Goal: Task Accomplishment & Management: Complete application form

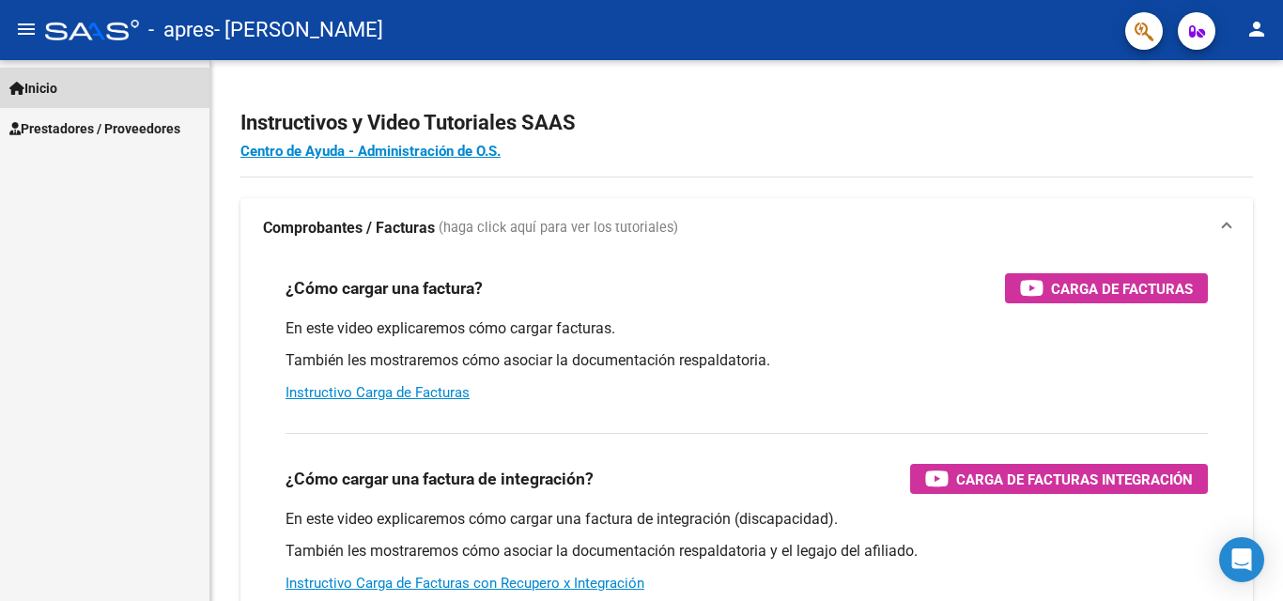
click at [67, 92] on link "Inicio" at bounding box center [104, 88] width 209 height 40
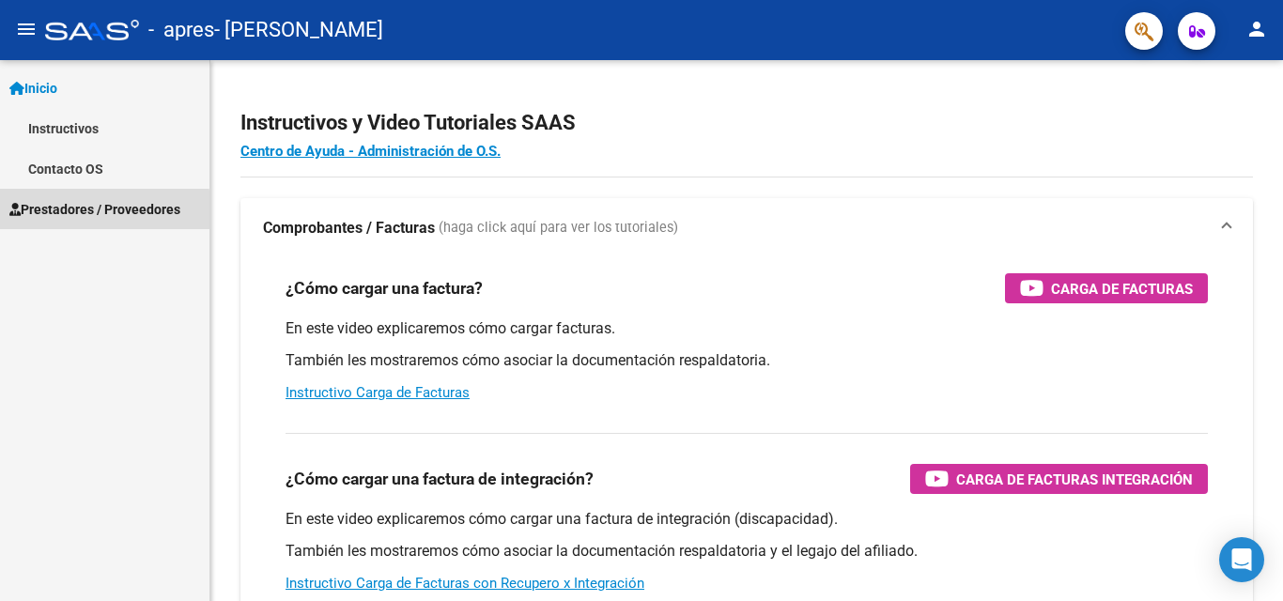
click at [76, 212] on span "Prestadores / Proveedores" at bounding box center [94, 209] width 171 height 21
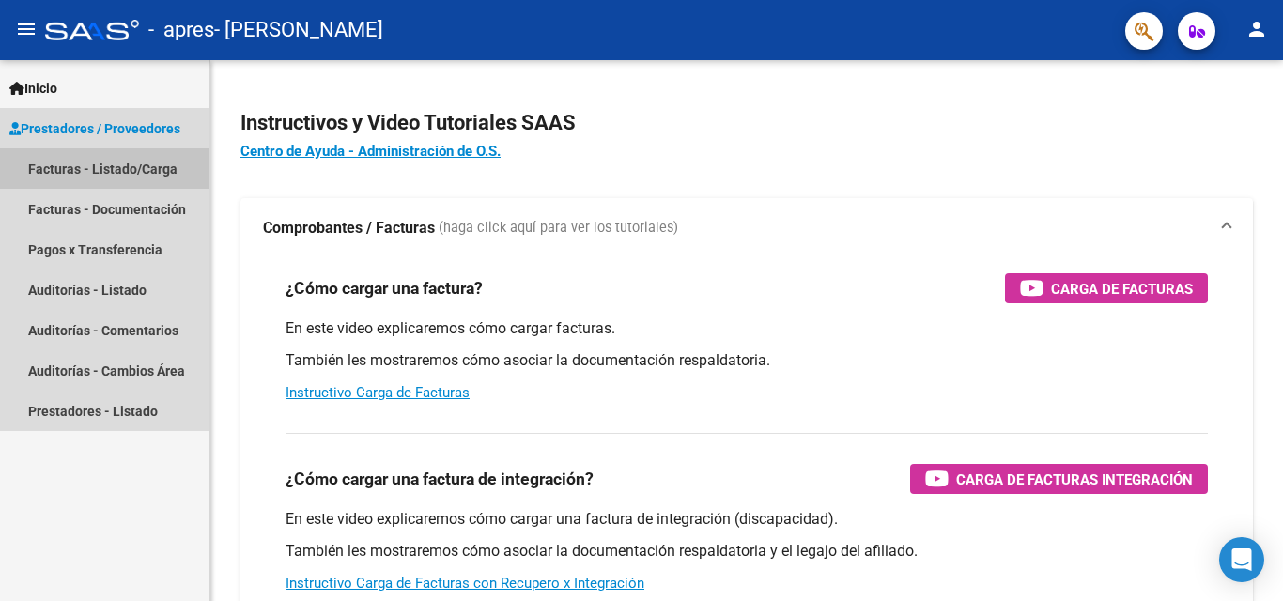
click at [96, 166] on link "Facturas - Listado/Carga" at bounding box center [104, 168] width 209 height 40
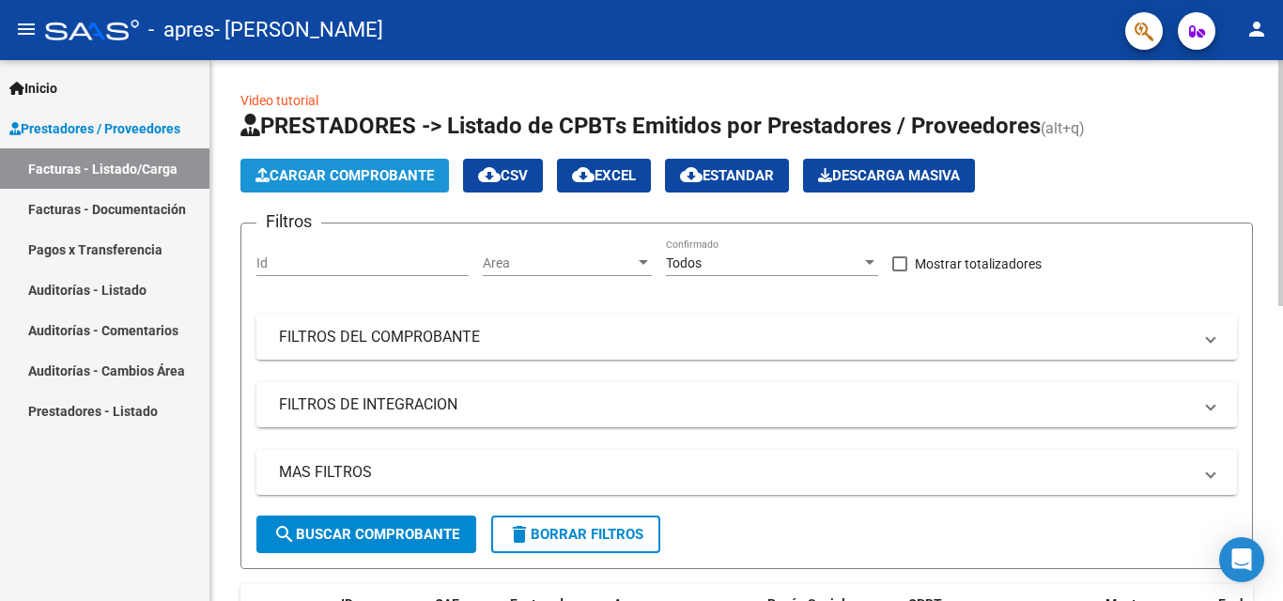
click at [351, 180] on span "Cargar Comprobante" at bounding box center [344, 175] width 178 height 17
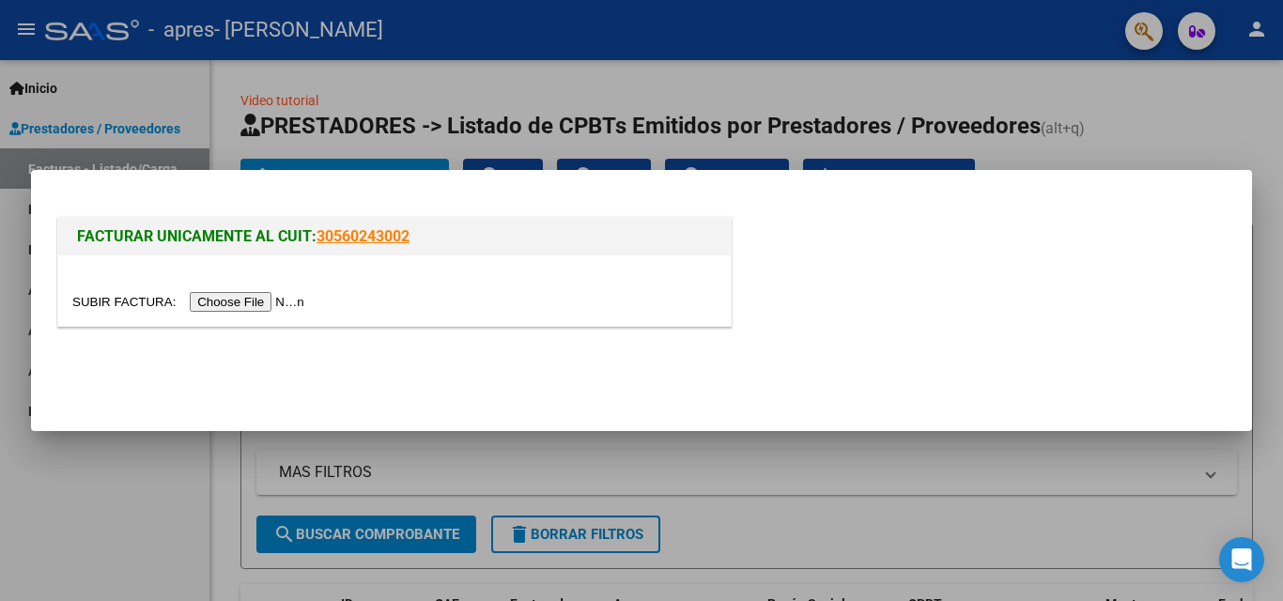
click at [256, 301] on input "file" at bounding box center [191, 302] width 238 height 20
click at [1282, 114] on div at bounding box center [641, 300] width 1283 height 601
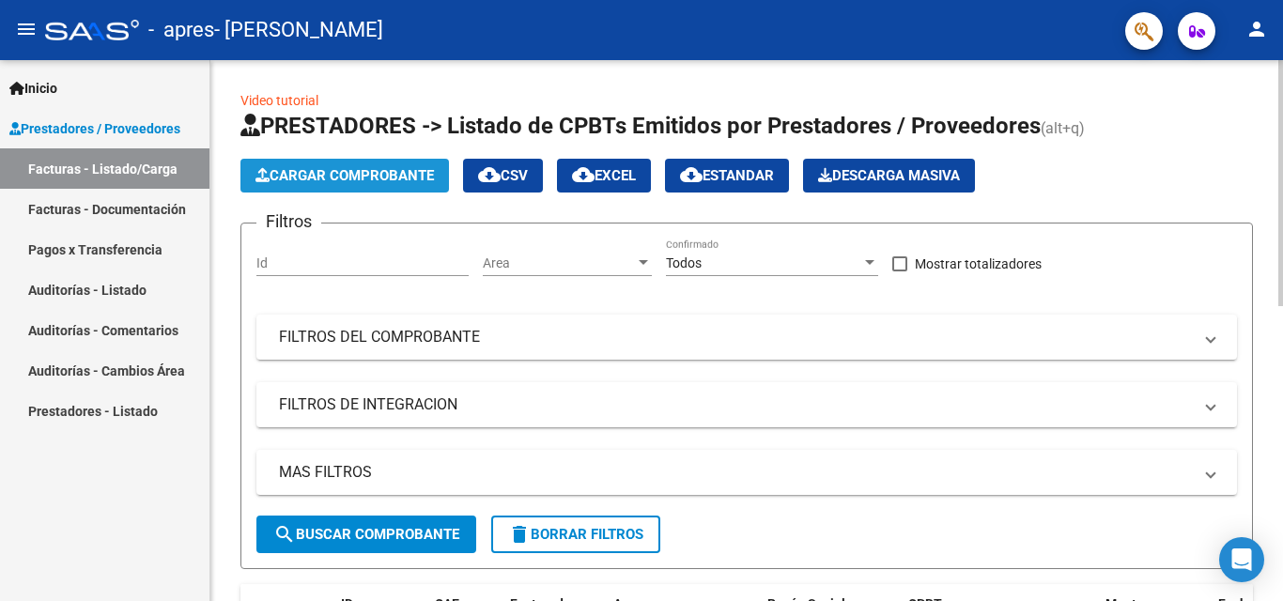
click at [353, 178] on span "Cargar Comprobante" at bounding box center [344, 175] width 178 height 17
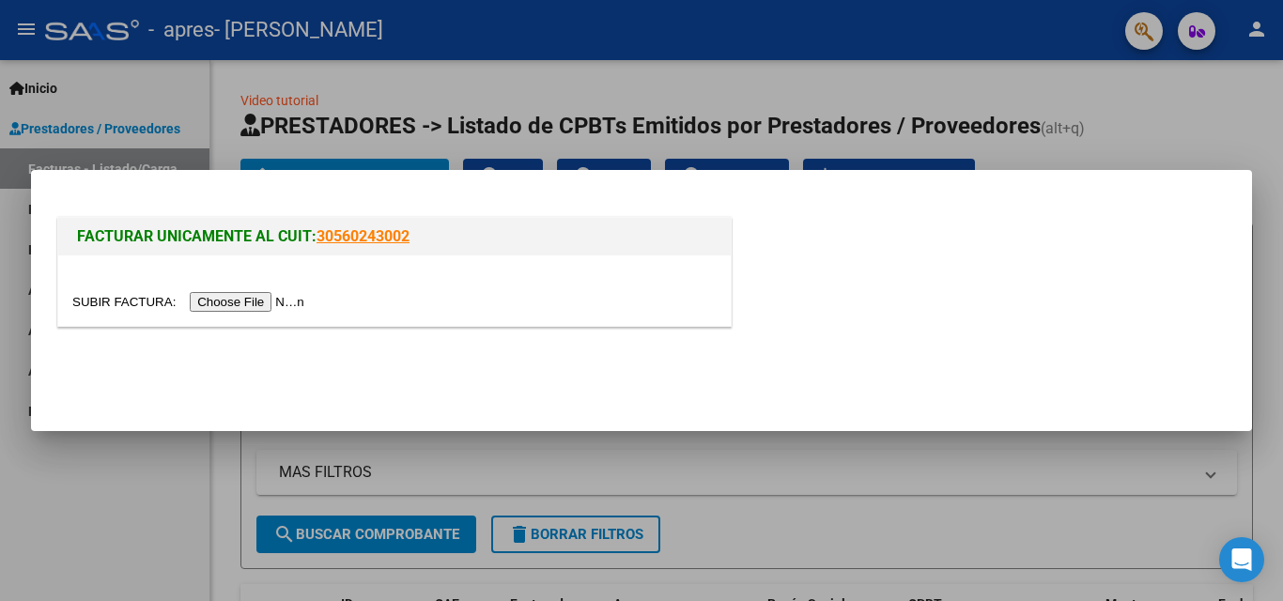
click at [299, 310] on input "file" at bounding box center [191, 302] width 238 height 20
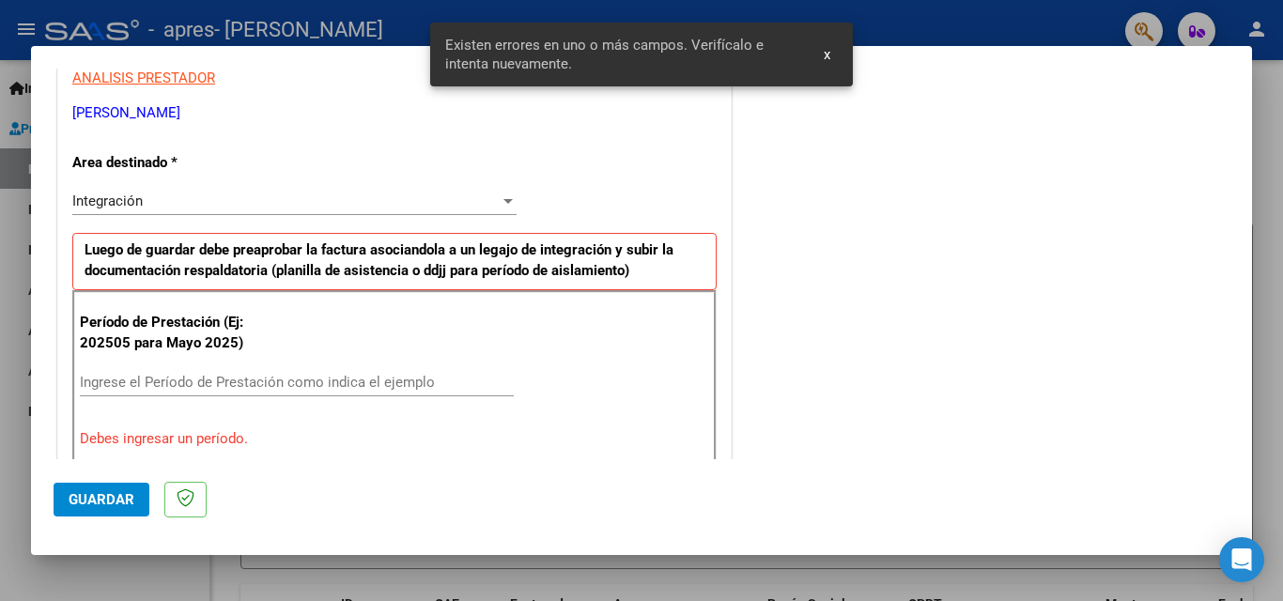
scroll to position [358, 0]
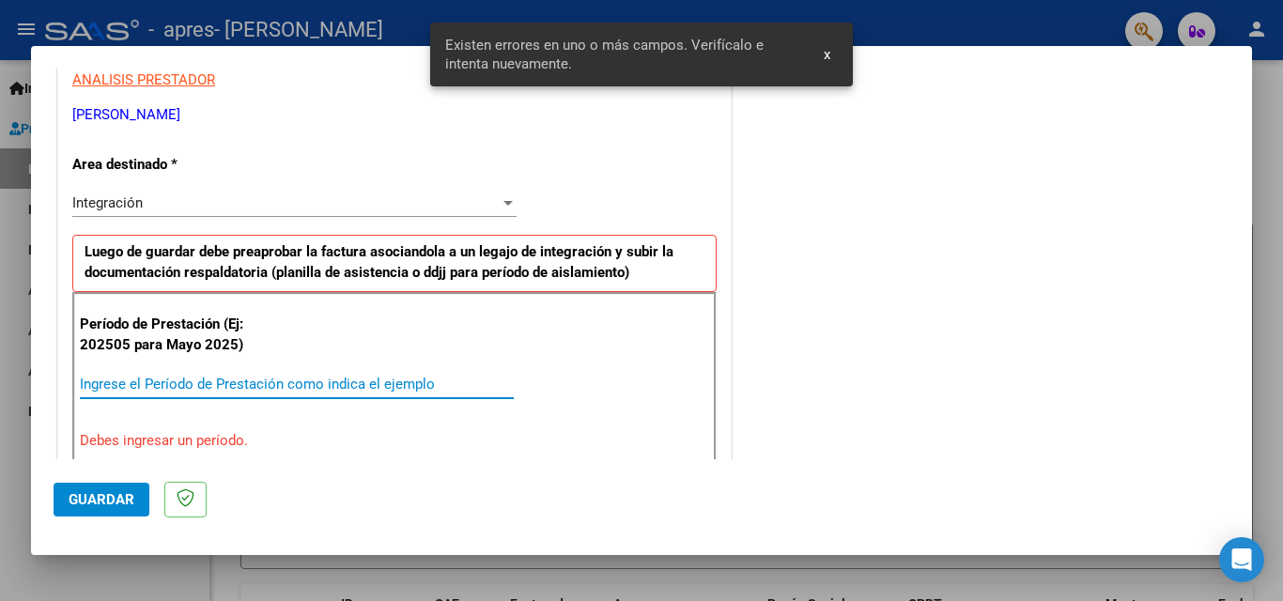
click at [144, 376] on input "Ingrese el Período de Prestación como indica el ejemplo" at bounding box center [297, 384] width 434 height 17
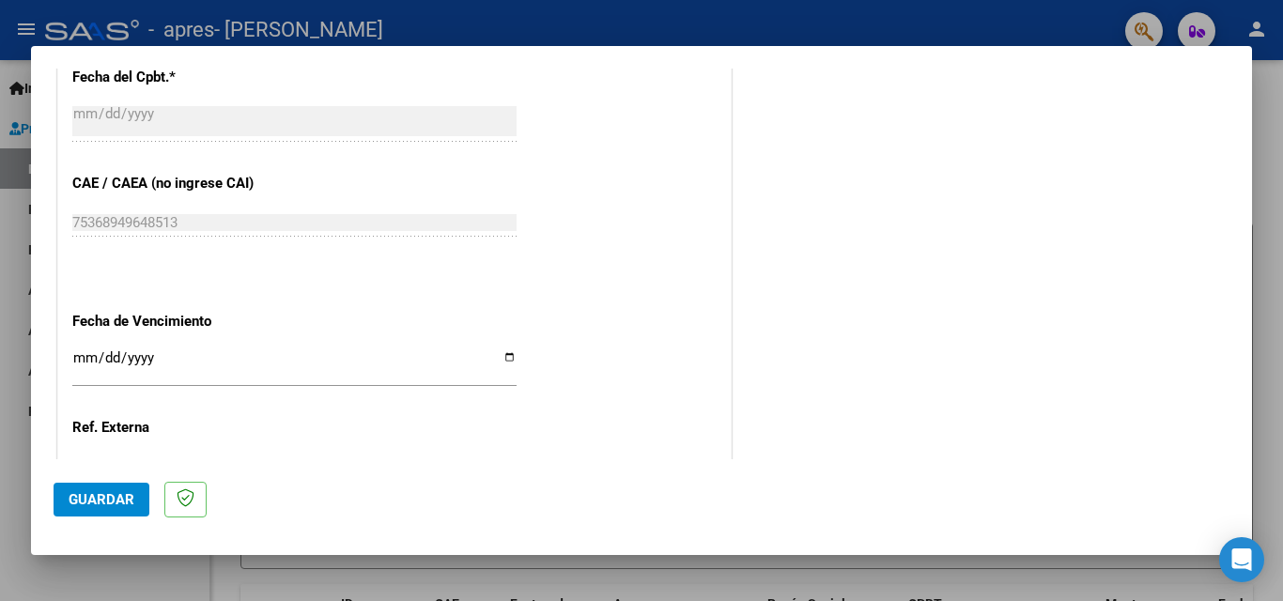
scroll to position [1262, 0]
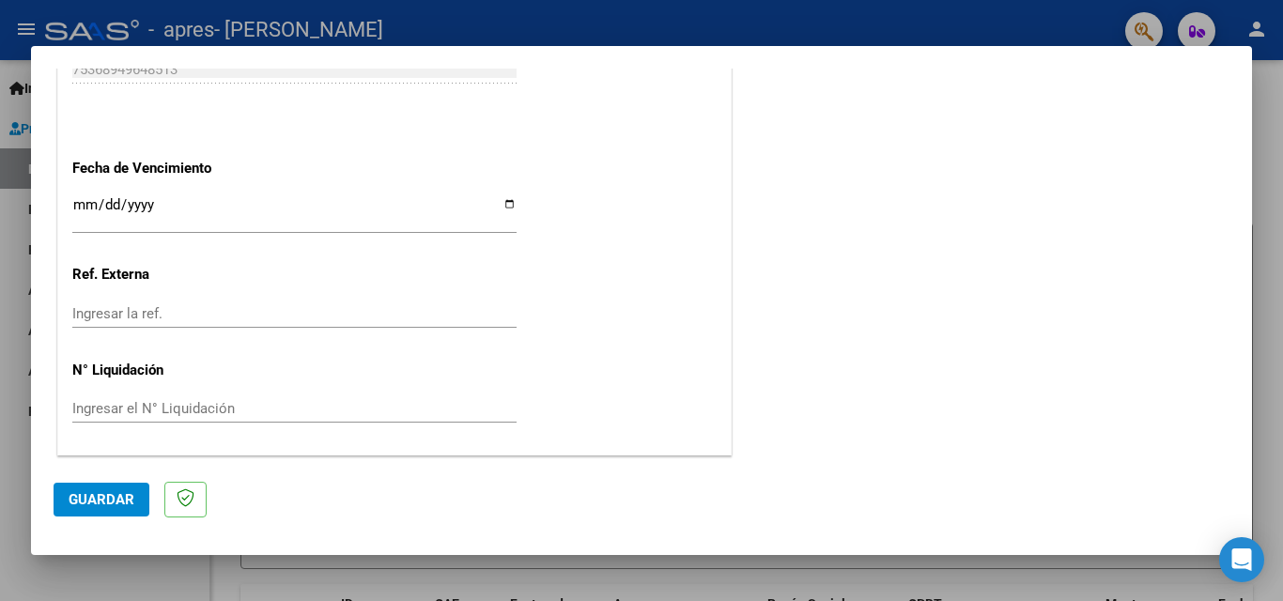
type input "202508"
click at [112, 502] on span "Guardar" at bounding box center [102, 499] width 66 height 17
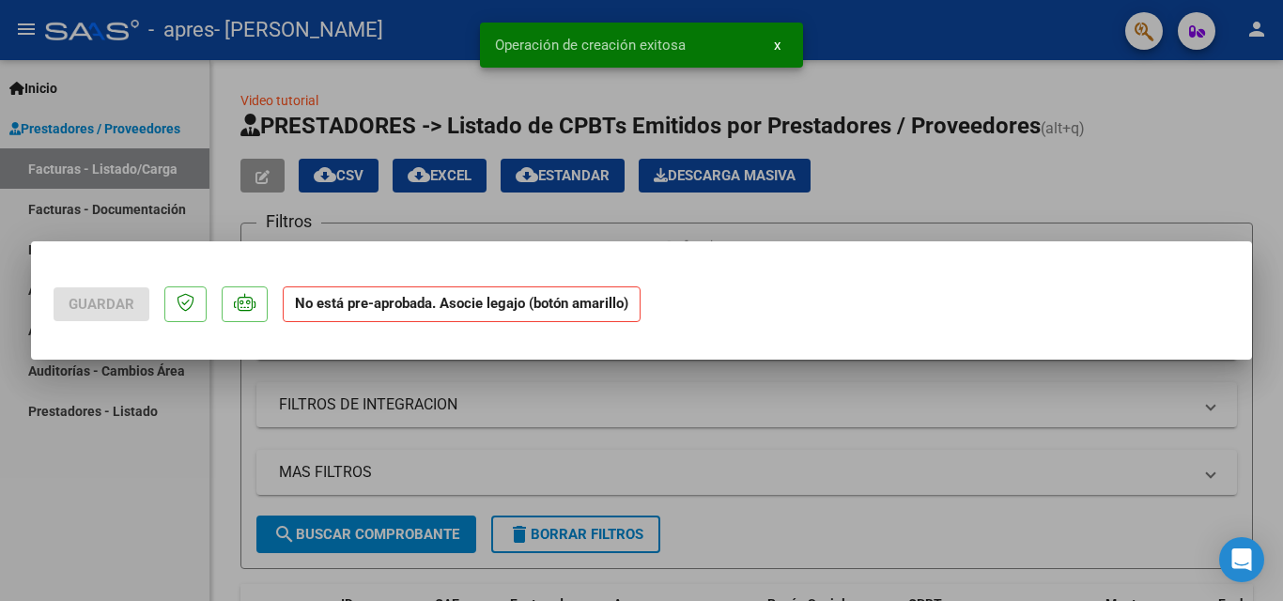
scroll to position [0, 0]
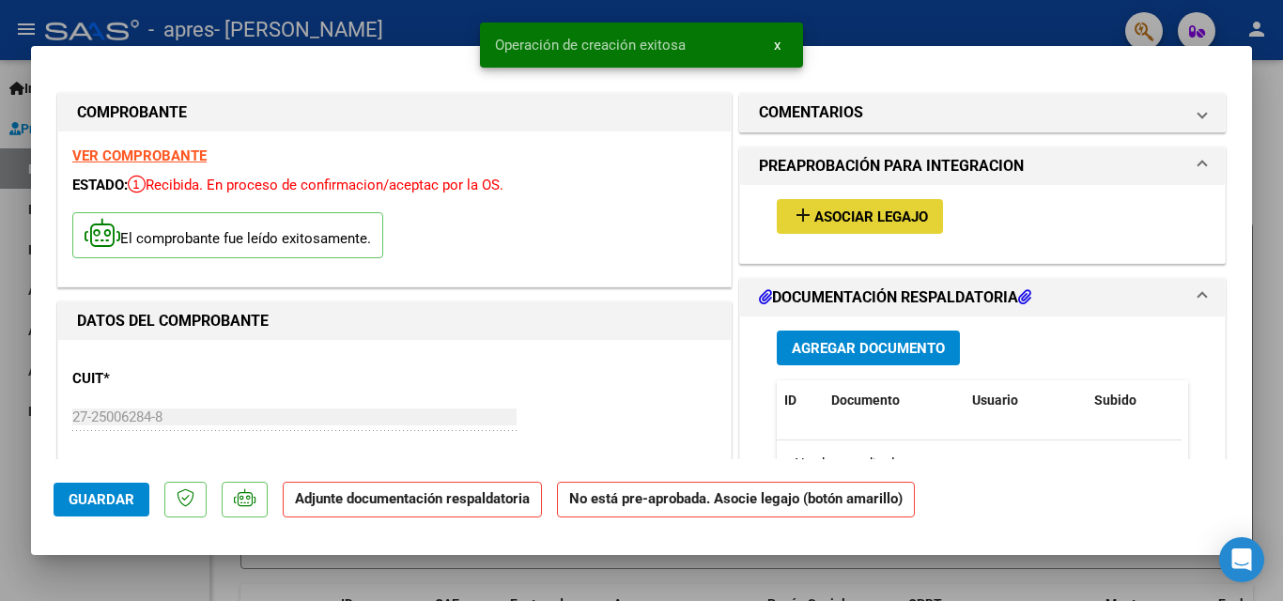
click at [851, 209] on span "Asociar Legajo" at bounding box center [871, 216] width 114 height 17
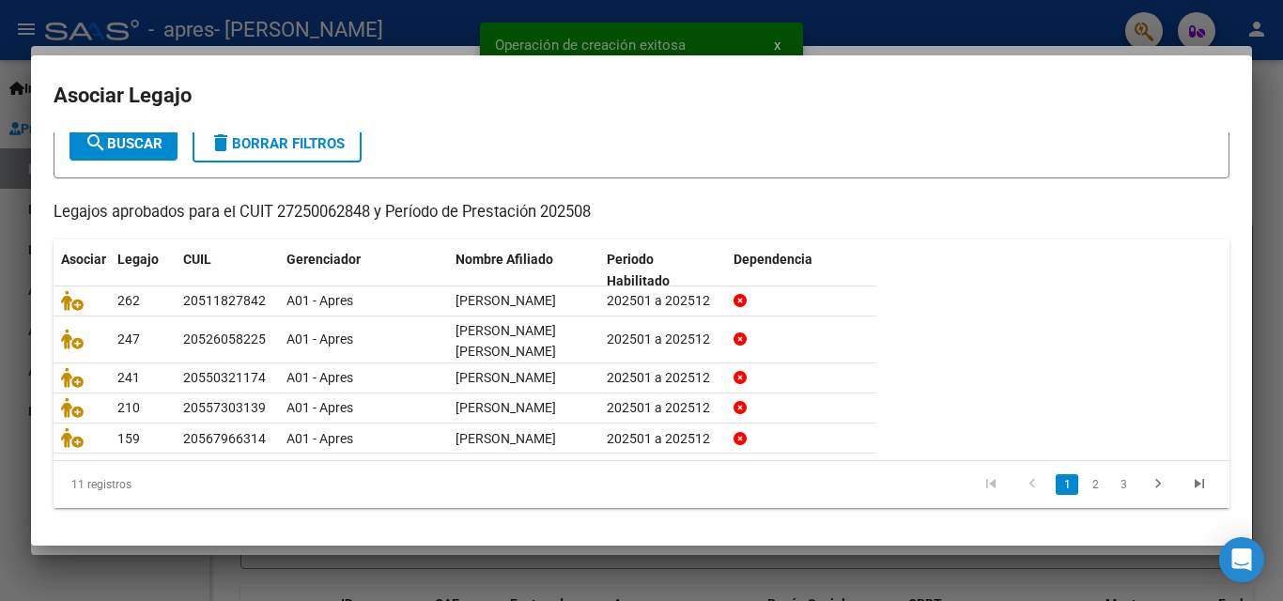
scroll to position [182, 0]
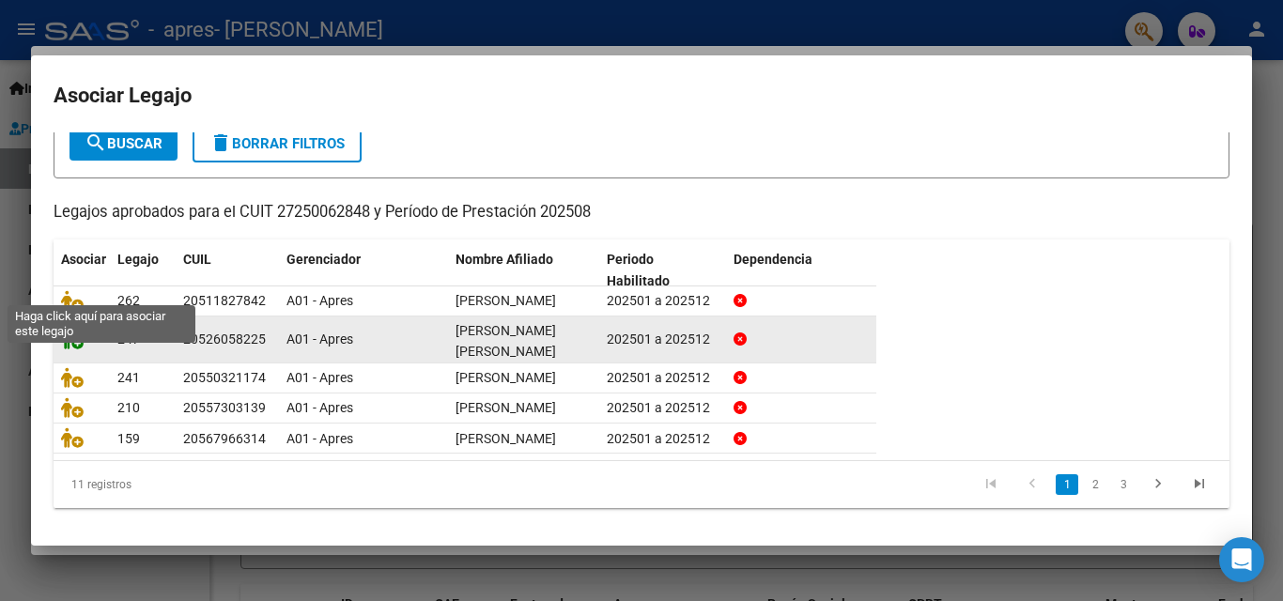
click at [70, 329] on icon at bounding box center [72, 339] width 23 height 21
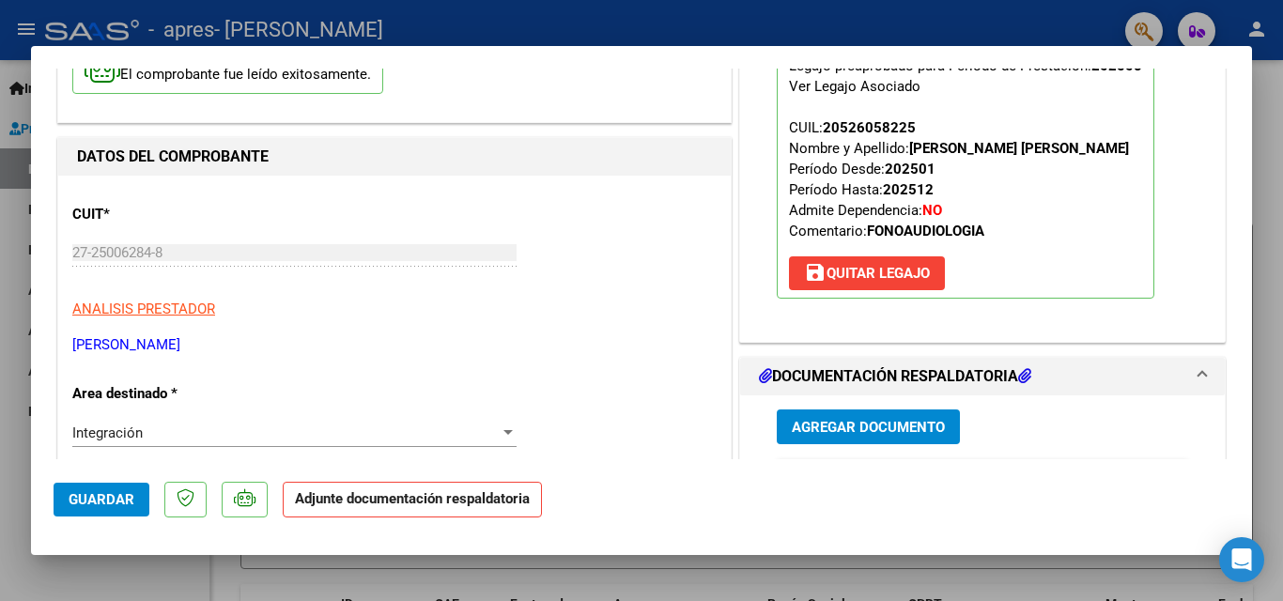
scroll to position [282, 0]
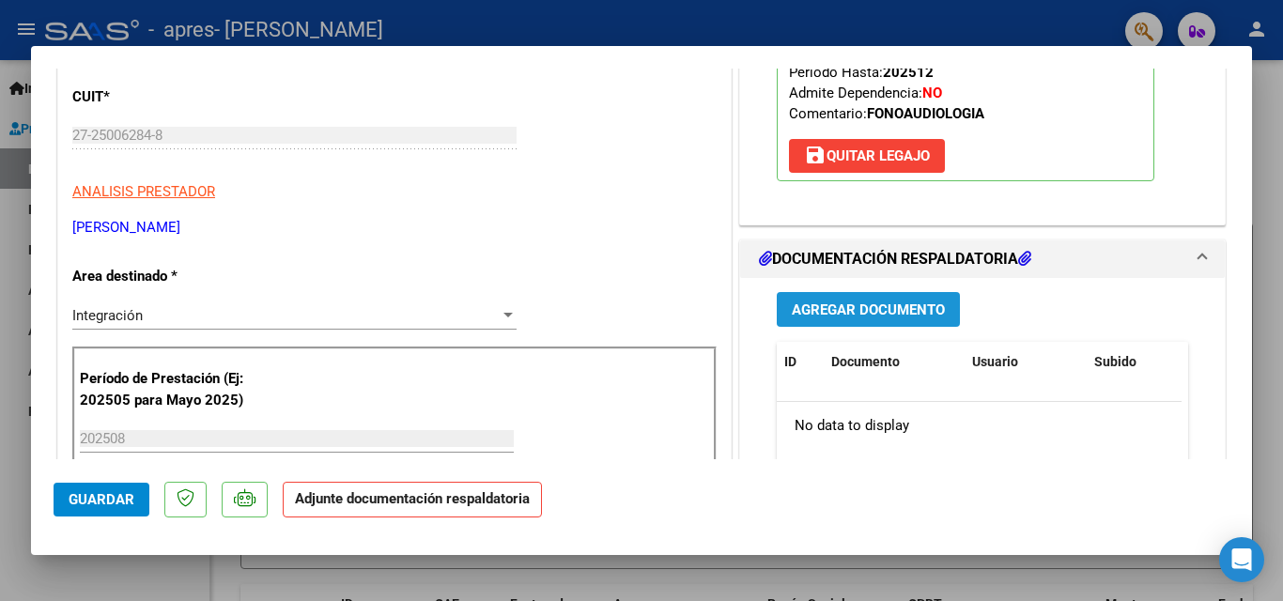
click at [899, 318] on span "Agregar Documento" at bounding box center [868, 309] width 153 height 17
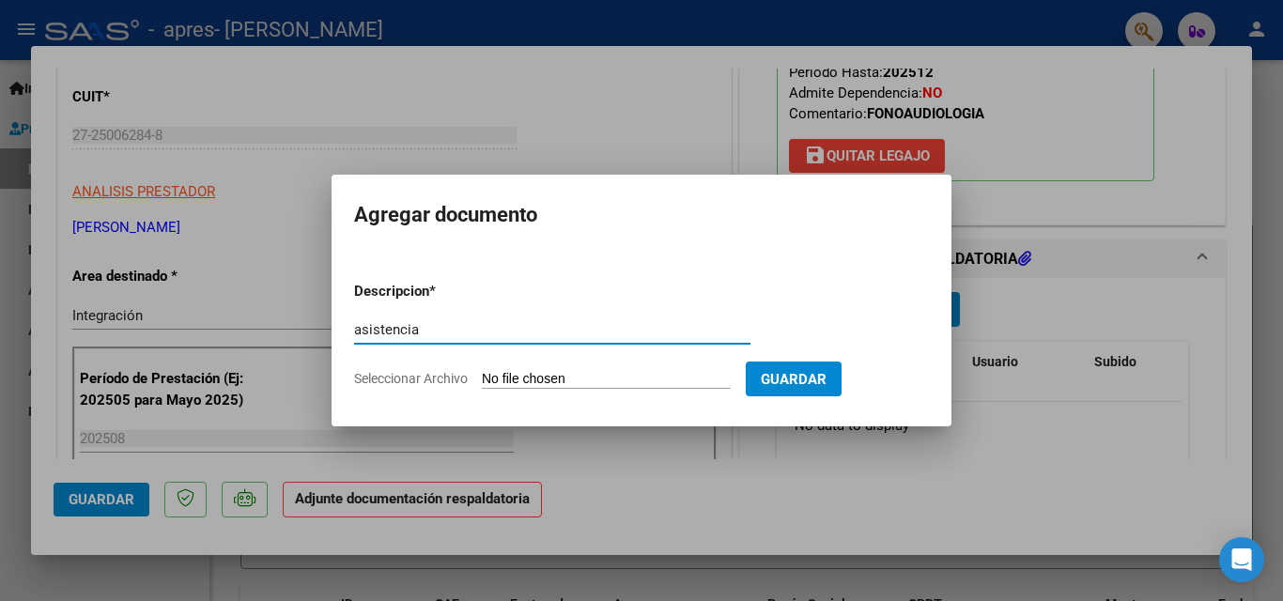
drag, startPoint x: 354, startPoint y: 326, endPoint x: 419, endPoint y: 327, distance: 64.8
click at [419, 327] on input "asistencia" at bounding box center [552, 329] width 396 height 17
type input "asistencia"
click at [576, 371] on app-file-uploader "Seleccionar Archivo" at bounding box center [550, 378] width 392 height 17
click at [576, 378] on input "Seleccionar Archivo" at bounding box center [606, 380] width 249 height 18
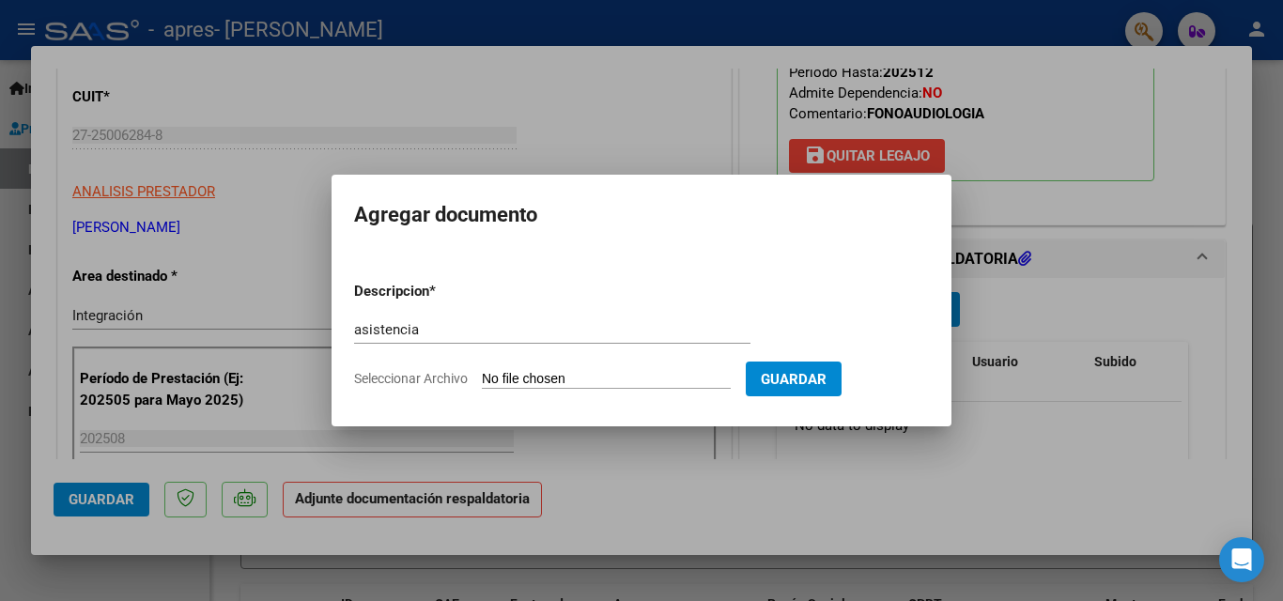
type input "C:\fakepath\[PERSON_NAME] x [DATE].pdf"
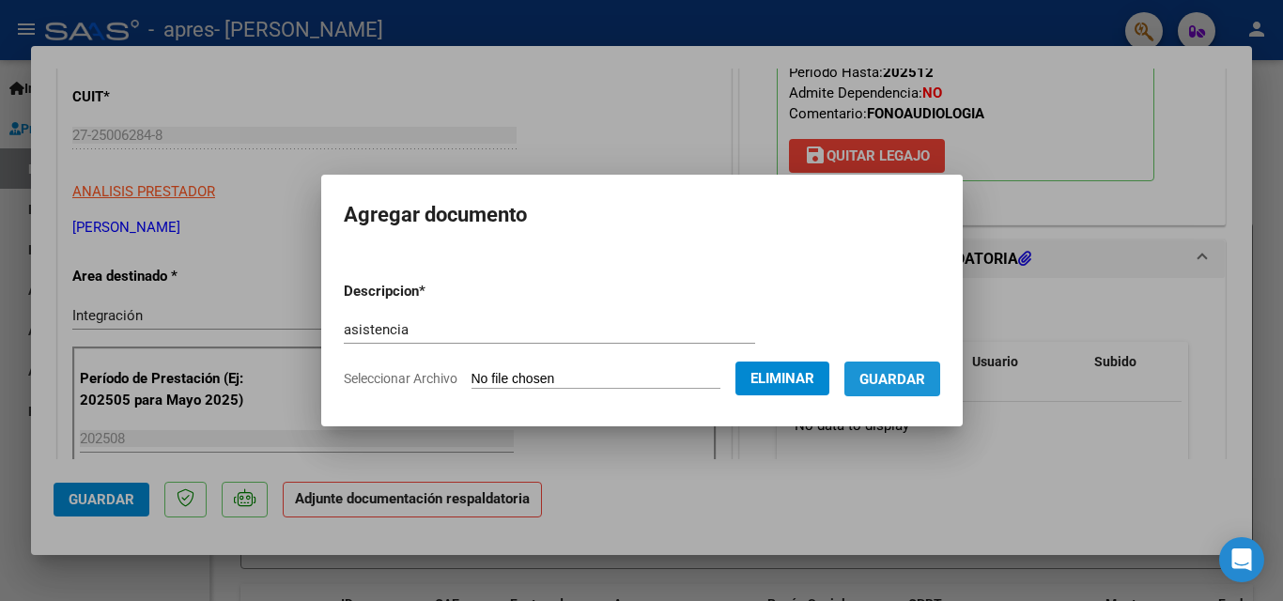
click at [919, 378] on span "Guardar" at bounding box center [892, 379] width 66 height 17
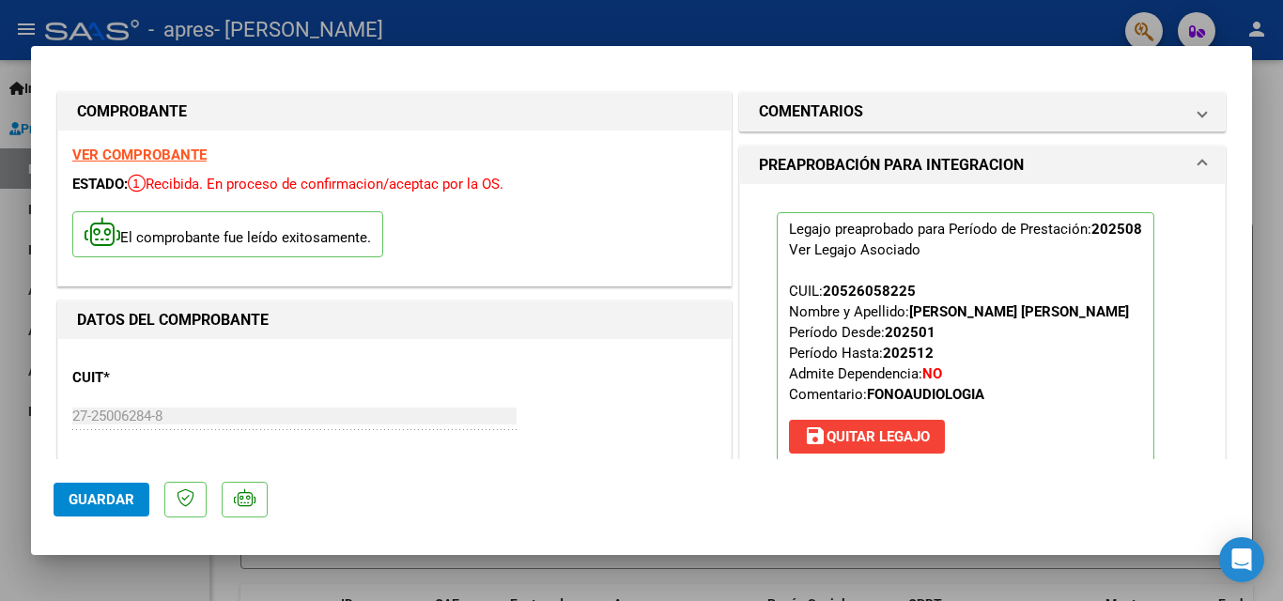
scroll to position [0, 0]
click at [102, 501] on span "Guardar" at bounding box center [102, 499] width 66 height 17
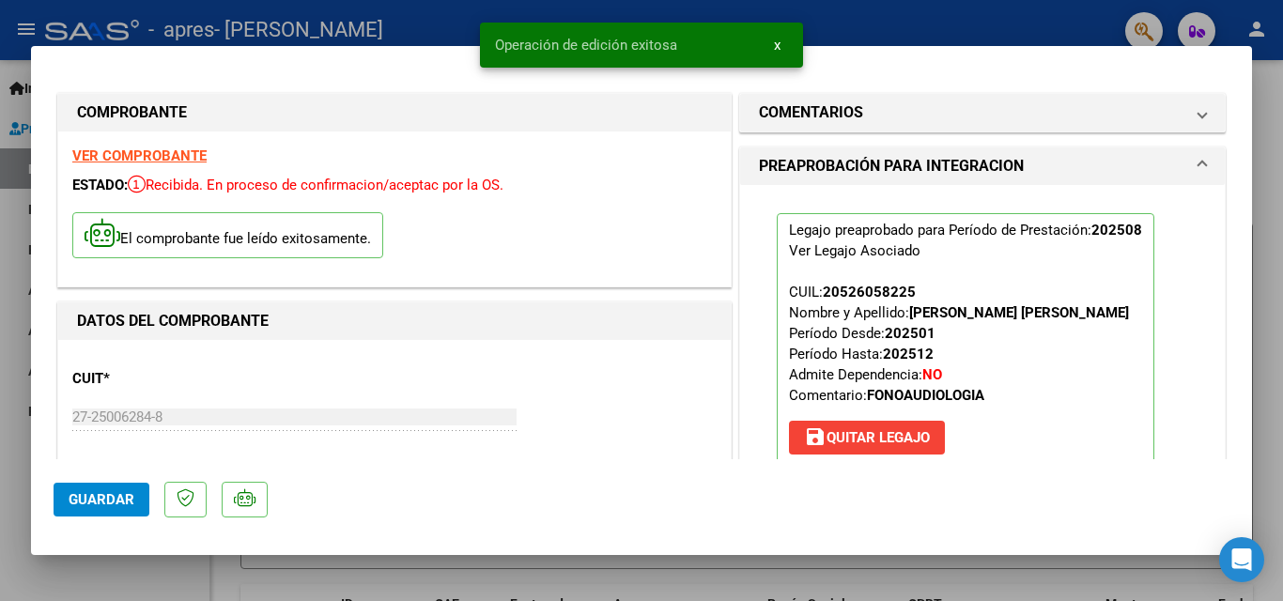
click at [20, 143] on div at bounding box center [641, 300] width 1283 height 601
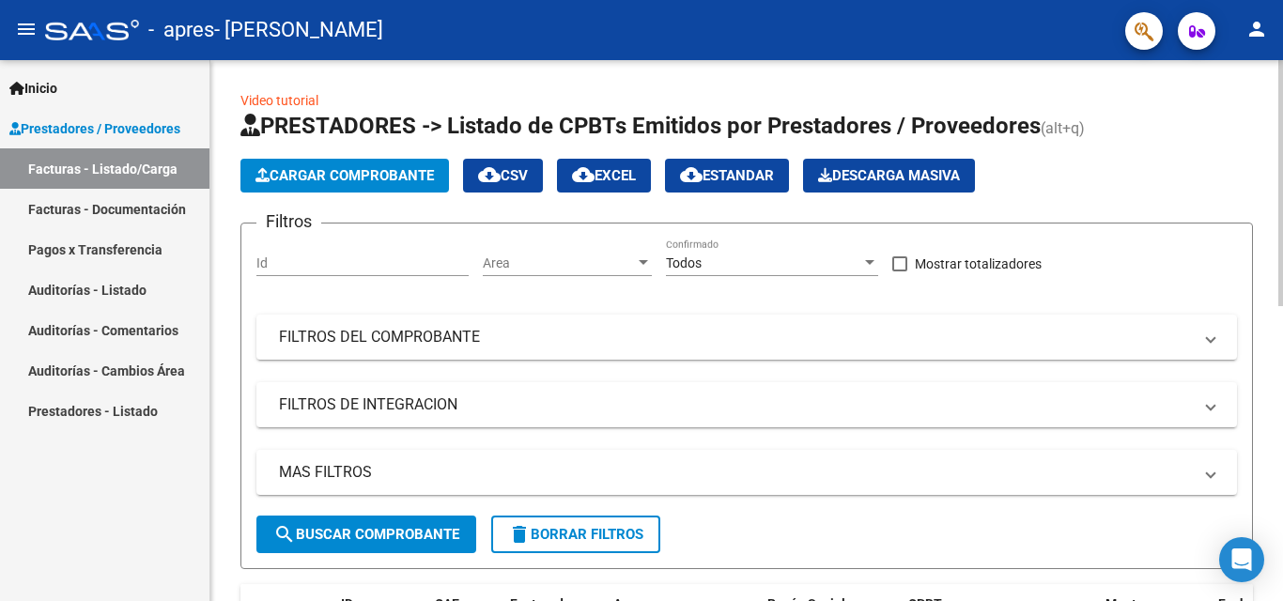
click at [347, 175] on span "Cargar Comprobante" at bounding box center [344, 175] width 178 height 17
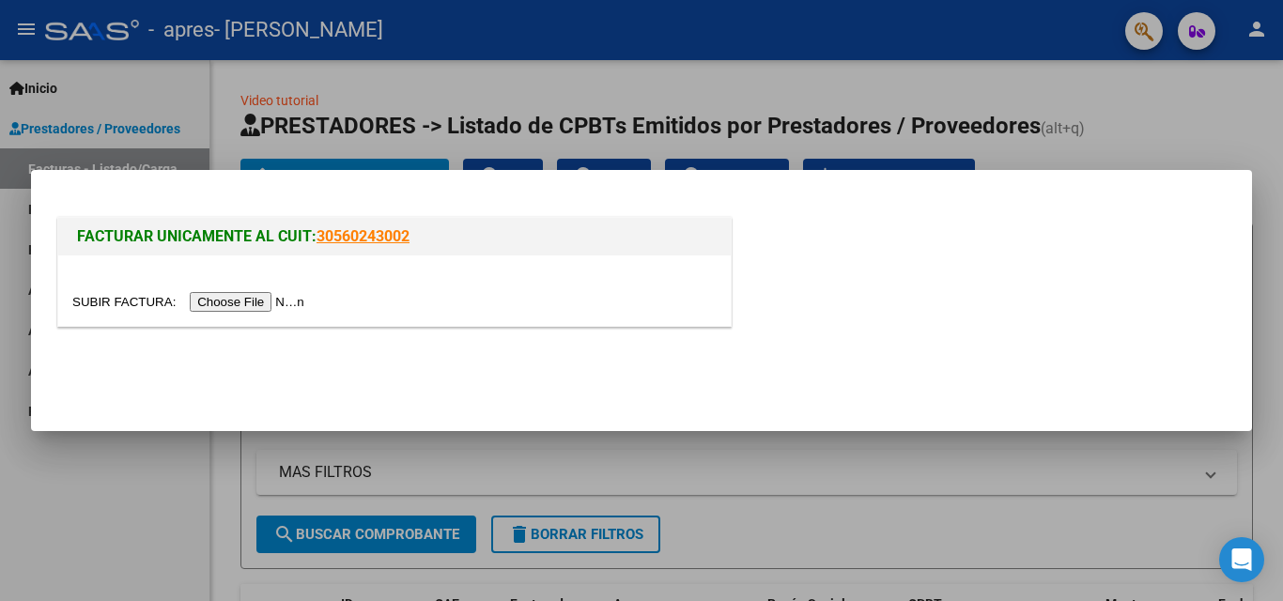
click at [292, 299] on input "file" at bounding box center [191, 302] width 238 height 20
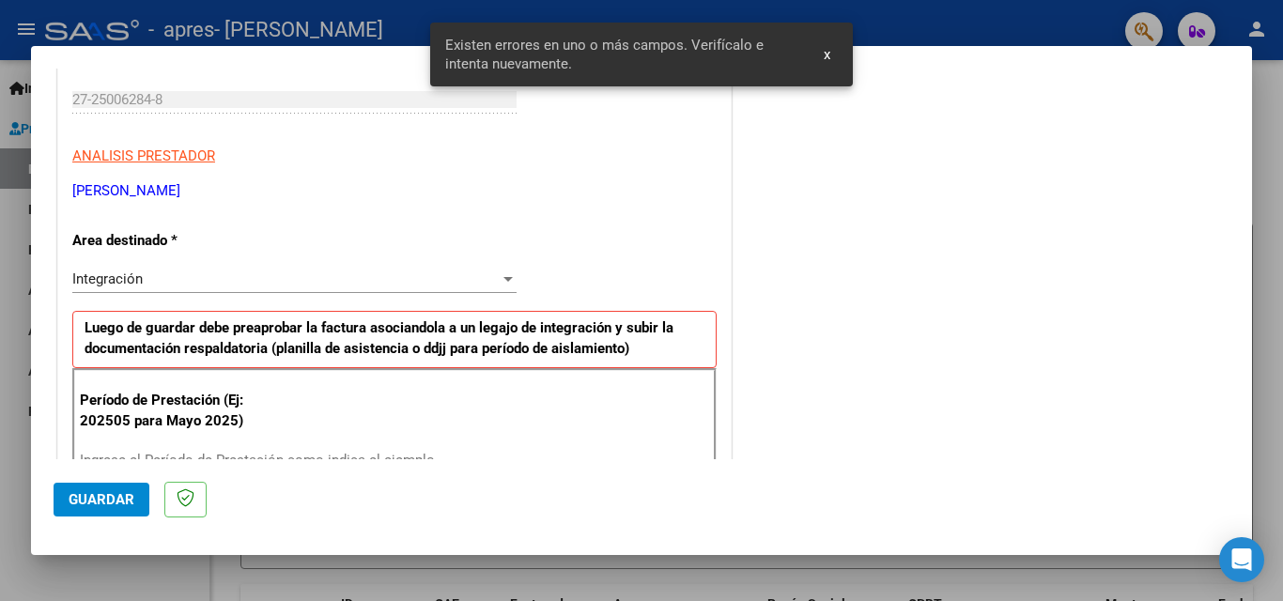
scroll to position [376, 0]
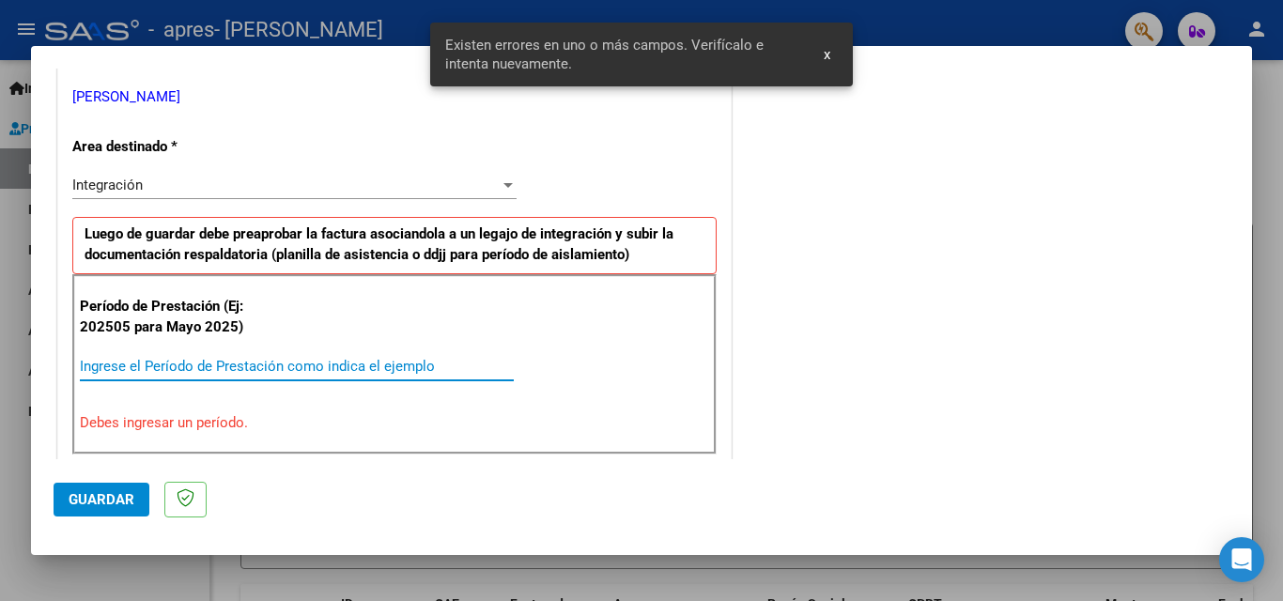
click at [173, 368] on input "Ingrese el Período de Prestación como indica el ejemplo" at bounding box center [297, 366] width 434 height 17
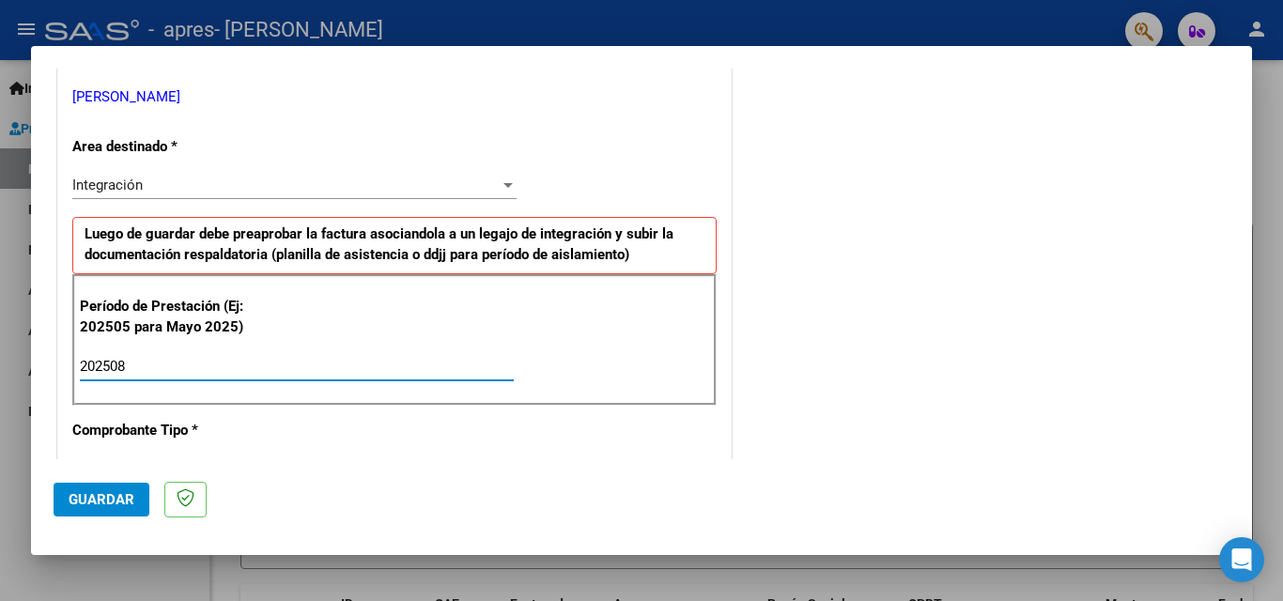
type input "202508"
click at [98, 495] on span "Guardar" at bounding box center [102, 499] width 66 height 17
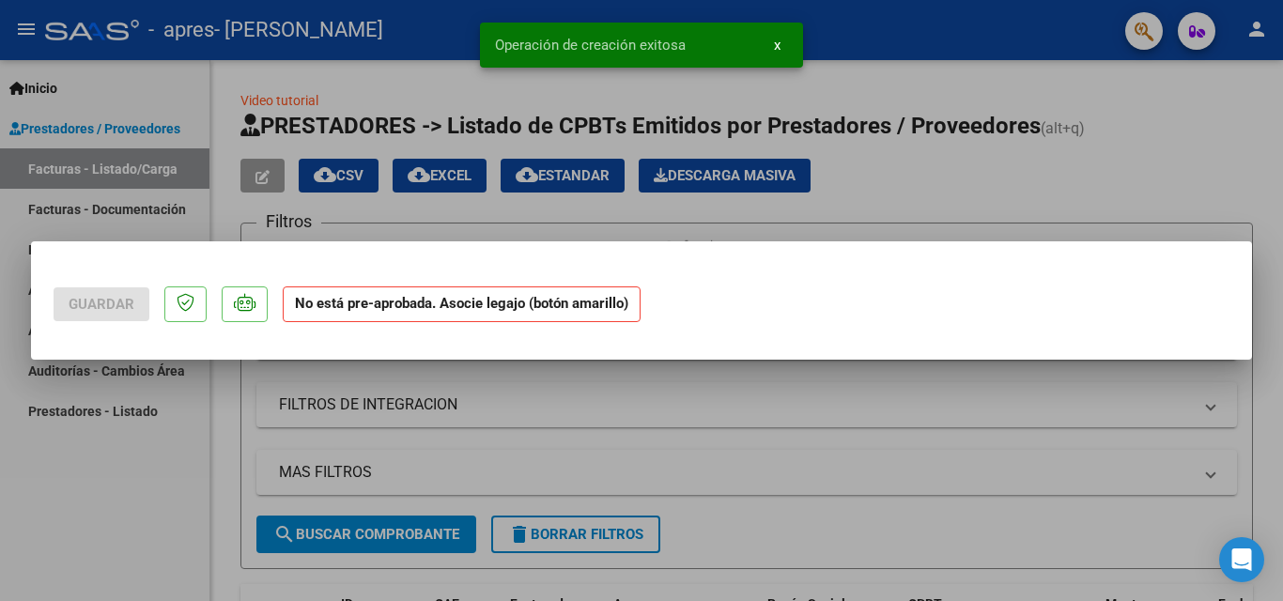
scroll to position [0, 0]
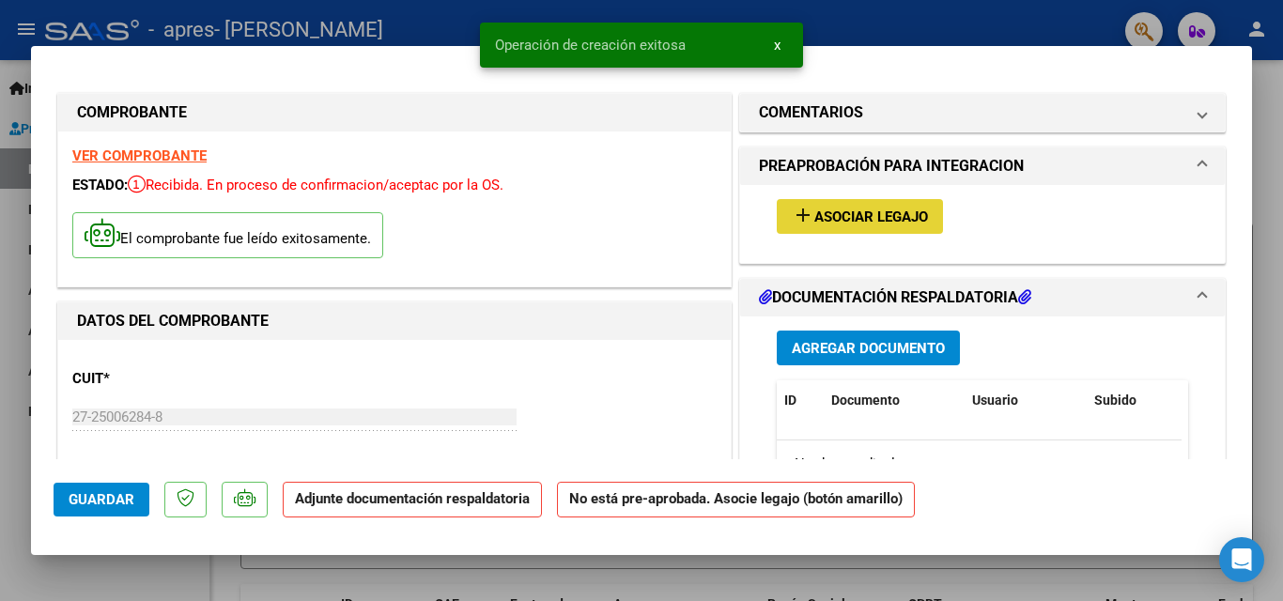
click at [836, 218] on span "Asociar Legajo" at bounding box center [871, 216] width 114 height 17
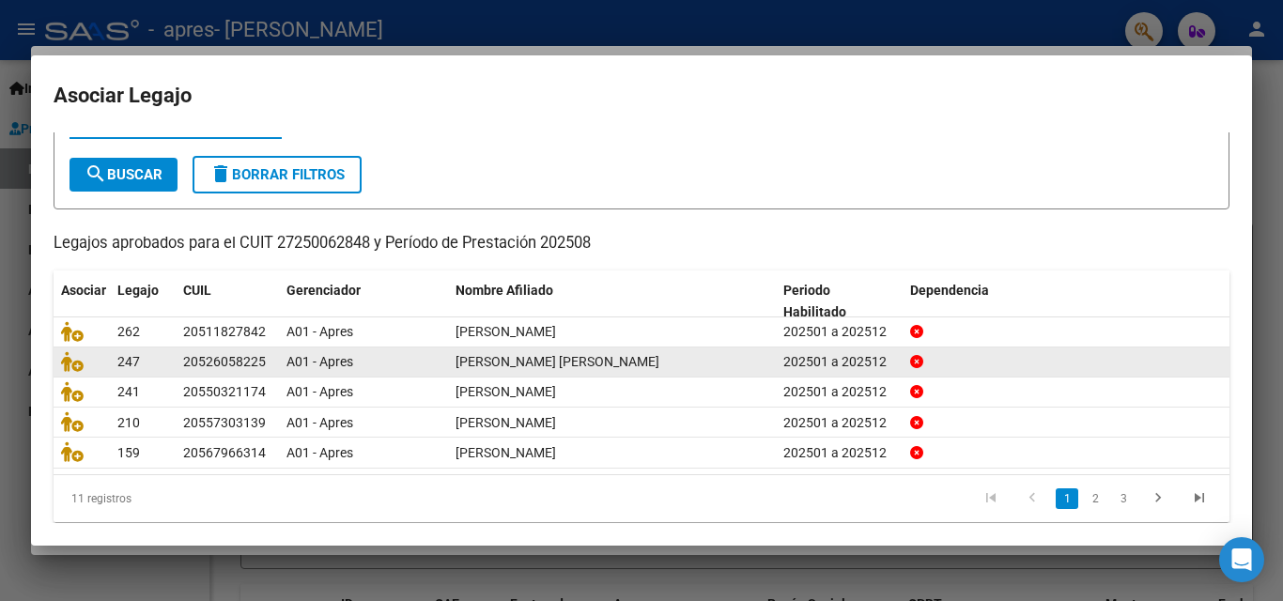
scroll to position [94, 0]
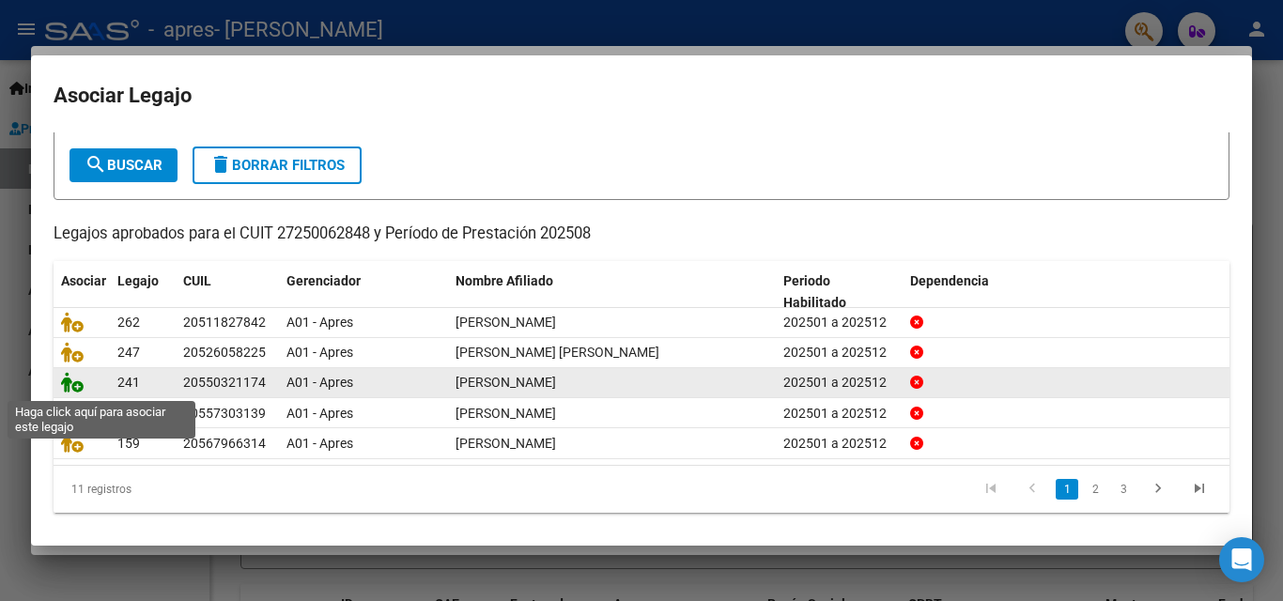
click at [67, 377] on icon at bounding box center [72, 382] width 23 height 21
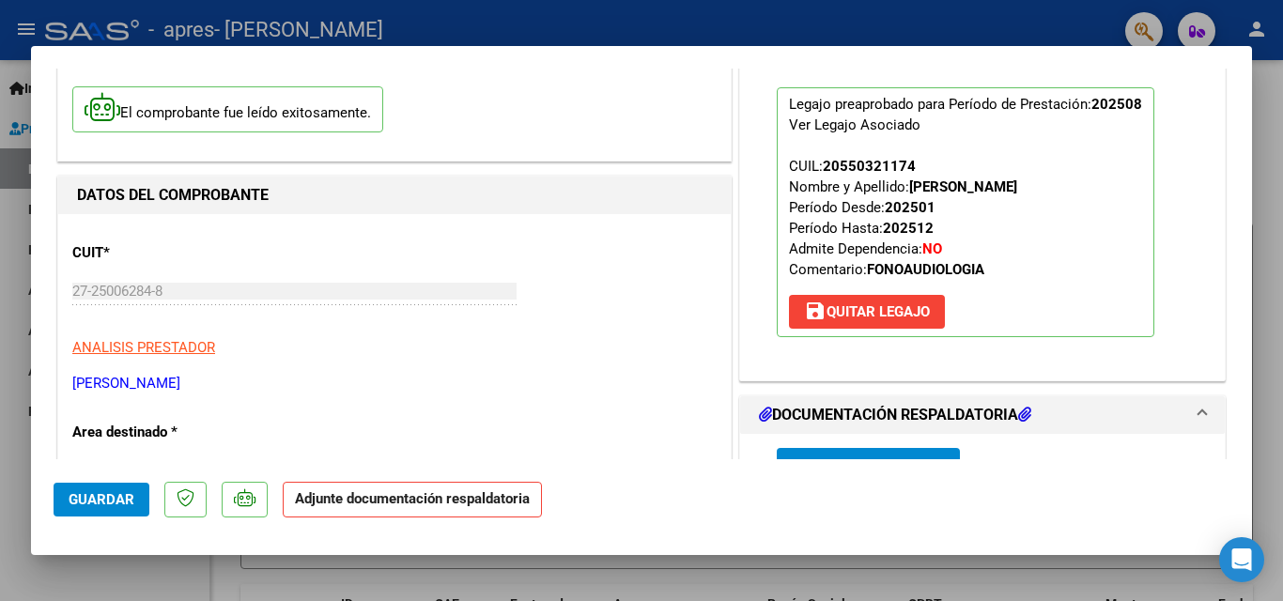
scroll to position [188, 0]
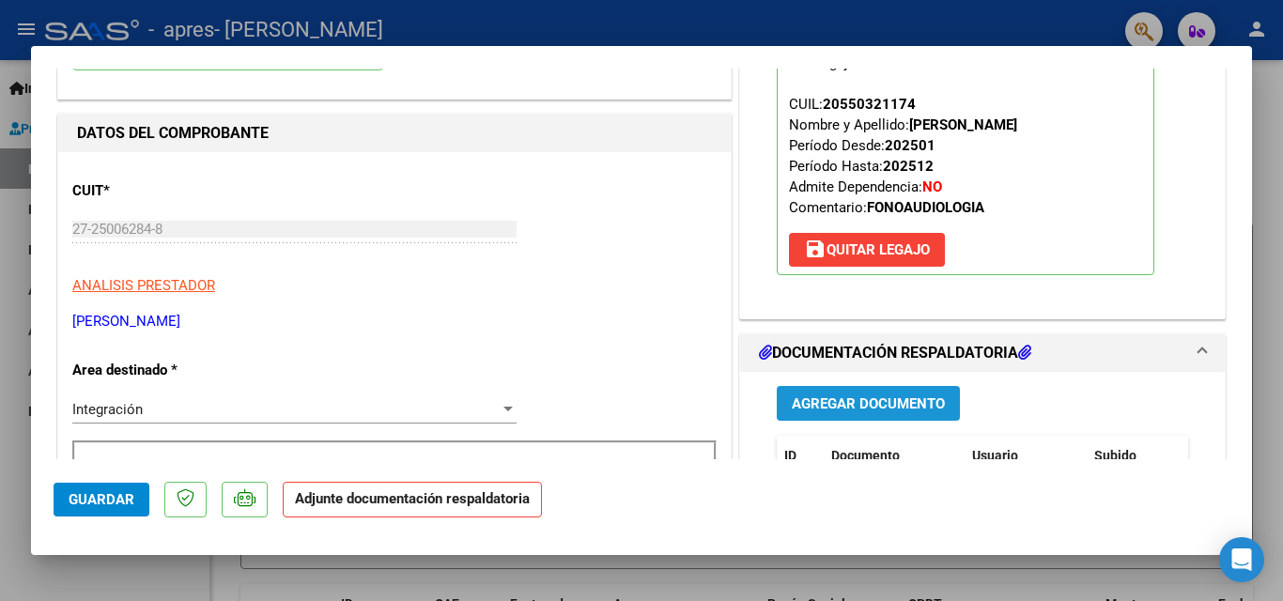
click at [904, 408] on span "Agregar Documento" at bounding box center [868, 403] width 153 height 17
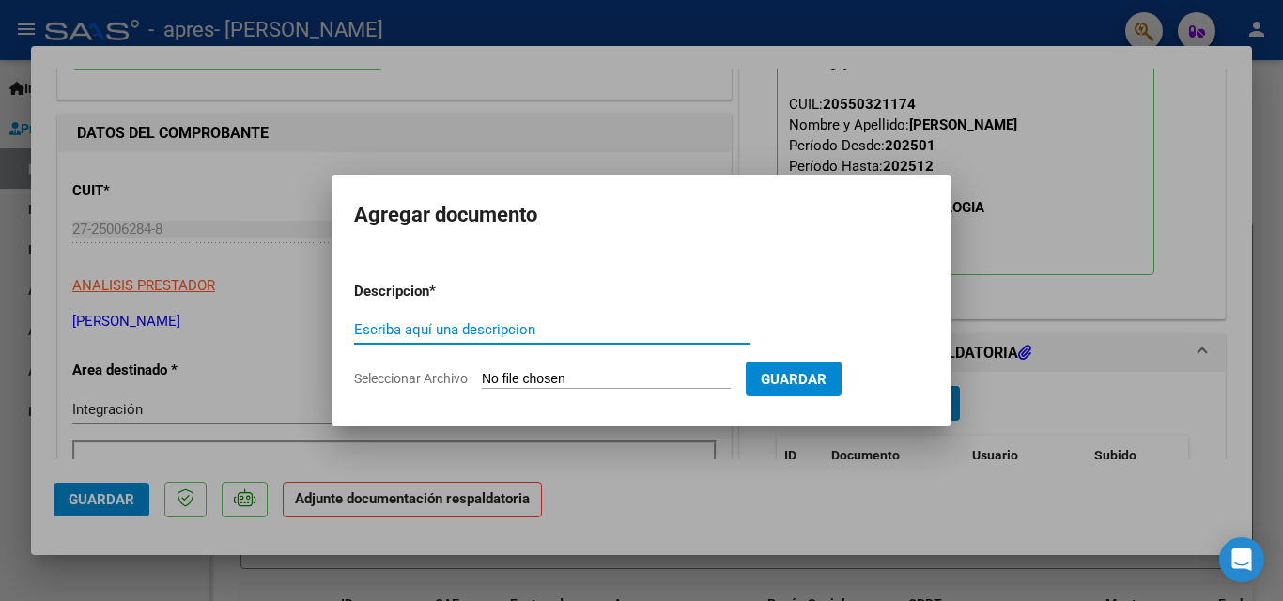
paste input "asistencia"
type input "asistencia"
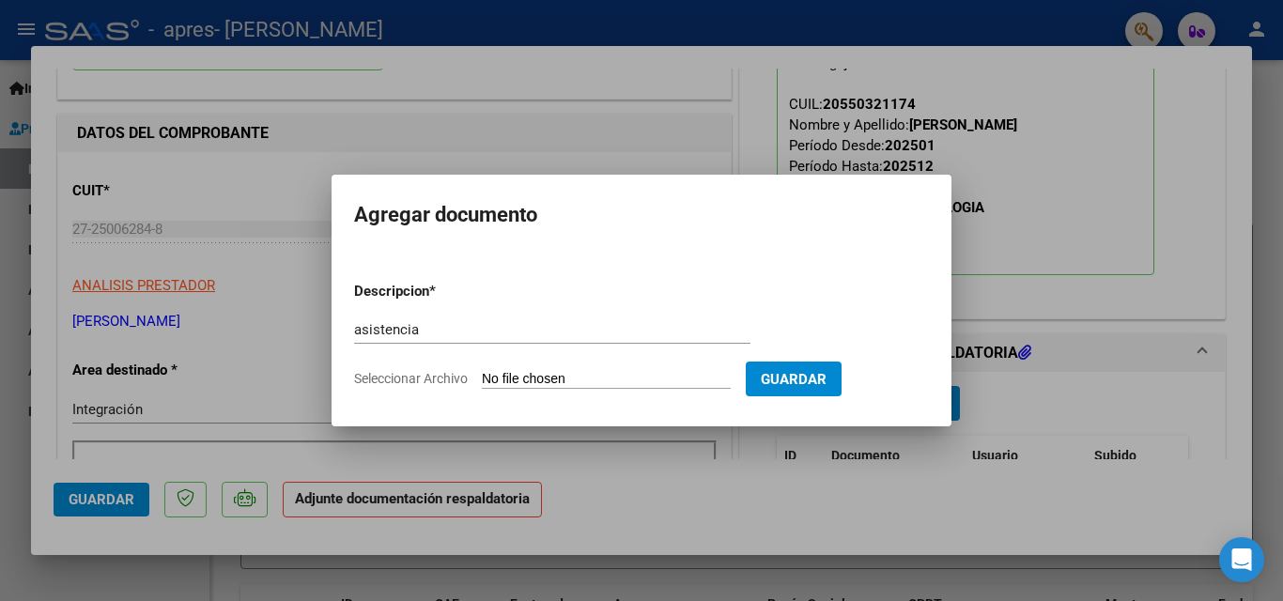
click at [621, 377] on input "Seleccionar Archivo" at bounding box center [606, 380] width 249 height 18
type input "C:\fakepath\[PERSON_NAME] x [DATE].pdf"
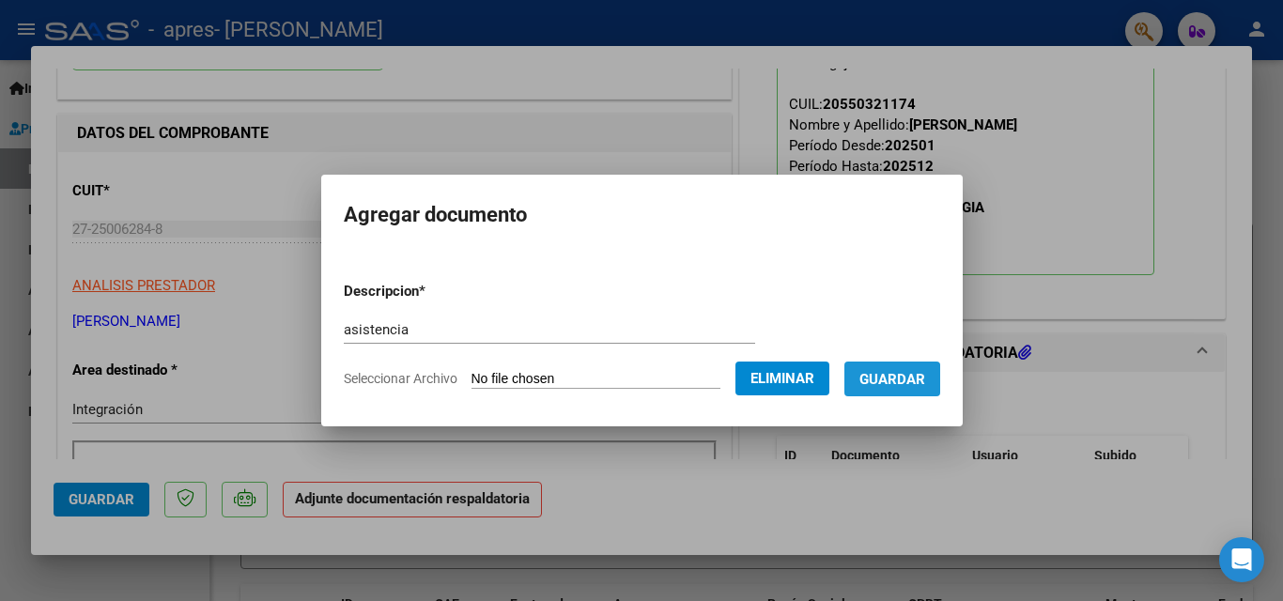
click at [906, 379] on span "Guardar" at bounding box center [892, 379] width 66 height 17
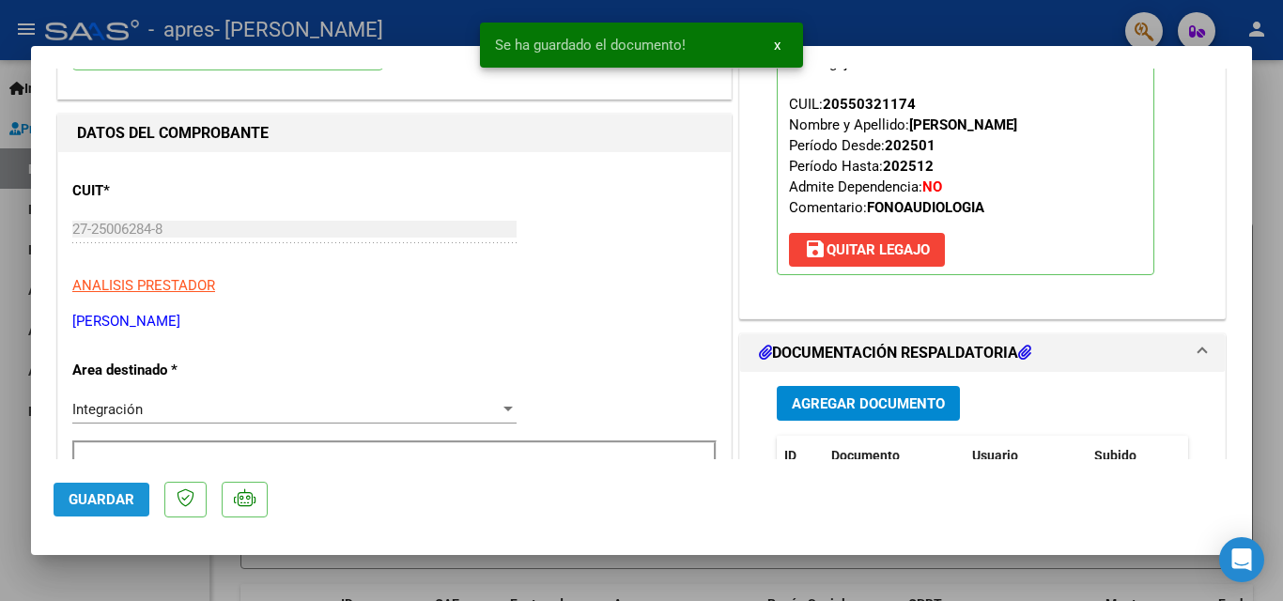
click at [78, 501] on span "Guardar" at bounding box center [102, 499] width 66 height 17
click at [1, 211] on div at bounding box center [641, 300] width 1283 height 601
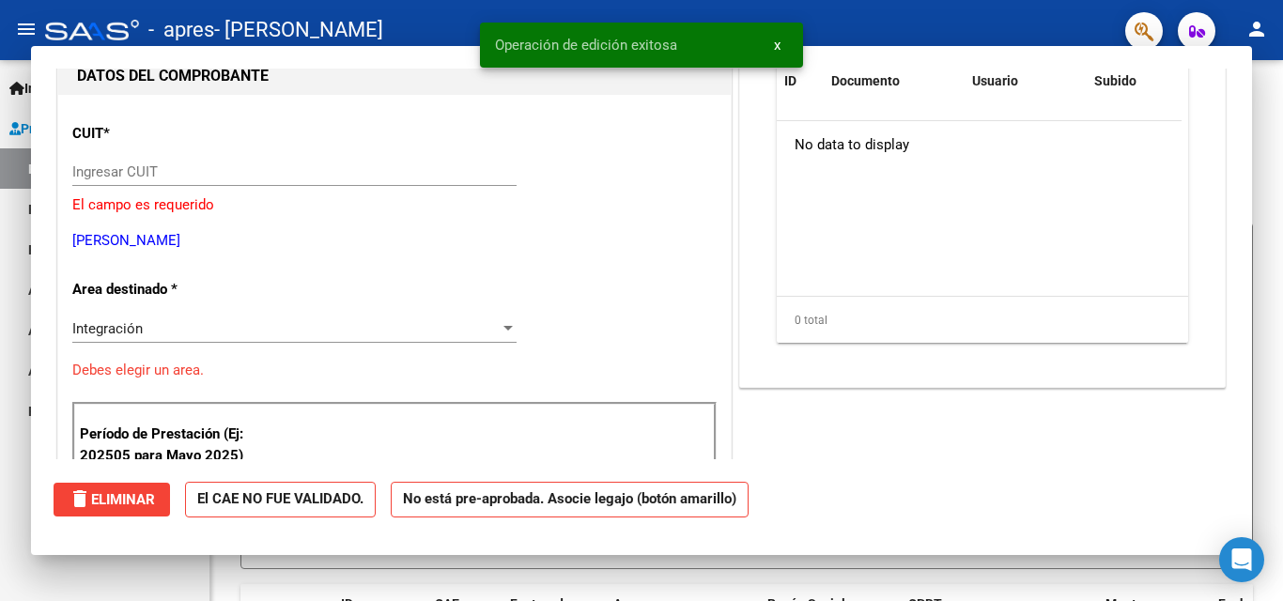
scroll to position [0, 0]
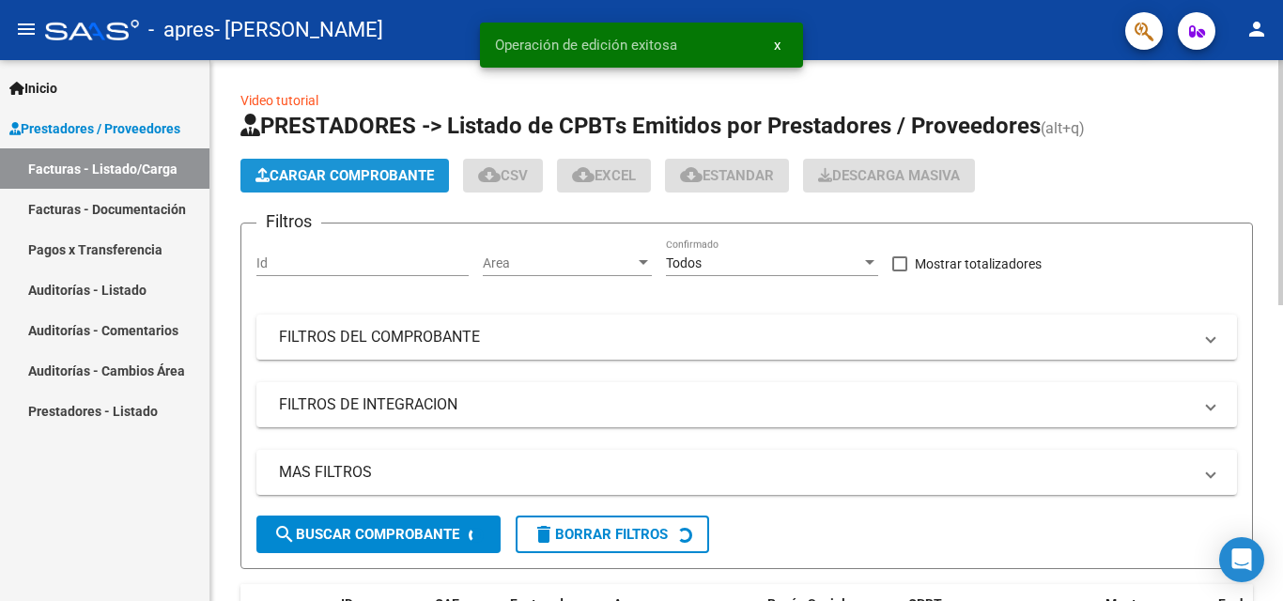
click at [286, 175] on span "Cargar Comprobante" at bounding box center [344, 175] width 178 height 17
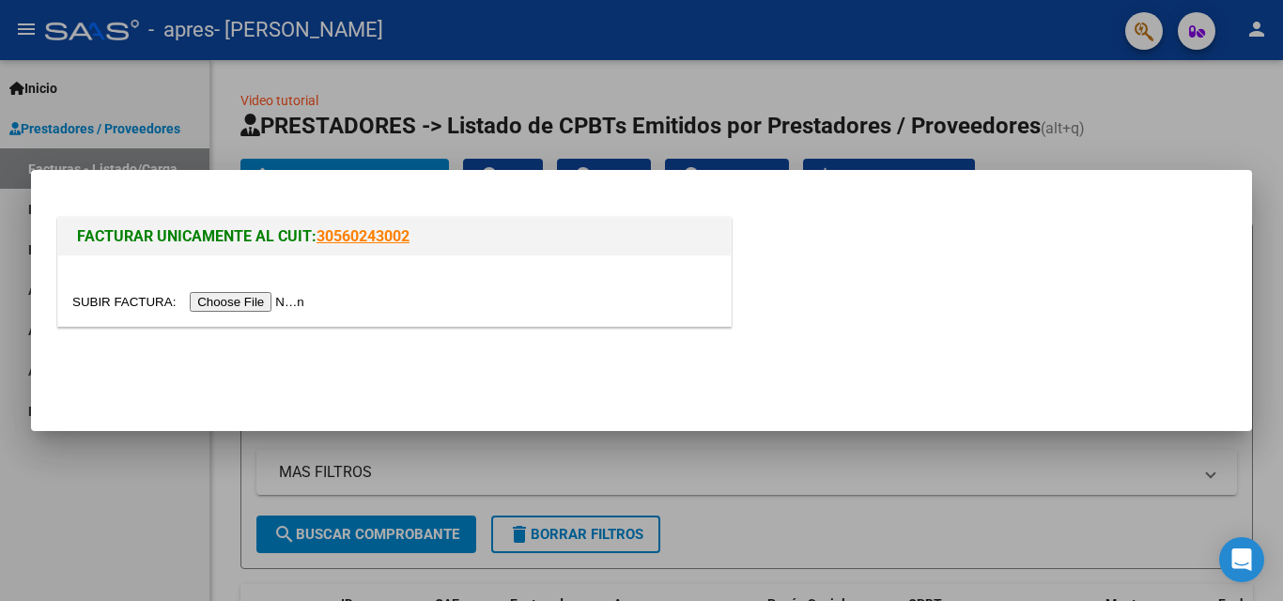
click at [287, 292] on input "file" at bounding box center [191, 302] width 238 height 20
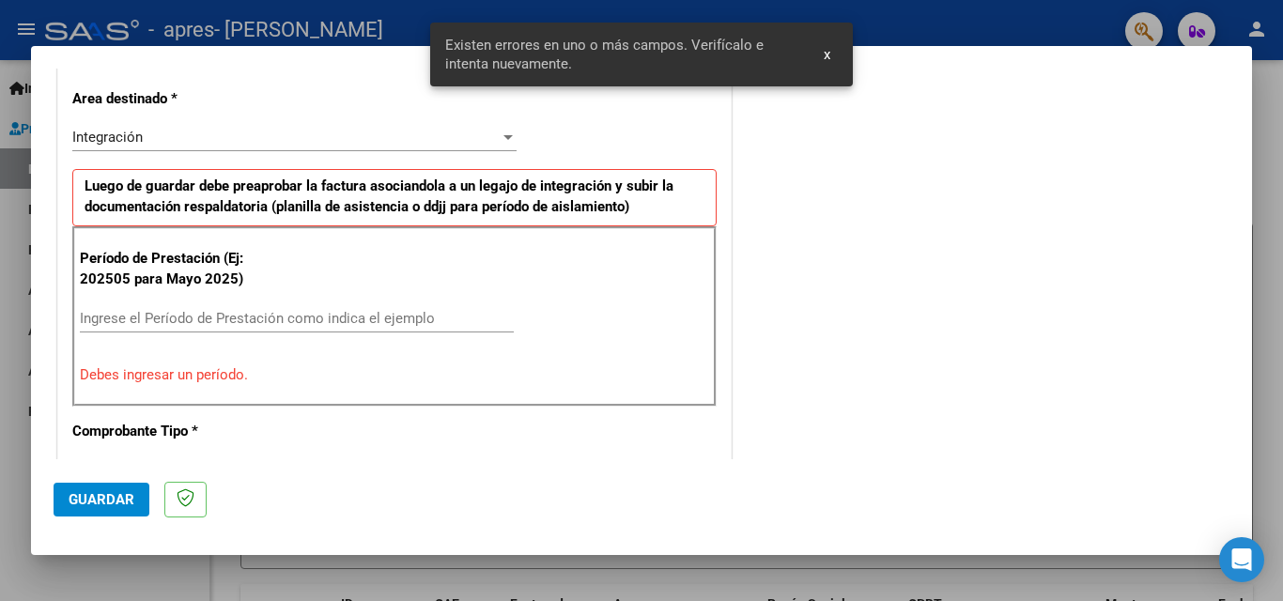
scroll to position [517, 0]
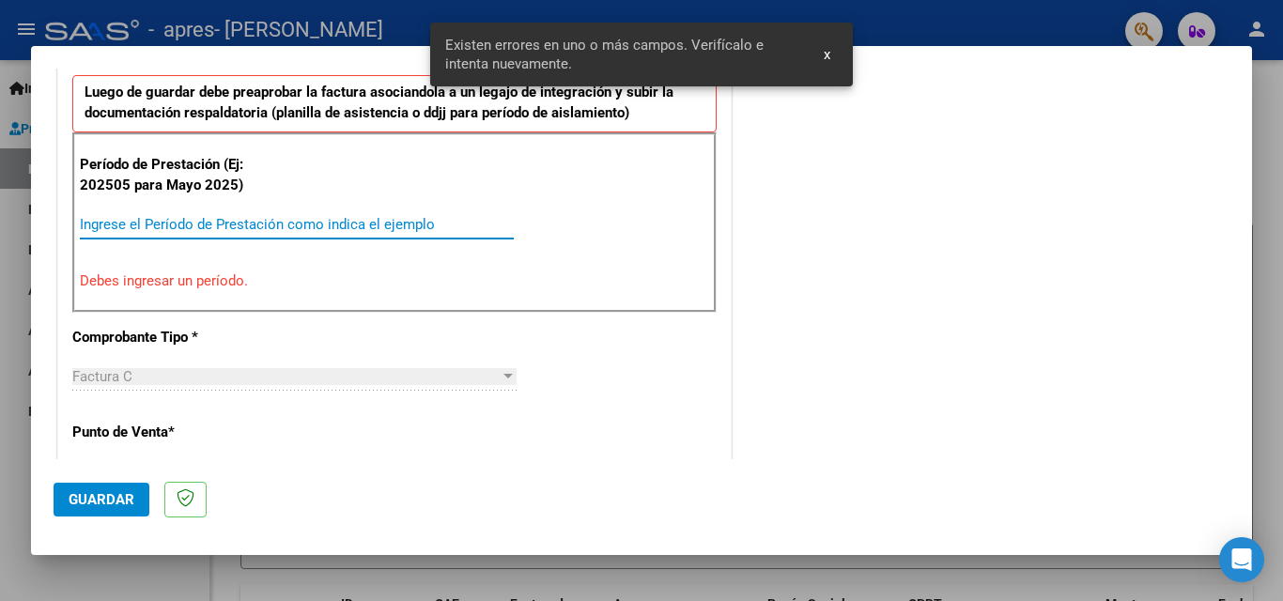
click at [269, 228] on input "Ingrese el Período de Prestación como indica el ejemplo" at bounding box center [297, 224] width 434 height 17
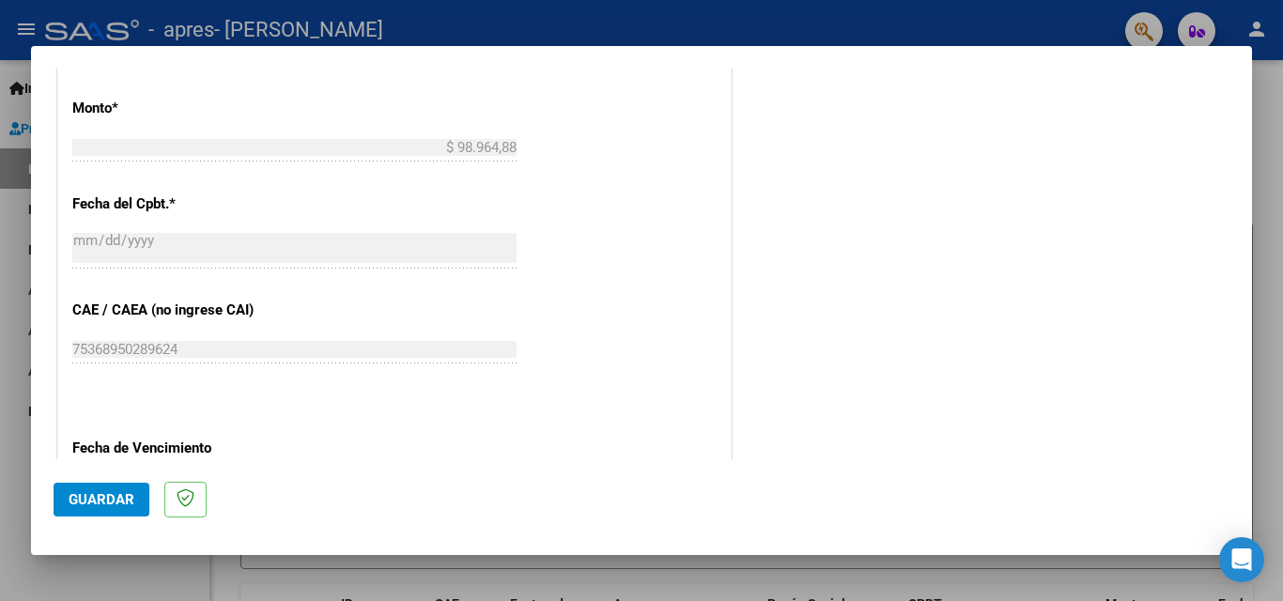
scroll to position [987, 0]
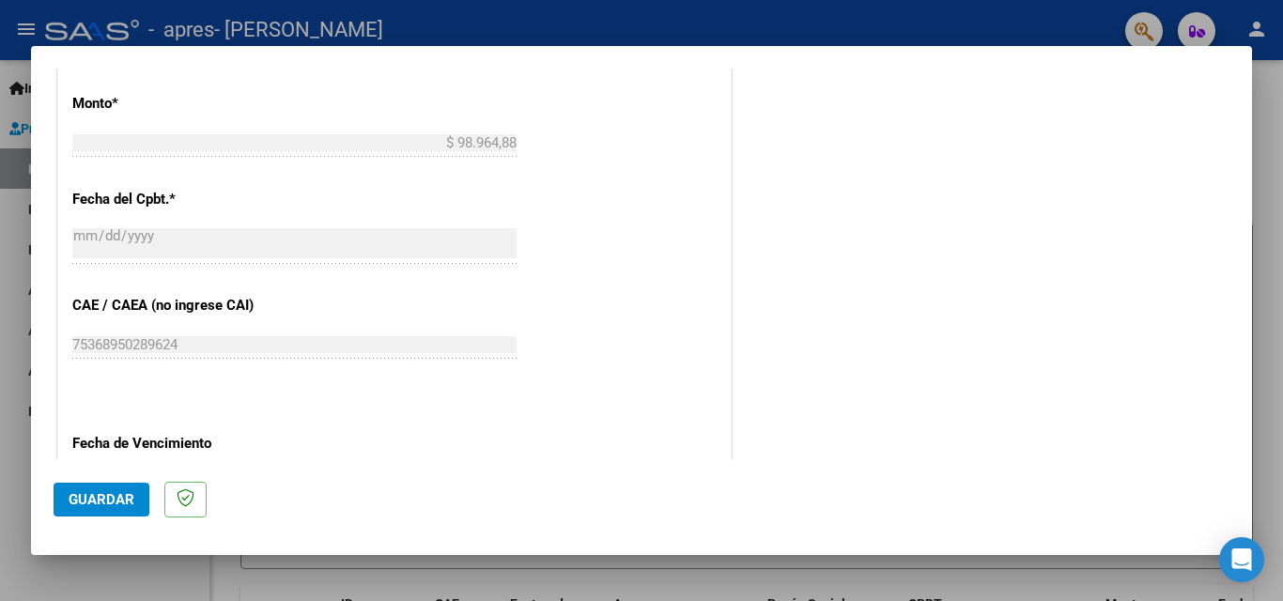
type input "202508"
click at [593, 380] on div "CUIT * 27-25006284-8 Ingresar CUIT ANALISIS PRESTADOR [PERSON_NAME] [PERSON_NAM…" at bounding box center [394, 22] width 672 height 1413
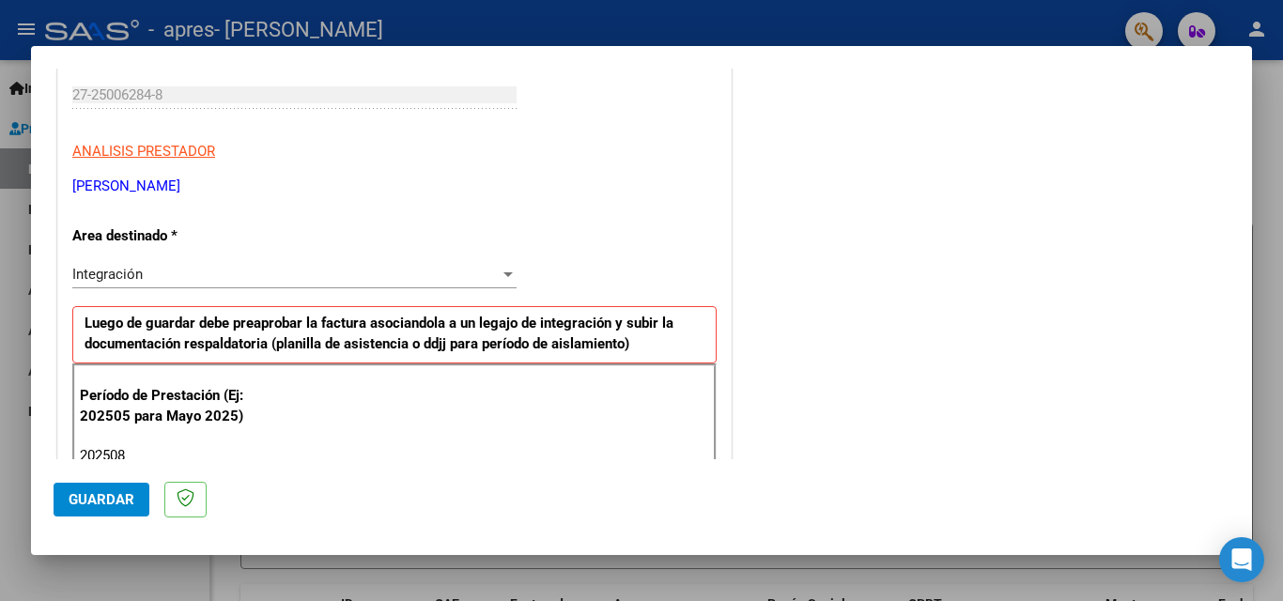
scroll to position [470, 0]
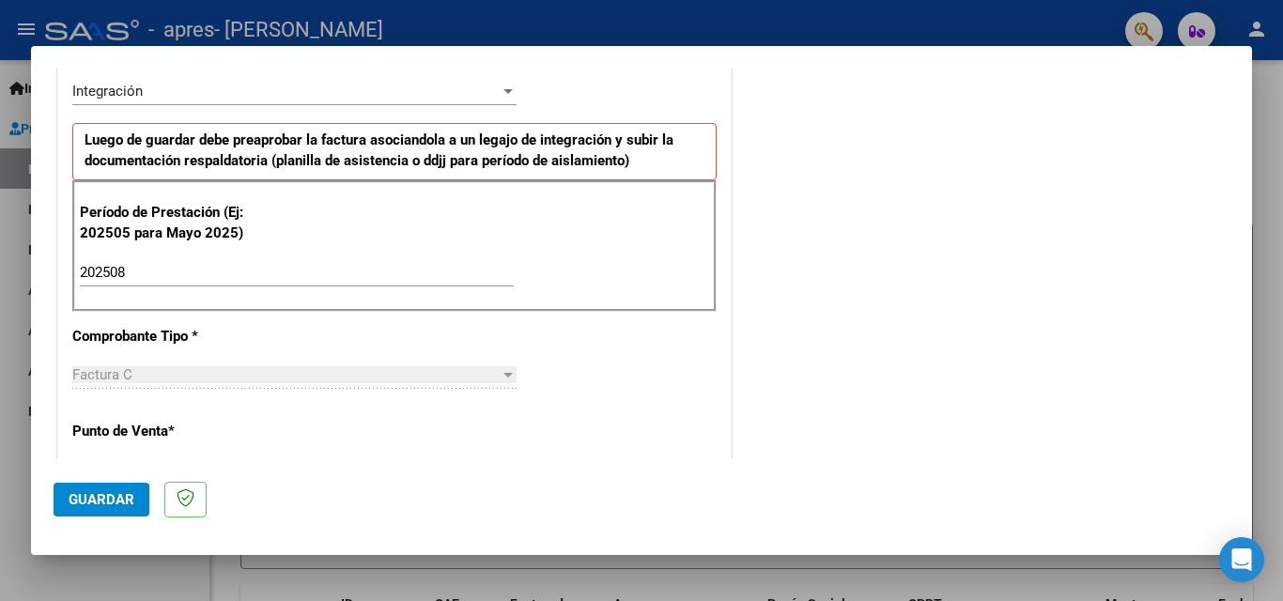
click at [107, 508] on button "Guardar" at bounding box center [102, 500] width 96 height 34
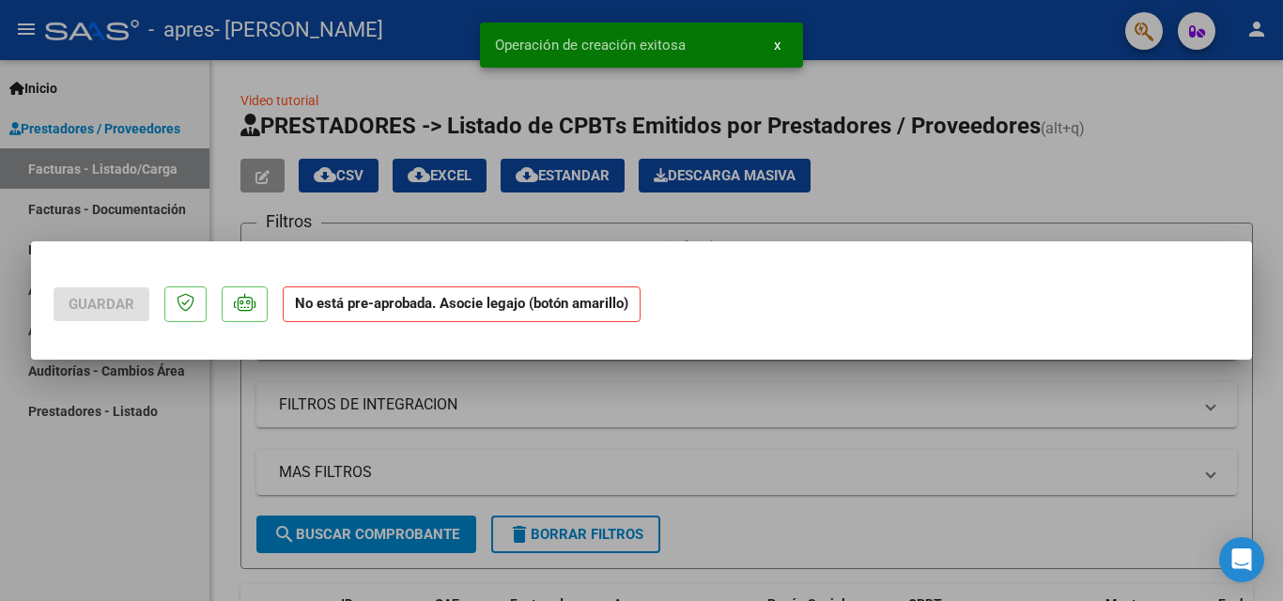
scroll to position [0, 0]
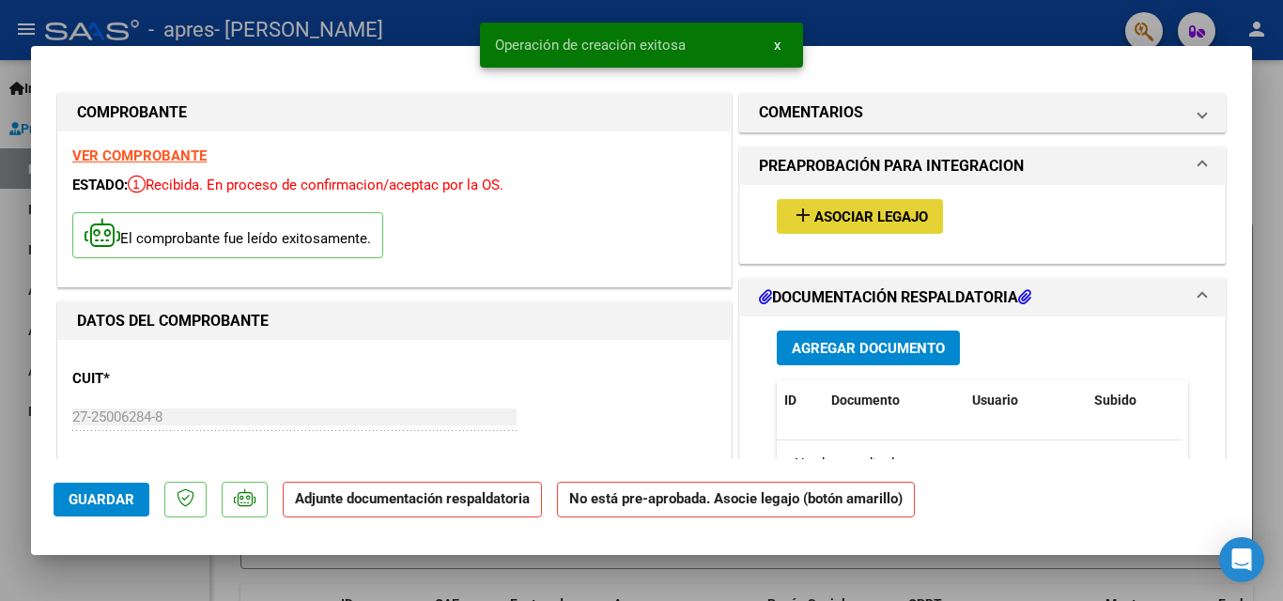
click at [854, 220] on span "Asociar Legajo" at bounding box center [871, 216] width 114 height 17
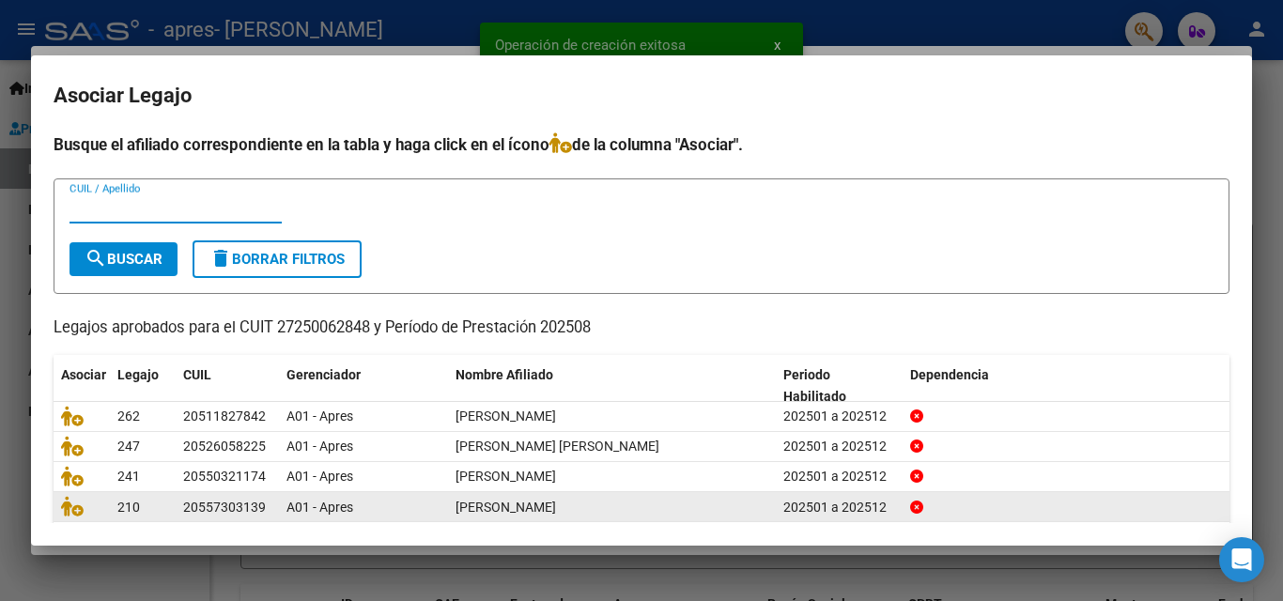
scroll to position [94, 0]
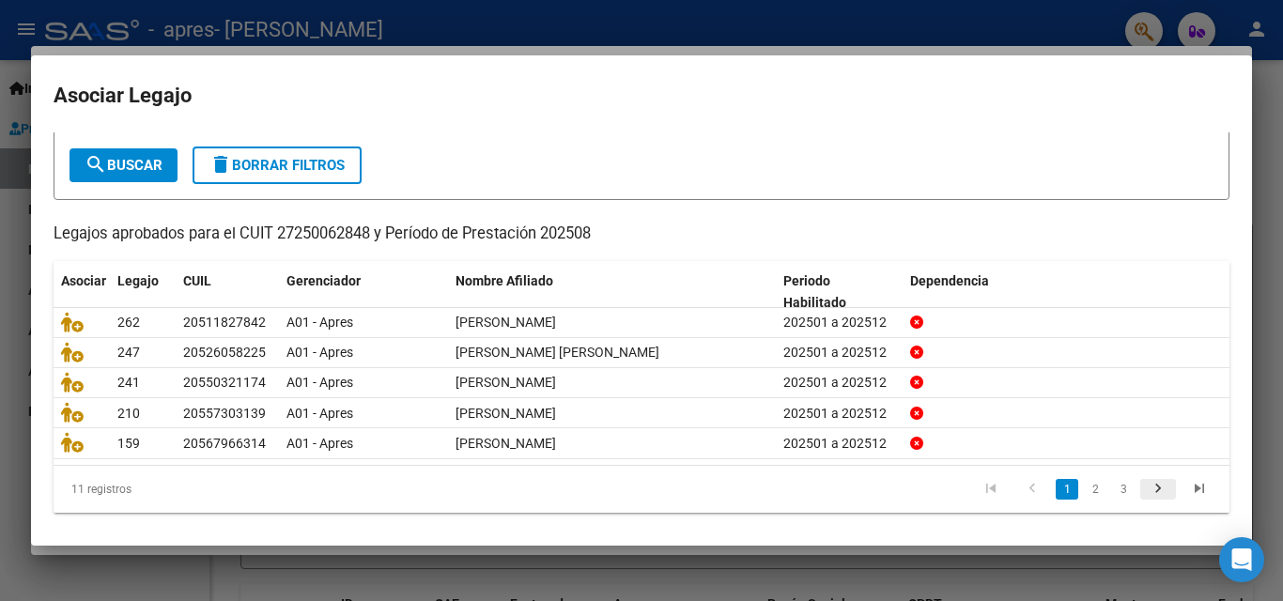
click at [1146, 491] on icon "go to next page" at bounding box center [1158, 491] width 24 height 23
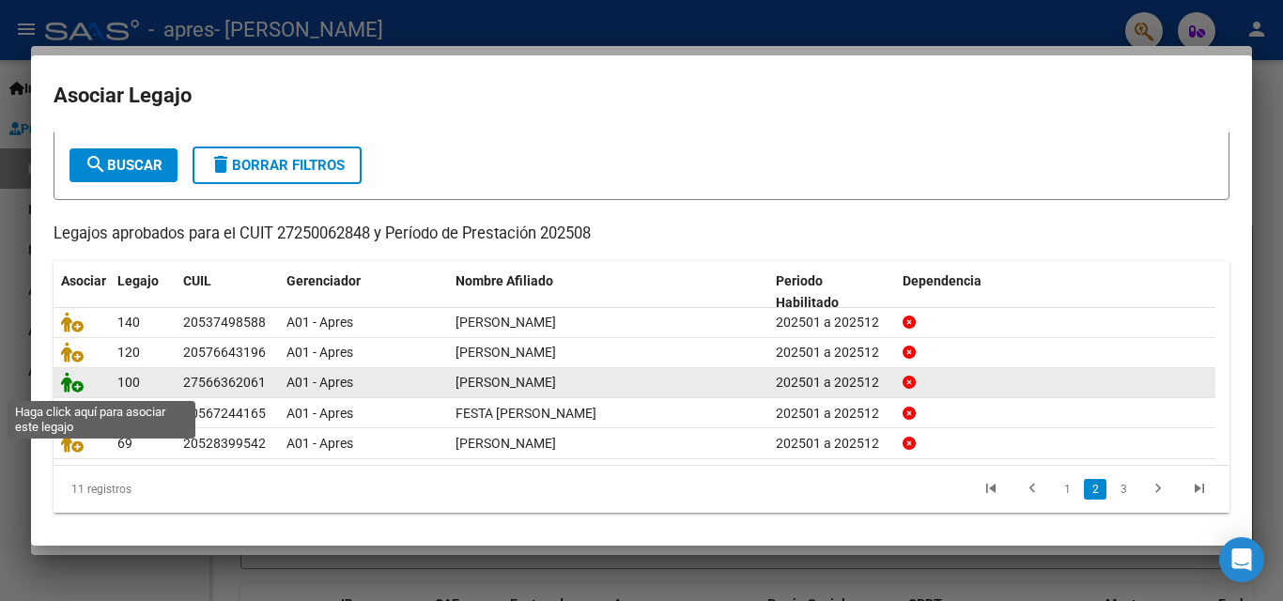
click at [80, 387] on icon at bounding box center [72, 382] width 23 height 21
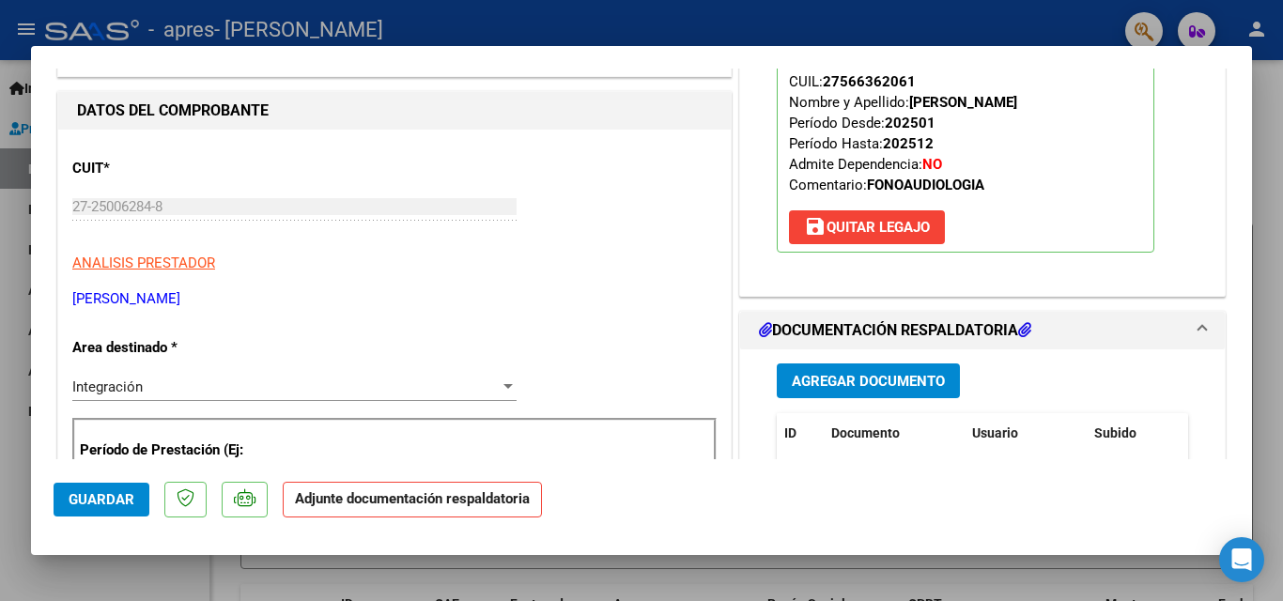
scroll to position [376, 0]
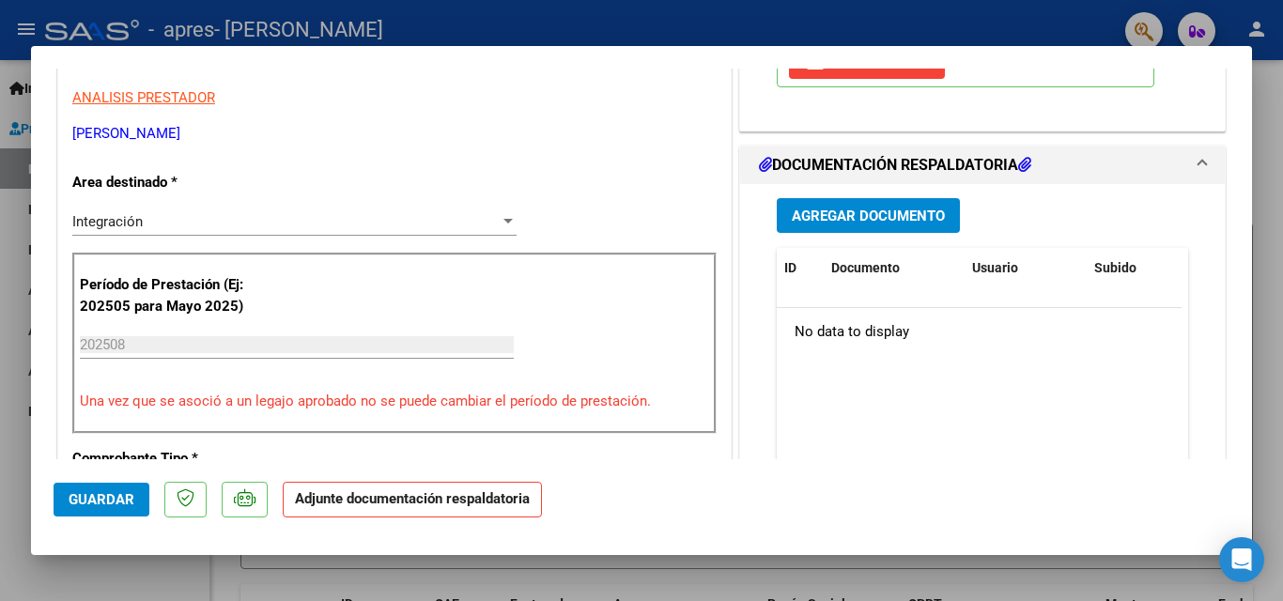
click at [842, 217] on span "Agregar Documento" at bounding box center [868, 216] width 153 height 17
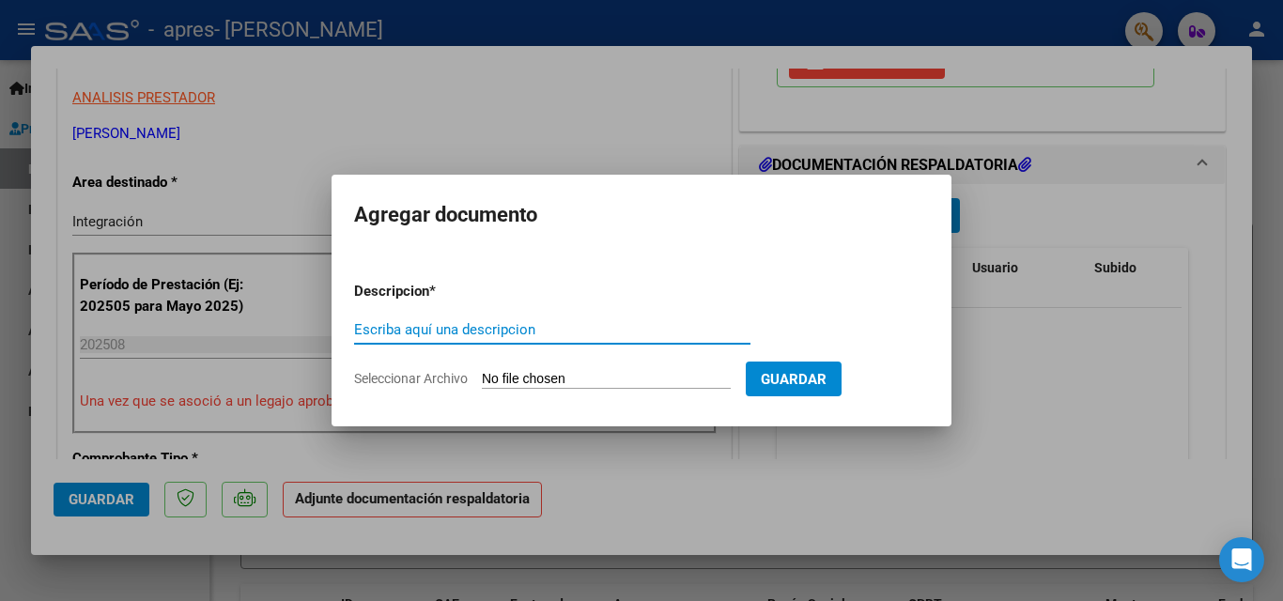
click at [432, 333] on input "Escriba aquí una descripcion" at bounding box center [552, 329] width 396 height 17
paste input "asistencia"
type input "asistencia"
click at [628, 378] on input "Seleccionar Archivo" at bounding box center [606, 380] width 249 height 18
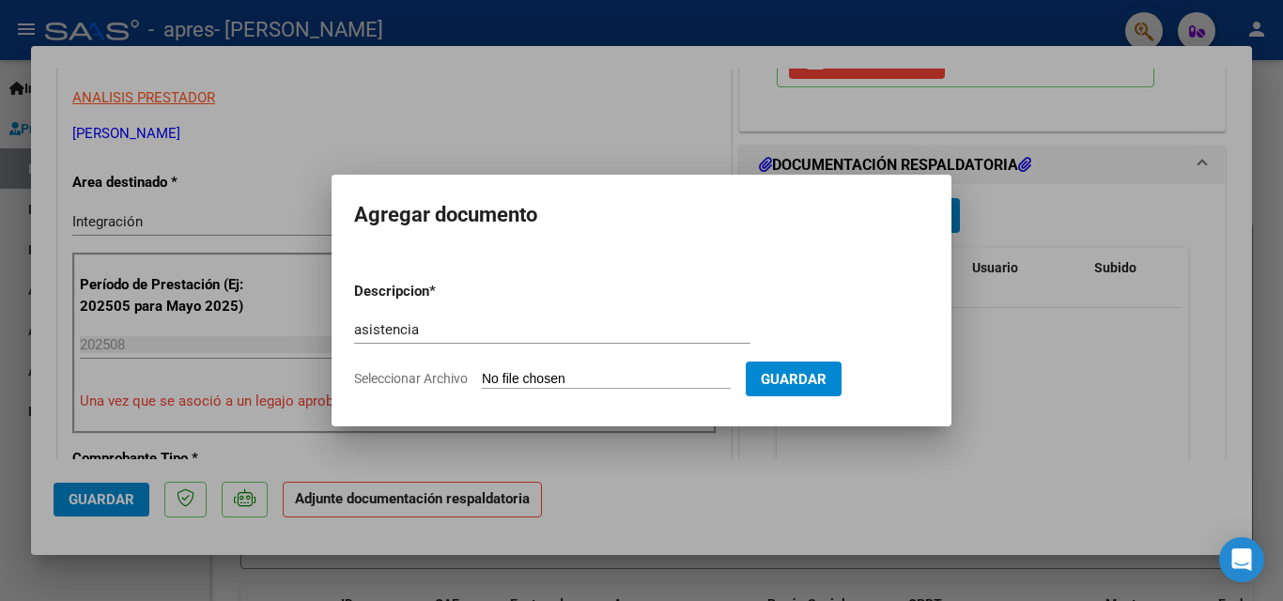
type input "C:\fakepath\[PERSON_NAME] x [DATE].pdf"
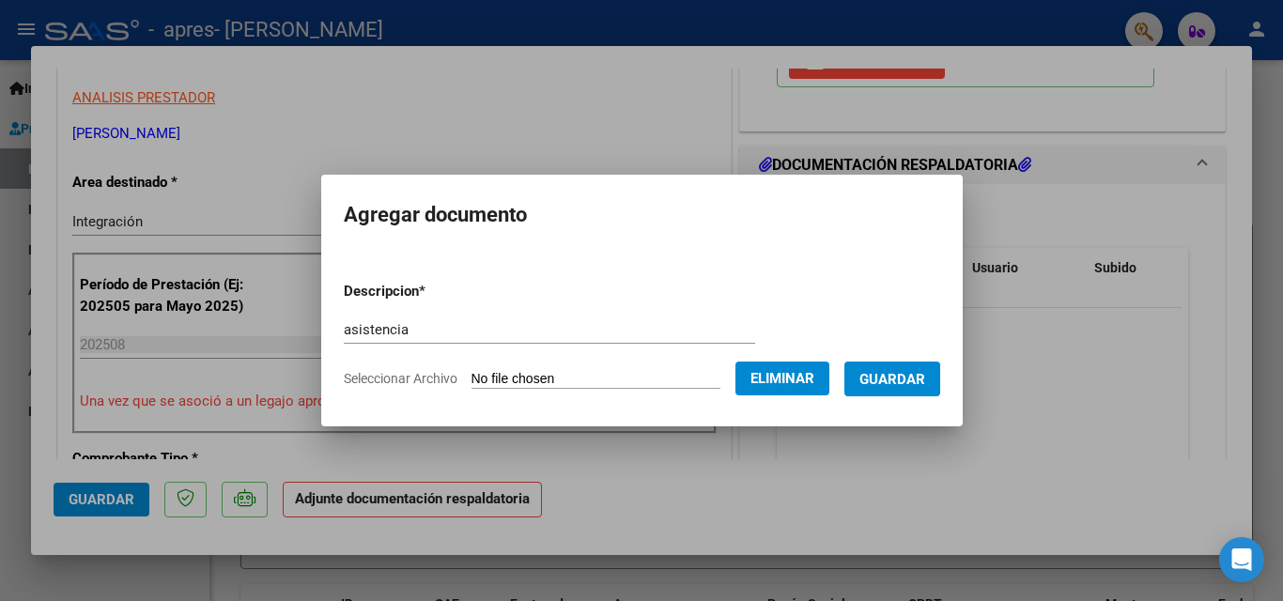
click at [907, 378] on span "Guardar" at bounding box center [892, 379] width 66 height 17
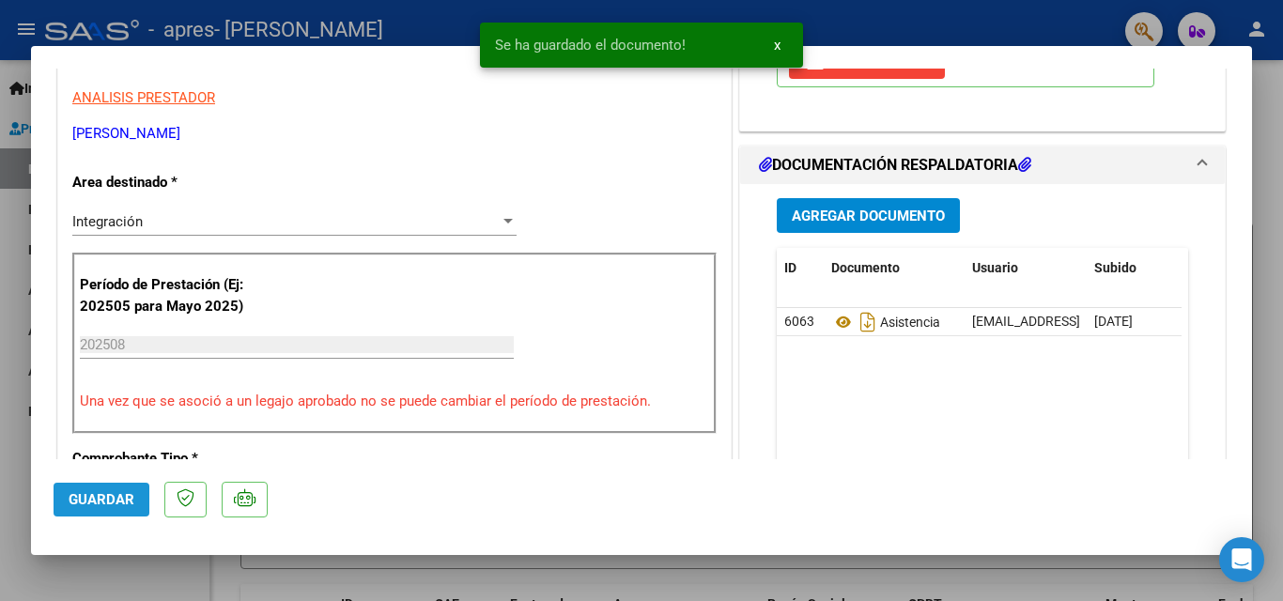
click at [119, 501] on span "Guardar" at bounding box center [102, 499] width 66 height 17
click at [10, 306] on div at bounding box center [641, 300] width 1283 height 601
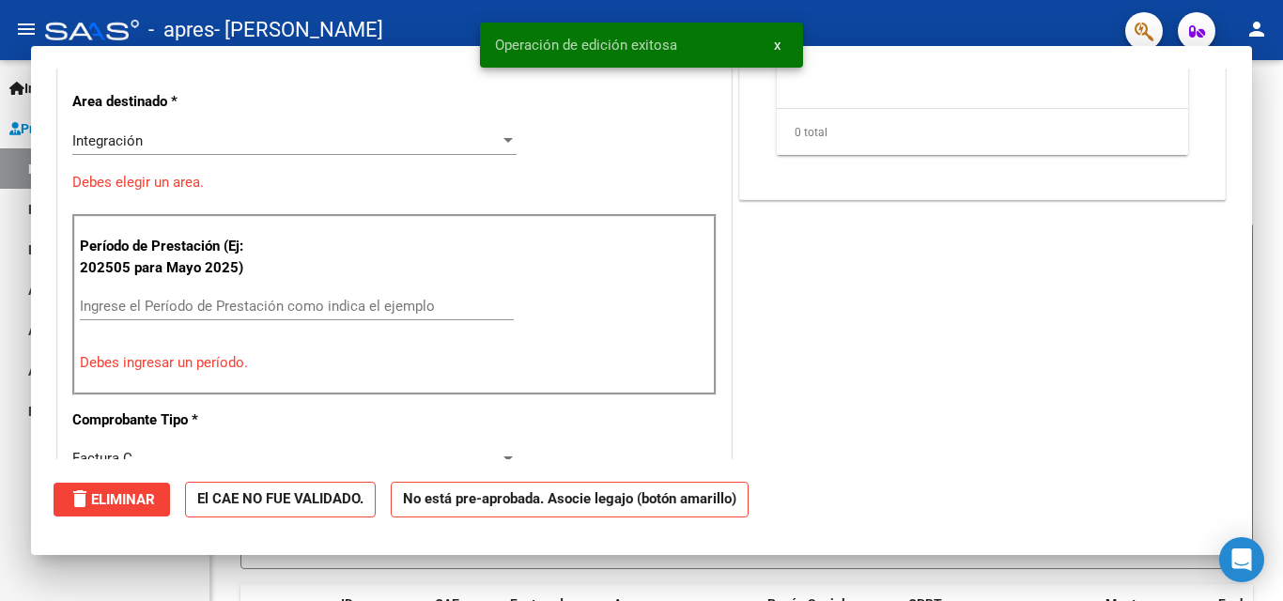
scroll to position [0, 0]
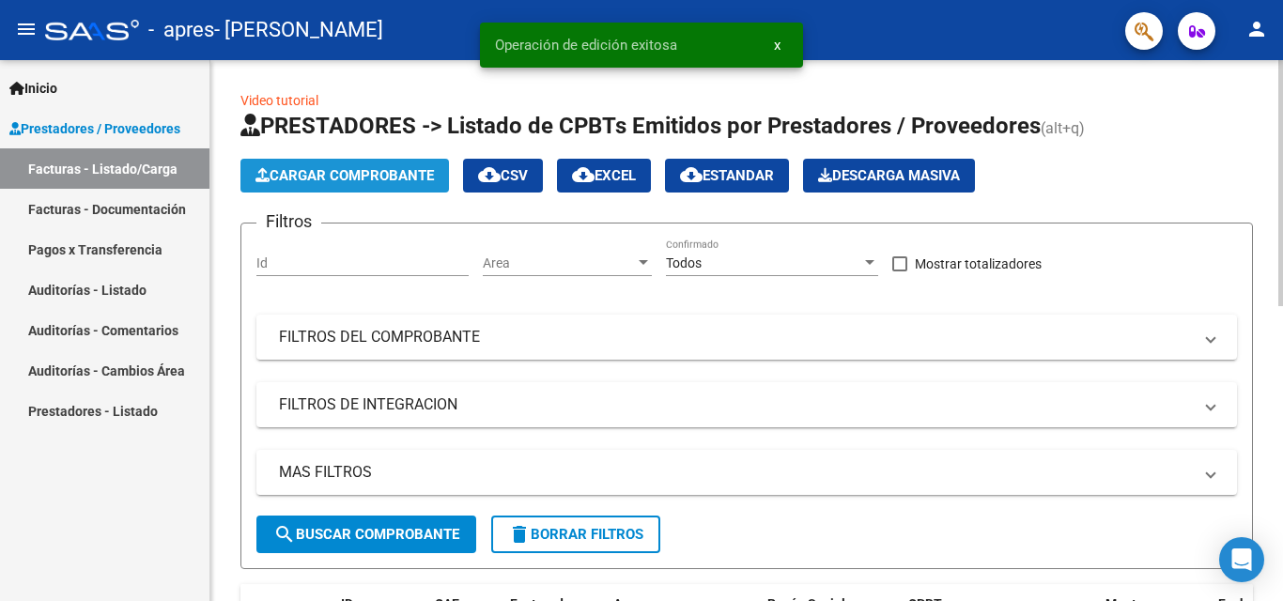
click at [311, 180] on span "Cargar Comprobante" at bounding box center [344, 175] width 178 height 17
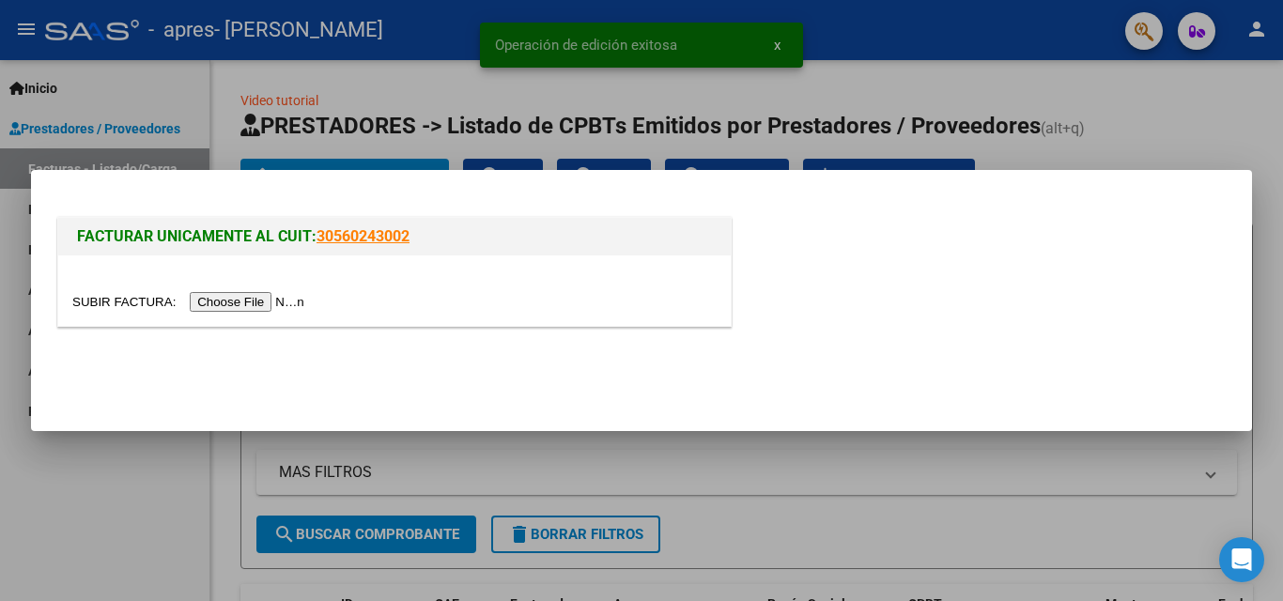
click at [261, 304] on input "file" at bounding box center [191, 302] width 238 height 20
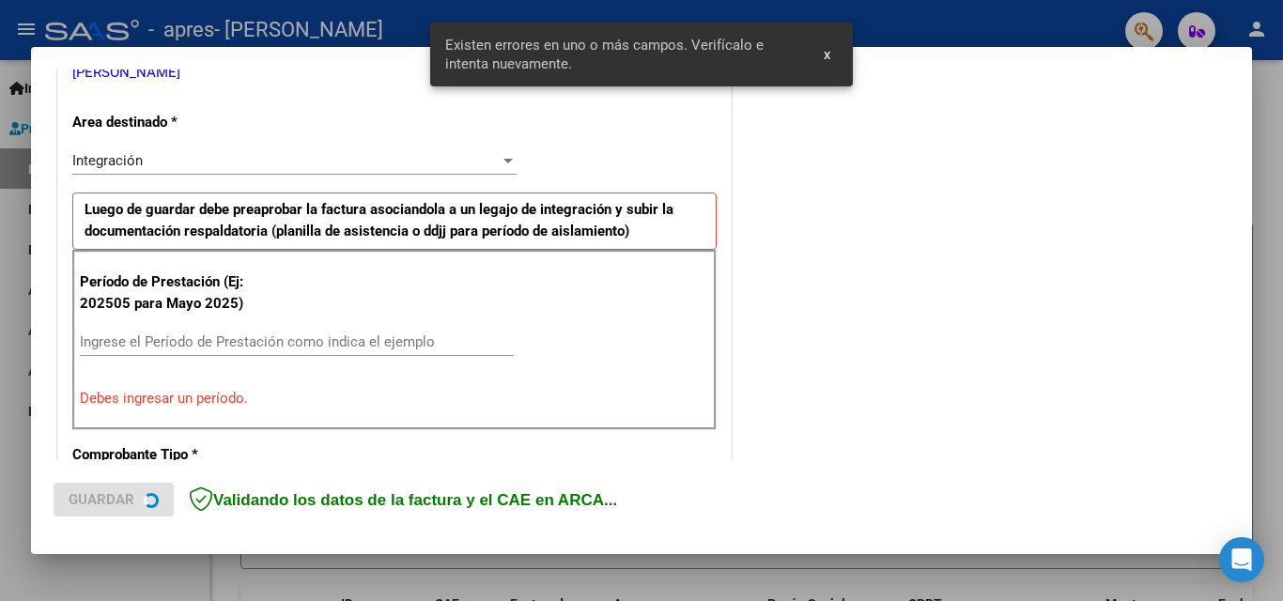
scroll to position [424, 0]
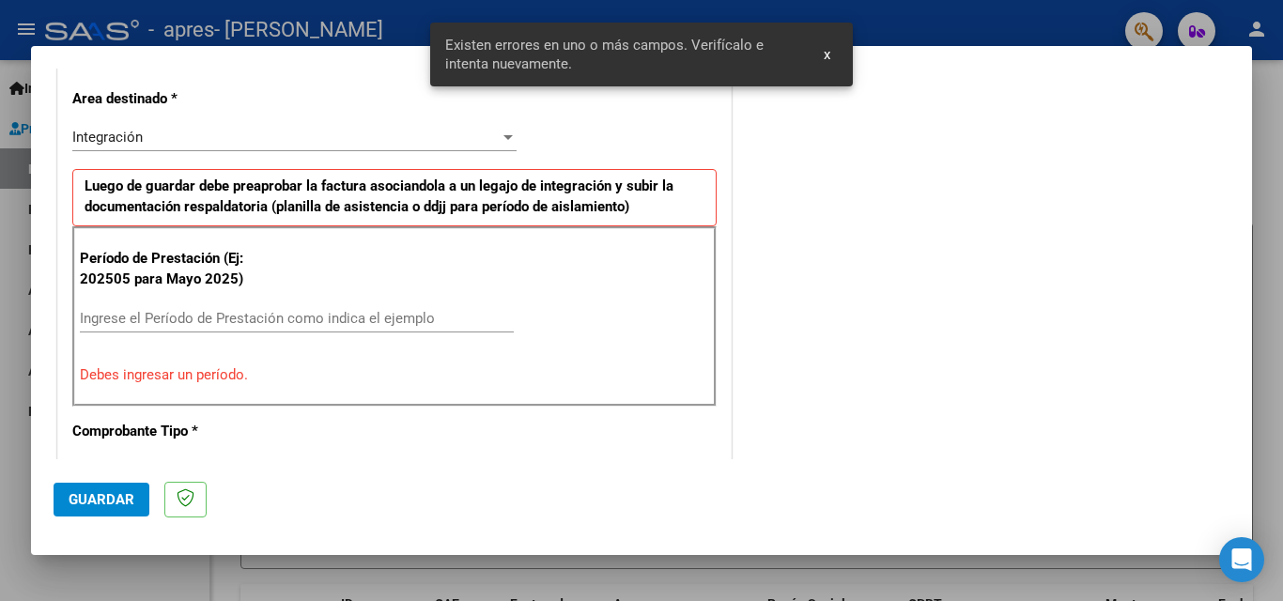
click at [258, 311] on input "Ingrese el Período de Prestación como indica el ejemplo" at bounding box center [297, 318] width 434 height 17
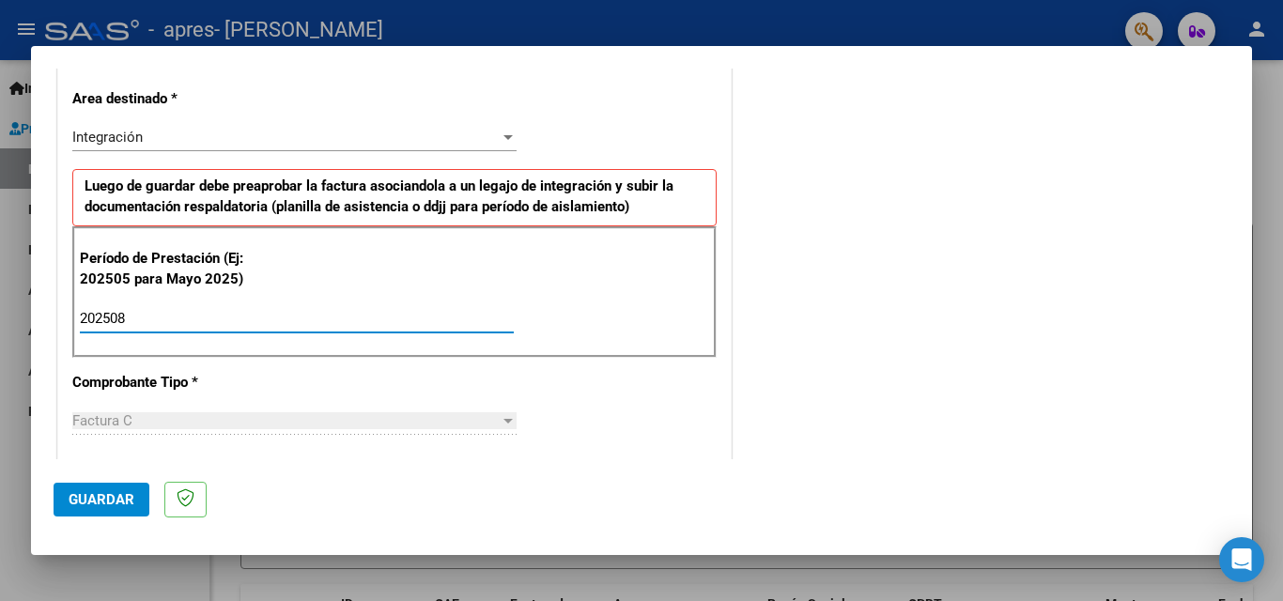
scroll to position [611, 0]
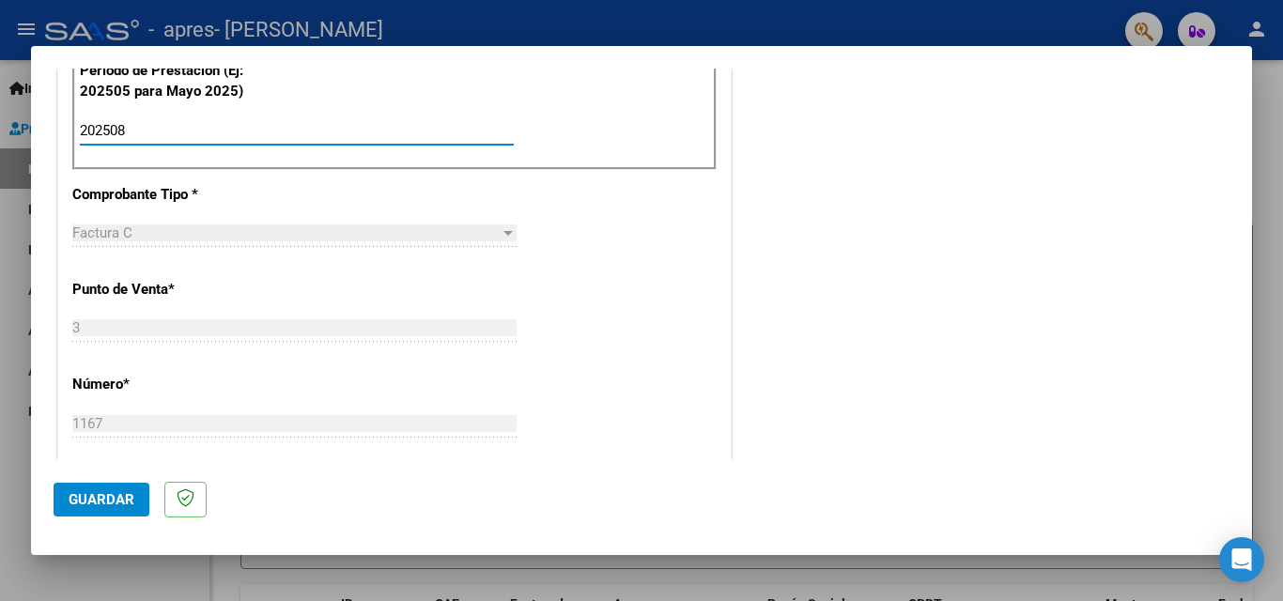
type input "202508"
click at [85, 506] on span "Guardar" at bounding box center [102, 499] width 66 height 17
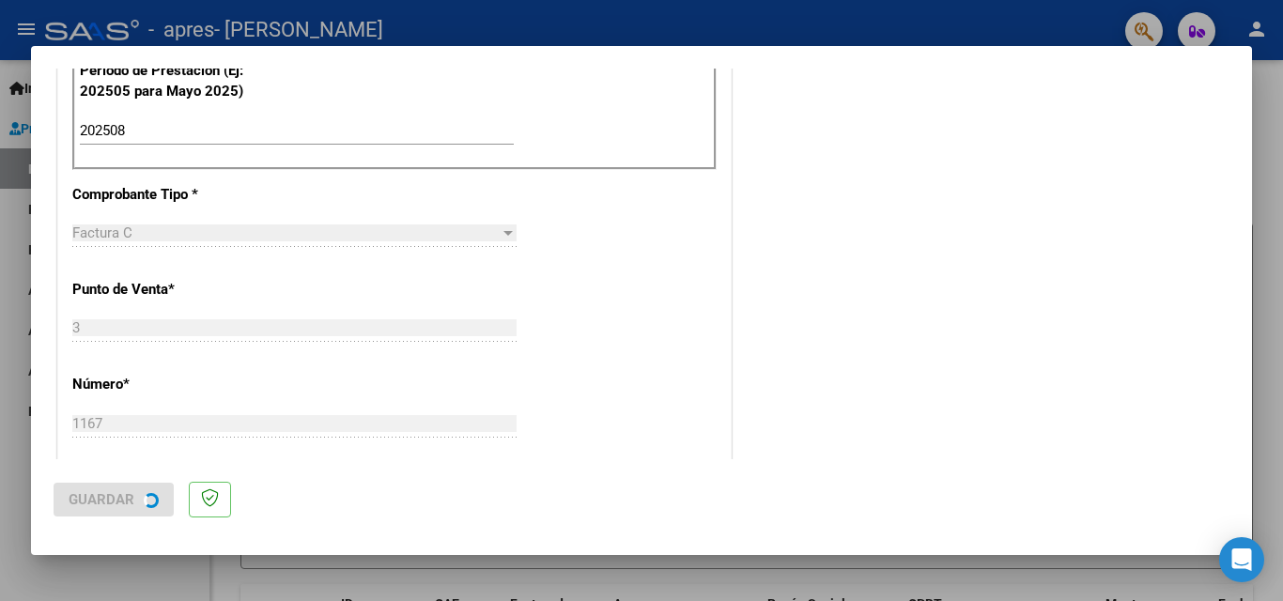
scroll to position [0, 0]
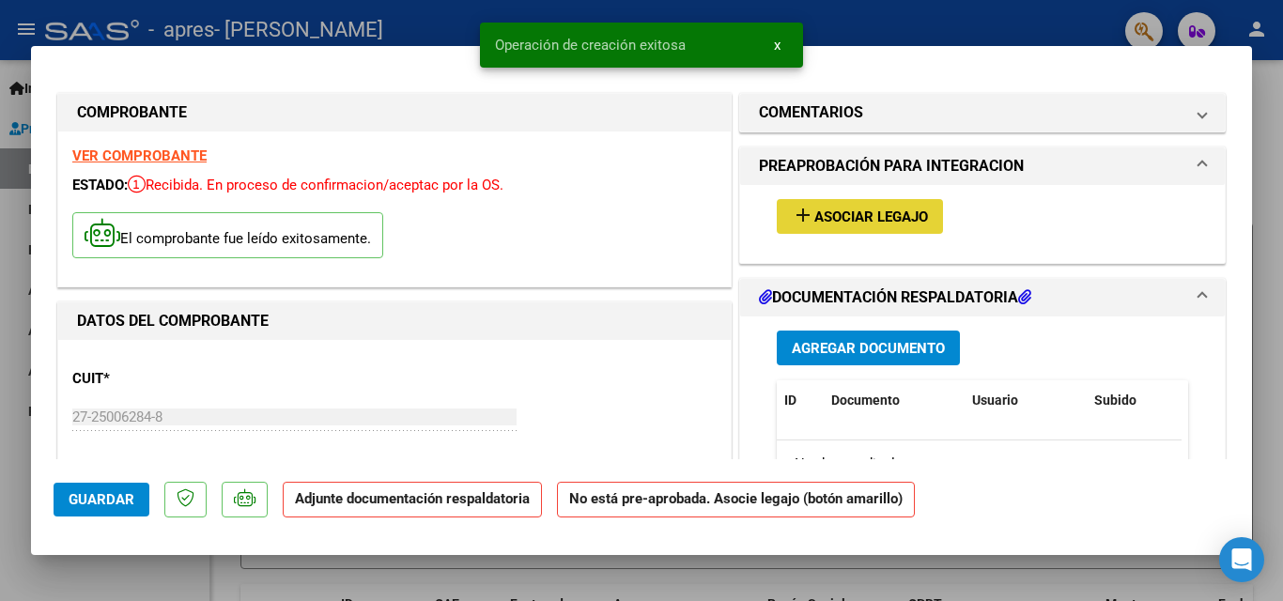
click at [842, 213] on span "Asociar Legajo" at bounding box center [871, 216] width 114 height 17
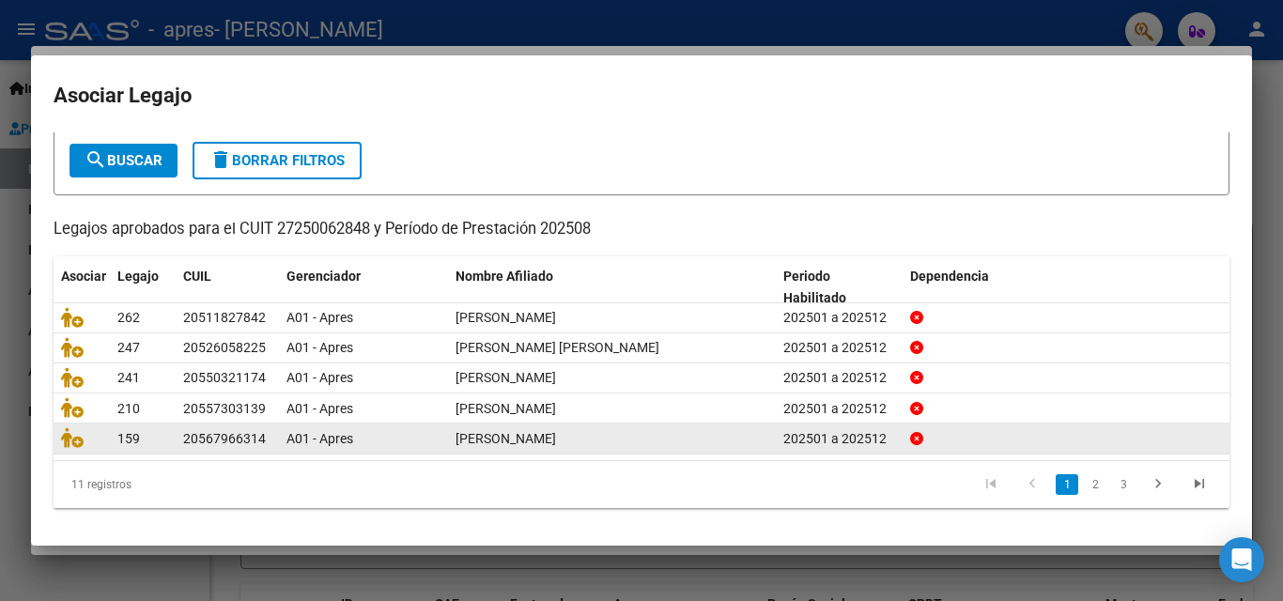
scroll to position [103, 0]
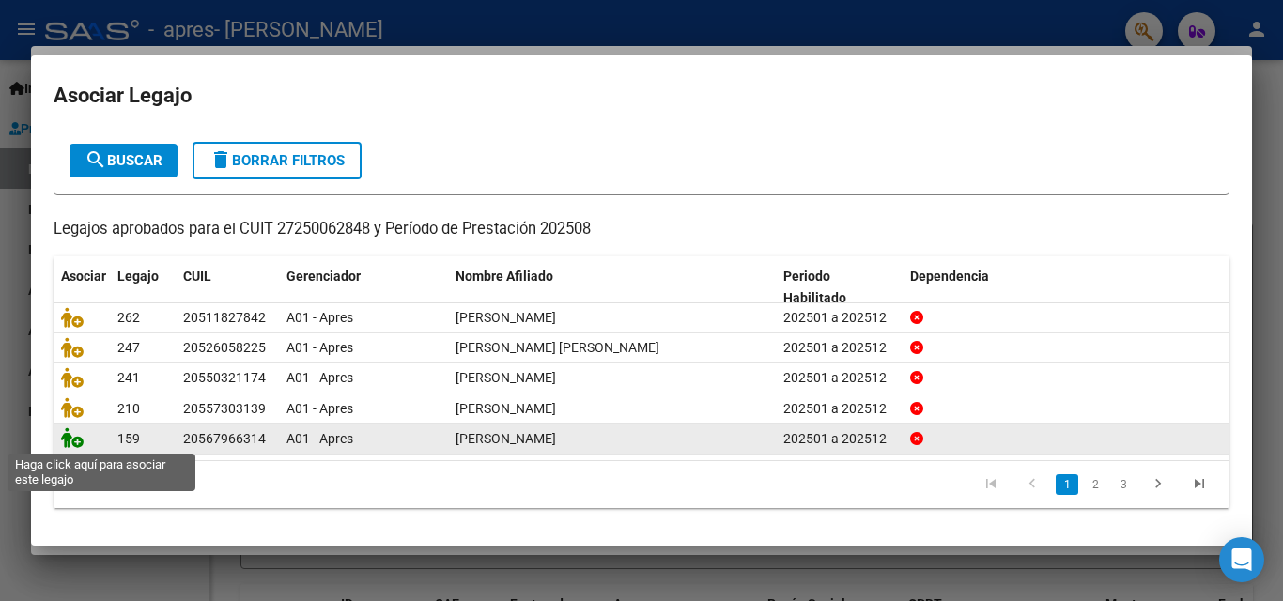
click at [67, 435] on icon at bounding box center [72, 437] width 23 height 21
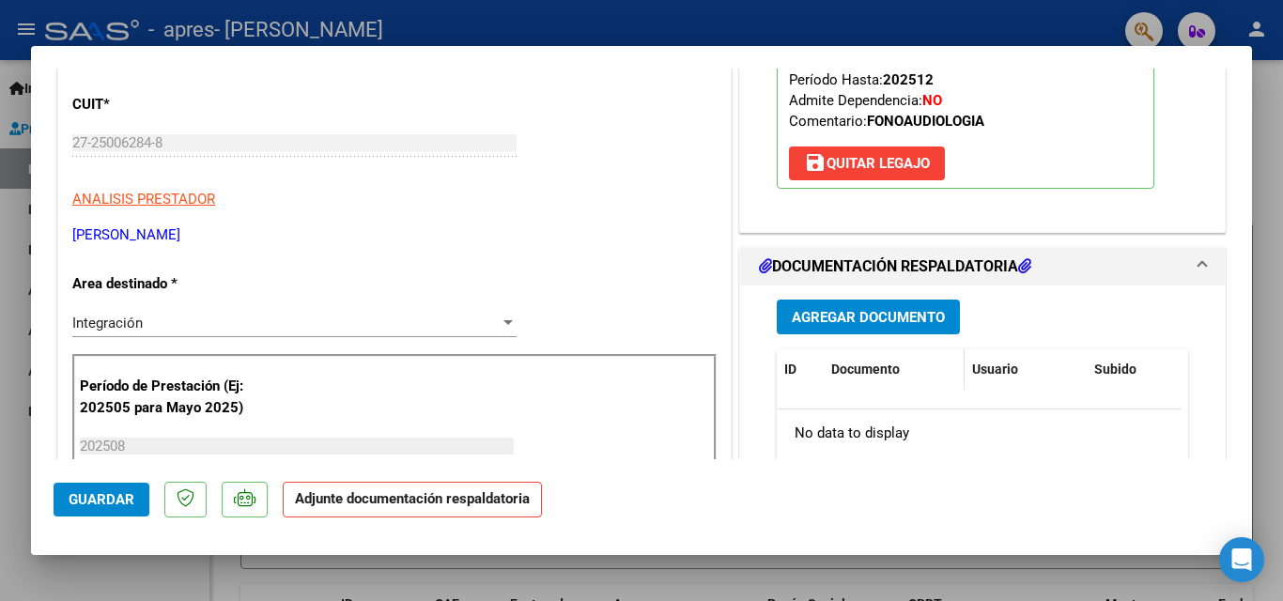
scroll to position [376, 0]
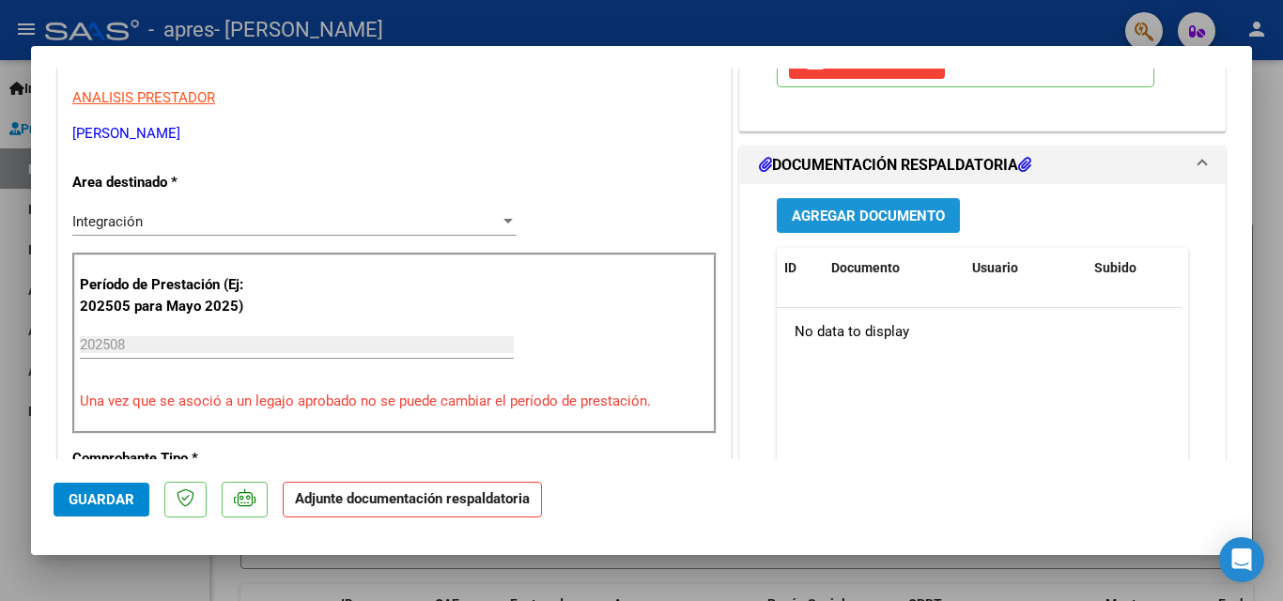
click at [883, 219] on span "Agregar Documento" at bounding box center [868, 216] width 153 height 17
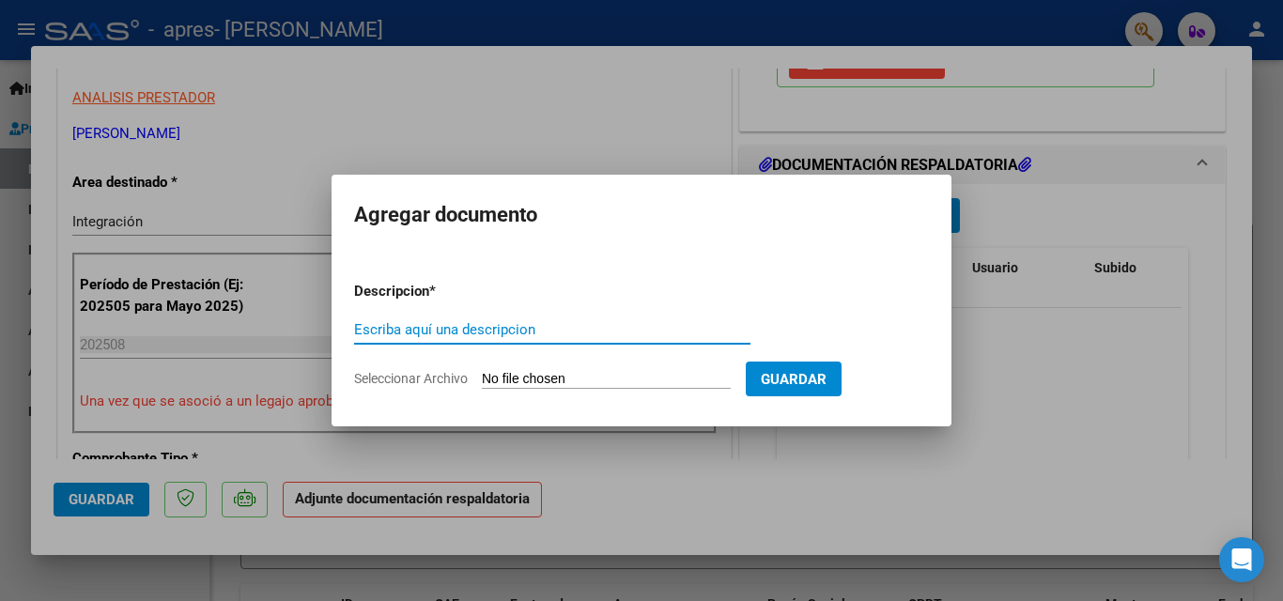
paste input "asistencia"
type input "asistencia"
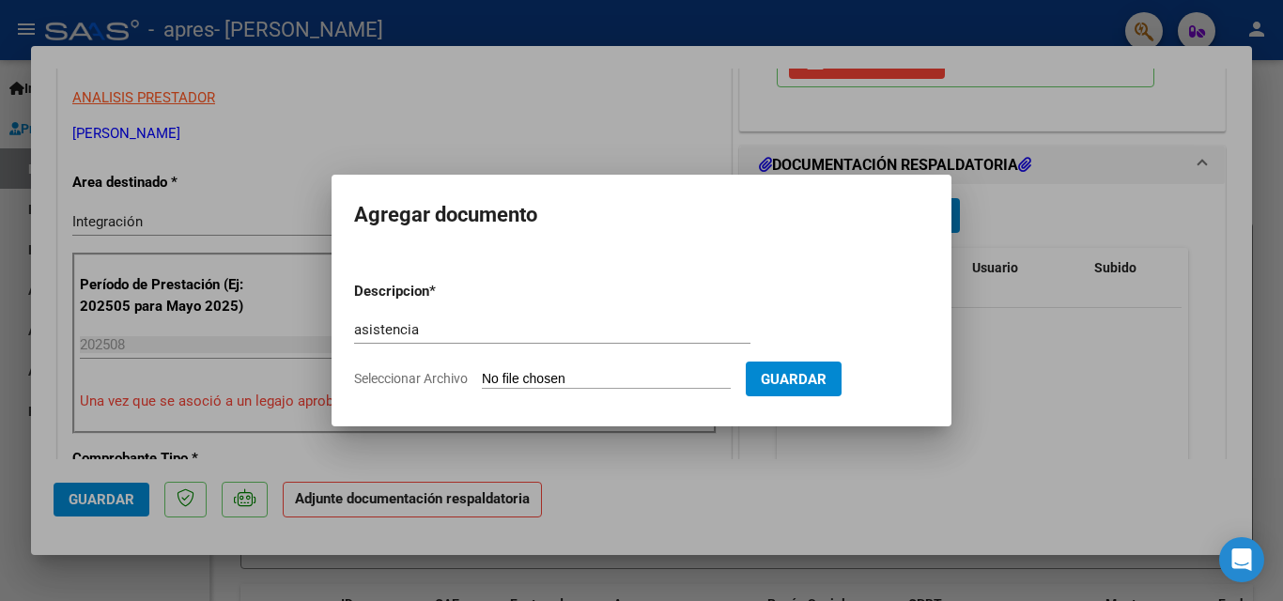
click at [534, 373] on input "Seleccionar Archivo" at bounding box center [606, 380] width 249 height 18
type input "C:\fakepath\[PERSON_NAME] x [DATE].pdf"
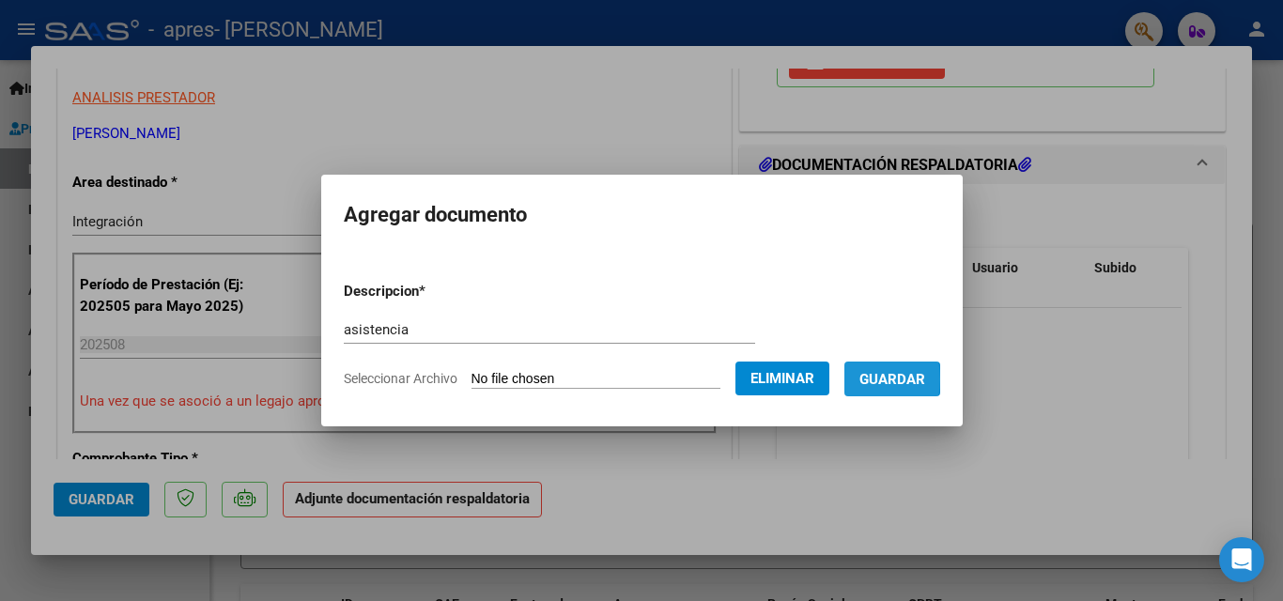
click at [875, 379] on span "Guardar" at bounding box center [892, 379] width 66 height 17
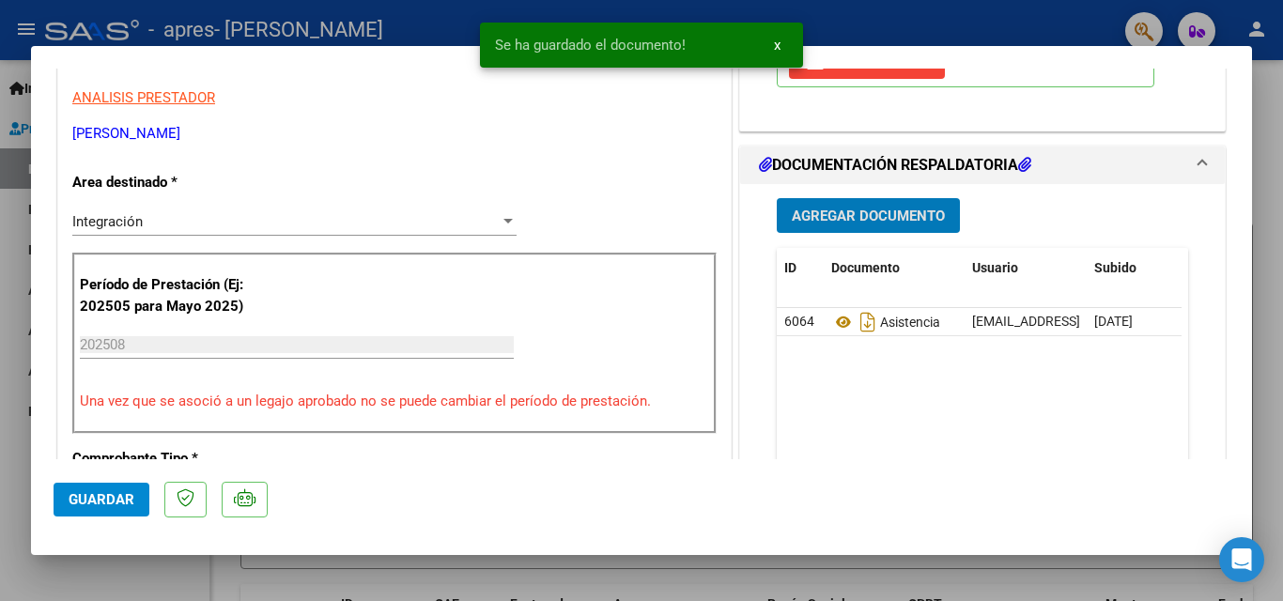
click at [110, 502] on span "Guardar" at bounding box center [102, 499] width 66 height 17
click at [22, 374] on div at bounding box center [641, 300] width 1283 height 601
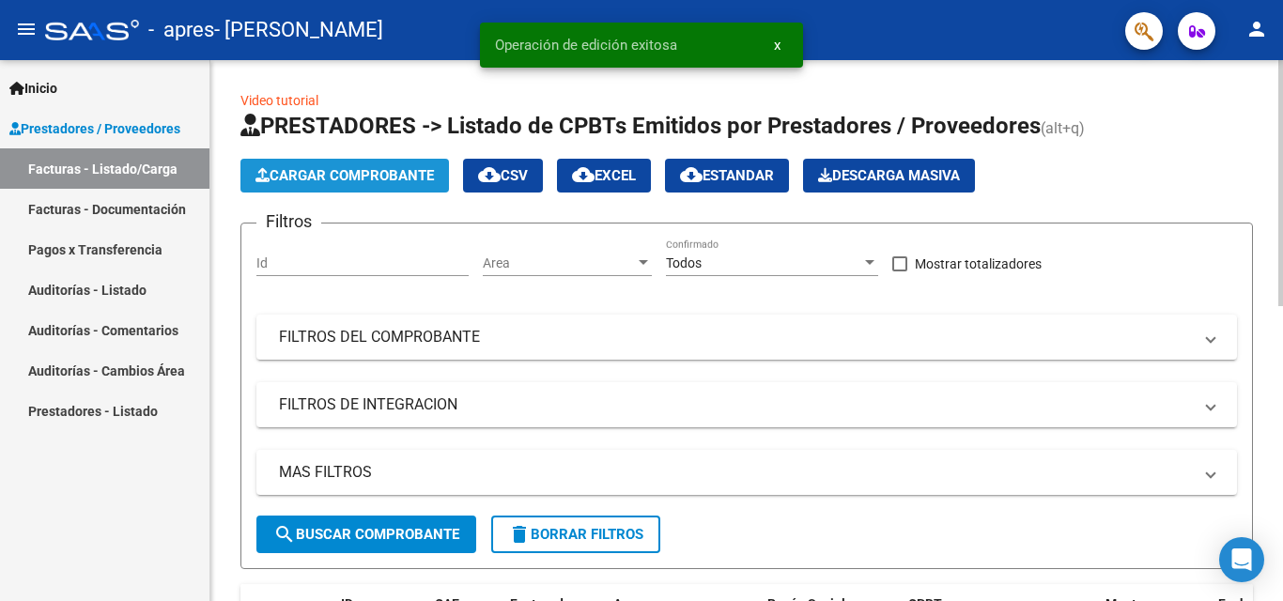
click at [367, 169] on span "Cargar Comprobante" at bounding box center [344, 175] width 178 height 17
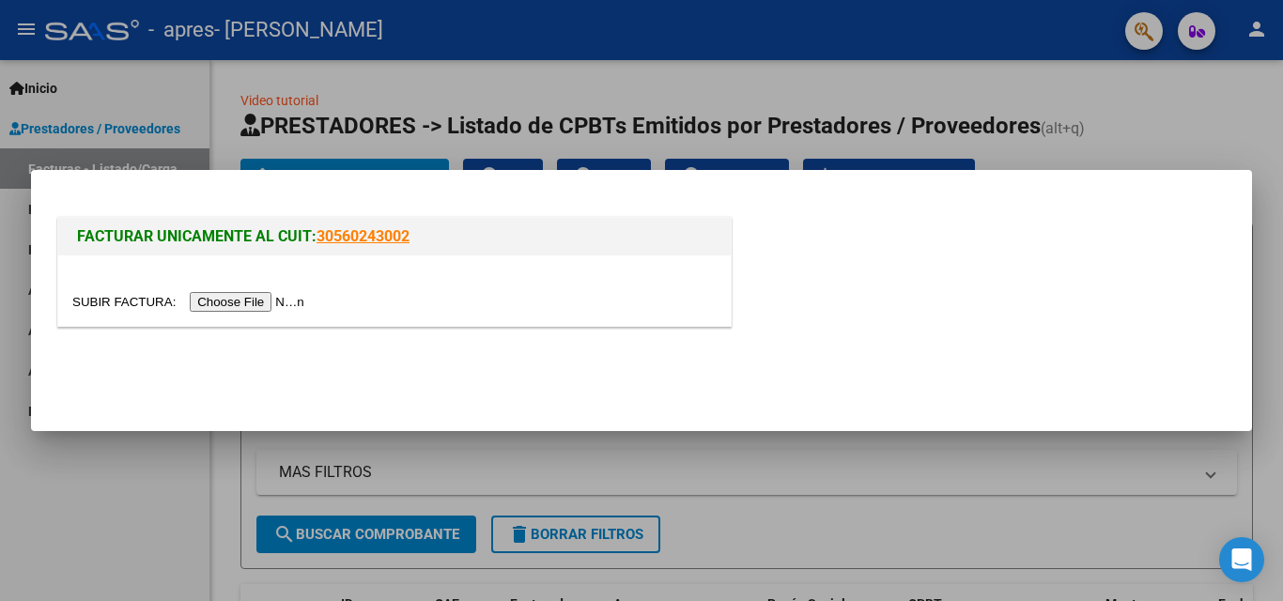
click at [293, 303] on input "file" at bounding box center [191, 302] width 238 height 20
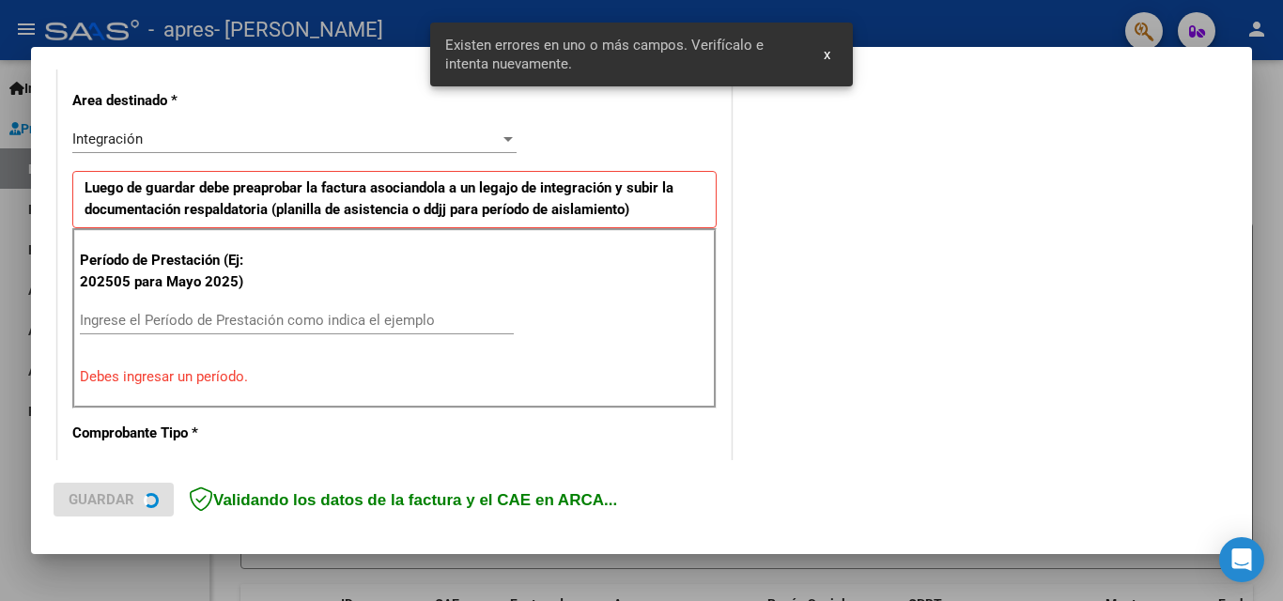
scroll to position [424, 0]
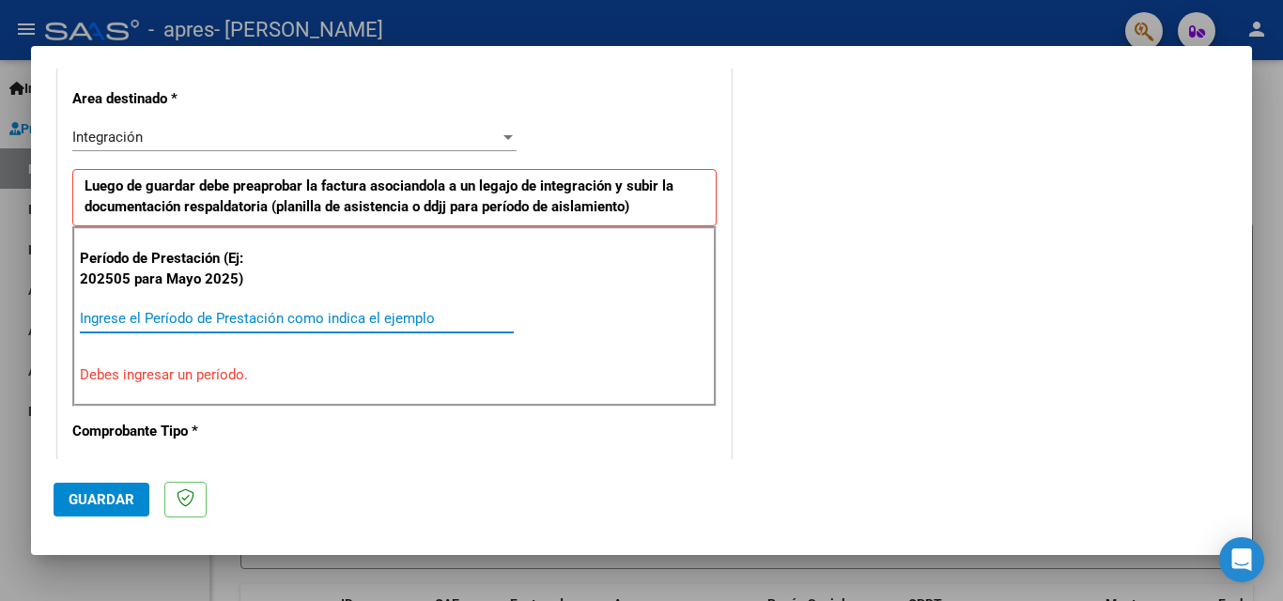
click at [199, 324] on input "Ingrese el Período de Prestación como indica el ejemplo" at bounding box center [297, 318] width 434 height 17
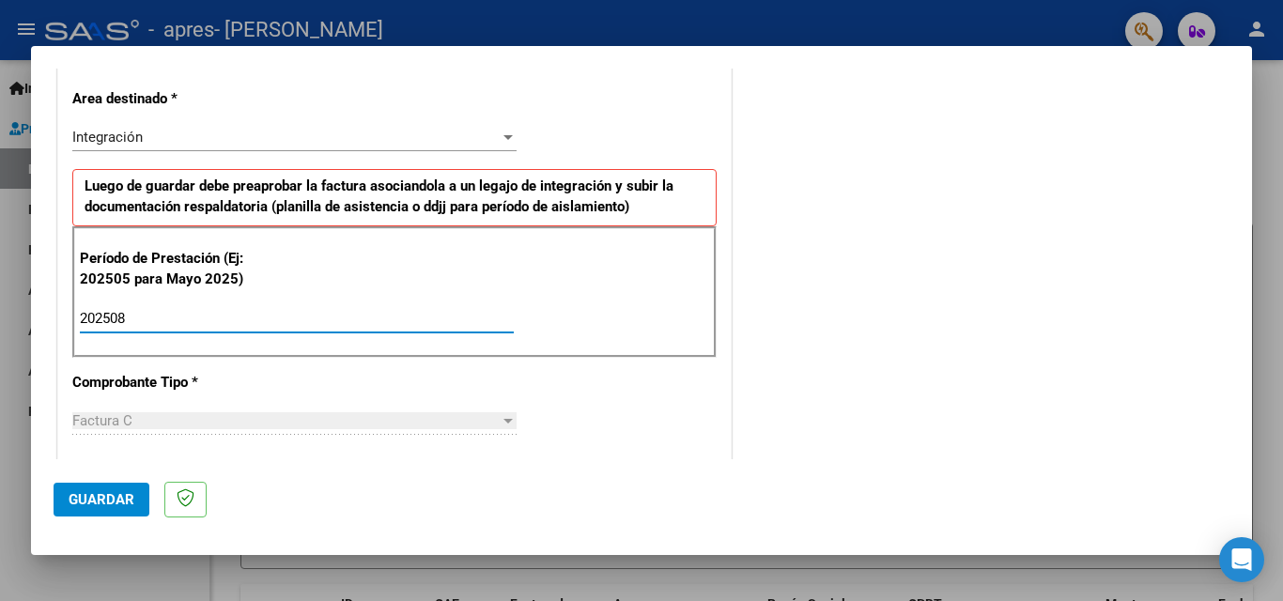
type input "202508"
click at [120, 504] on span "Guardar" at bounding box center [102, 499] width 66 height 17
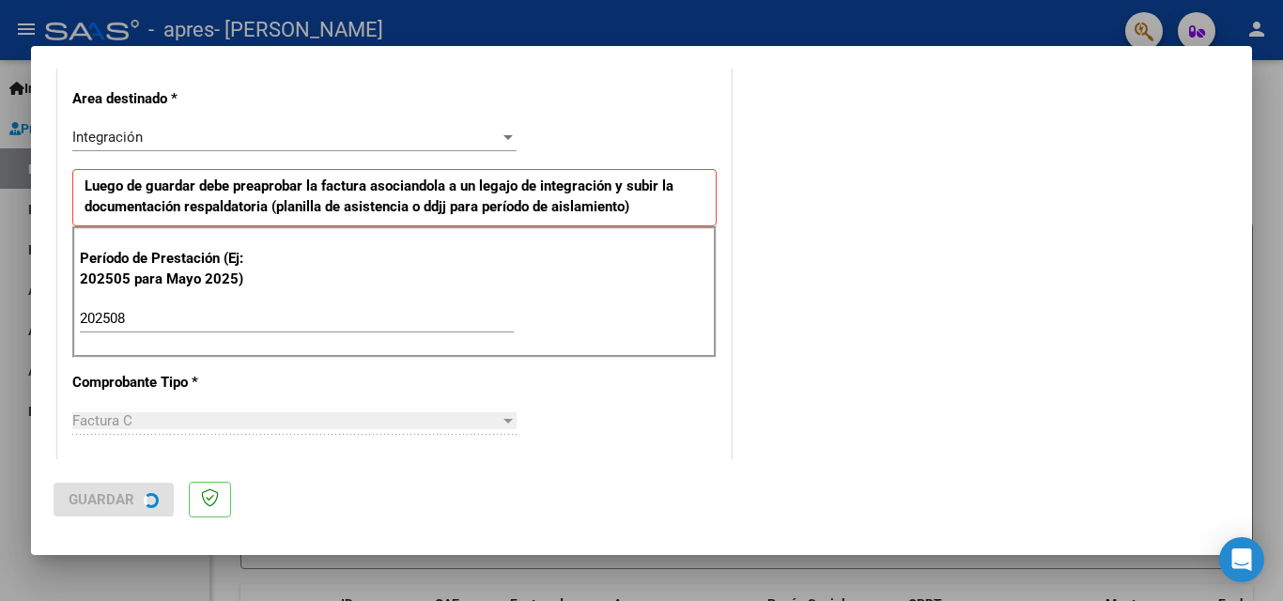
scroll to position [0, 0]
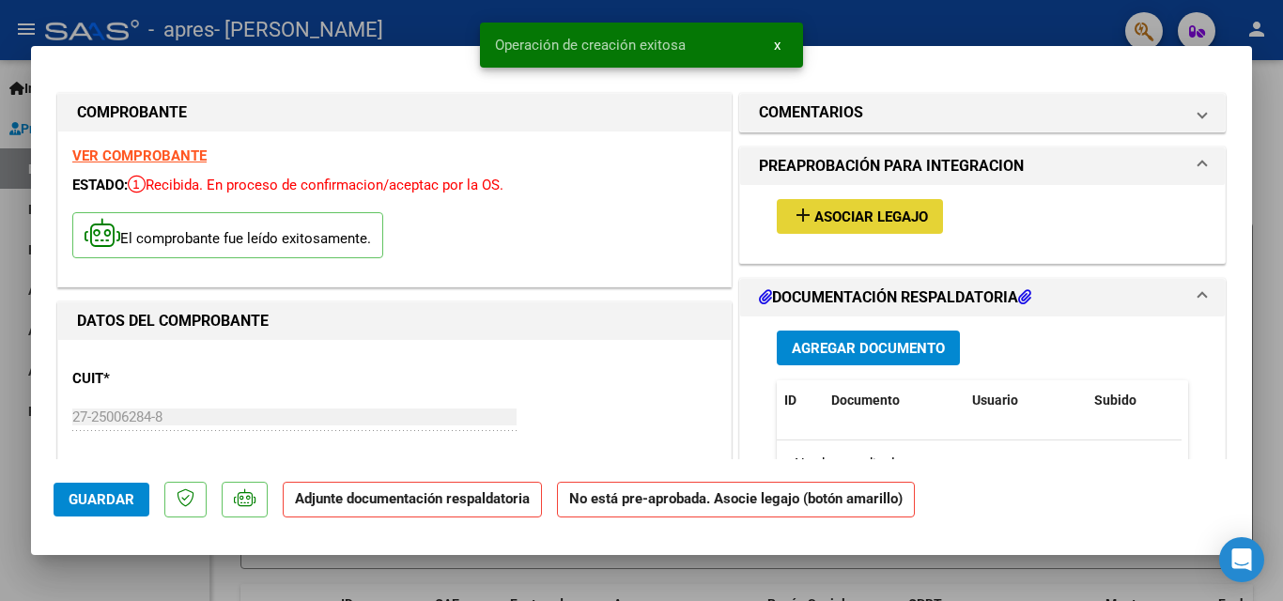
click at [872, 212] on span "Asociar Legajo" at bounding box center [871, 216] width 114 height 17
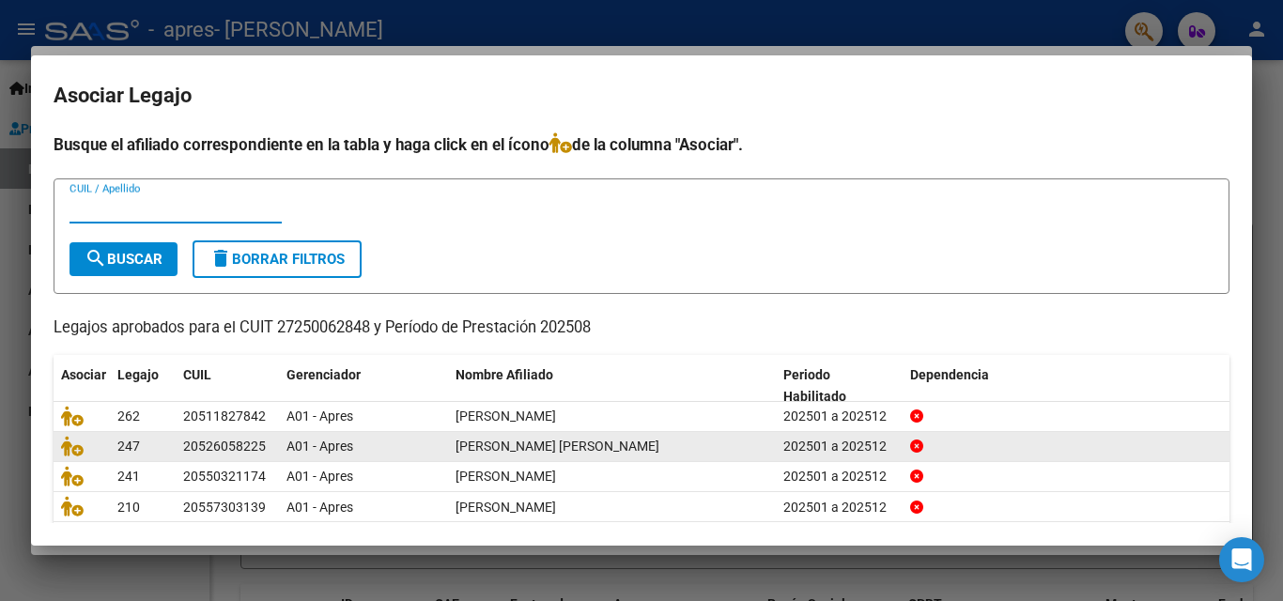
scroll to position [94, 0]
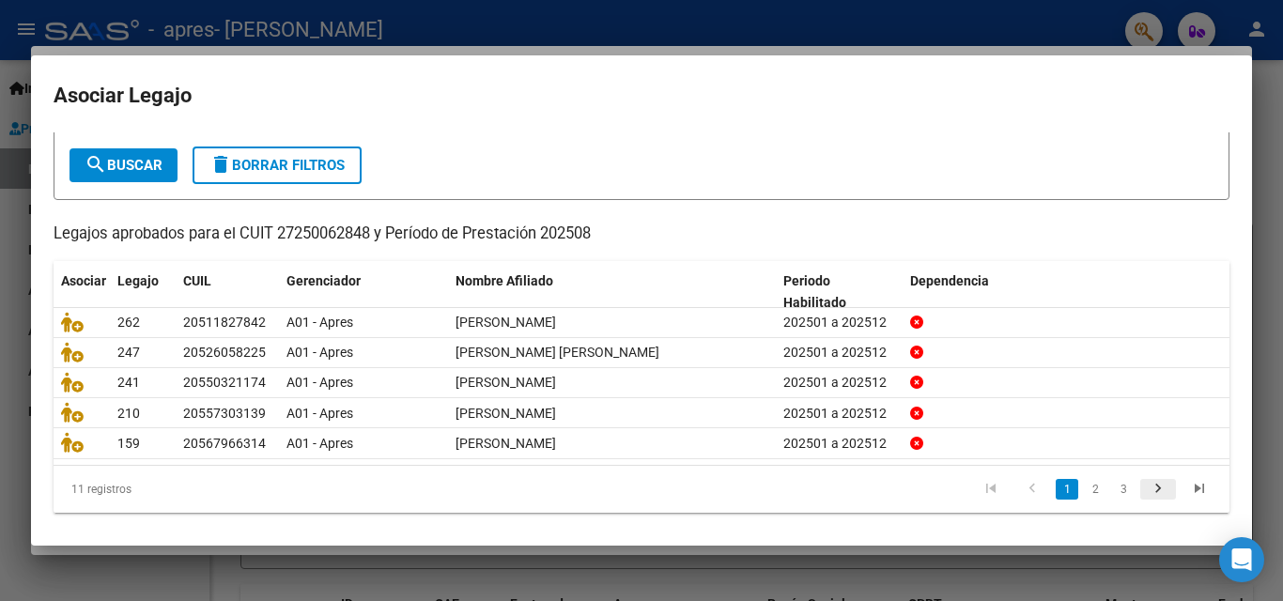
click at [1146, 499] on icon "go to next page" at bounding box center [1158, 491] width 24 height 23
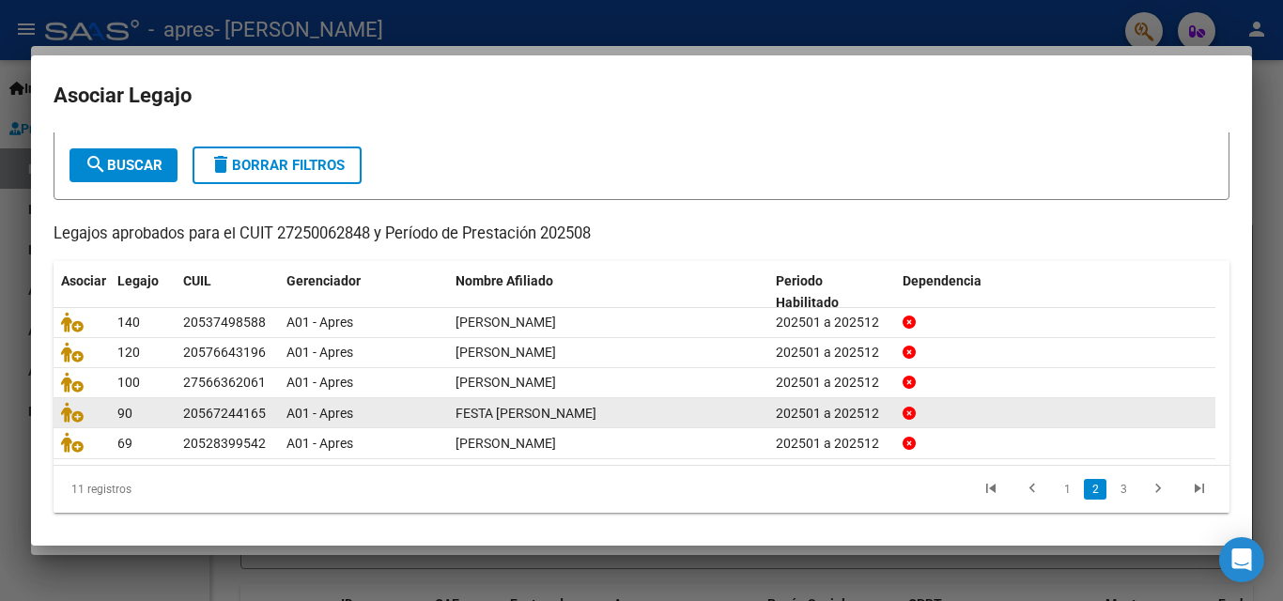
scroll to position [103, 0]
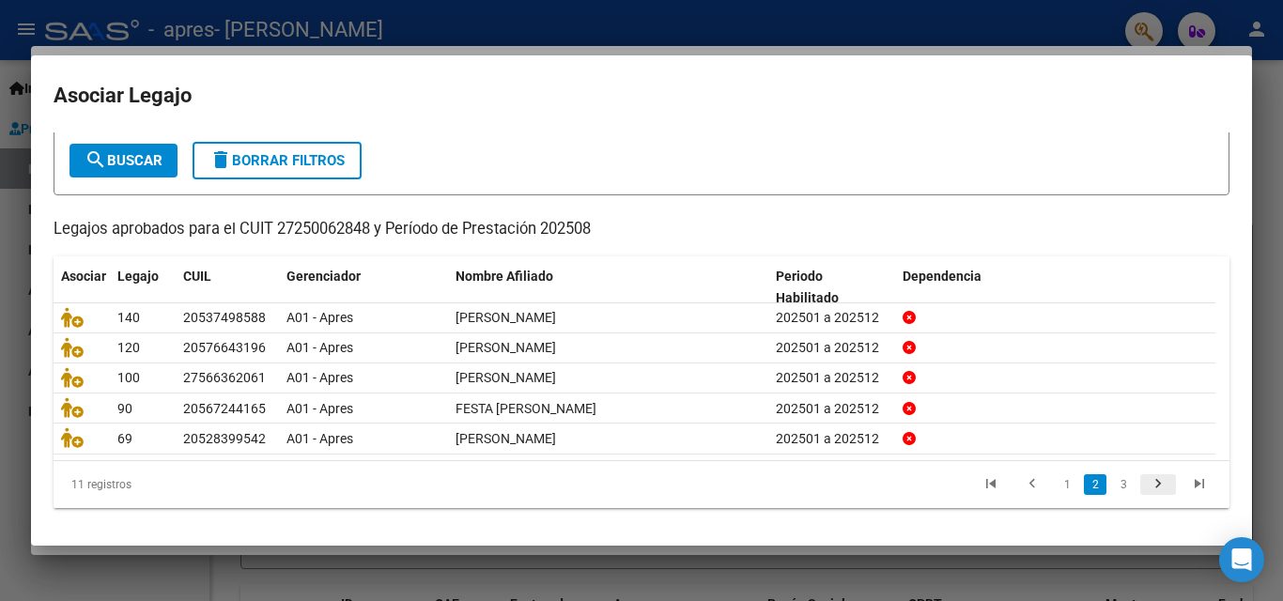
click at [1146, 486] on icon "go to next page" at bounding box center [1158, 486] width 24 height 23
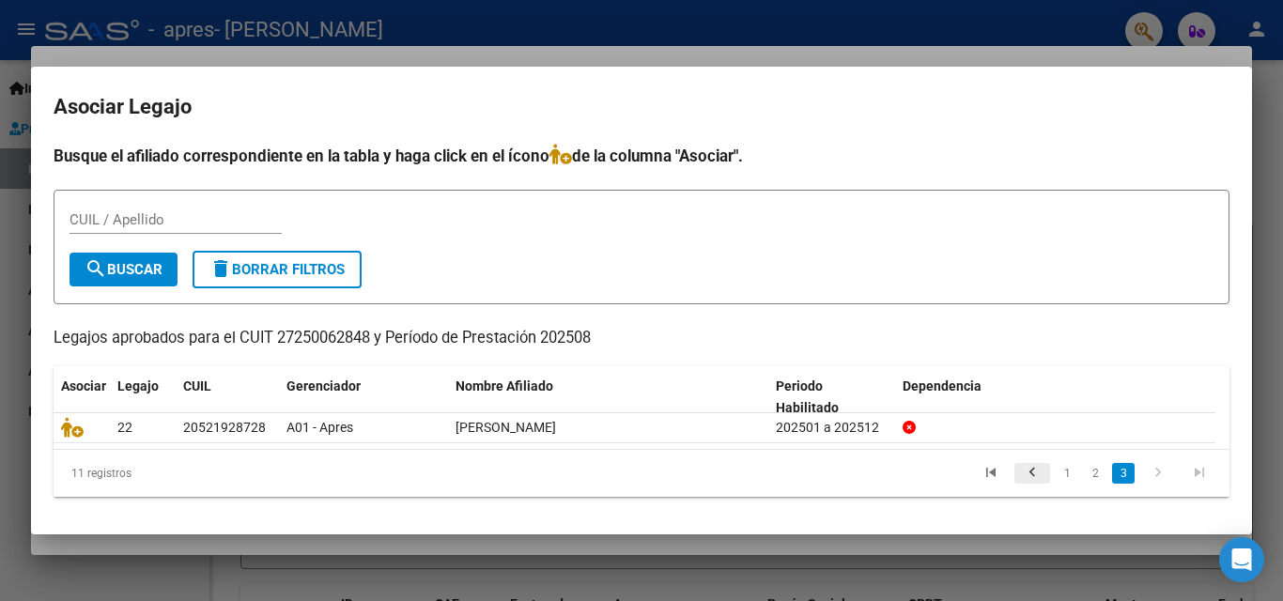
scroll to position [0, 0]
click at [1092, 477] on link "2" at bounding box center [1095, 473] width 23 height 21
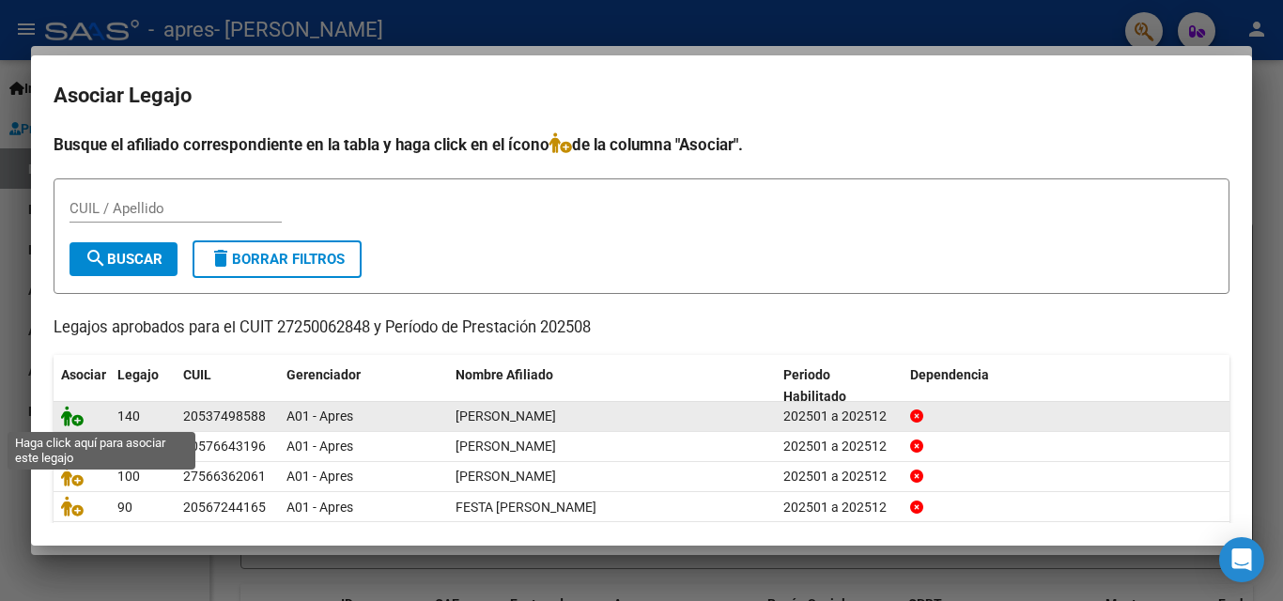
click at [77, 418] on icon at bounding box center [72, 416] width 23 height 21
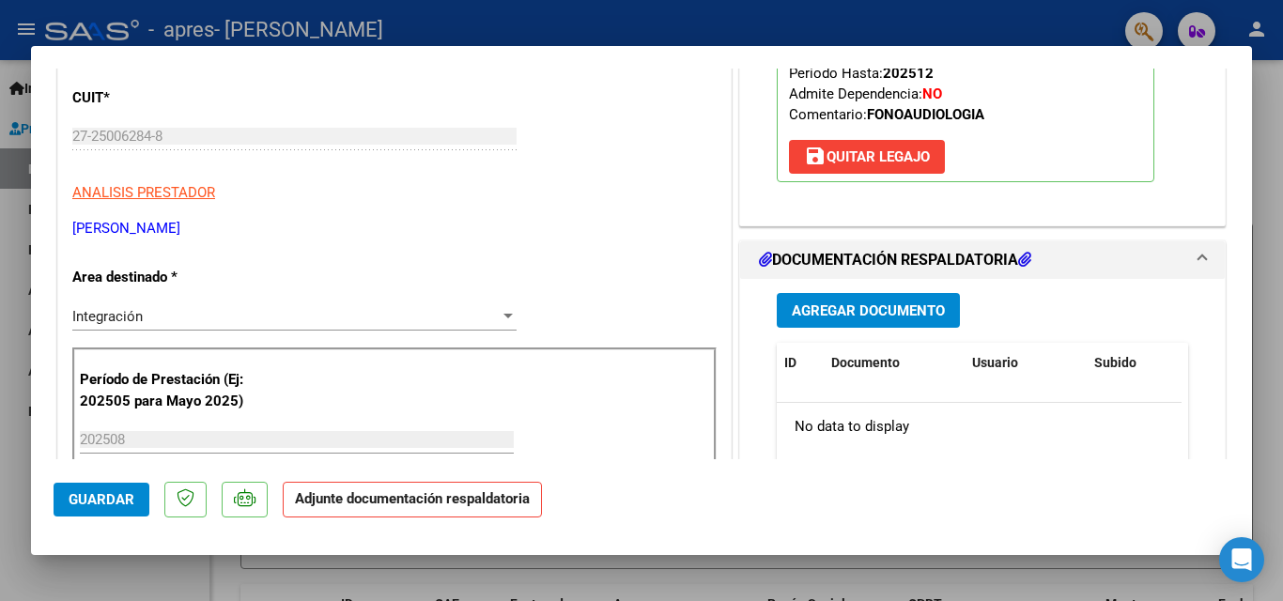
scroll to position [282, 0]
click at [830, 314] on span "Agregar Documento" at bounding box center [868, 309] width 153 height 17
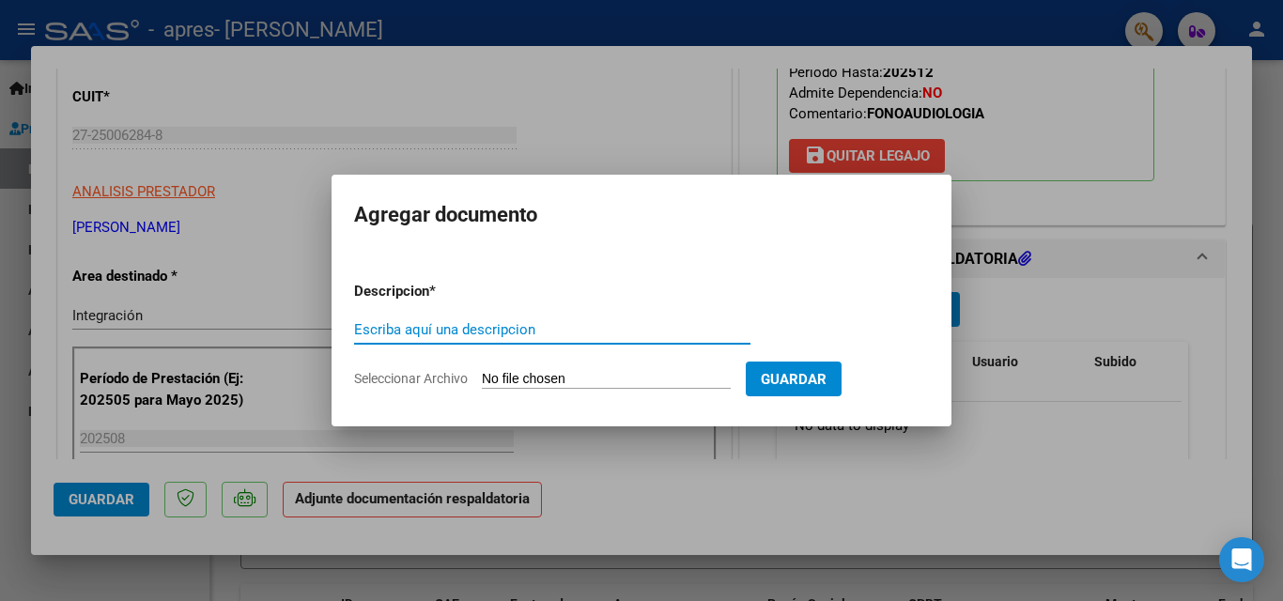
paste input "asistencia"
type input "asistencia"
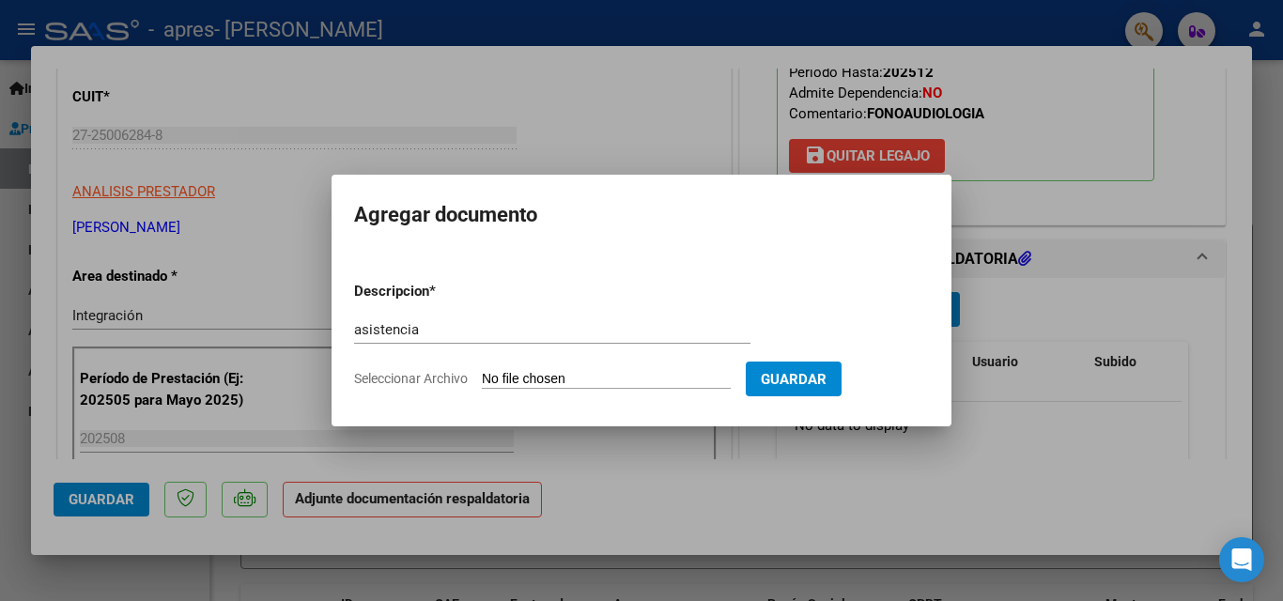
click at [618, 380] on input "Seleccionar Archivo" at bounding box center [606, 380] width 249 height 18
type input "C:\fakepath\BLANCO [PERSON_NAME][DATE].pdf"
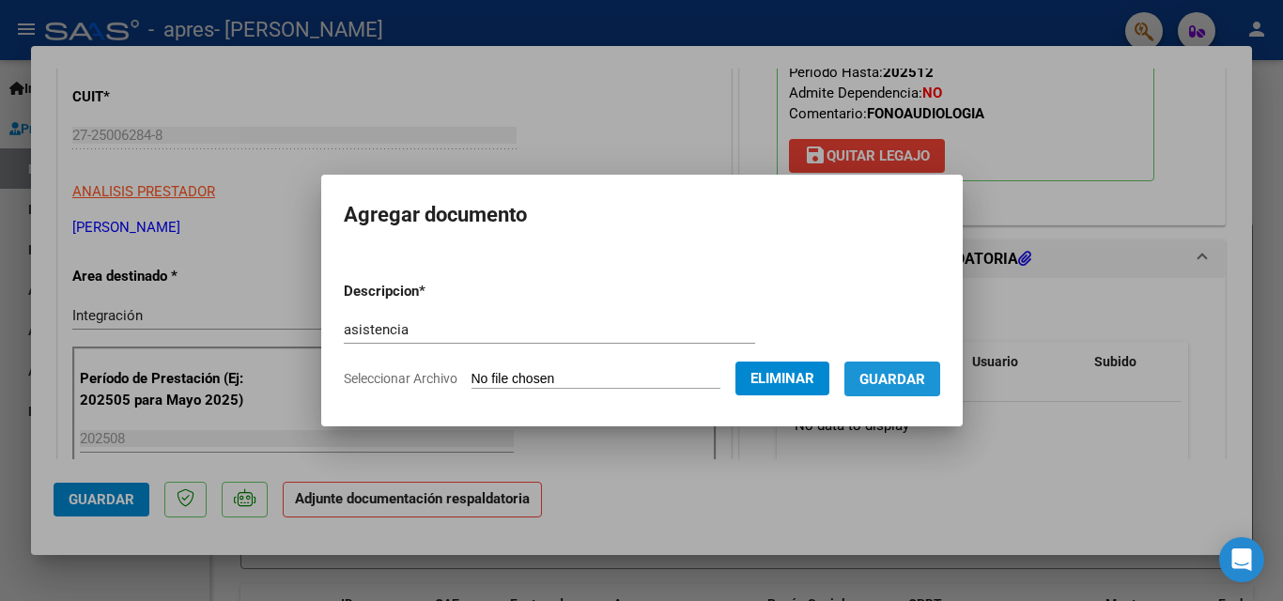
click at [901, 378] on span "Guardar" at bounding box center [892, 379] width 66 height 17
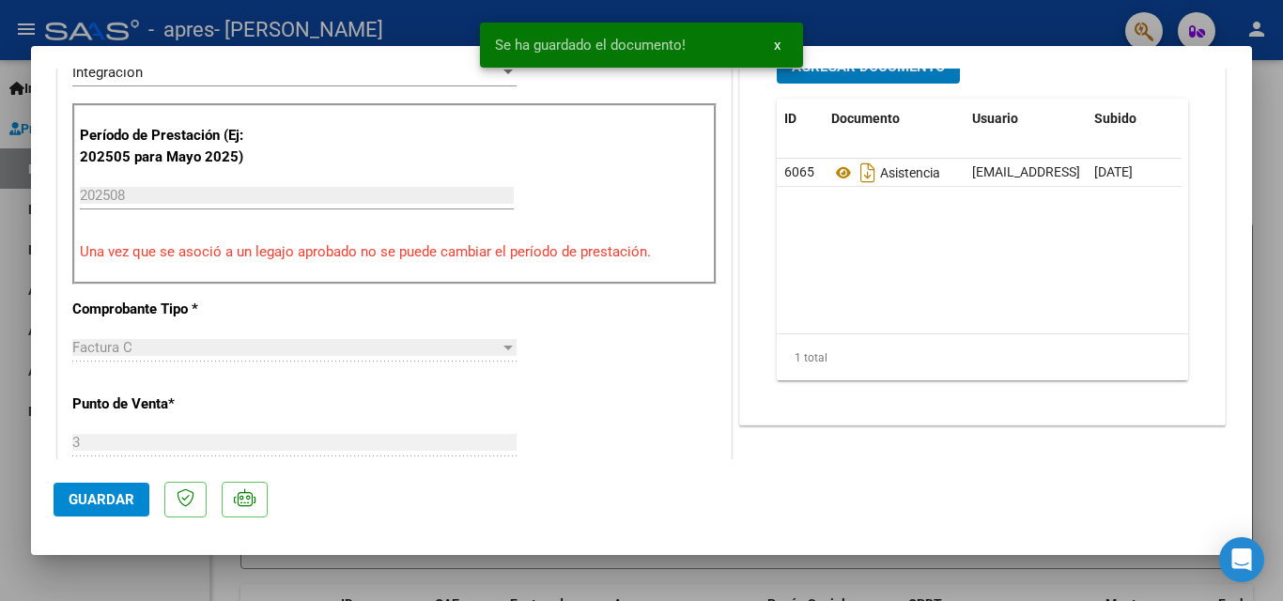
scroll to position [657, 0]
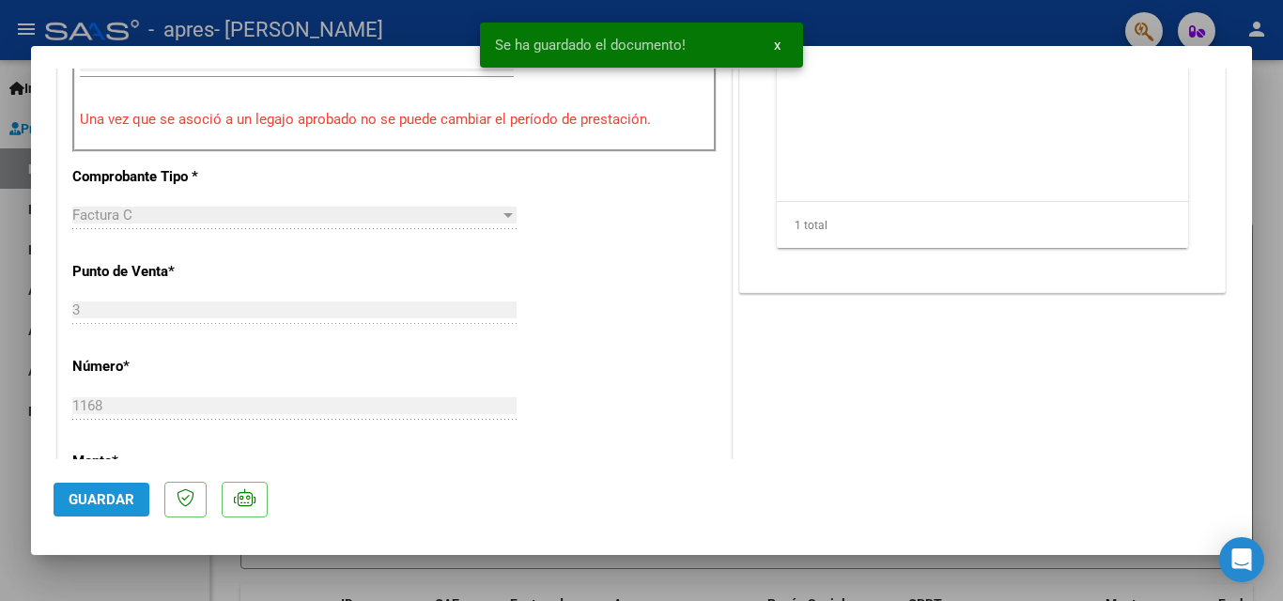
click at [100, 500] on span "Guardar" at bounding box center [102, 499] width 66 height 17
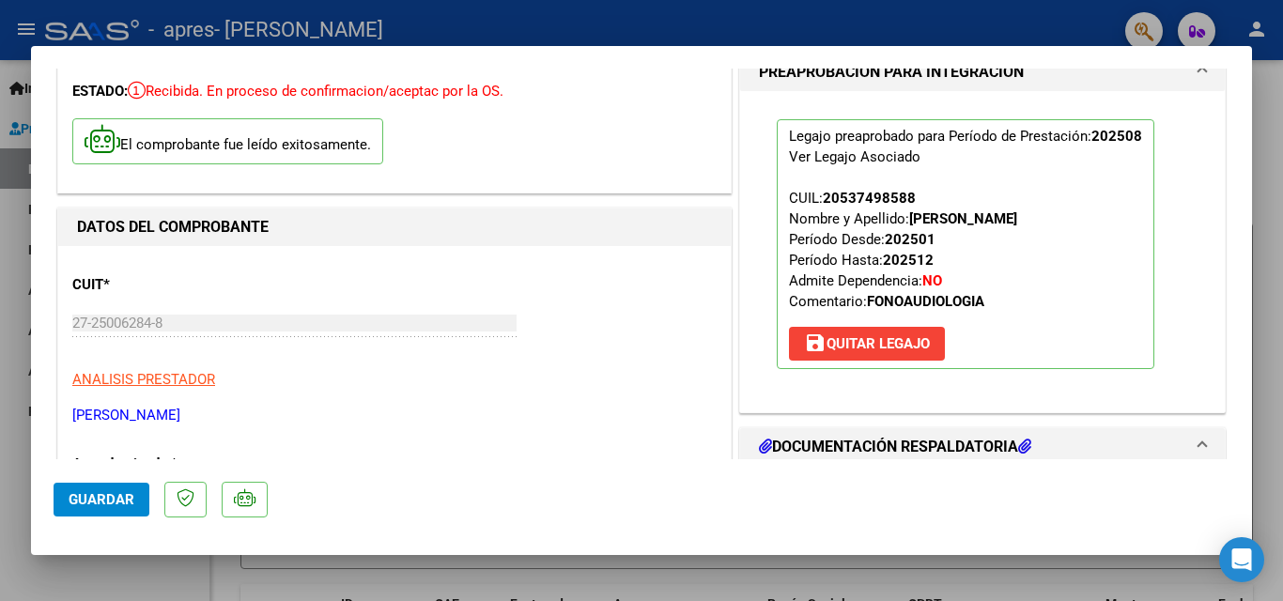
scroll to position [376, 0]
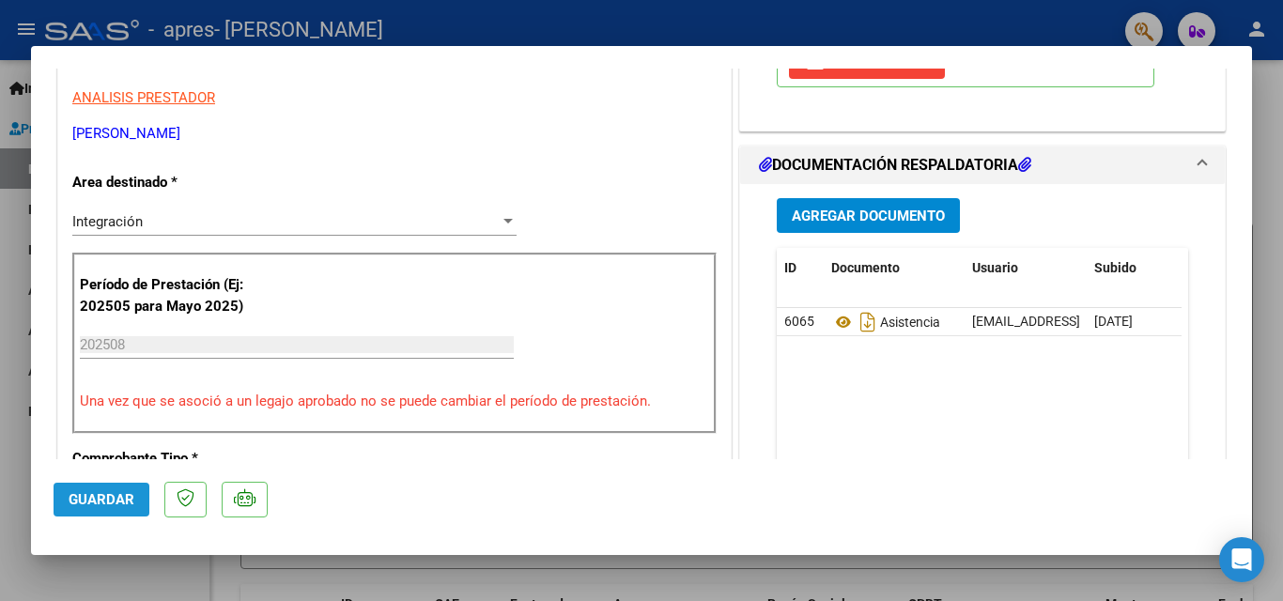
click at [114, 508] on button "Guardar" at bounding box center [102, 500] width 96 height 34
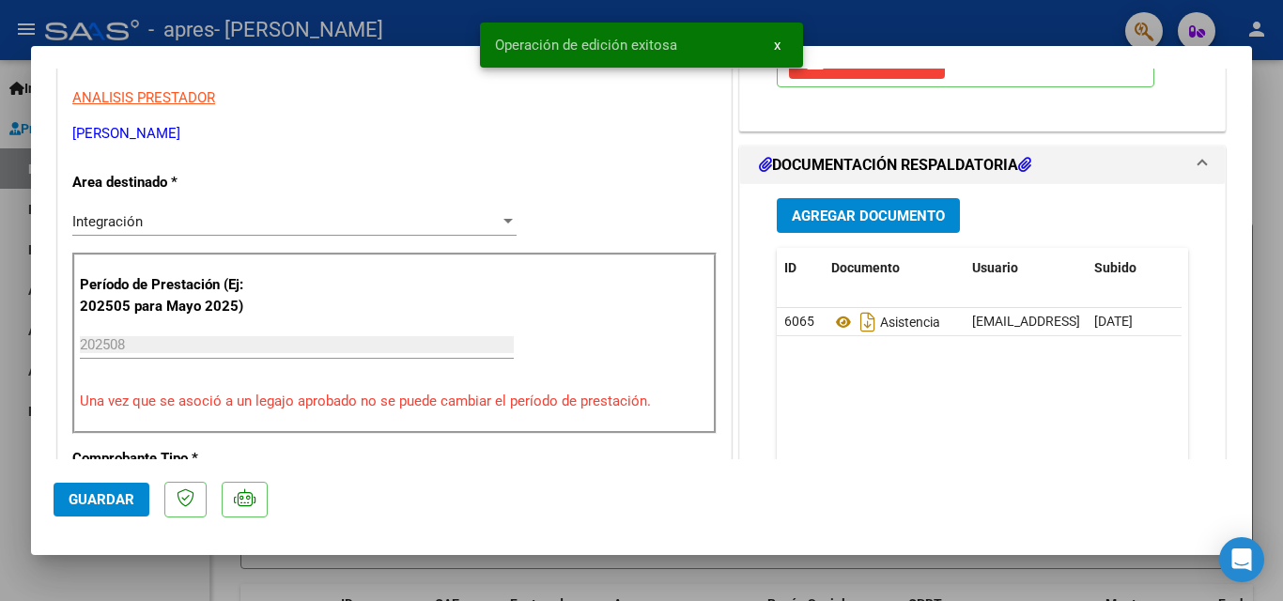
click at [9, 232] on div at bounding box center [641, 300] width 1283 height 601
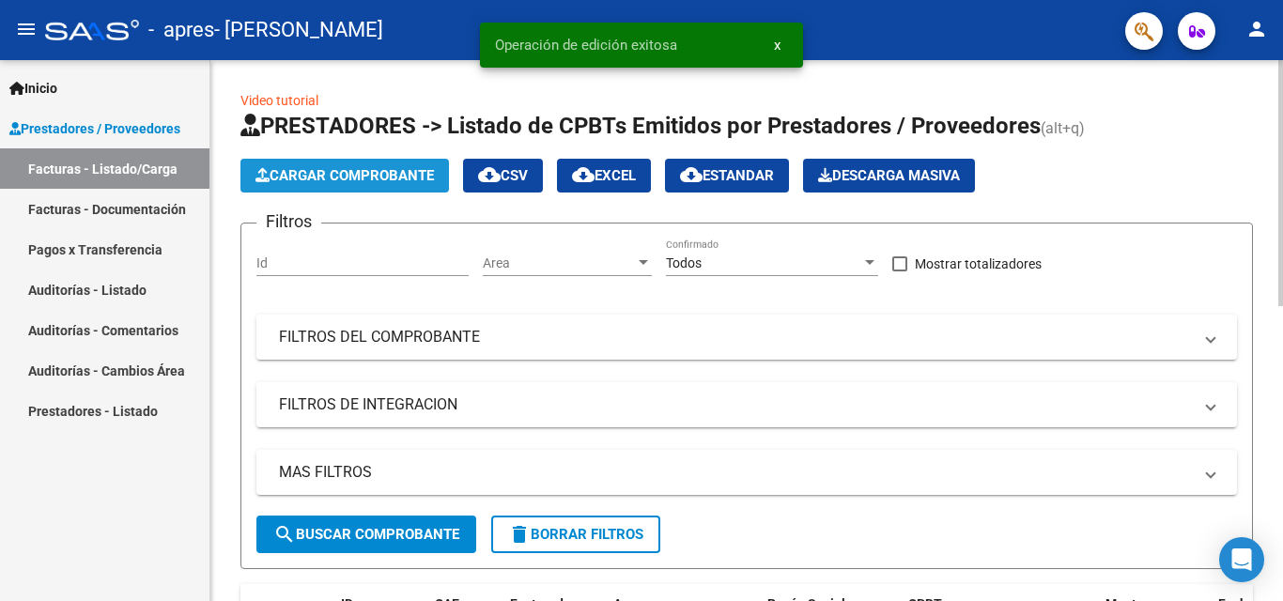
click at [339, 179] on span "Cargar Comprobante" at bounding box center [344, 175] width 178 height 17
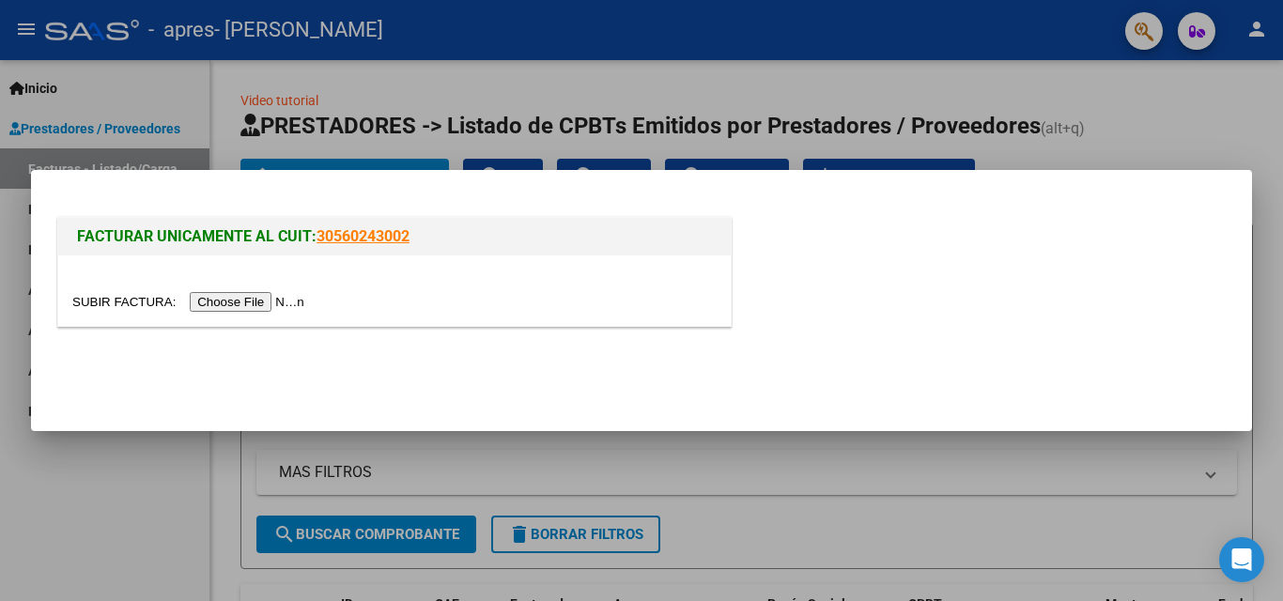
click at [266, 304] on input "file" at bounding box center [191, 302] width 238 height 20
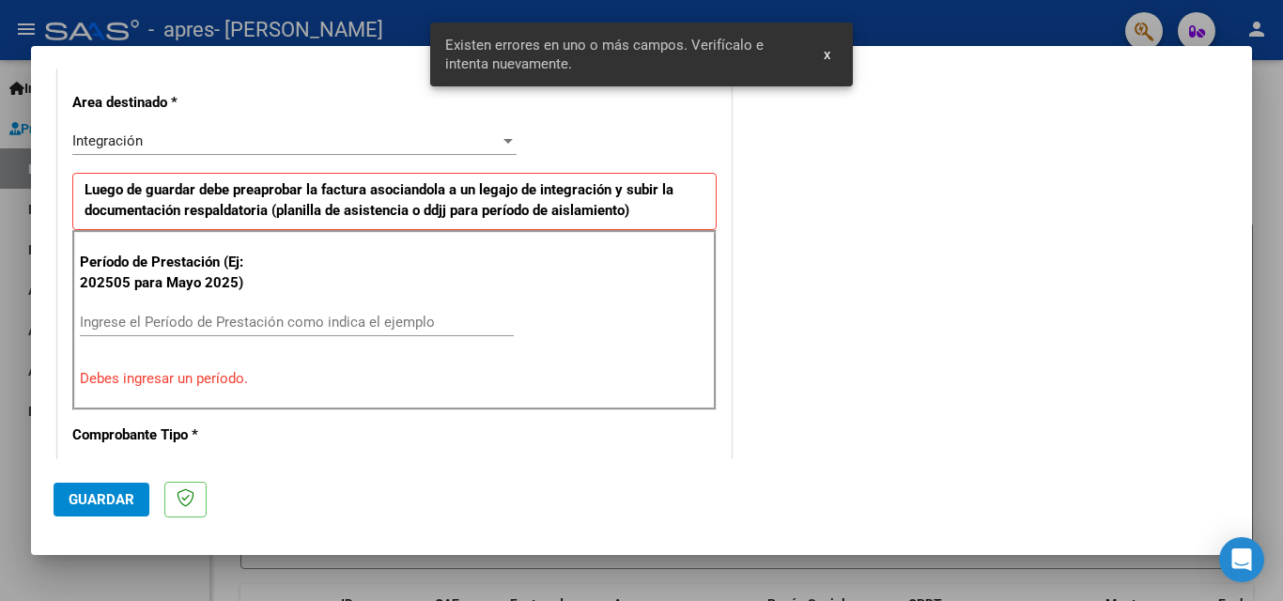
scroll to position [424, 0]
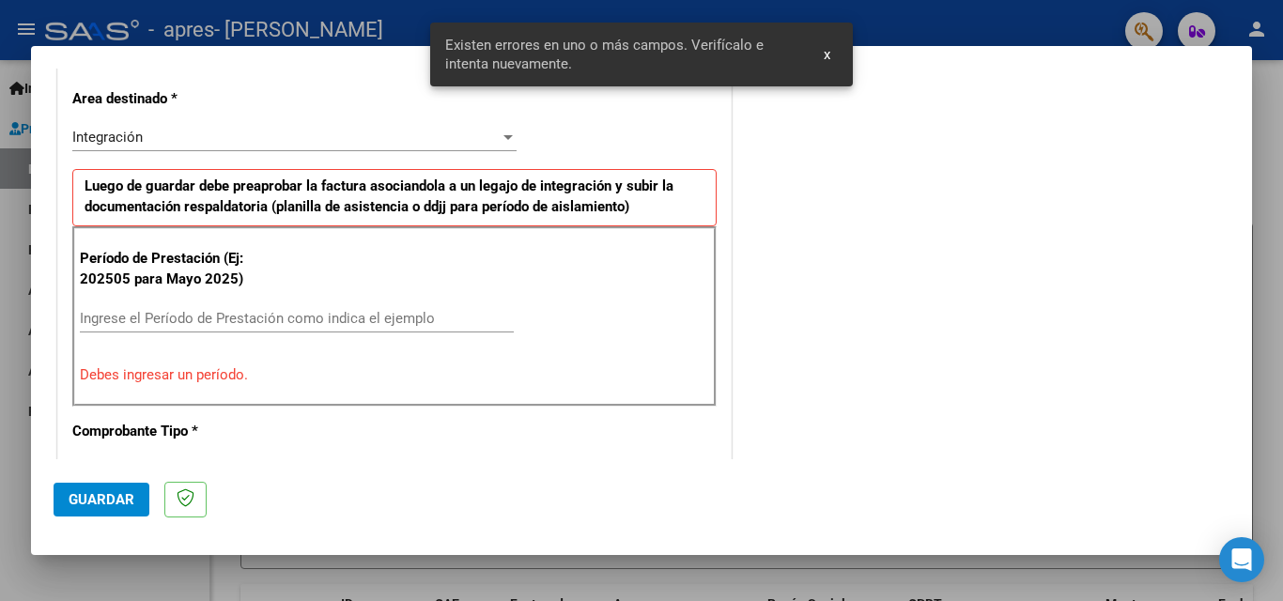
click at [129, 323] on input "Ingrese el Período de Prestación como indica el ejemplo" at bounding box center [297, 318] width 434 height 17
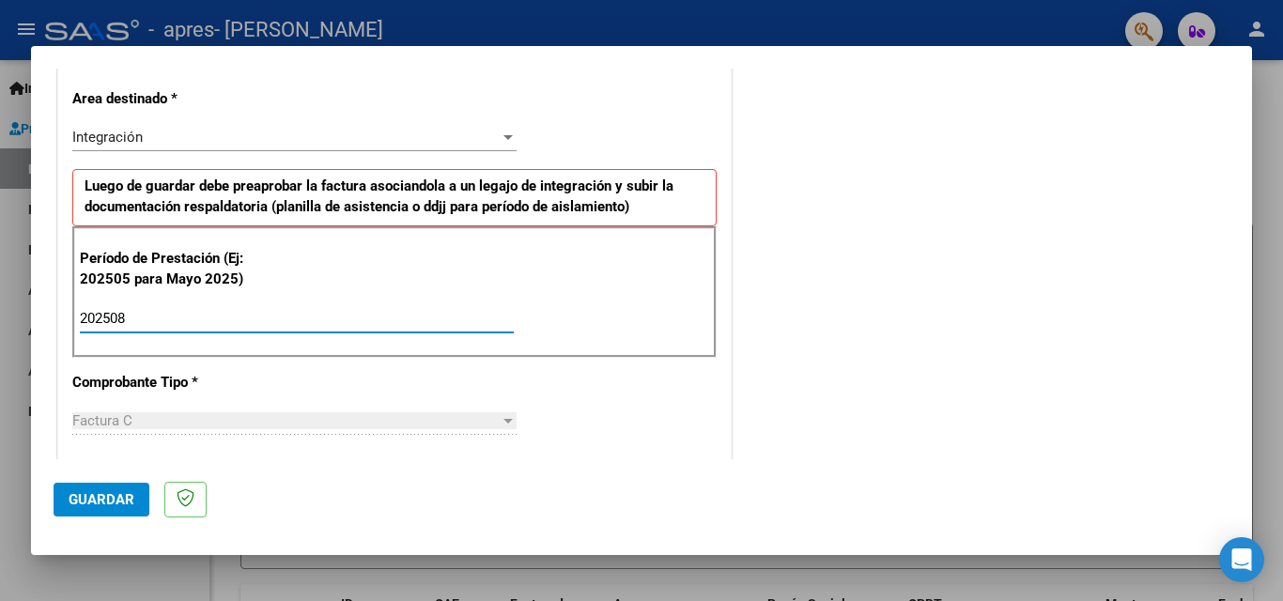
type input "202508"
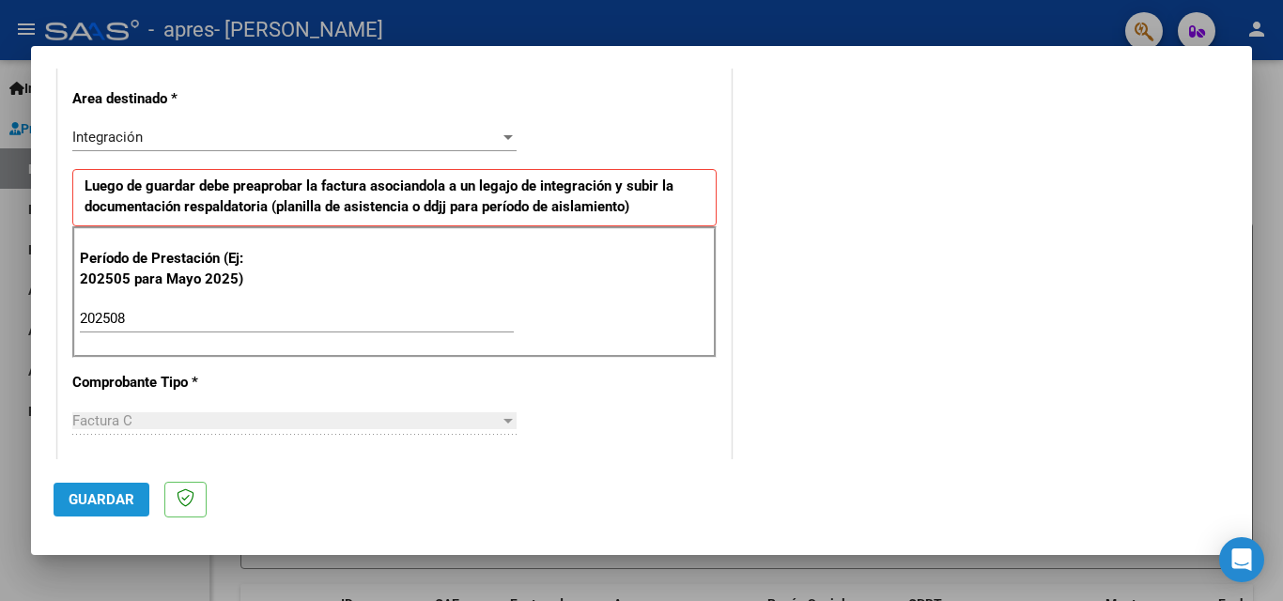
drag, startPoint x: 105, startPoint y: 498, endPoint x: 733, endPoint y: 383, distance: 638.6
click at [106, 498] on span "Guardar" at bounding box center [102, 499] width 66 height 17
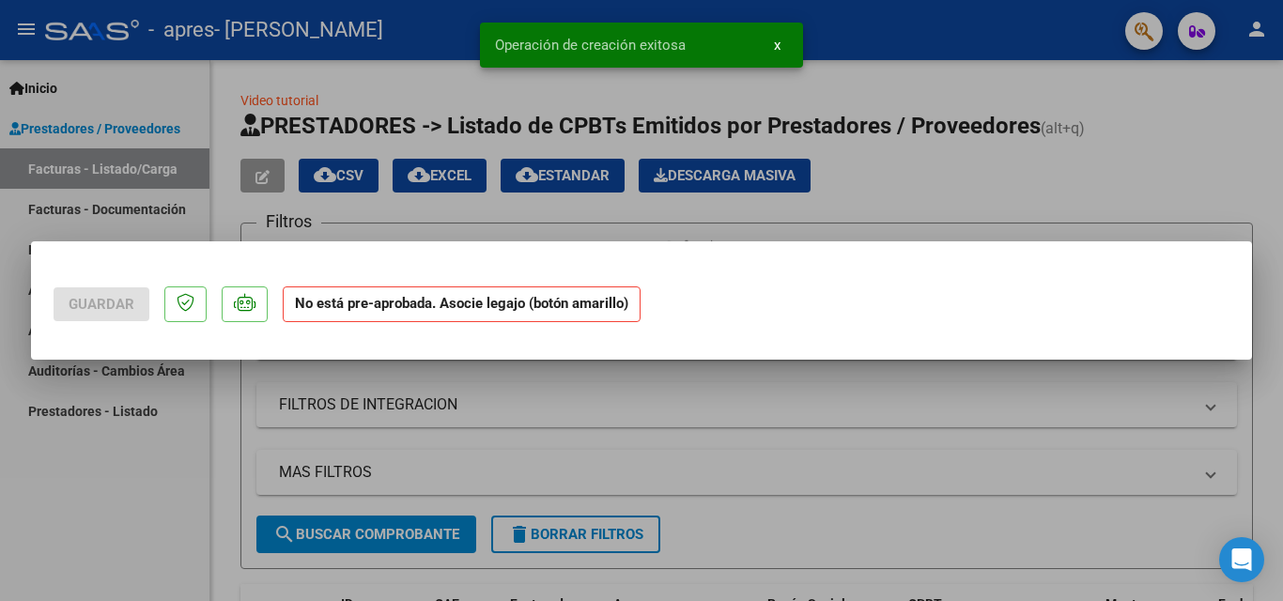
scroll to position [0, 0]
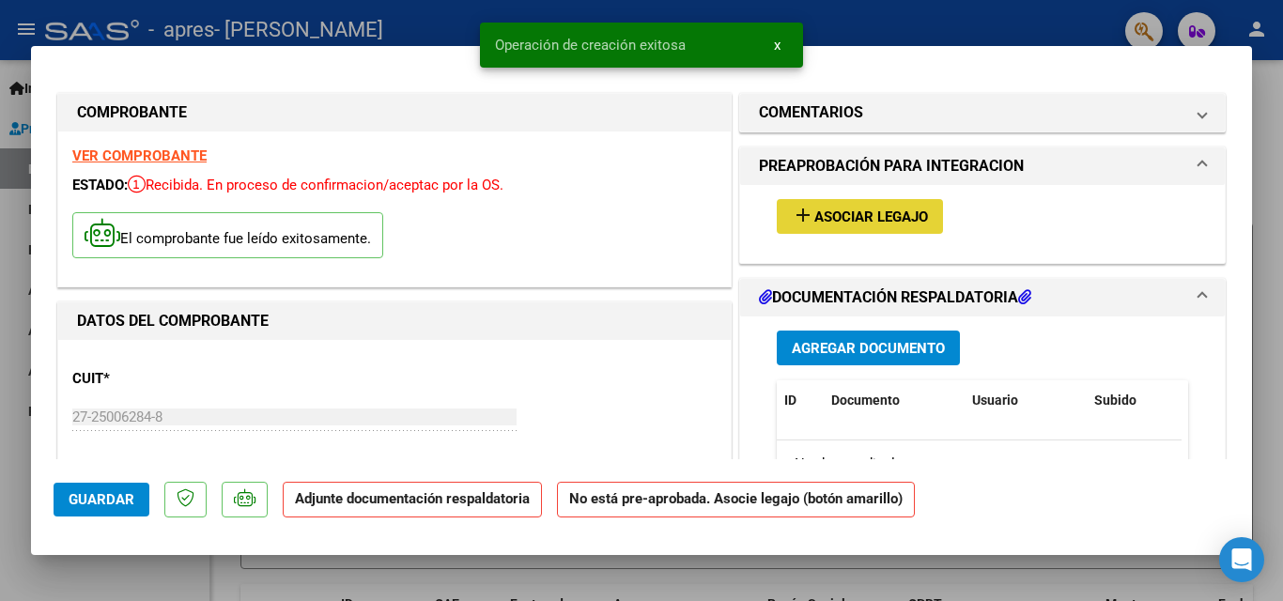
click at [874, 209] on span "Asociar Legajo" at bounding box center [871, 216] width 114 height 17
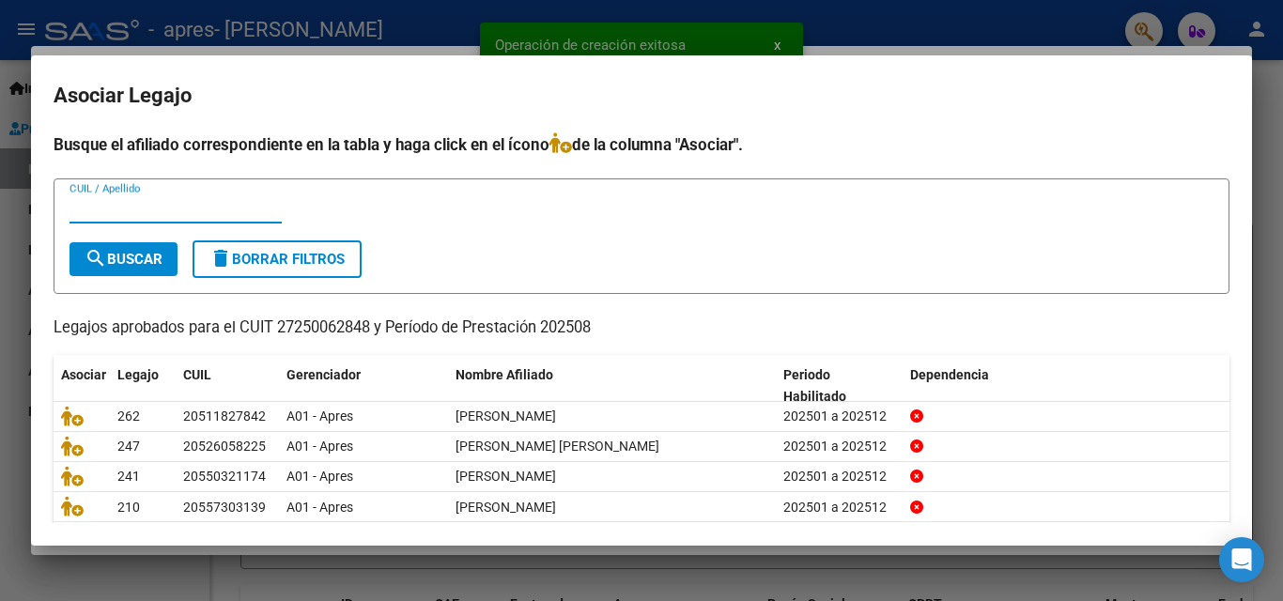
scroll to position [94, 0]
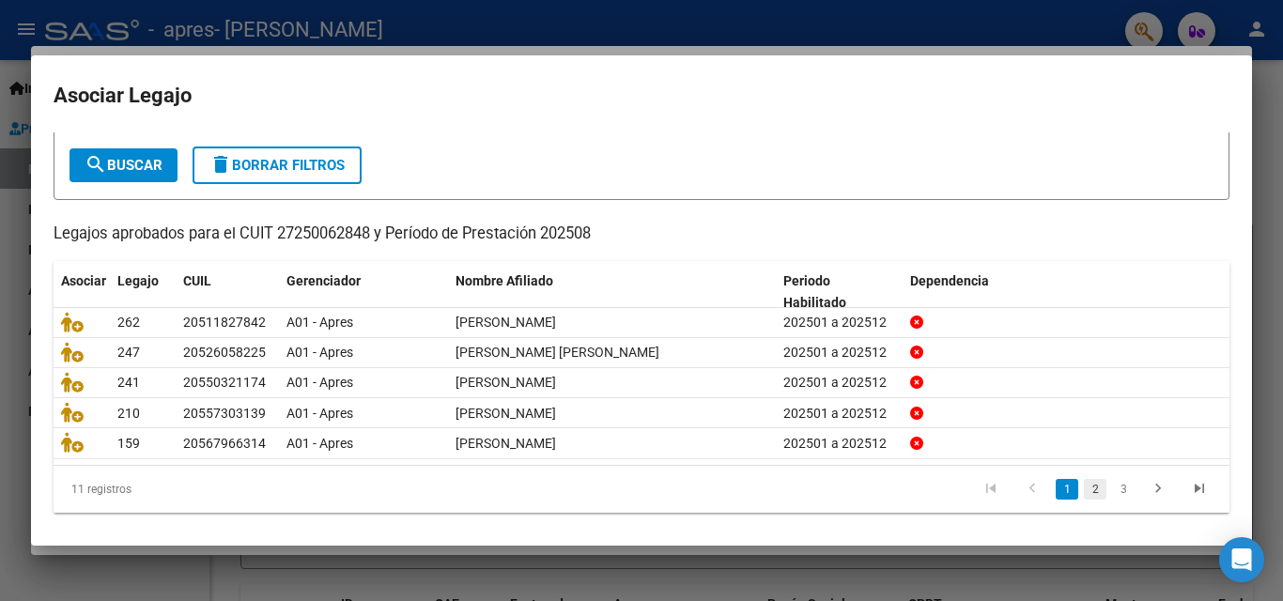
click at [1084, 495] on link "2" at bounding box center [1095, 489] width 23 height 21
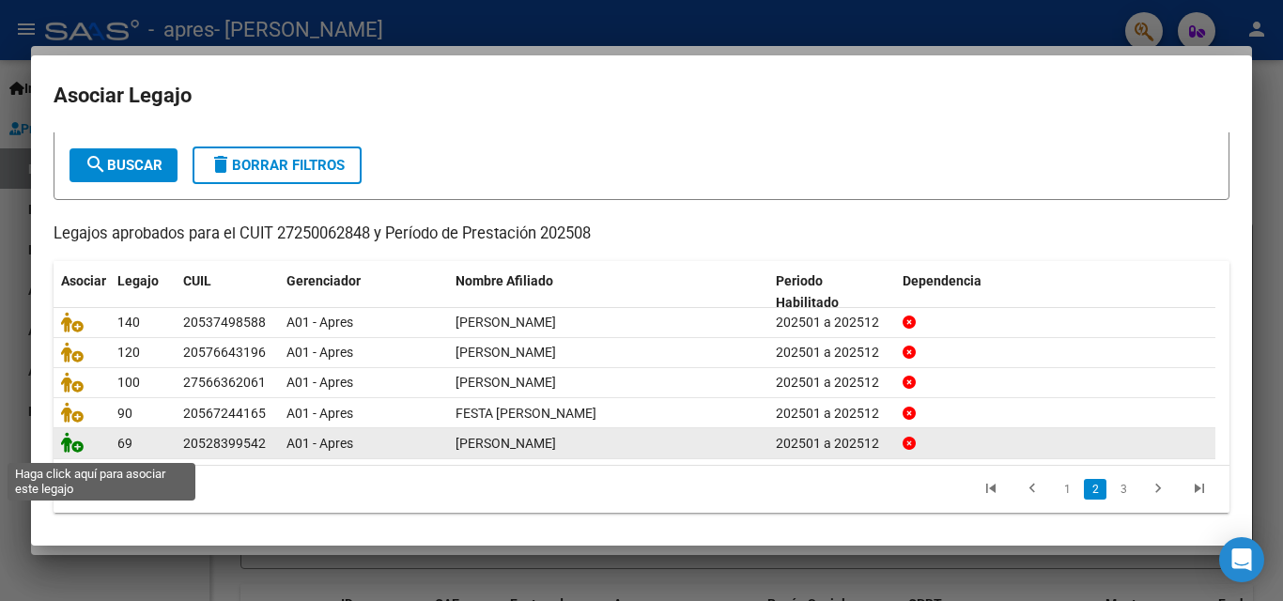
click at [65, 450] on icon at bounding box center [72, 442] width 23 height 21
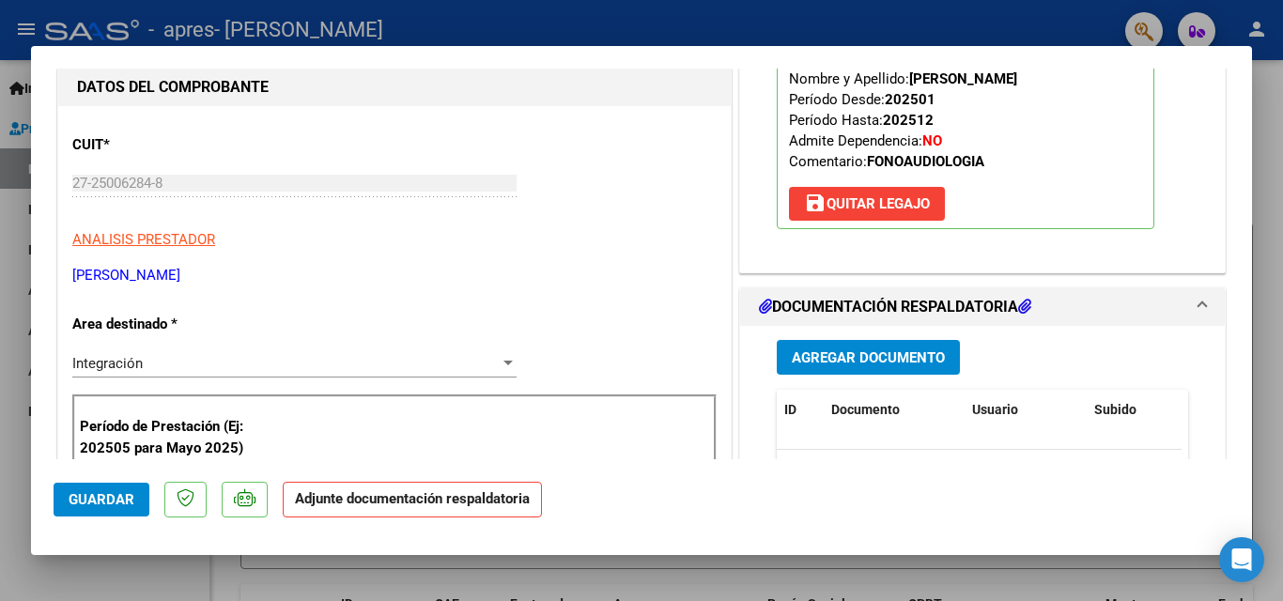
scroll to position [376, 0]
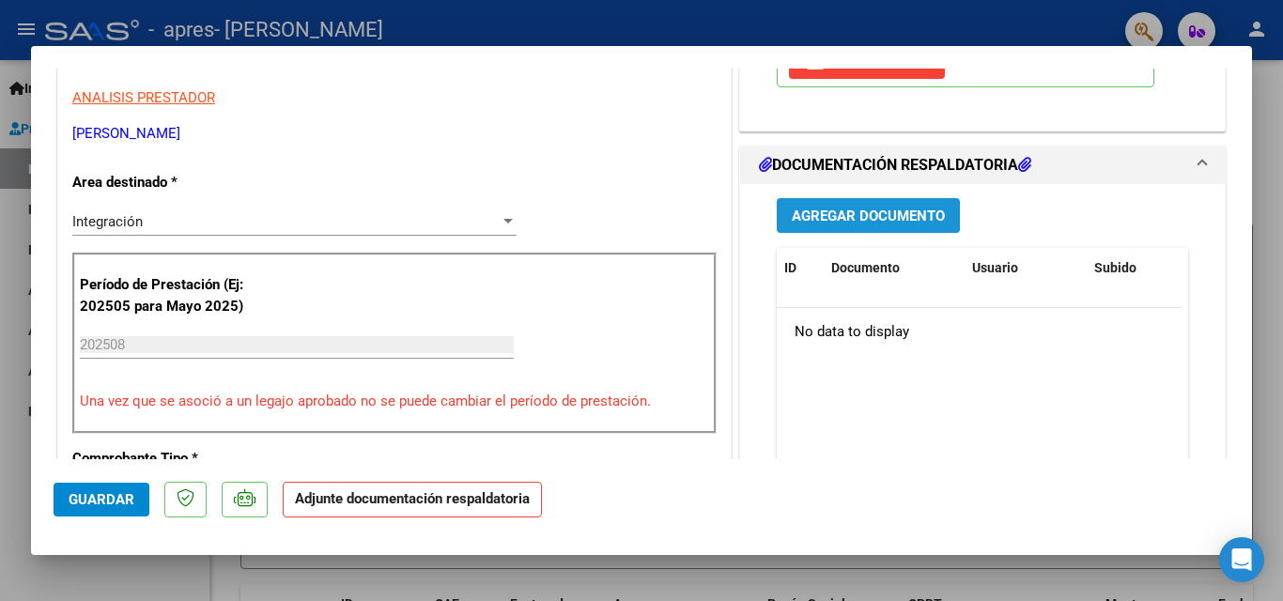
click at [848, 224] on span "Agregar Documento" at bounding box center [868, 216] width 153 height 17
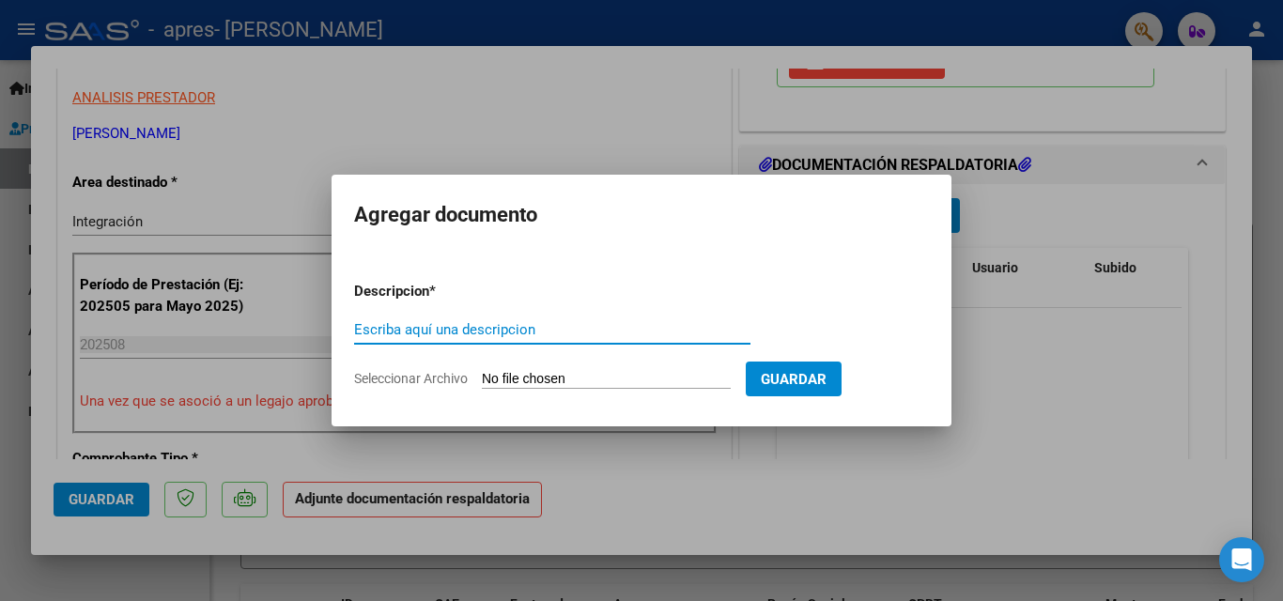
paste input "asistencia"
type input "asistencia"
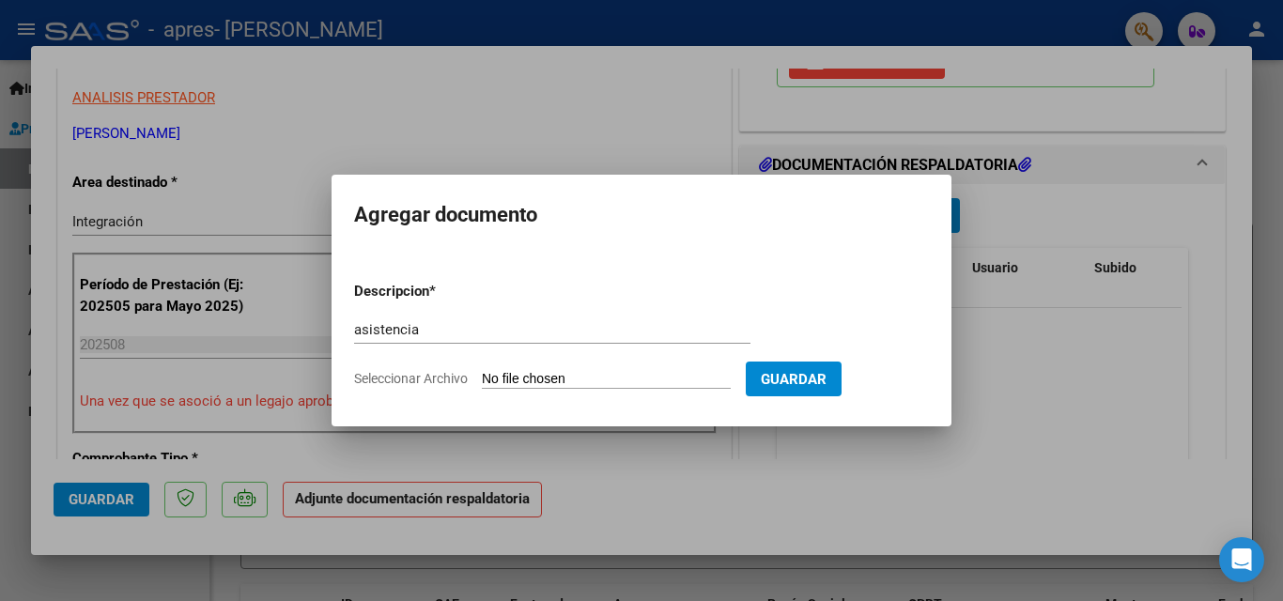
click at [599, 381] on input "Seleccionar Archivo" at bounding box center [606, 380] width 249 height 18
type input "C:\fakepath\[PERSON_NAME] x [DATE].pdf"
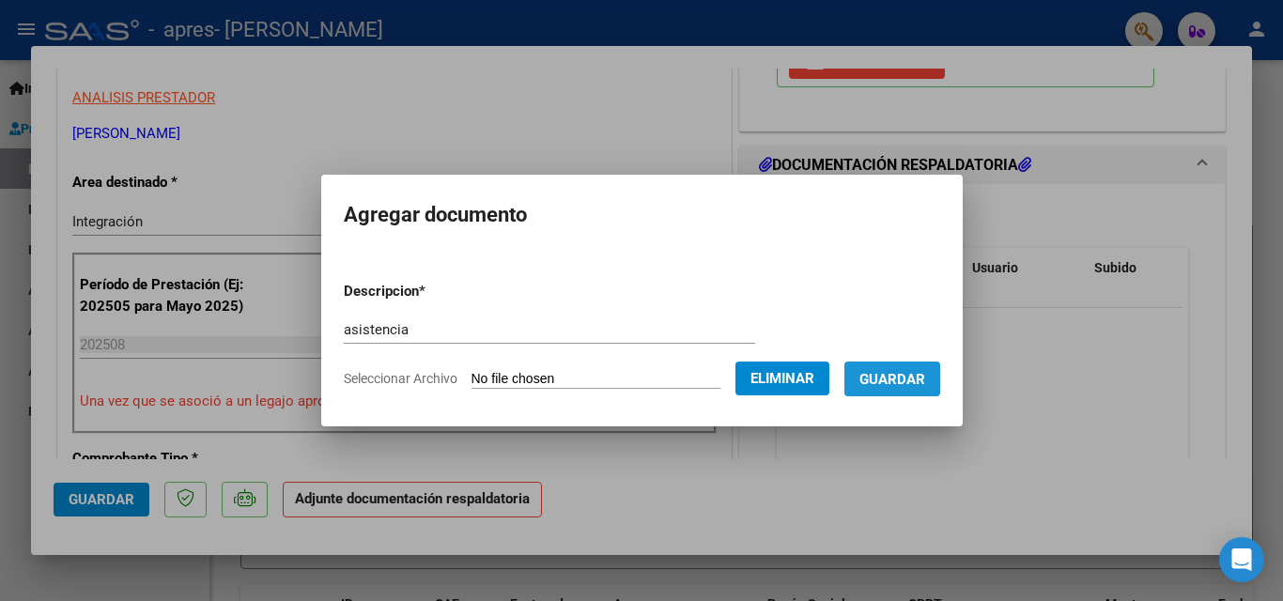
click at [901, 383] on span "Guardar" at bounding box center [892, 379] width 66 height 17
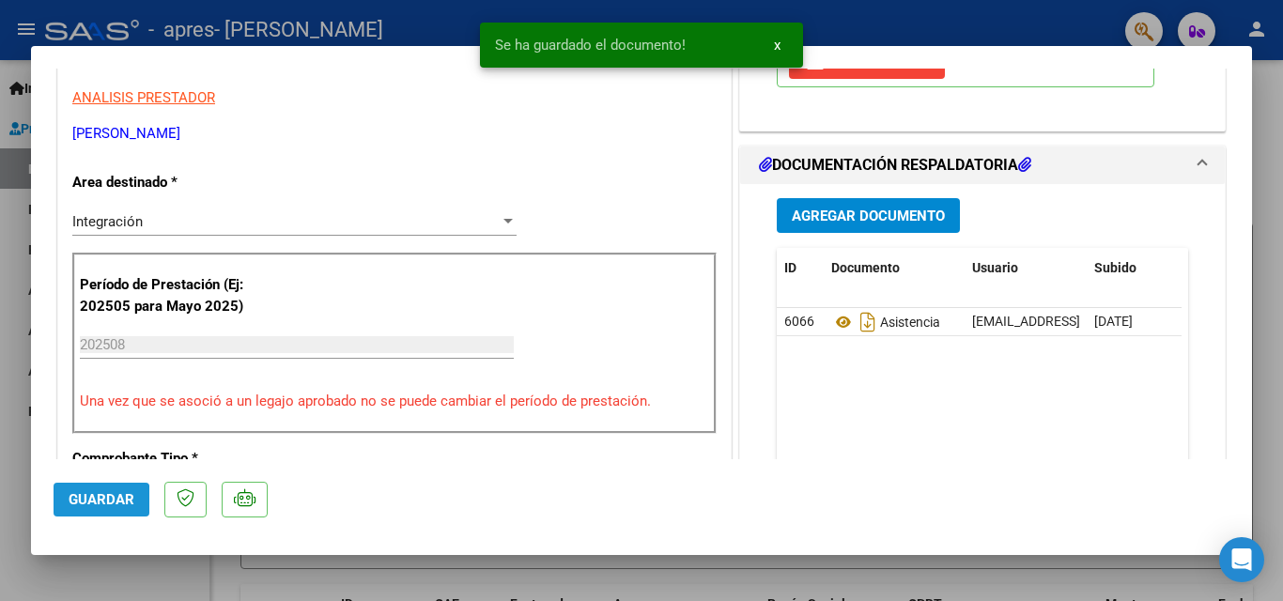
click at [96, 501] on span "Guardar" at bounding box center [102, 499] width 66 height 17
click at [16, 387] on div at bounding box center [641, 300] width 1283 height 601
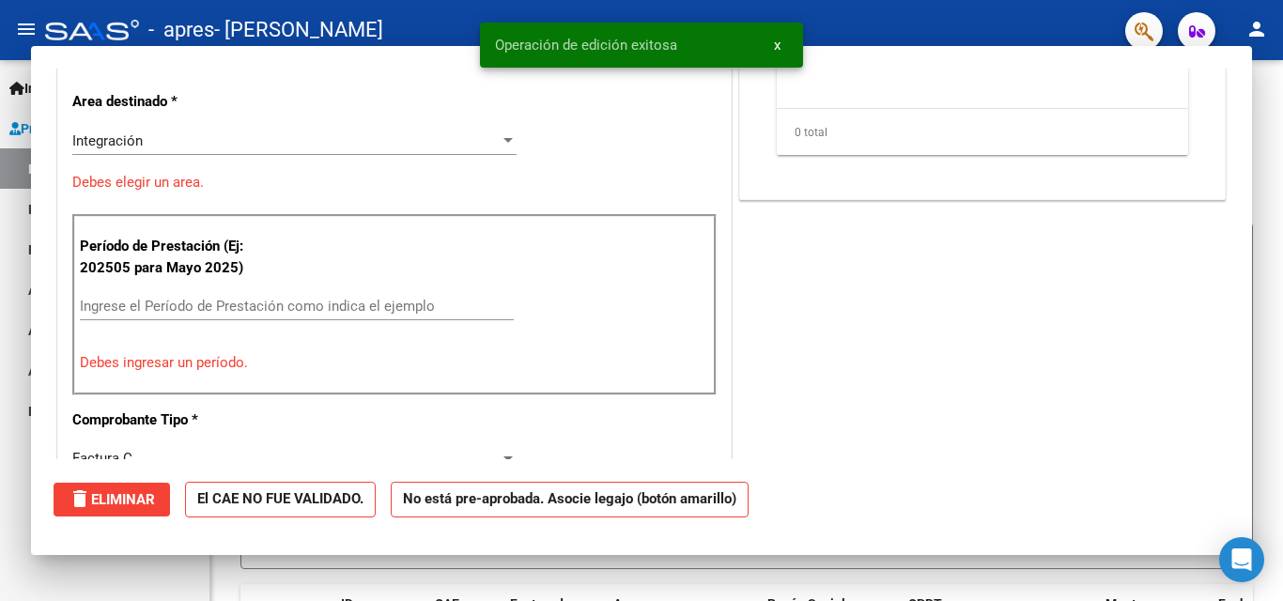
scroll to position [0, 0]
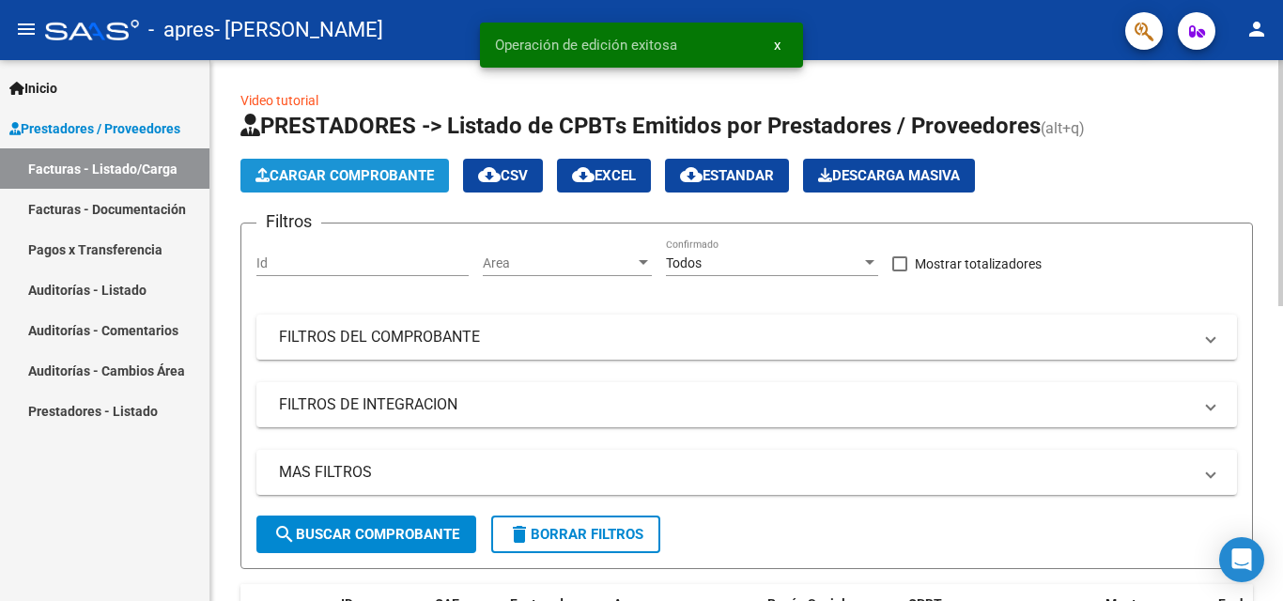
click at [305, 175] on span "Cargar Comprobante" at bounding box center [344, 175] width 178 height 17
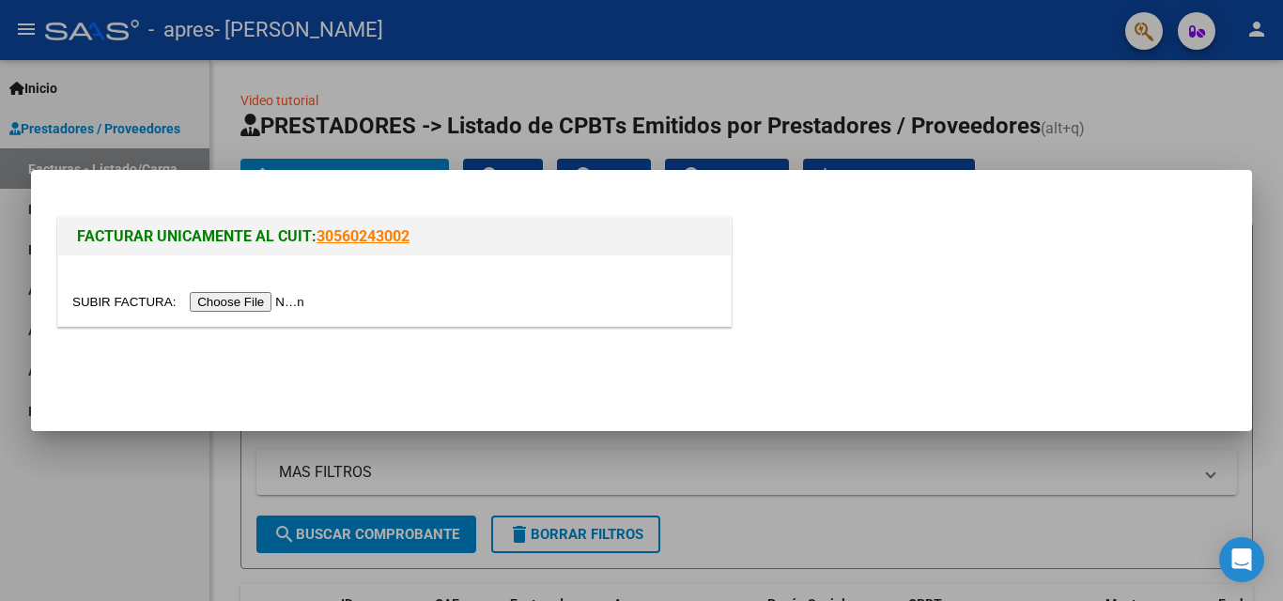
click at [251, 302] on input "file" at bounding box center [191, 302] width 238 height 20
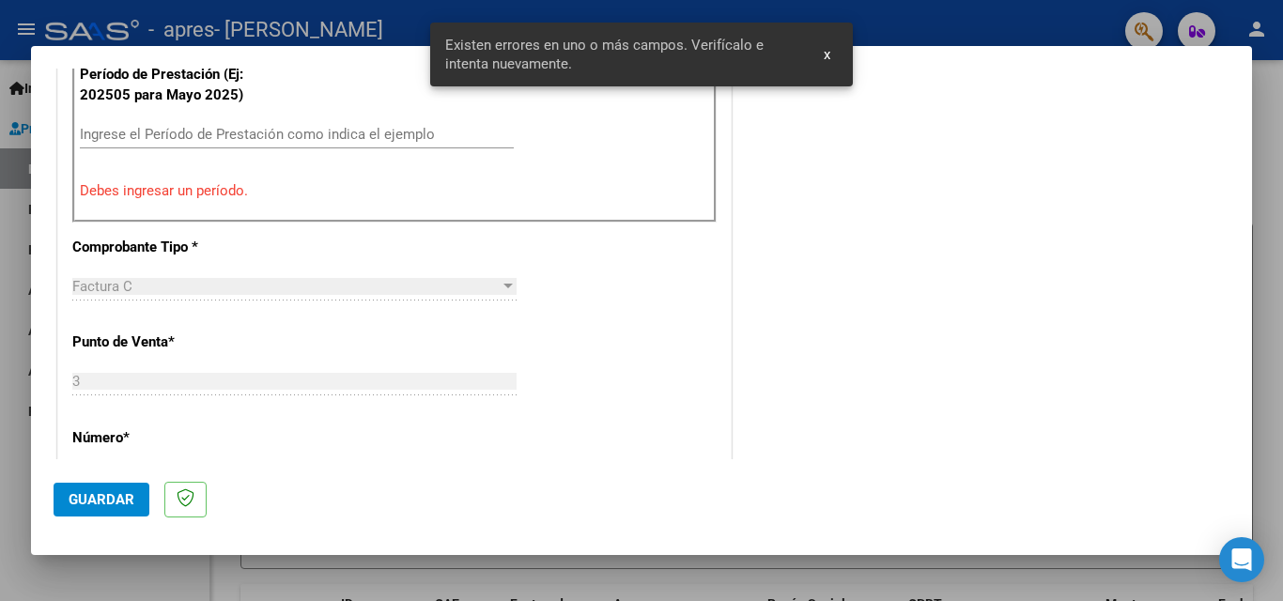
scroll to position [614, 0]
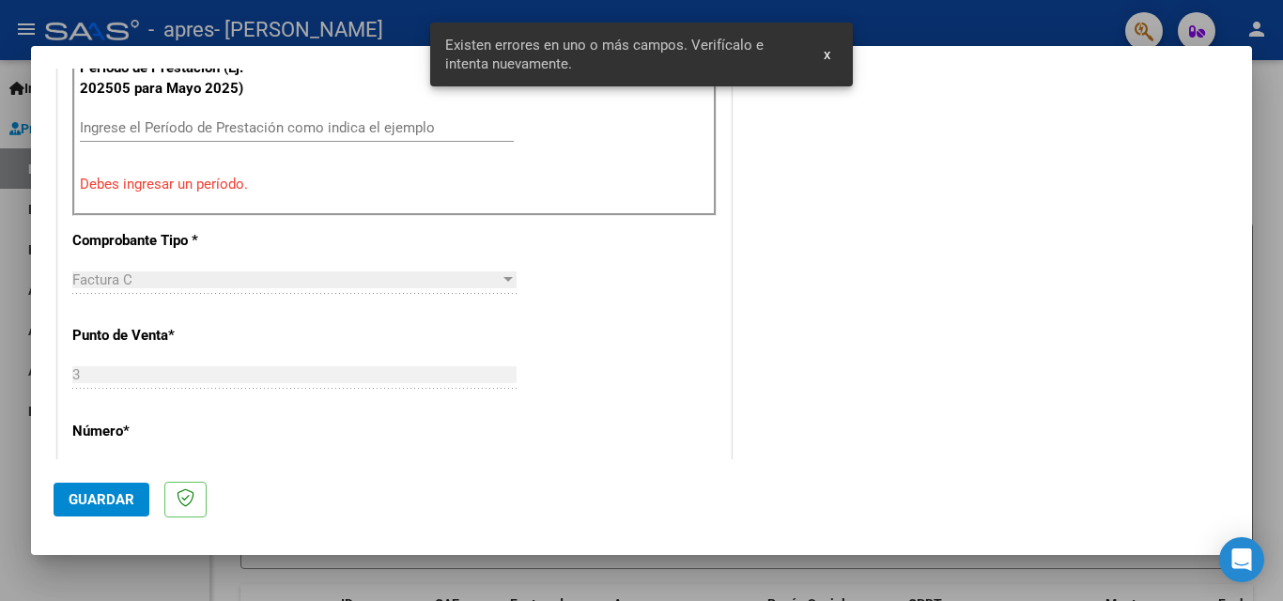
click at [114, 128] on input "Ingrese el Período de Prestación como indica el ejemplo" at bounding box center [297, 127] width 434 height 17
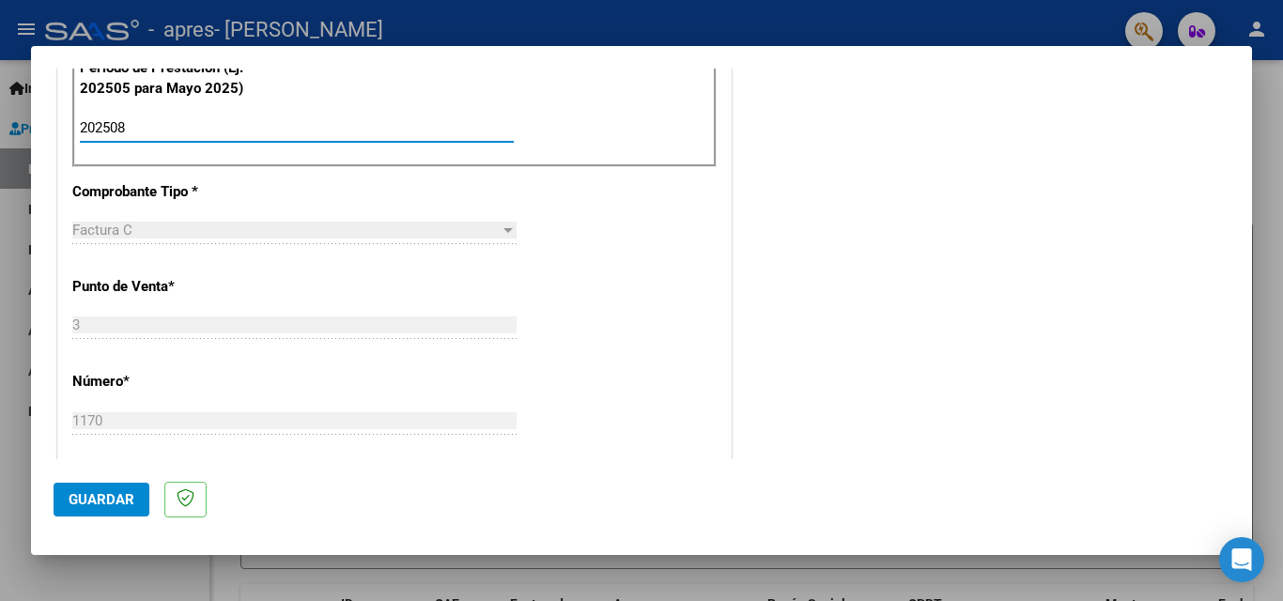
type input "202508"
click at [114, 496] on span "Guardar" at bounding box center [102, 499] width 66 height 17
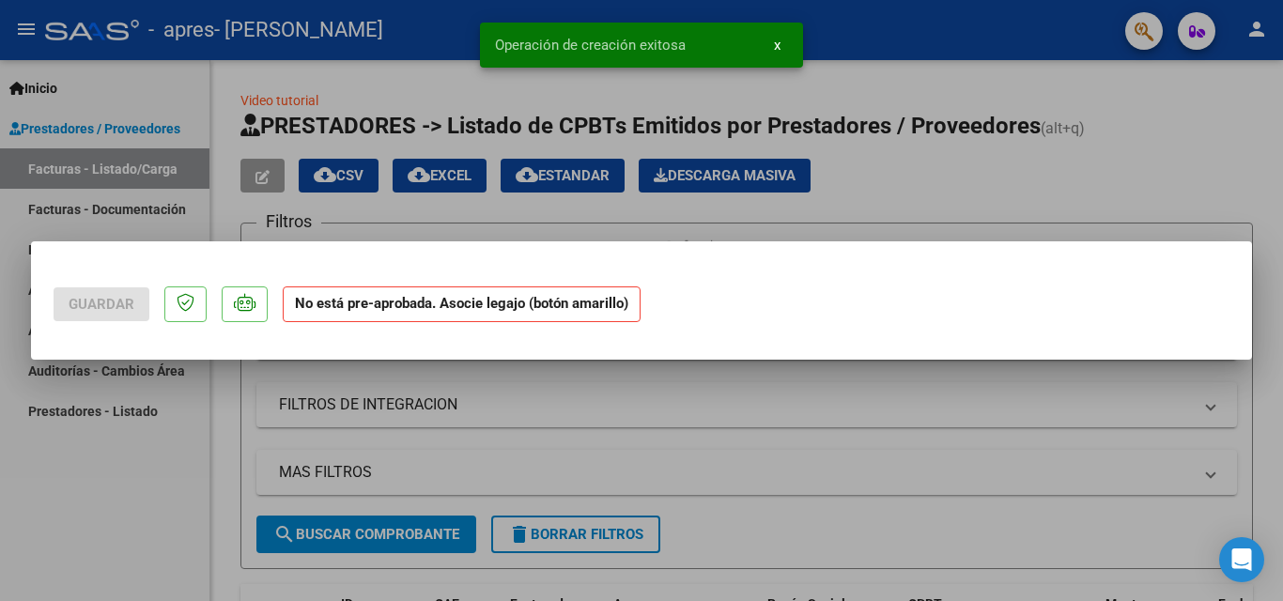
scroll to position [0, 0]
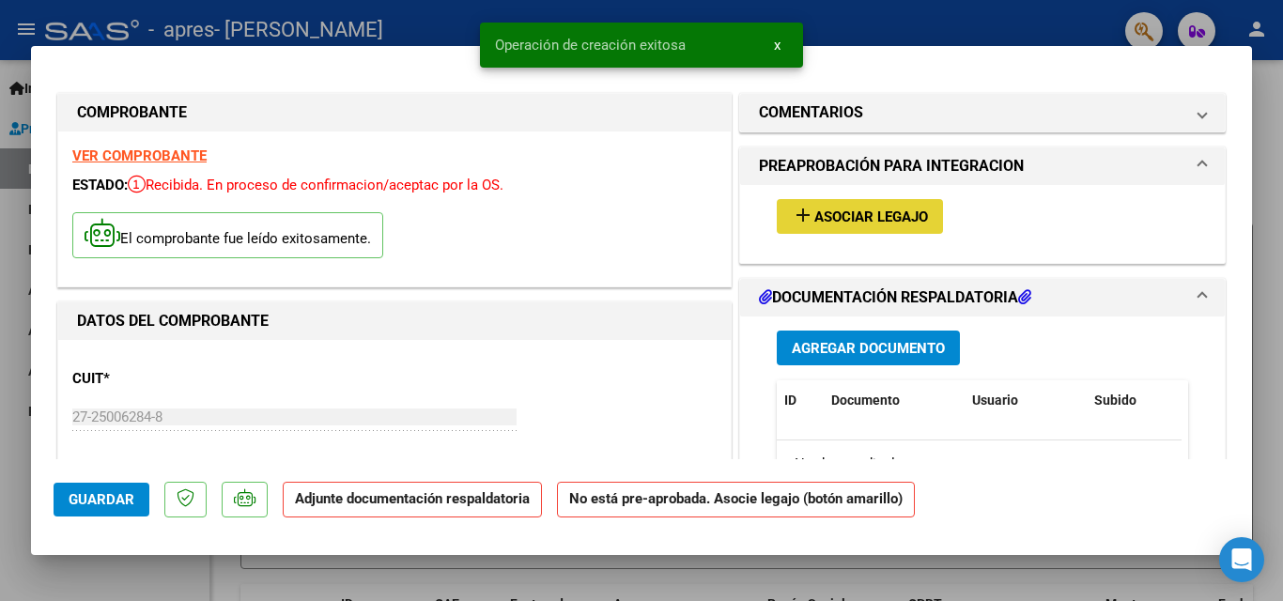
click at [870, 216] on span "Asociar Legajo" at bounding box center [871, 216] width 114 height 17
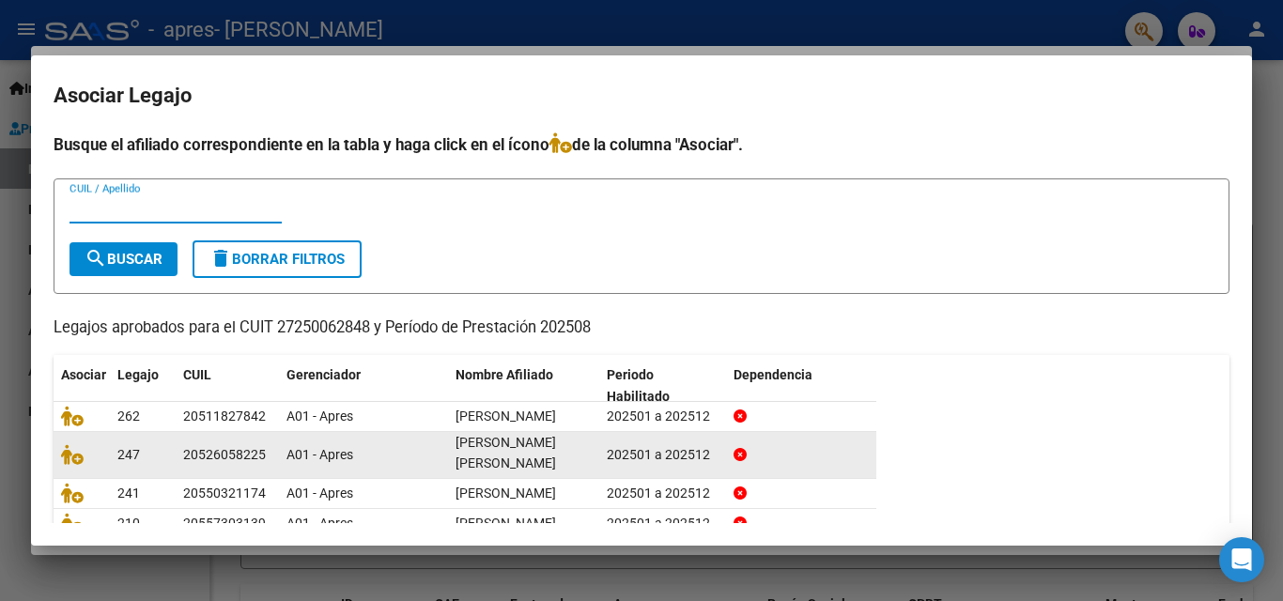
scroll to position [182, 0]
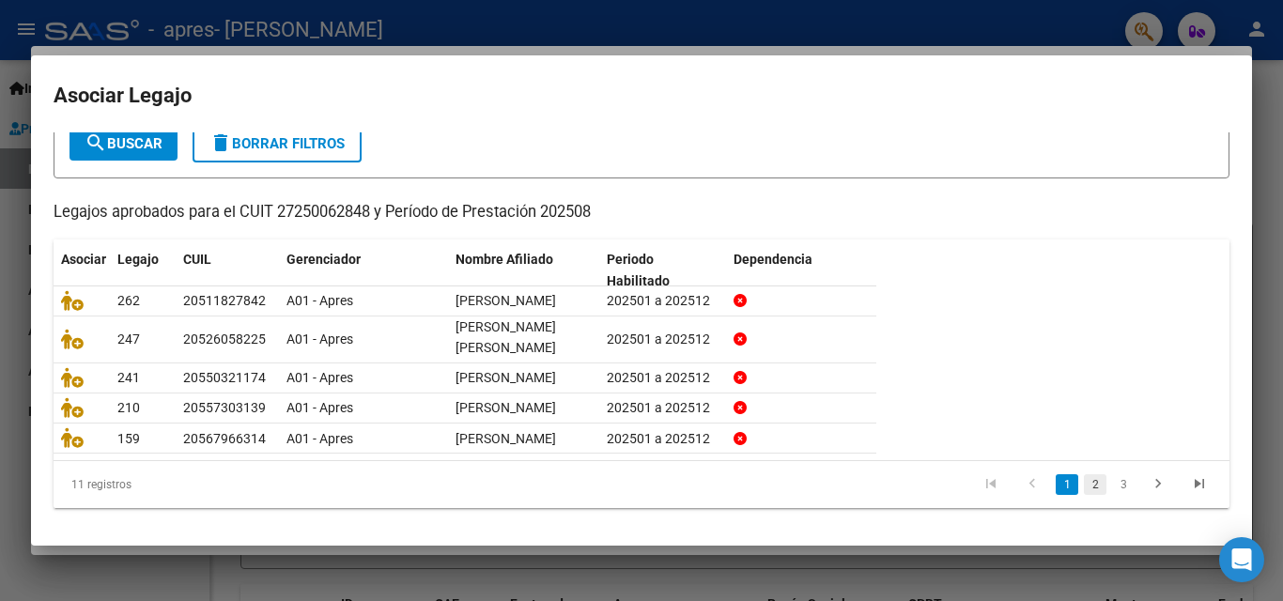
click at [1084, 484] on link "2" at bounding box center [1095, 484] width 23 height 21
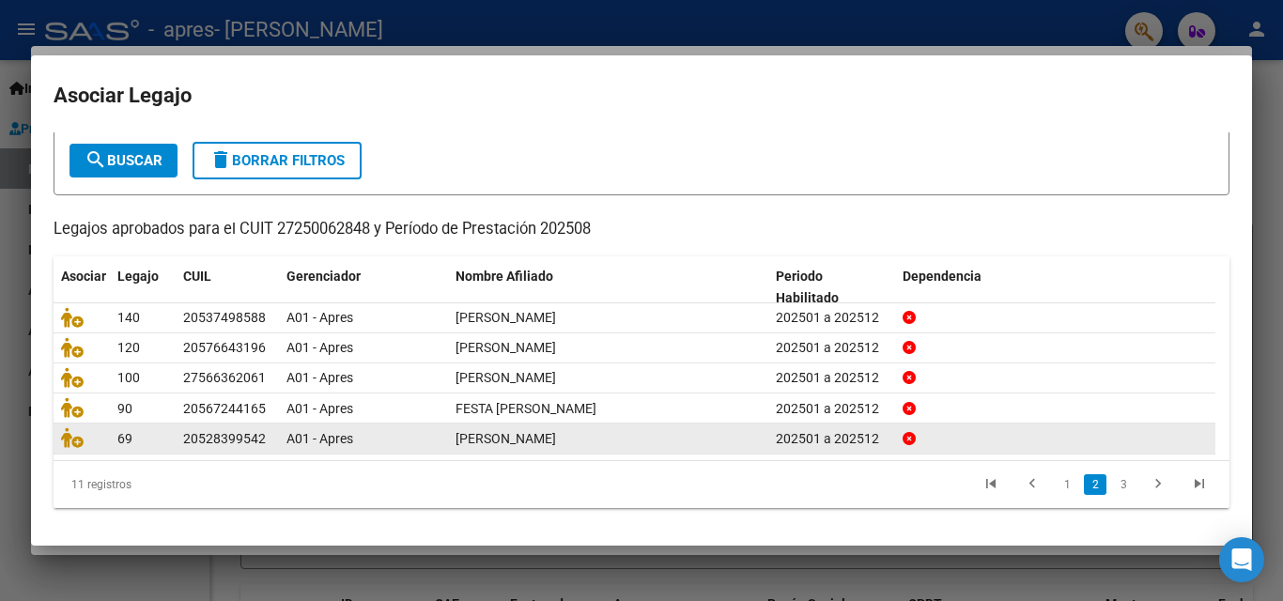
scroll to position [103, 0]
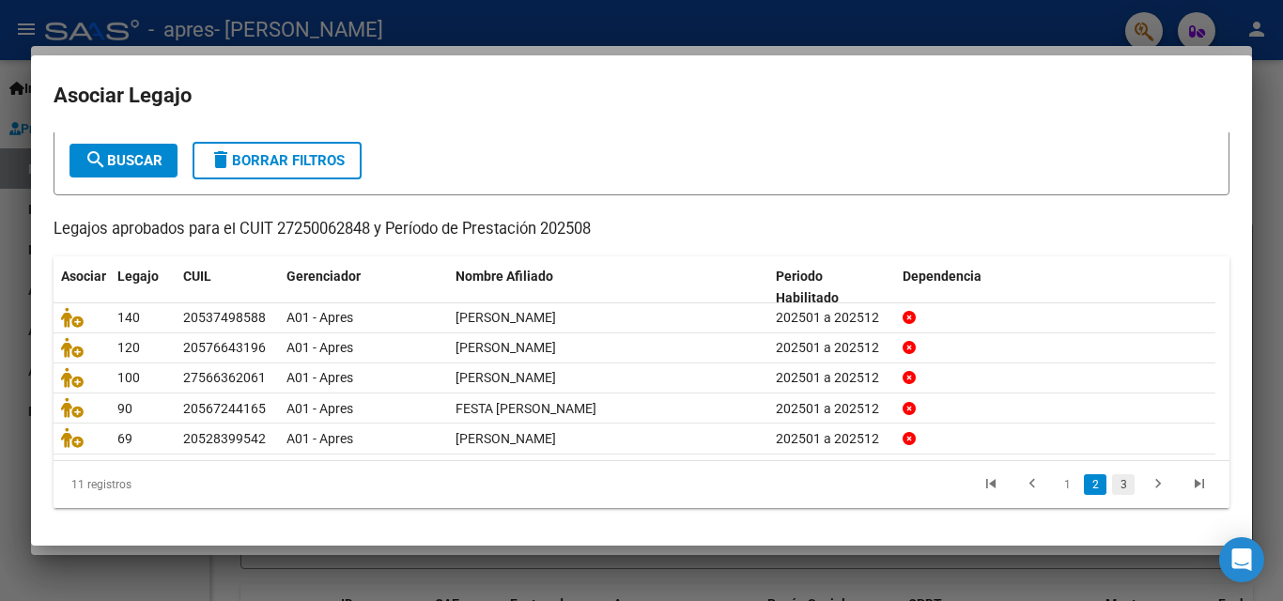
click at [1112, 488] on link "3" at bounding box center [1123, 484] width 23 height 21
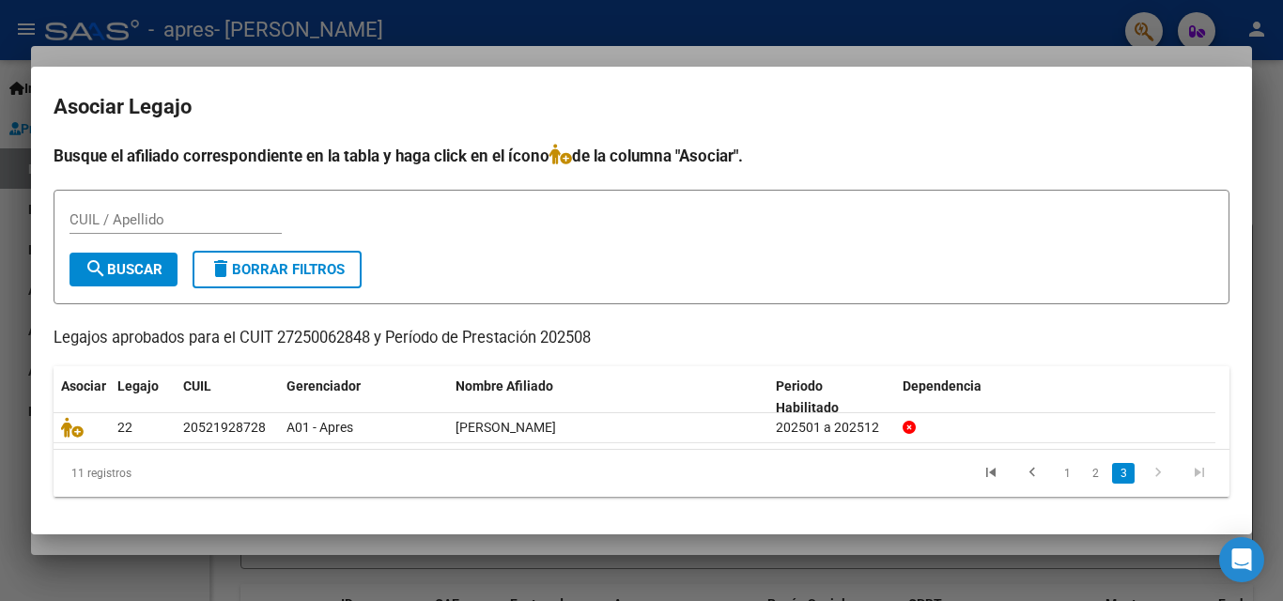
scroll to position [0, 0]
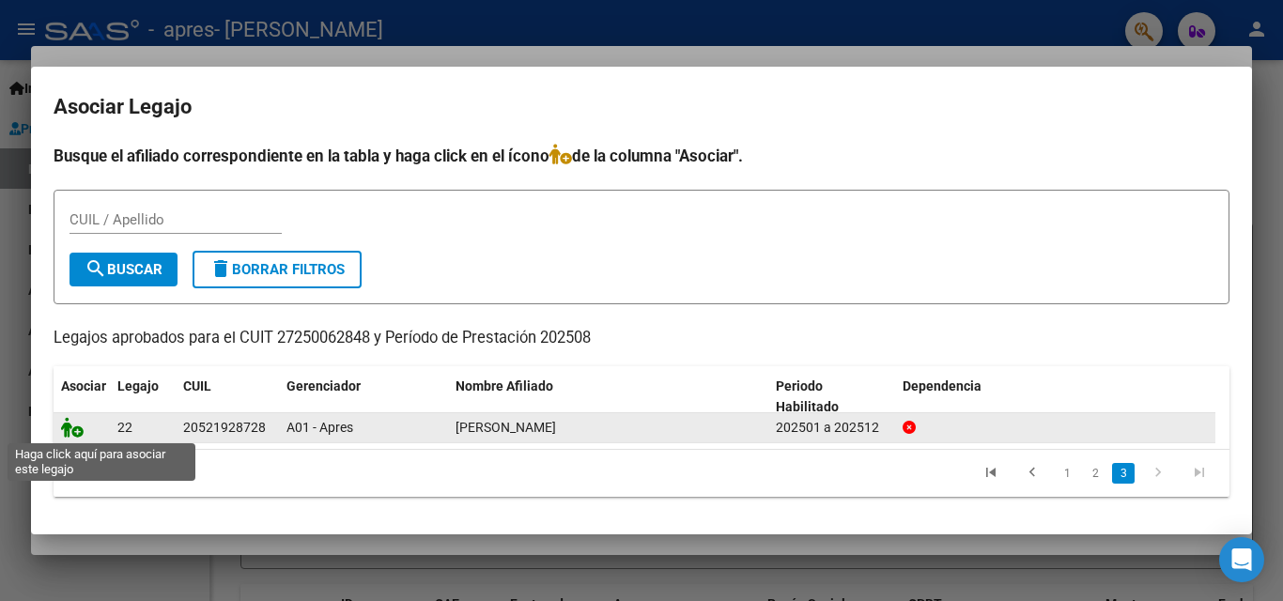
click at [69, 431] on icon at bounding box center [72, 427] width 23 height 21
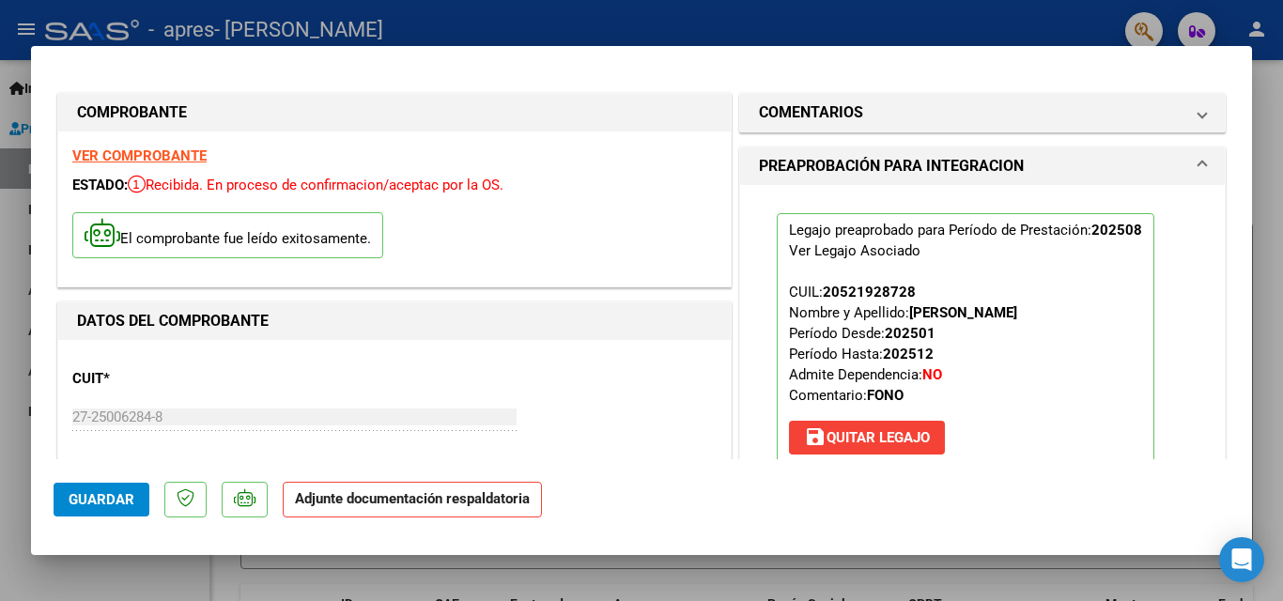
scroll to position [282, 0]
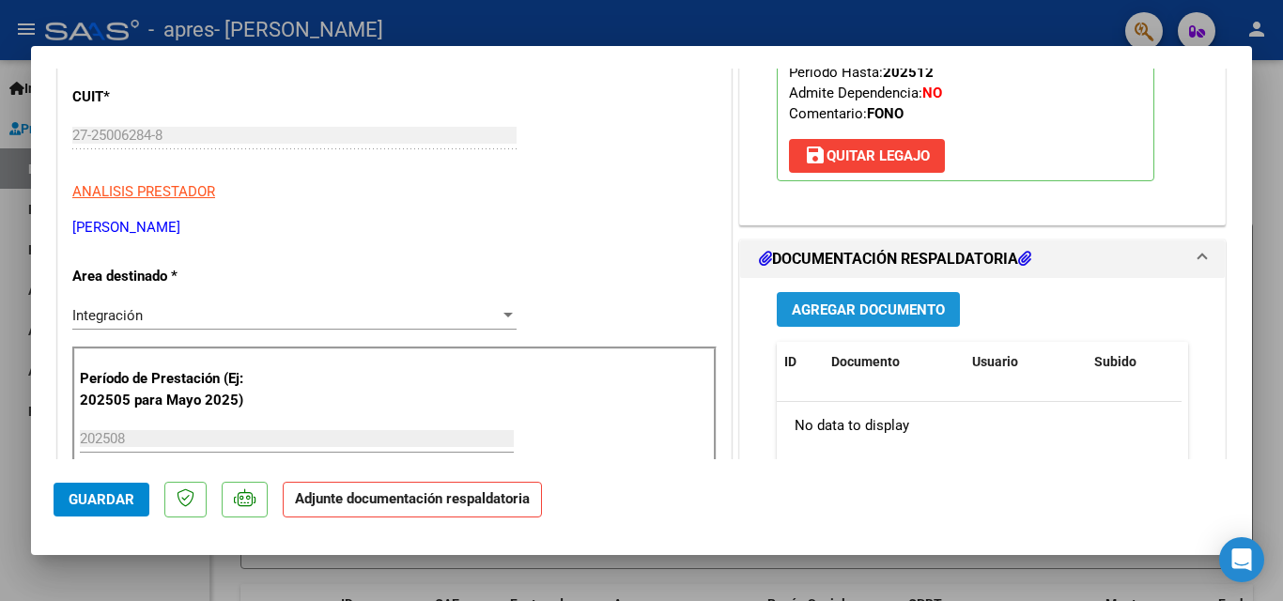
click at [903, 311] on span "Agregar Documento" at bounding box center [868, 309] width 153 height 17
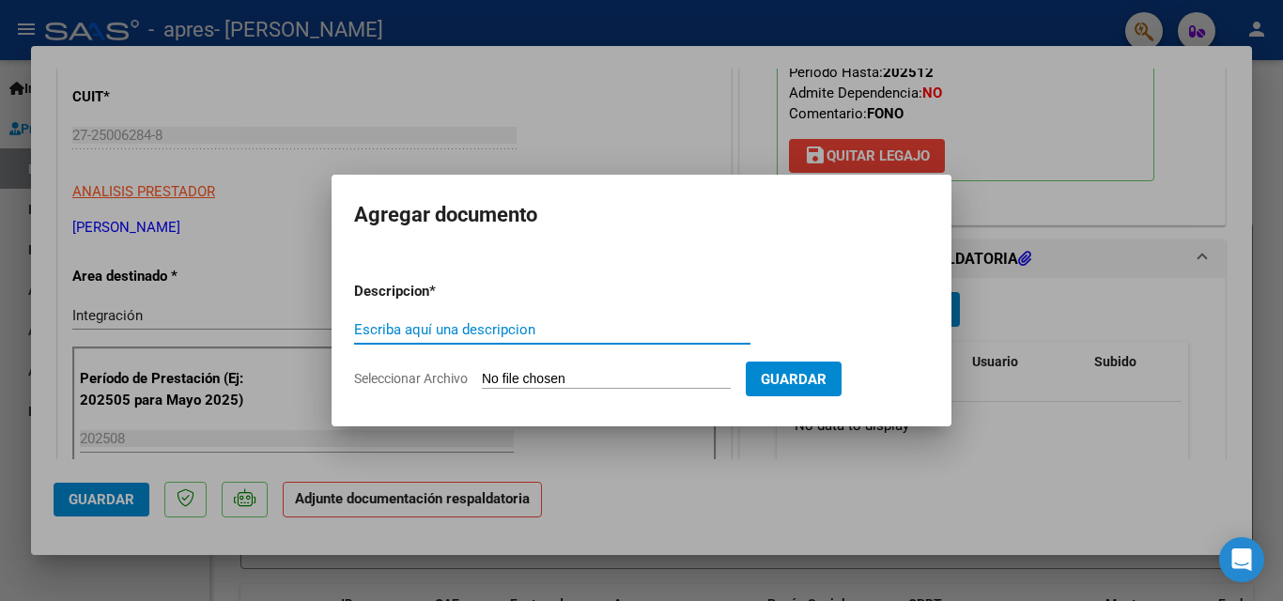
paste input "asistencia"
type input "asistencia"
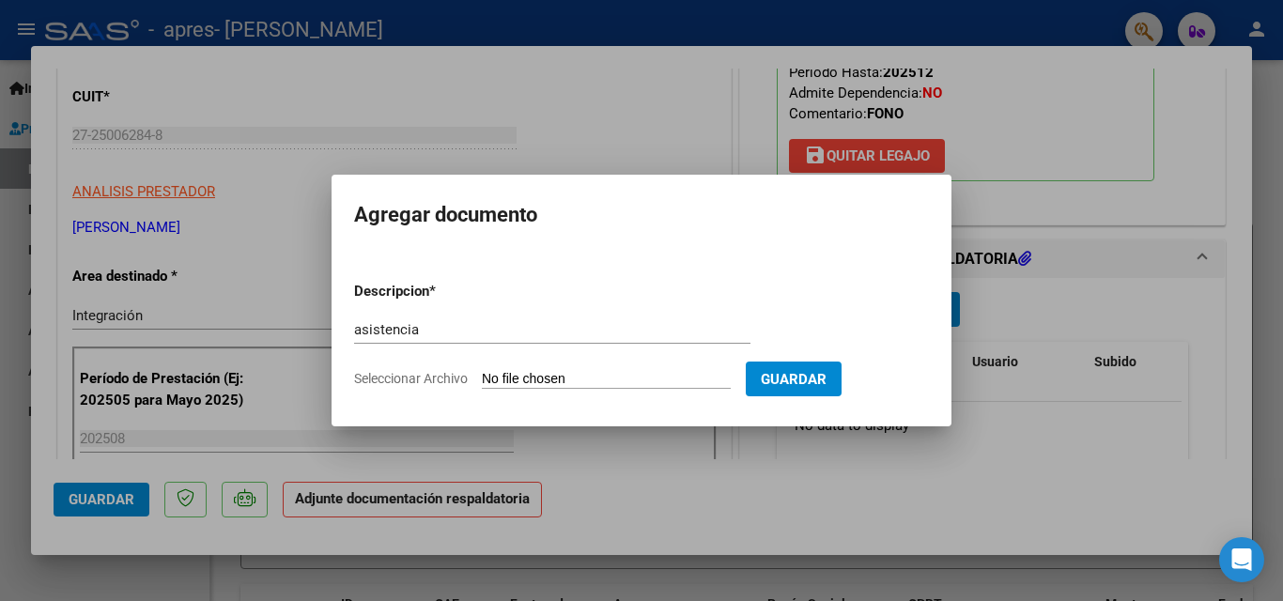
click at [617, 382] on input "Seleccionar Archivo" at bounding box center [606, 380] width 249 height 18
type input "C:\fakepath\[PERSON_NAME] SANTIAGO x [DATE].pdf"
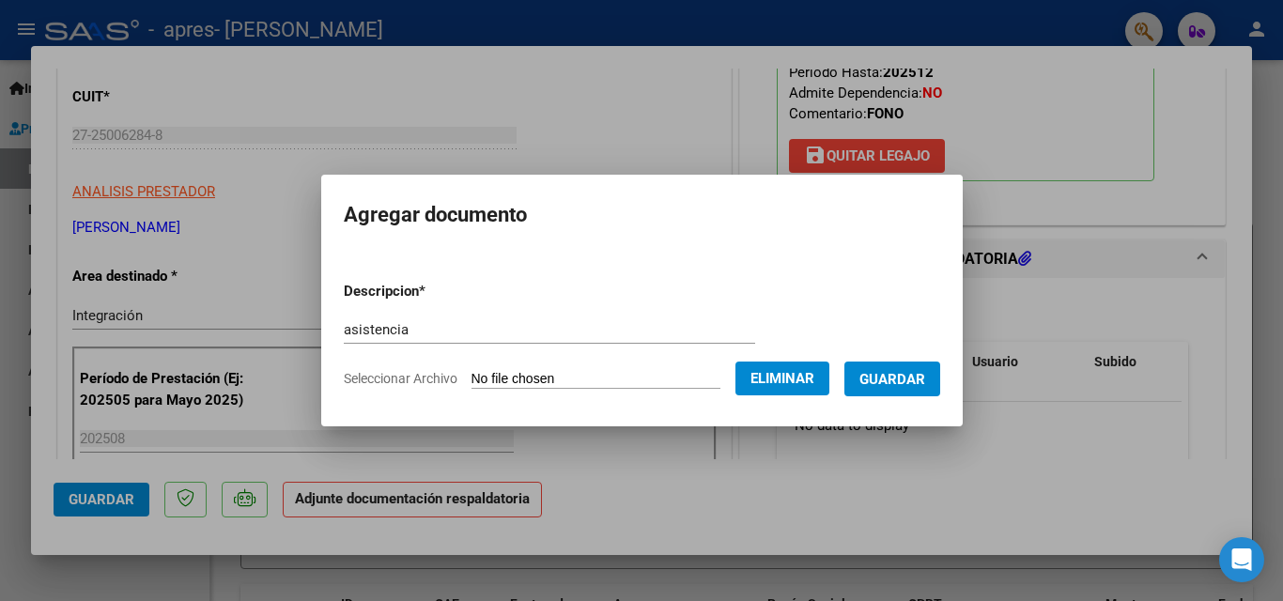
click at [894, 378] on span "Guardar" at bounding box center [892, 379] width 66 height 17
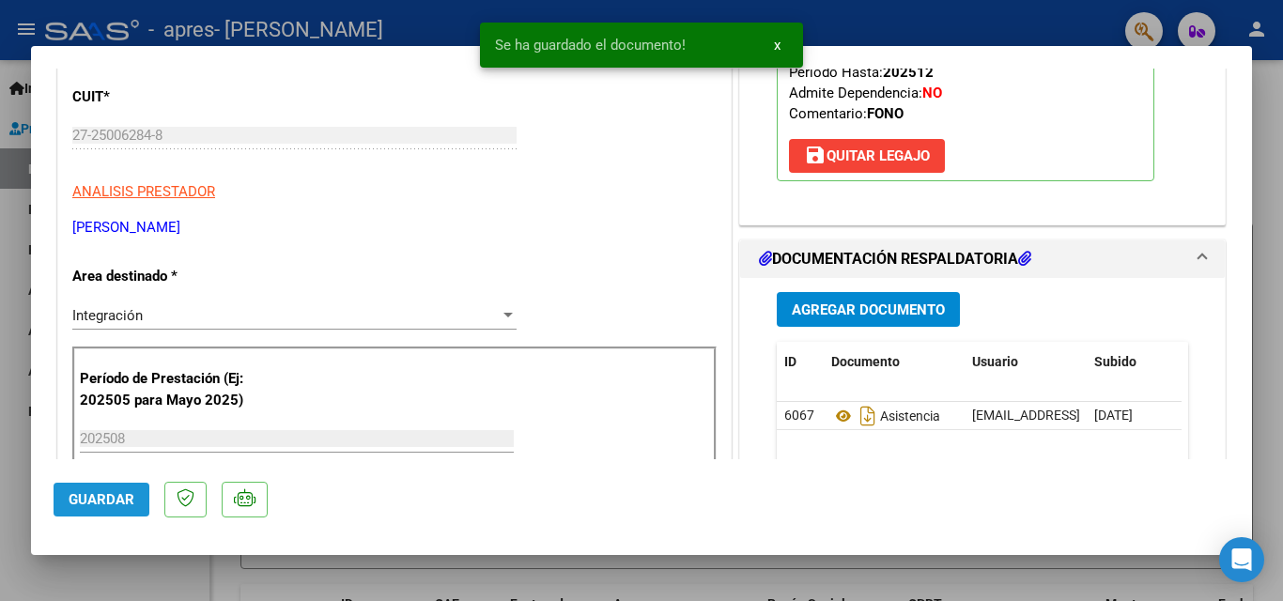
click at [117, 500] on span "Guardar" at bounding box center [102, 499] width 66 height 17
click at [18, 455] on div at bounding box center [641, 300] width 1283 height 601
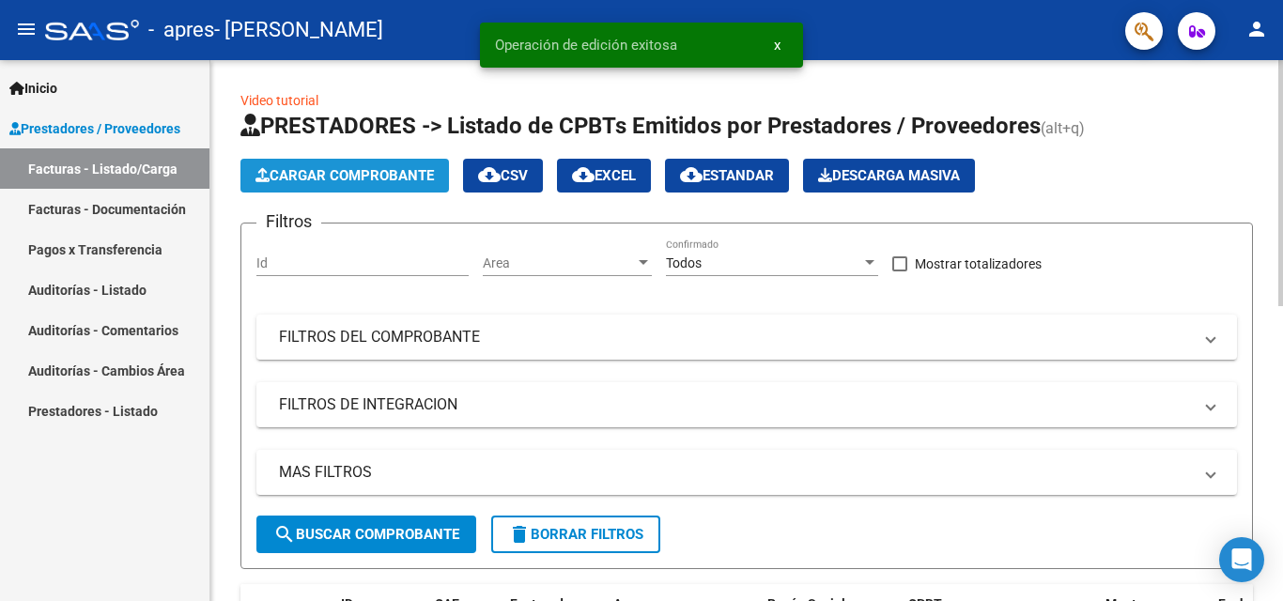
click at [374, 179] on span "Cargar Comprobante" at bounding box center [344, 175] width 178 height 17
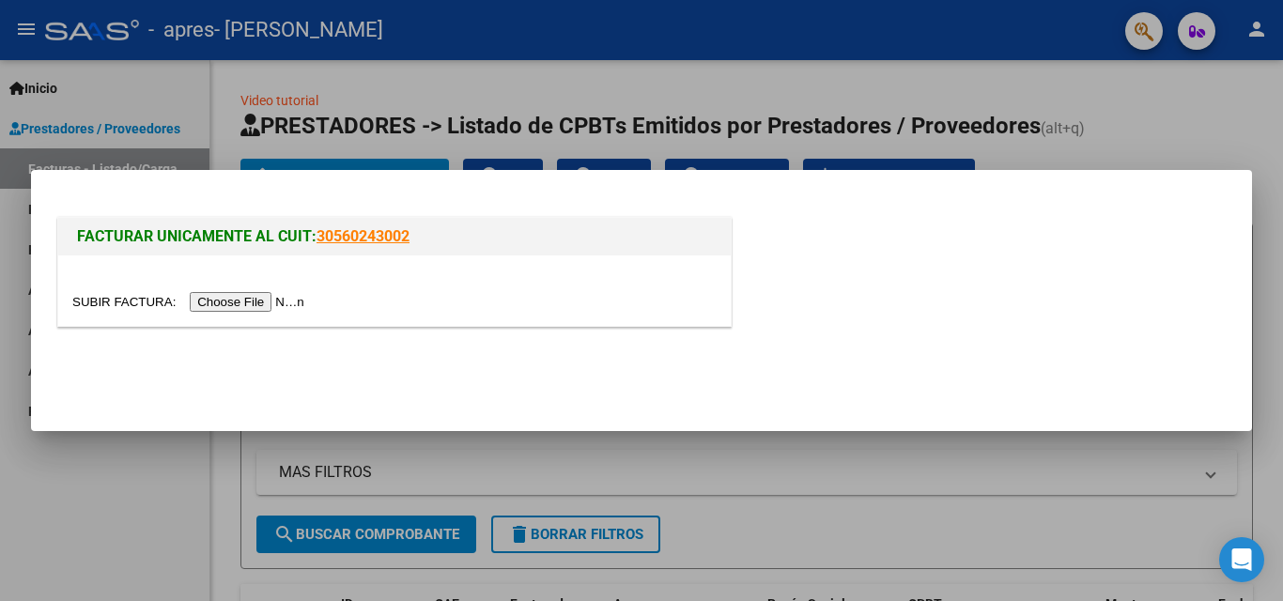
click at [240, 307] on input "file" at bounding box center [191, 302] width 238 height 20
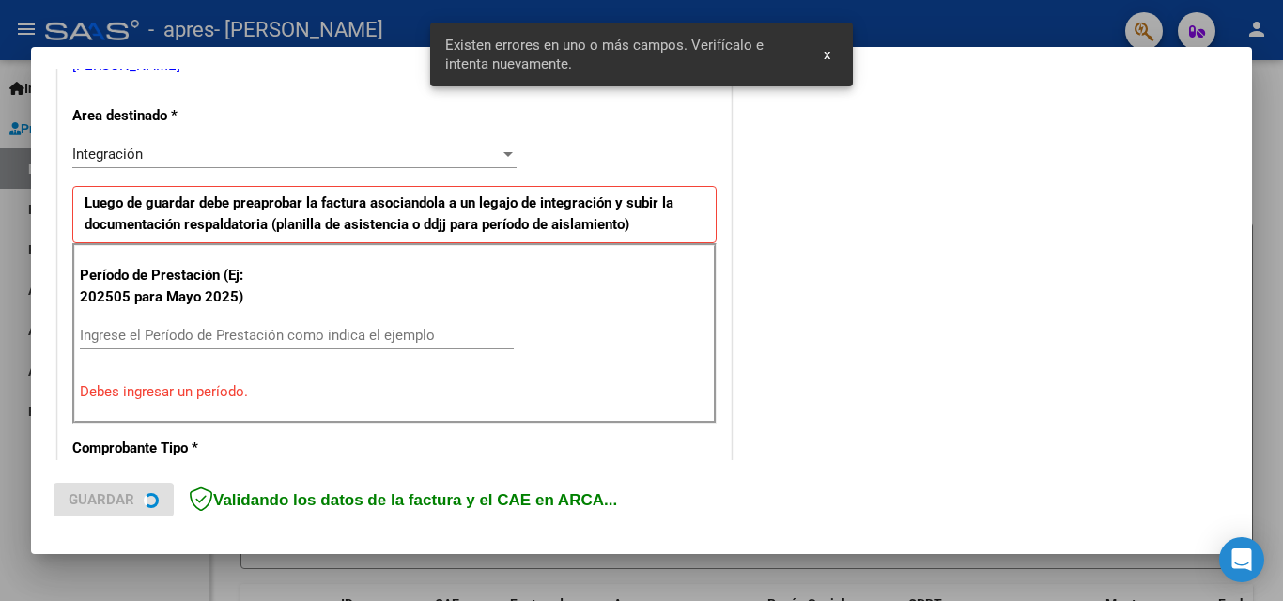
scroll to position [424, 0]
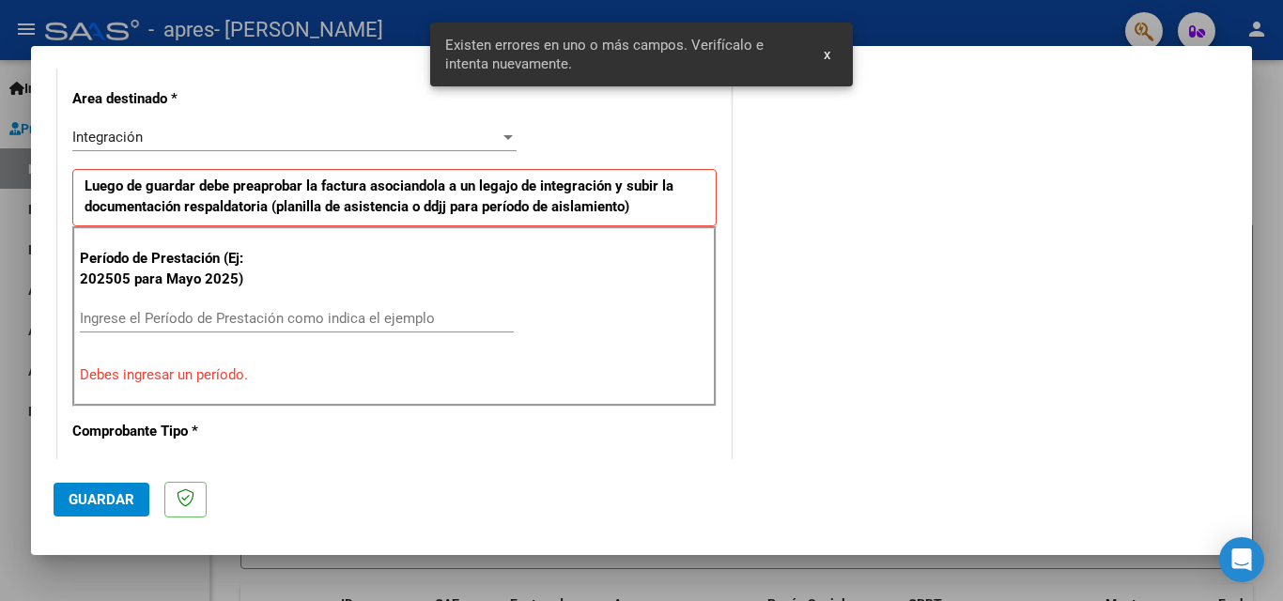
click at [117, 316] on input "Ingrese el Período de Prestación como indica el ejemplo" at bounding box center [297, 318] width 434 height 17
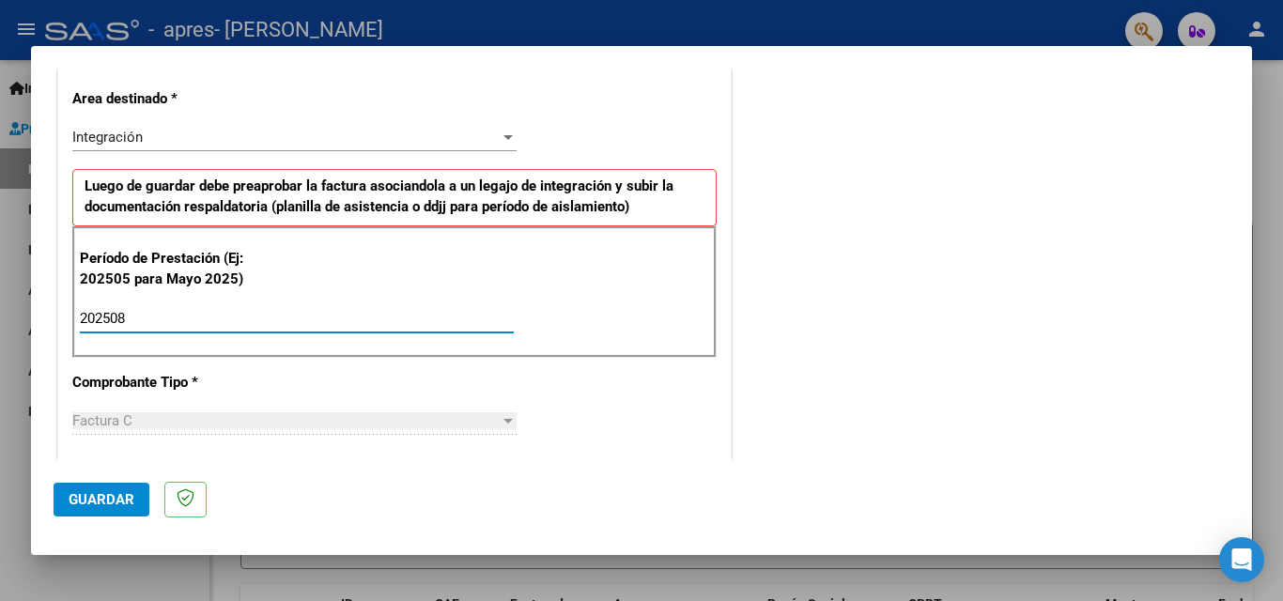
scroll to position [705, 0]
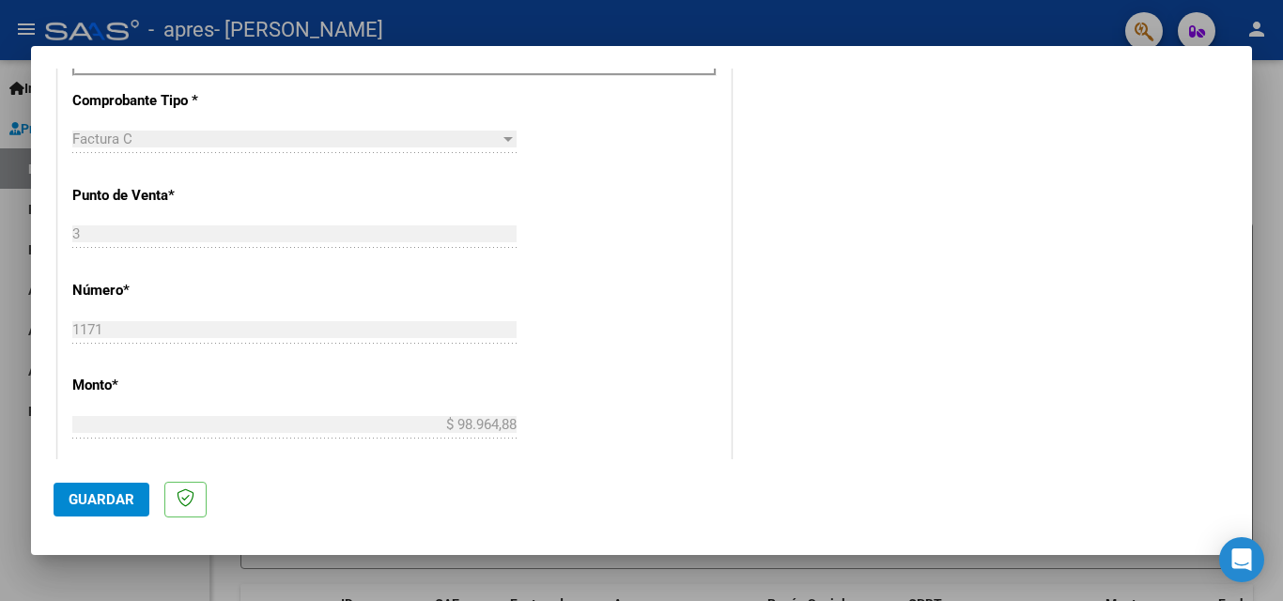
type input "202508"
click at [108, 501] on span "Guardar" at bounding box center [102, 499] width 66 height 17
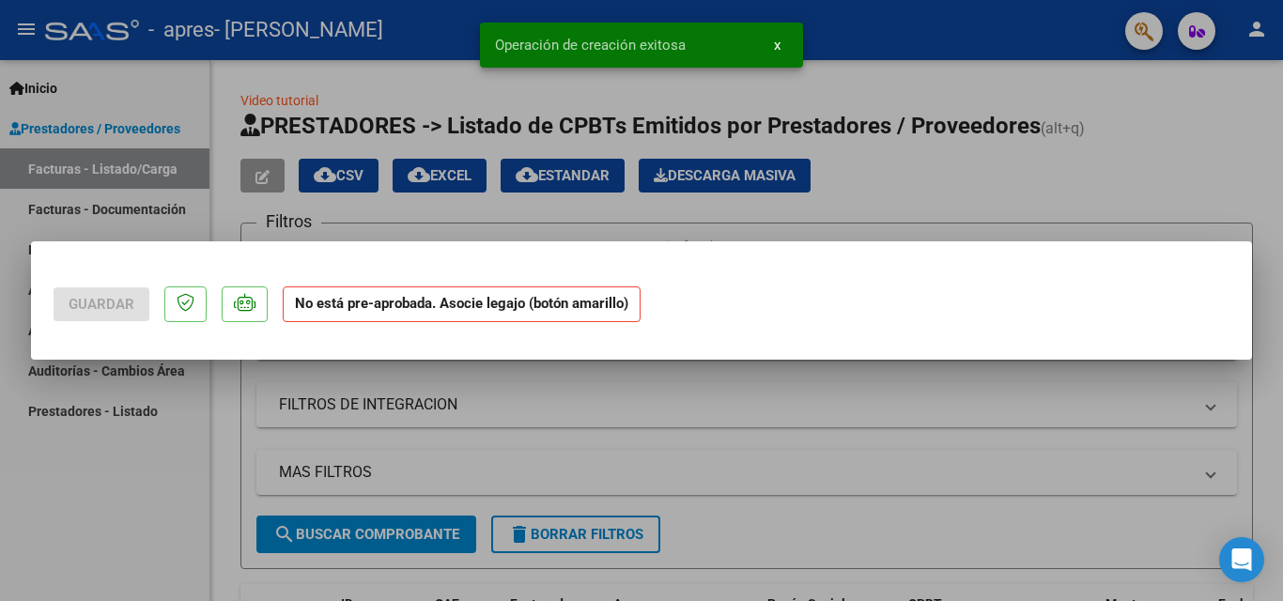
scroll to position [0, 0]
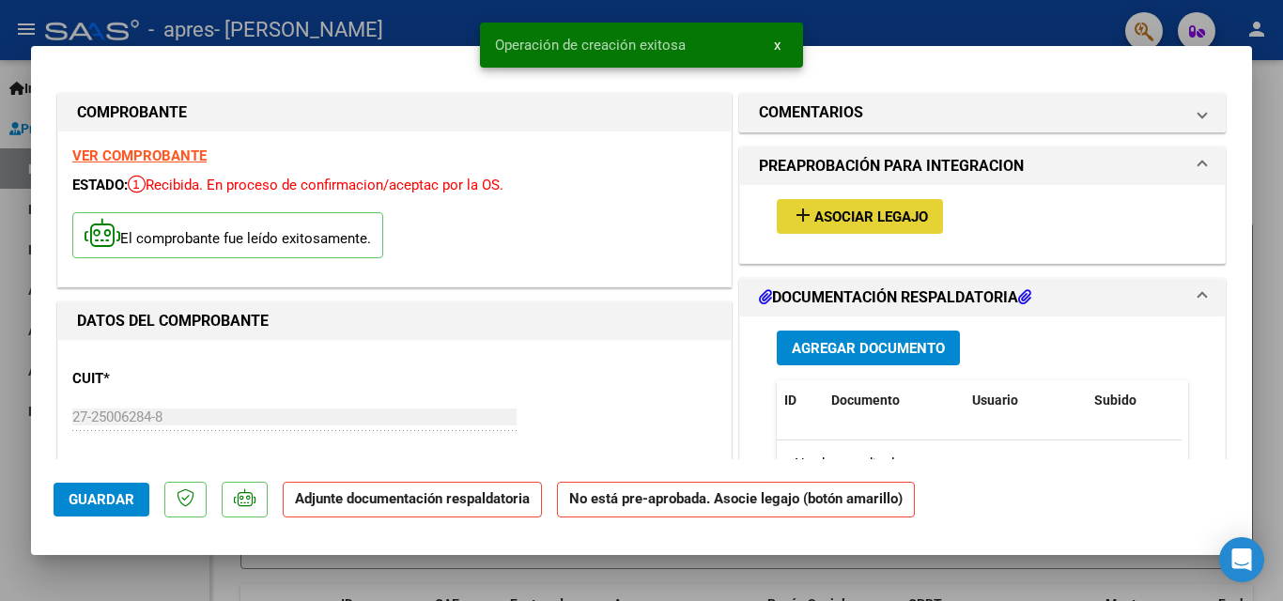
click at [870, 217] on span "Asociar Legajo" at bounding box center [871, 216] width 114 height 17
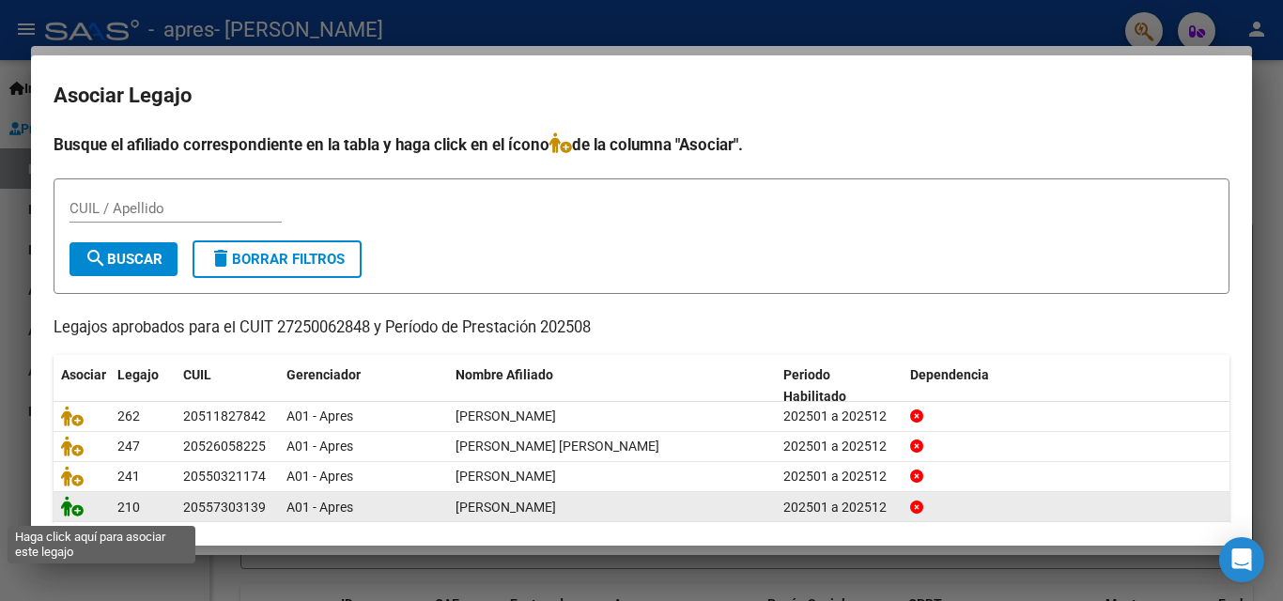
click at [73, 511] on icon at bounding box center [72, 506] width 23 height 21
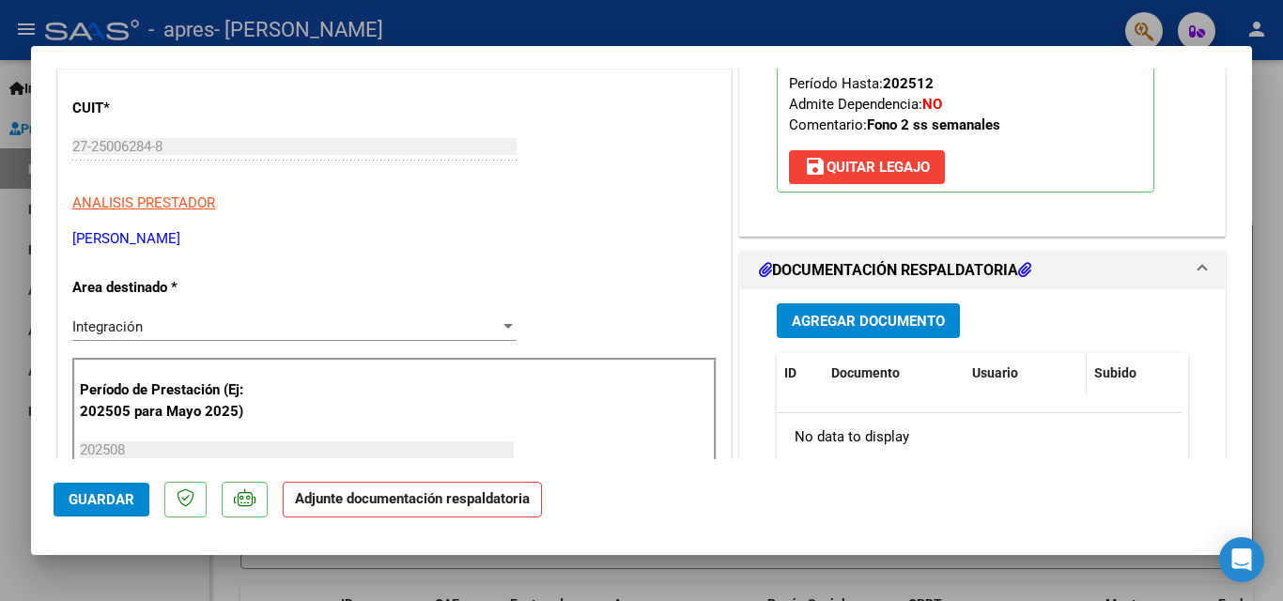
scroll to position [282, 0]
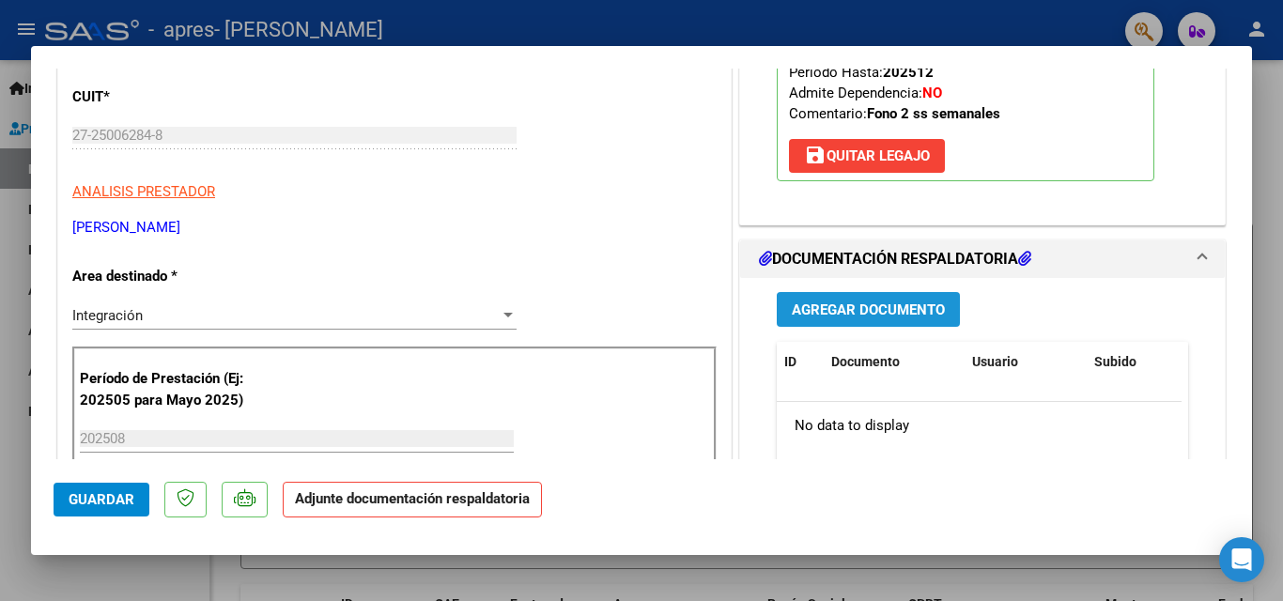
click at [898, 312] on span "Agregar Documento" at bounding box center [868, 309] width 153 height 17
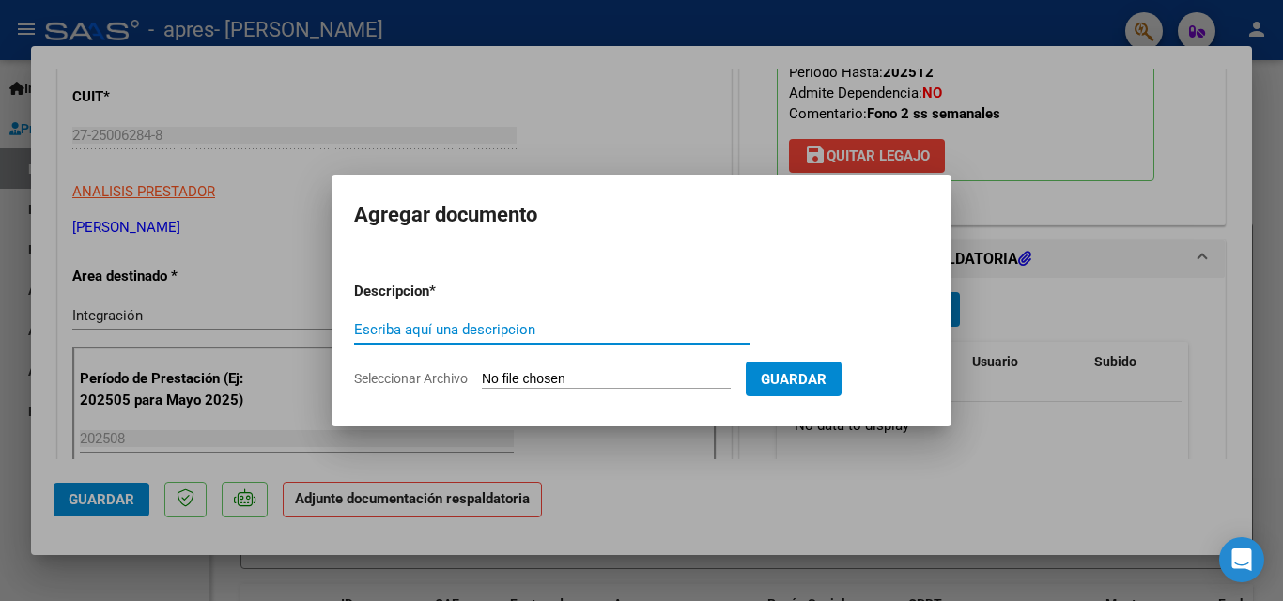
paste input "asistencia"
type input "asistencia"
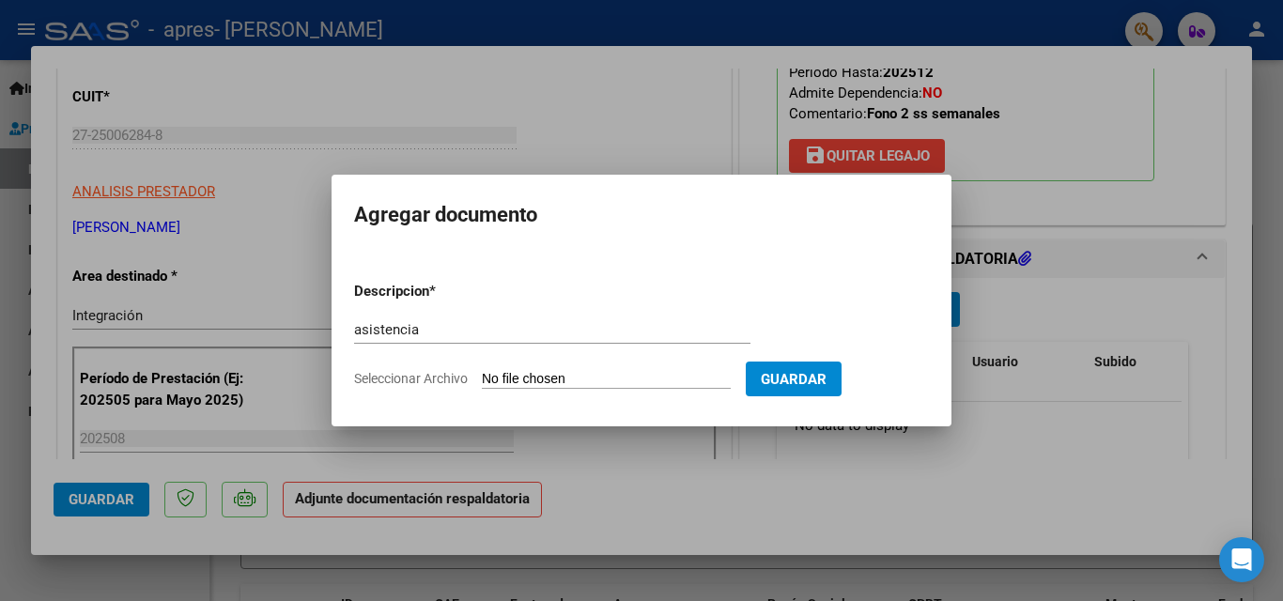
click at [589, 383] on input "Seleccionar Archivo" at bounding box center [606, 380] width 249 height 18
type input "C:\fakepath\[PERSON_NAME] x [DATE].pdf"
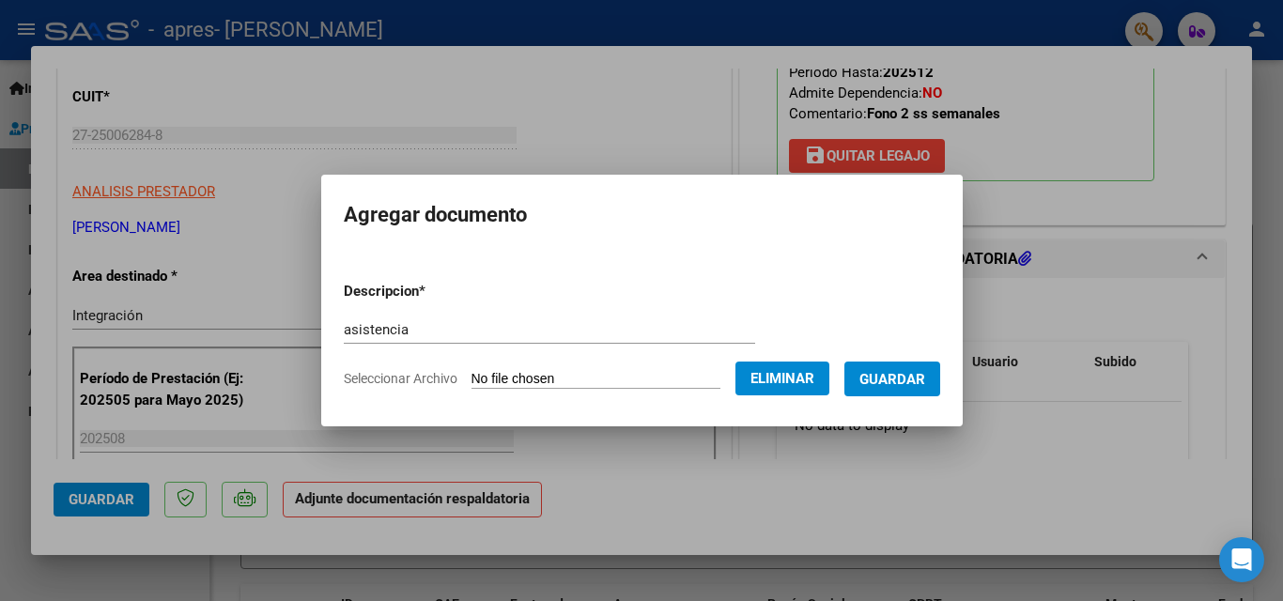
click at [910, 378] on span "Guardar" at bounding box center [892, 379] width 66 height 17
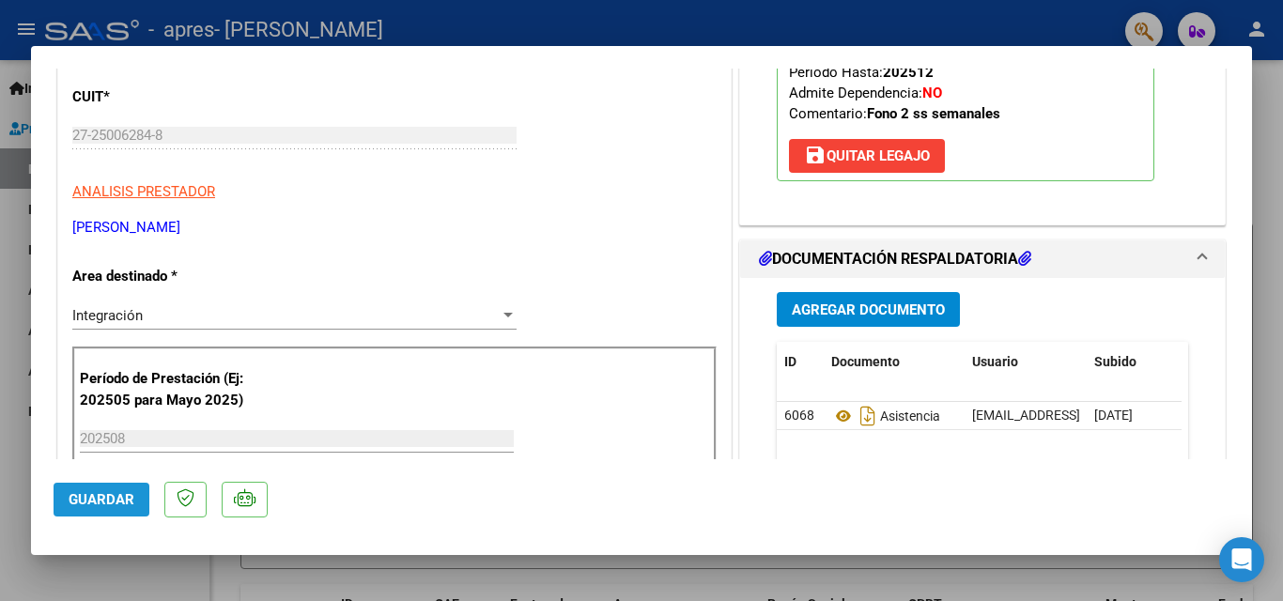
click at [106, 499] on span "Guardar" at bounding box center [102, 499] width 66 height 17
click at [16, 477] on div at bounding box center [641, 300] width 1283 height 601
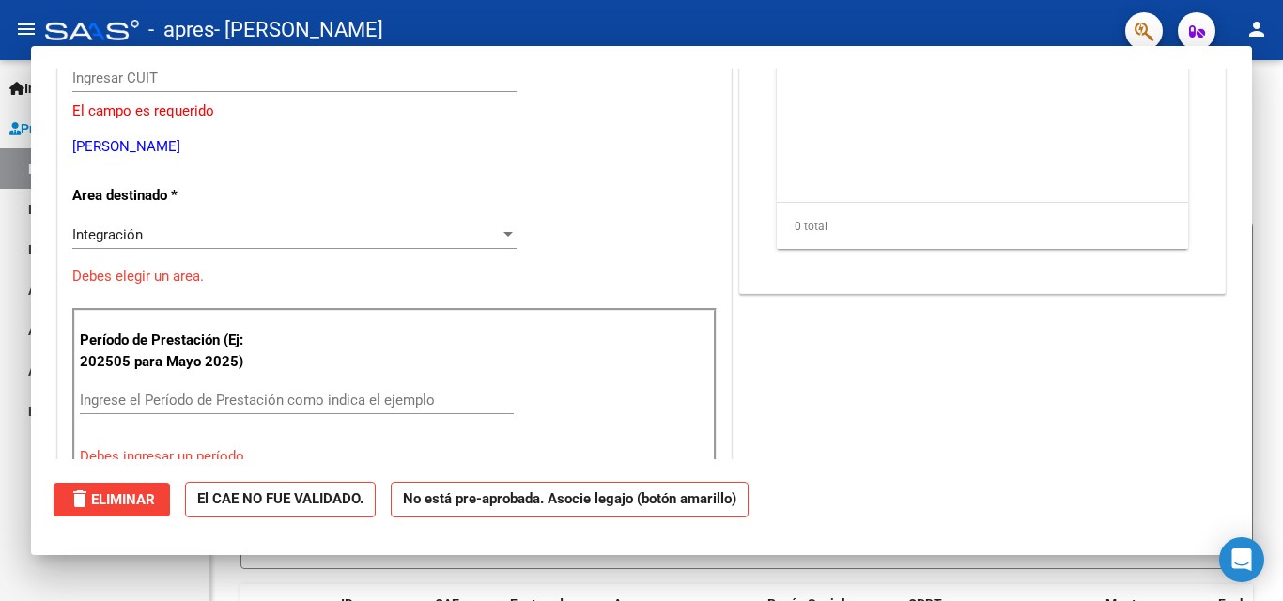
scroll to position [0, 0]
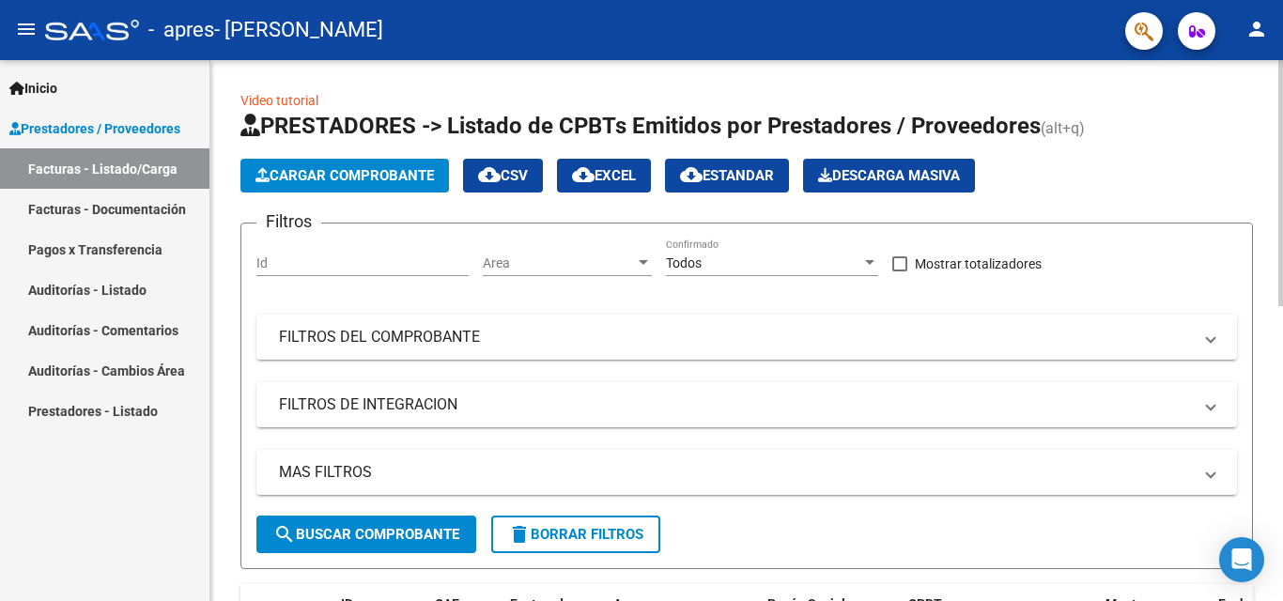
click at [349, 170] on span "Cargar Comprobante" at bounding box center [344, 175] width 178 height 17
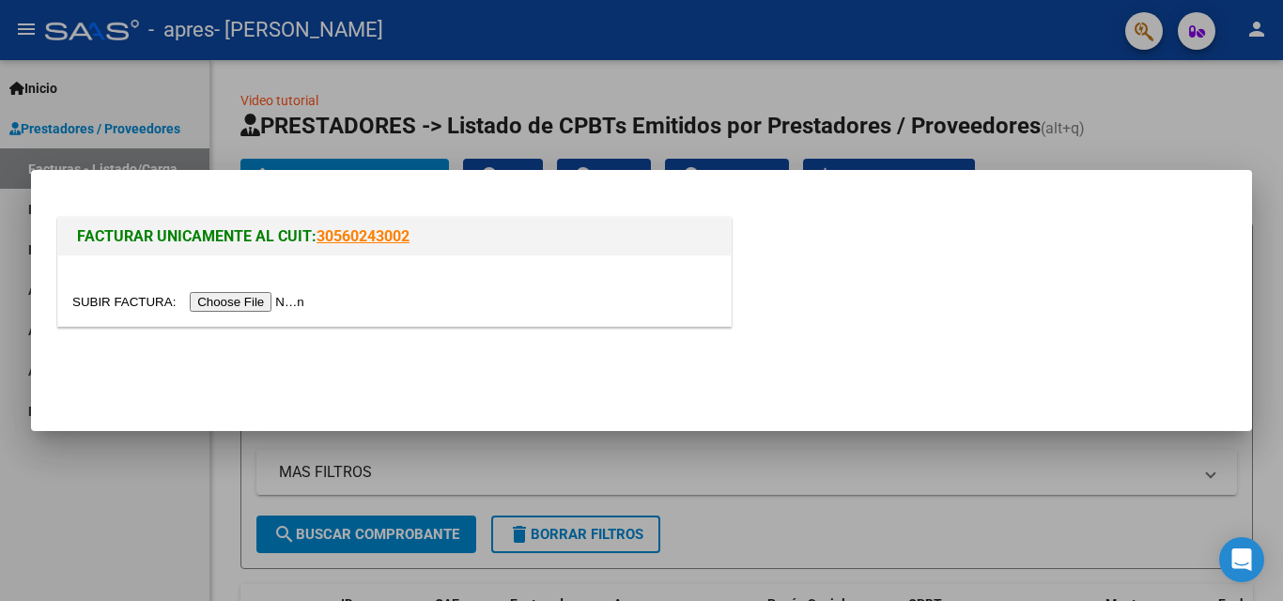
click at [298, 305] on input "file" at bounding box center [191, 302] width 238 height 20
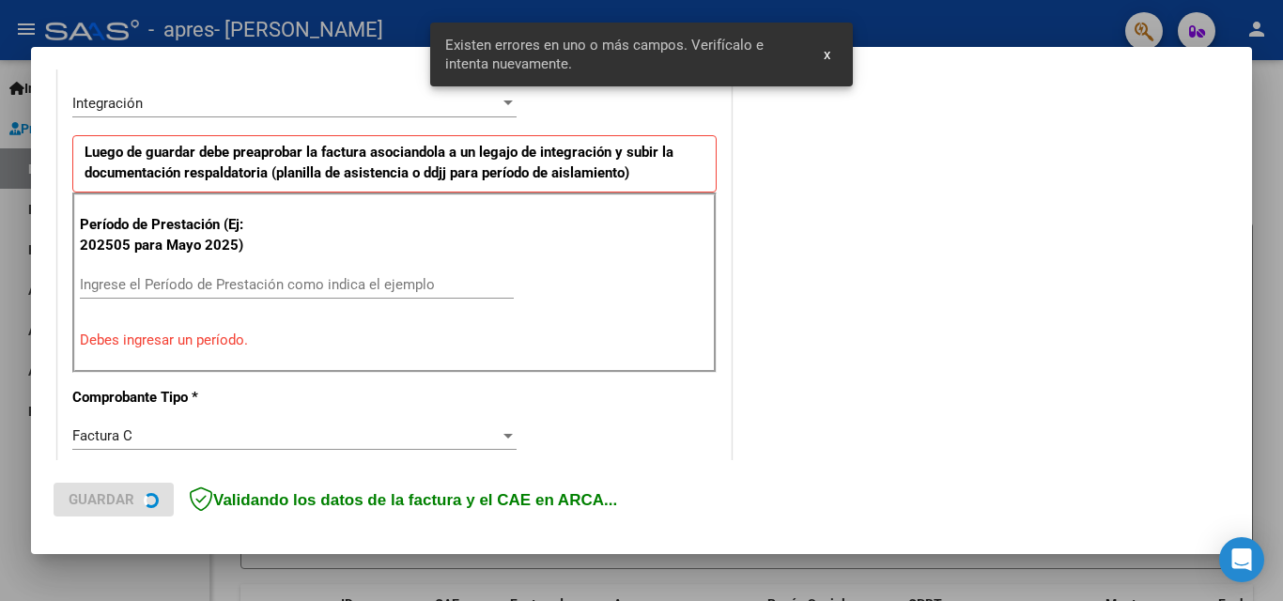
scroll to position [459, 0]
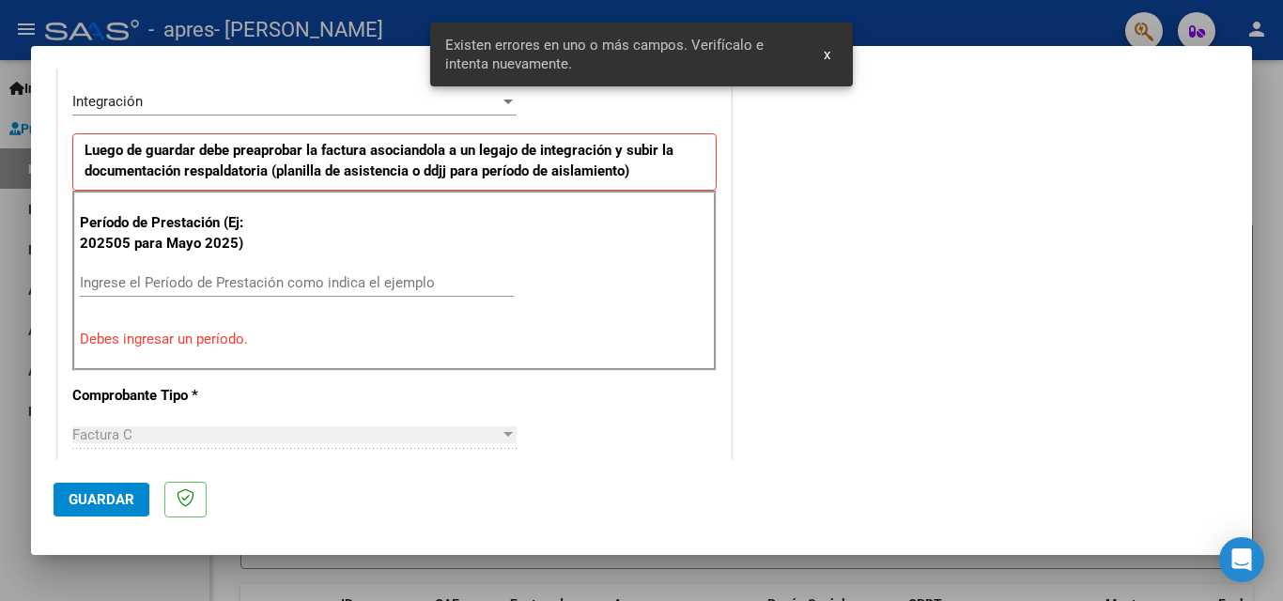
drag, startPoint x: 127, startPoint y: 285, endPoint x: 173, endPoint y: 280, distance: 46.4
click at [127, 284] on input "Ingrese el Período de Prestación como indica el ejemplo" at bounding box center [297, 282] width 434 height 17
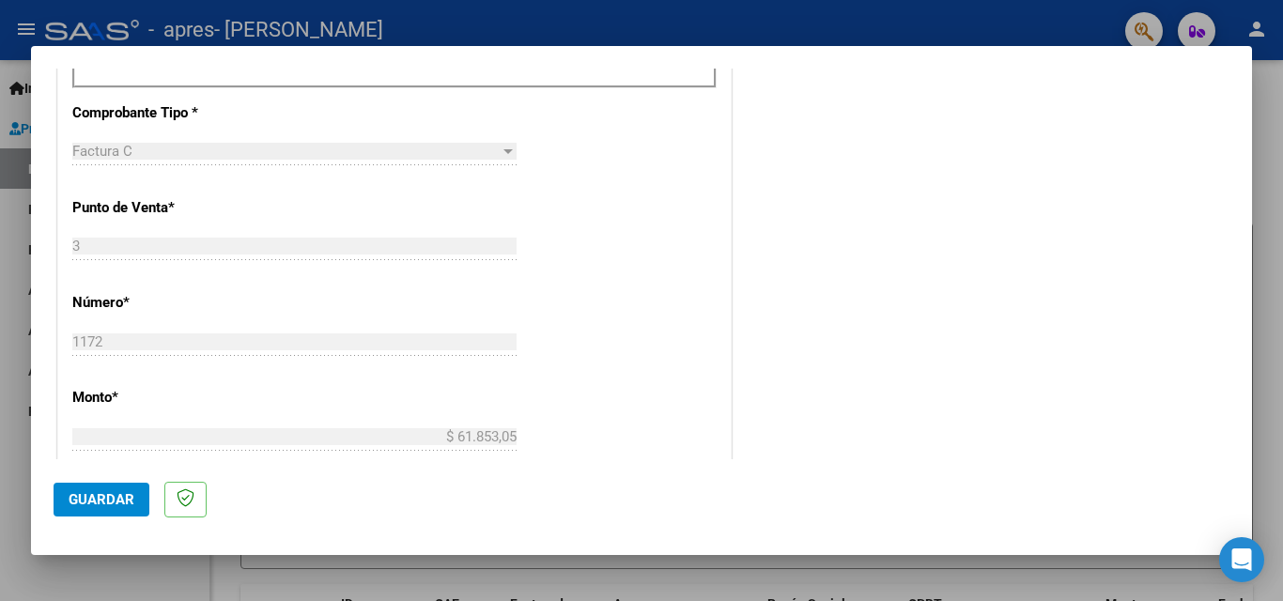
scroll to position [741, 0]
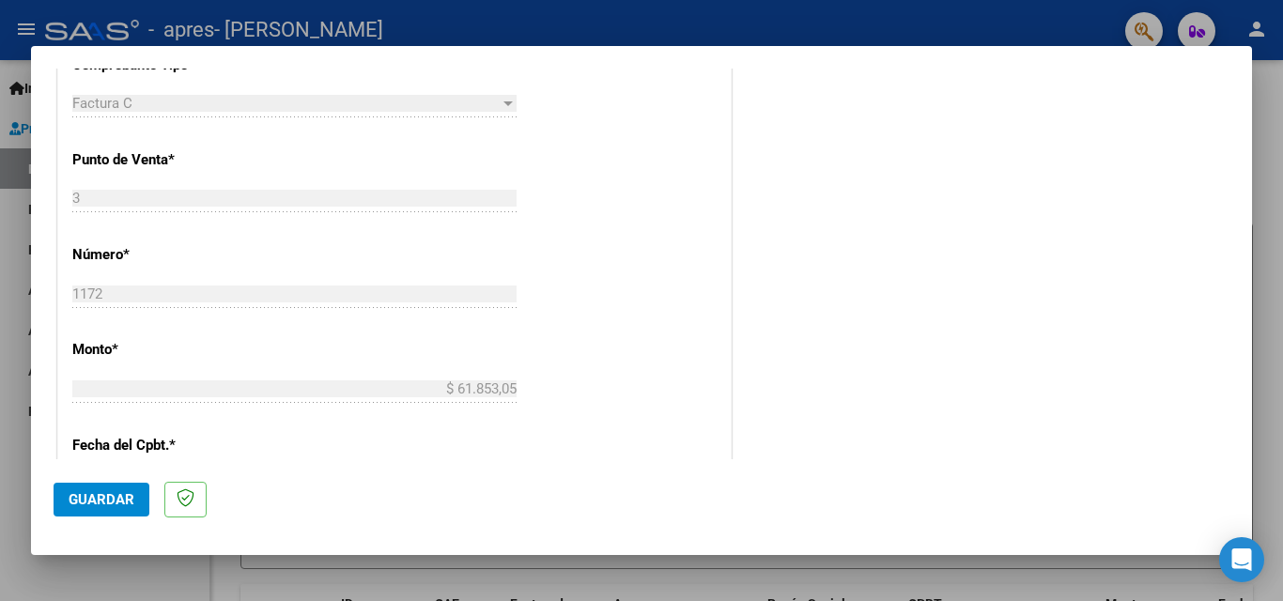
type input "202508"
click at [84, 495] on span "Guardar" at bounding box center [102, 499] width 66 height 17
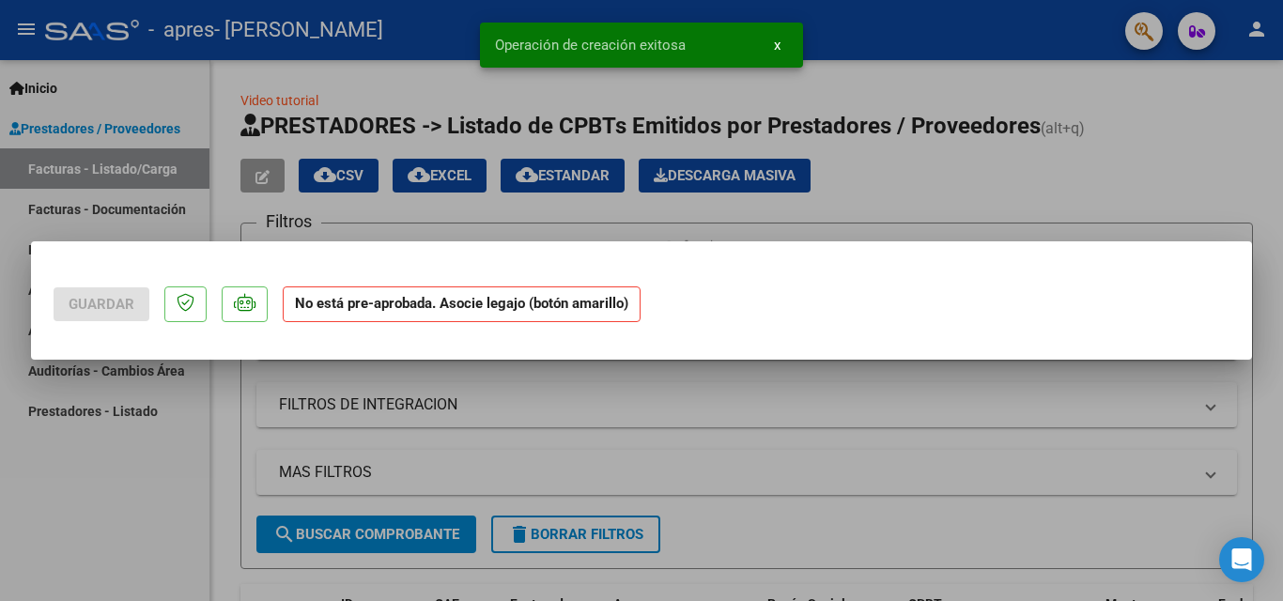
scroll to position [0, 0]
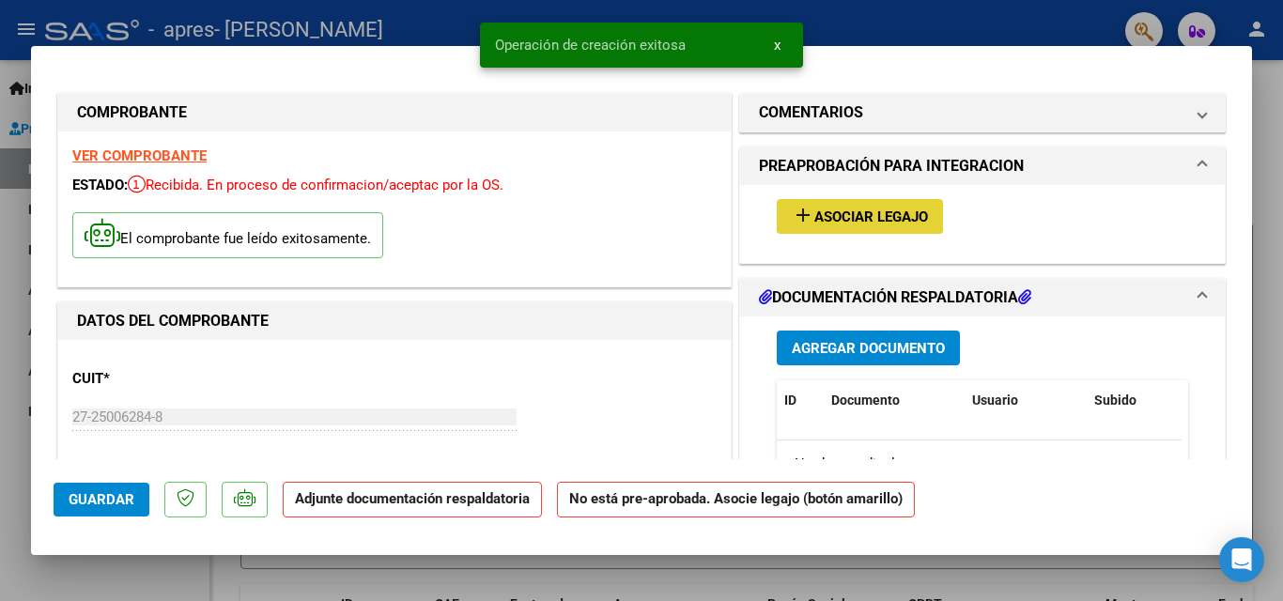
click at [891, 217] on span "Asociar Legajo" at bounding box center [871, 216] width 114 height 17
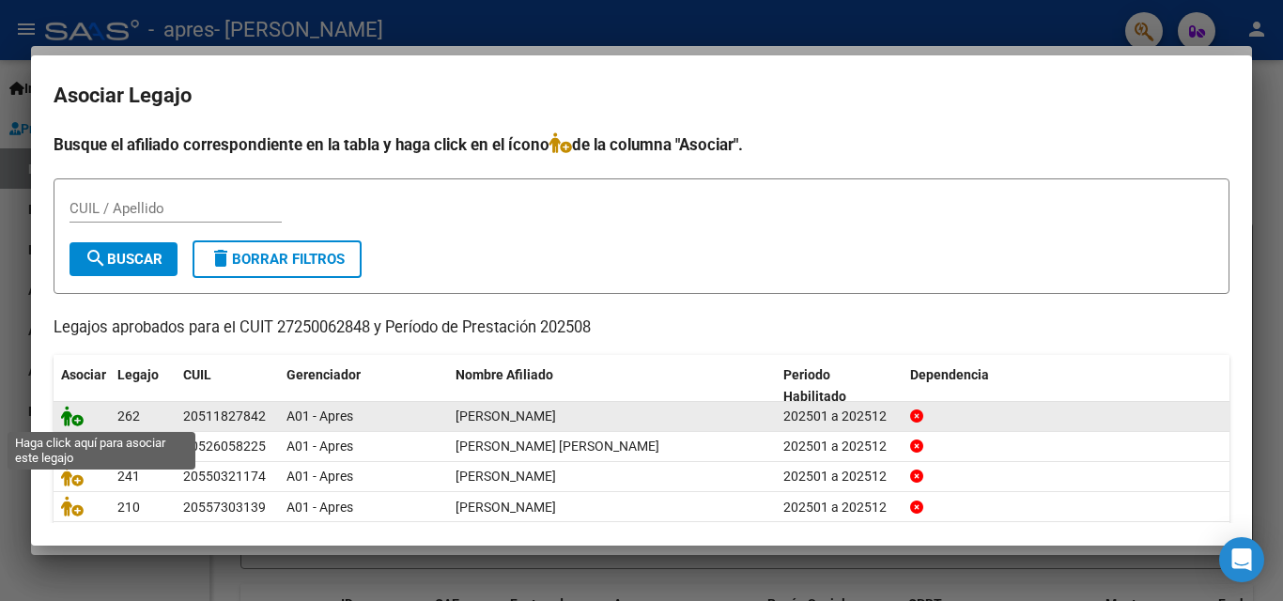
click at [77, 418] on icon at bounding box center [72, 416] width 23 height 21
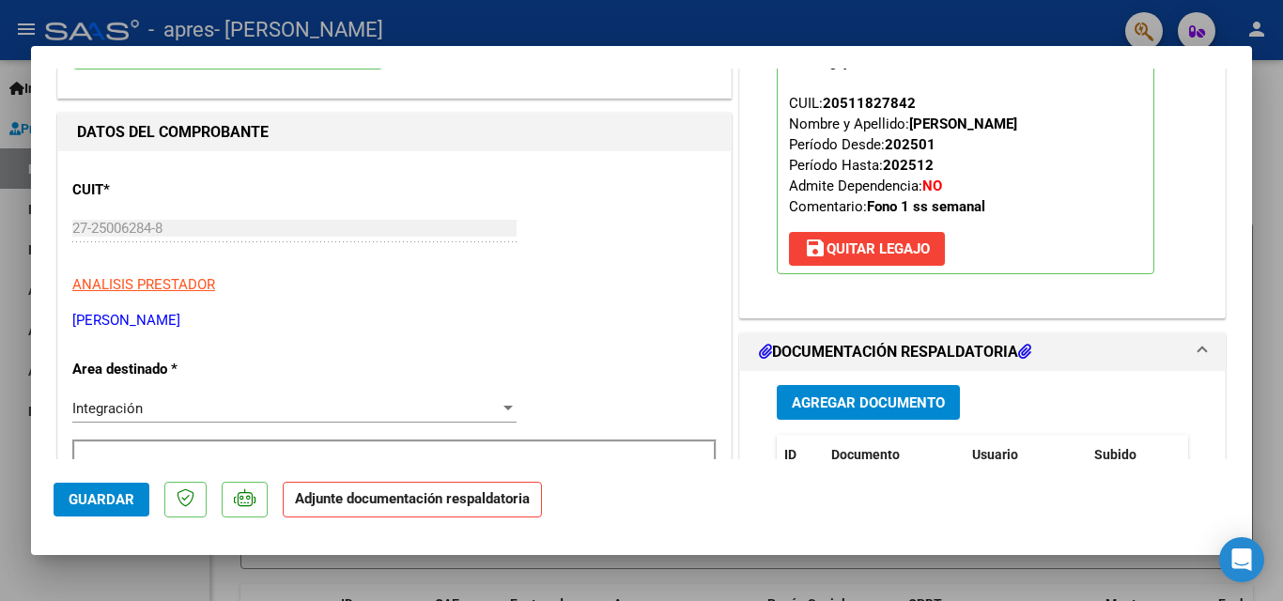
scroll to position [282, 0]
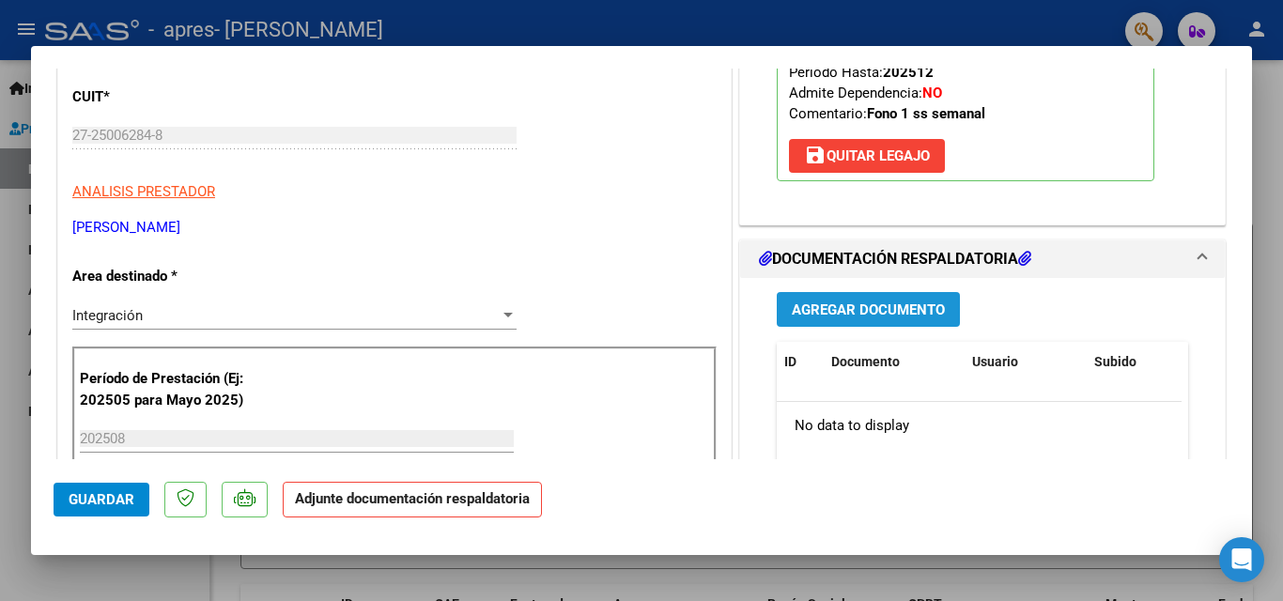
click at [889, 316] on span "Agregar Documento" at bounding box center [868, 309] width 153 height 17
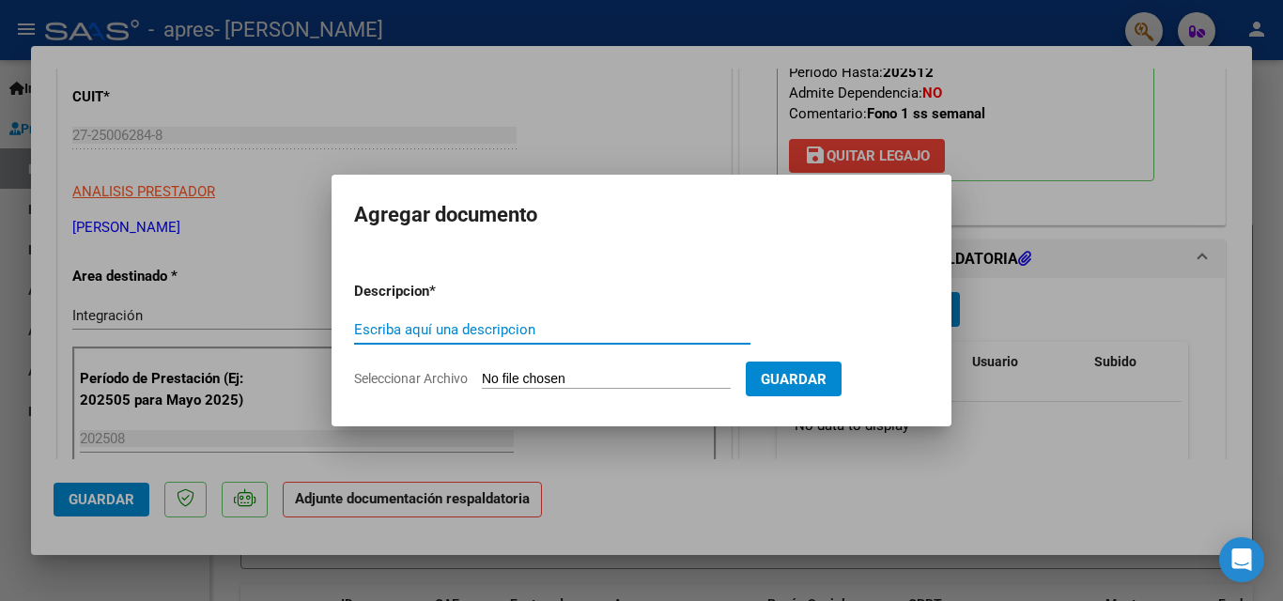
paste input "asistencia"
type input "asistencia"
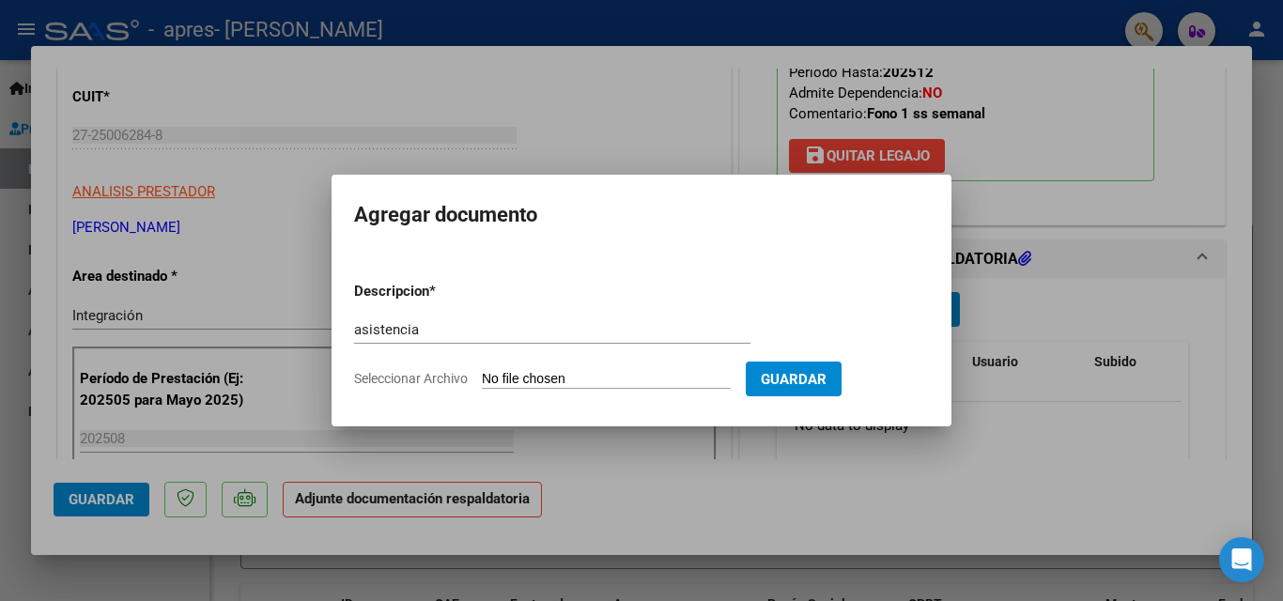
click at [621, 379] on input "Seleccionar Archivo" at bounding box center [606, 380] width 249 height 18
type input "C:\fakepath\[PERSON_NAME] x [DATE].pdf"
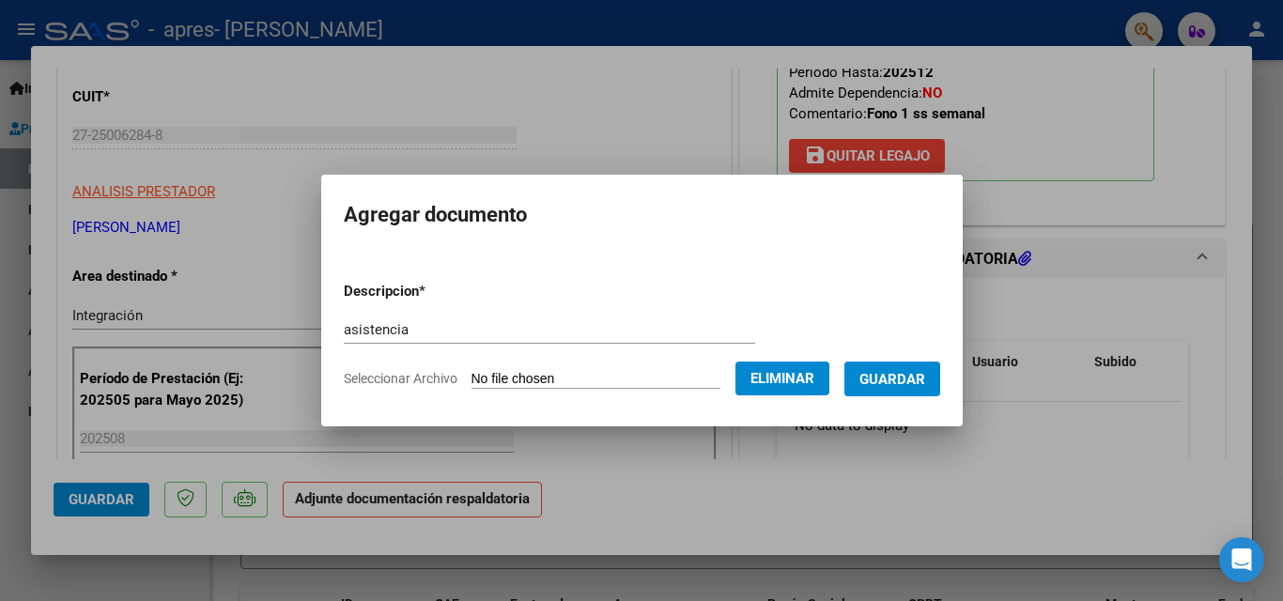
click at [895, 375] on span "Guardar" at bounding box center [892, 379] width 66 height 17
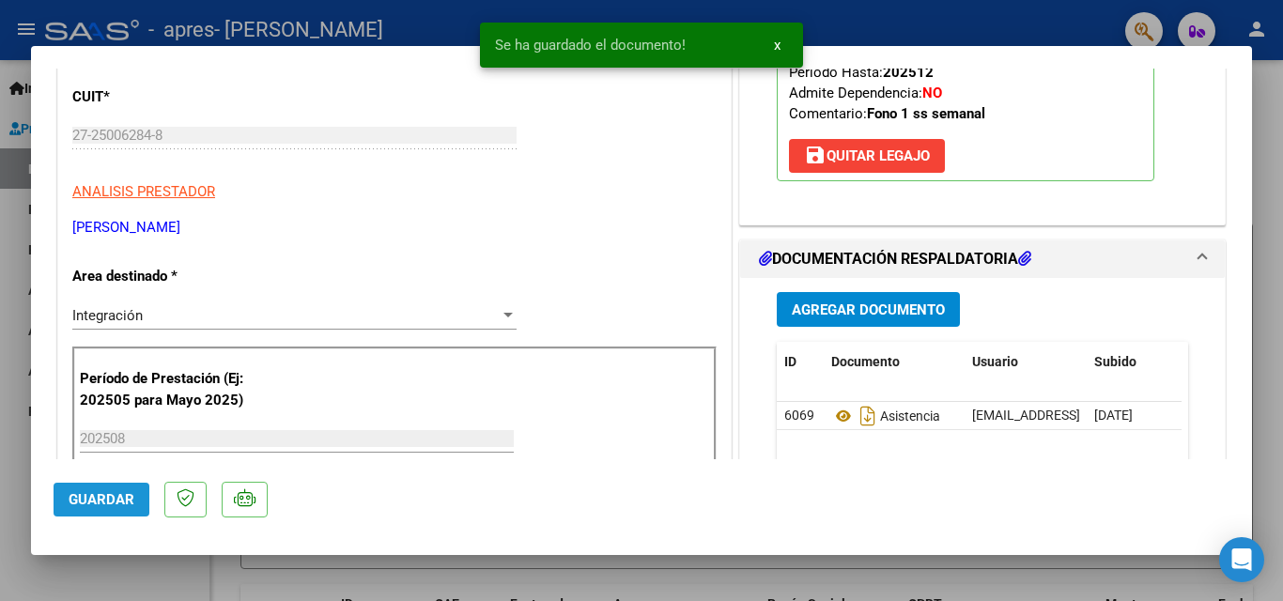
click at [111, 499] on span "Guardar" at bounding box center [102, 499] width 66 height 17
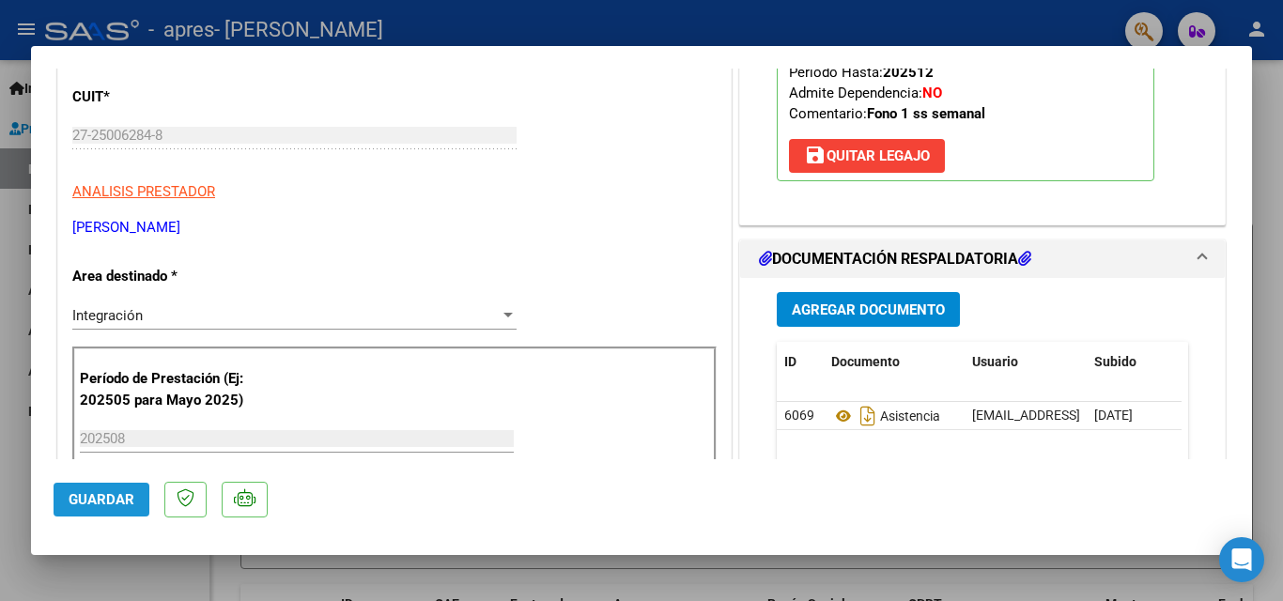
click at [94, 500] on span "Guardar" at bounding box center [102, 499] width 66 height 17
click at [12, 385] on div at bounding box center [641, 300] width 1283 height 601
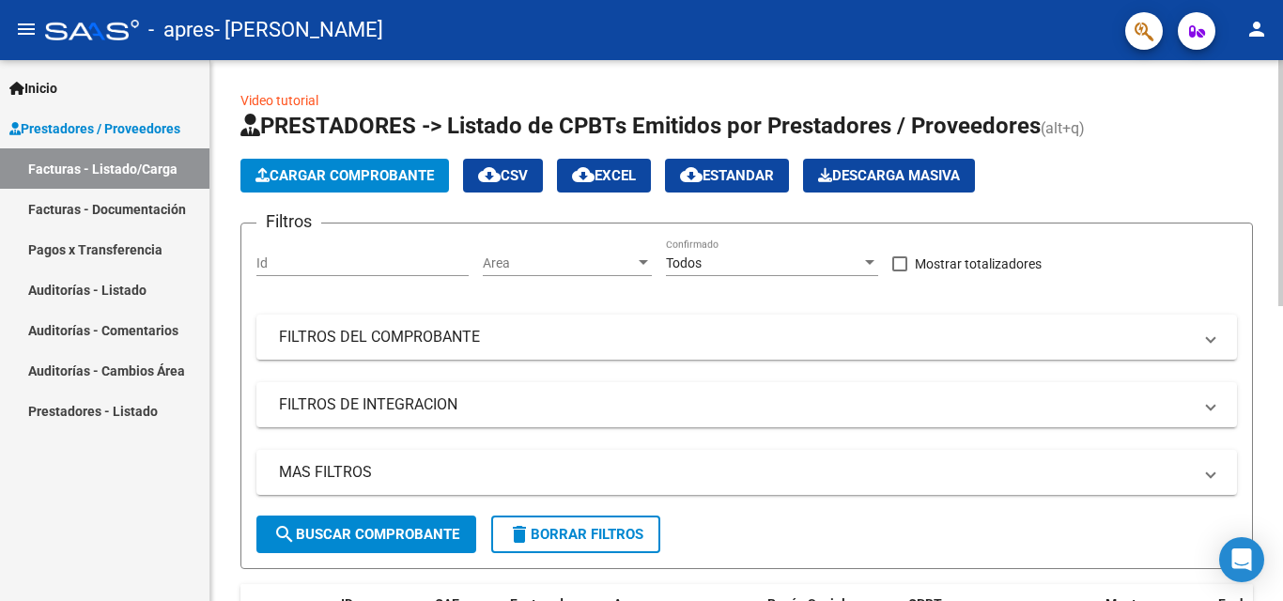
click at [330, 177] on span "Cargar Comprobante" at bounding box center [344, 175] width 178 height 17
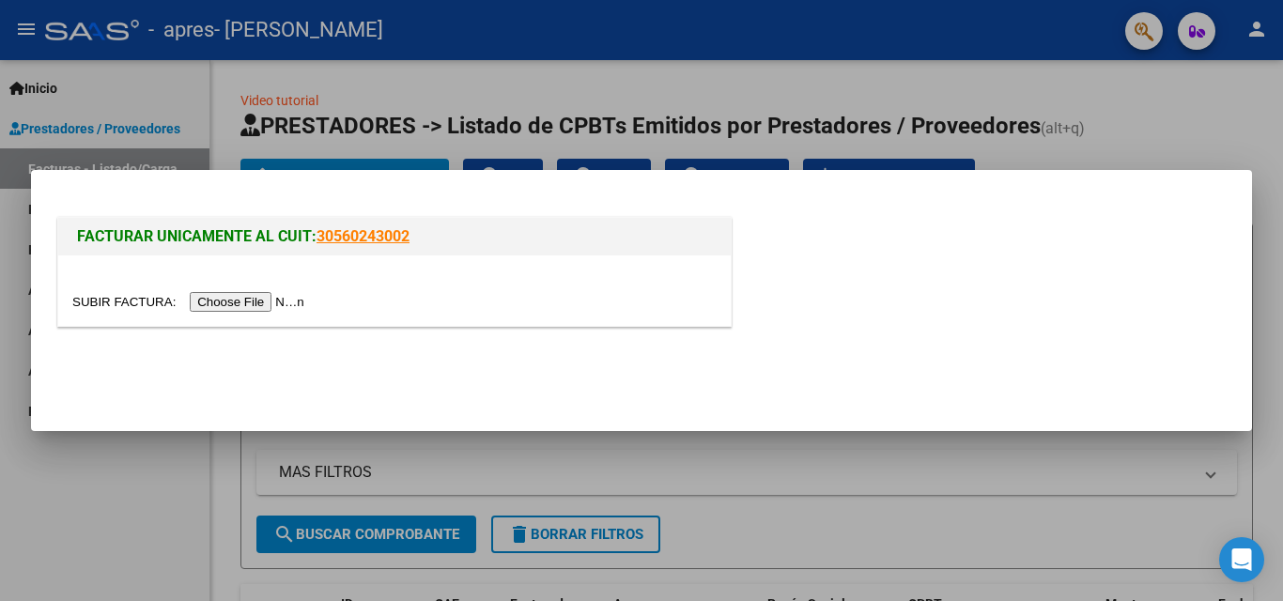
click at [270, 308] on input "file" at bounding box center [191, 302] width 238 height 20
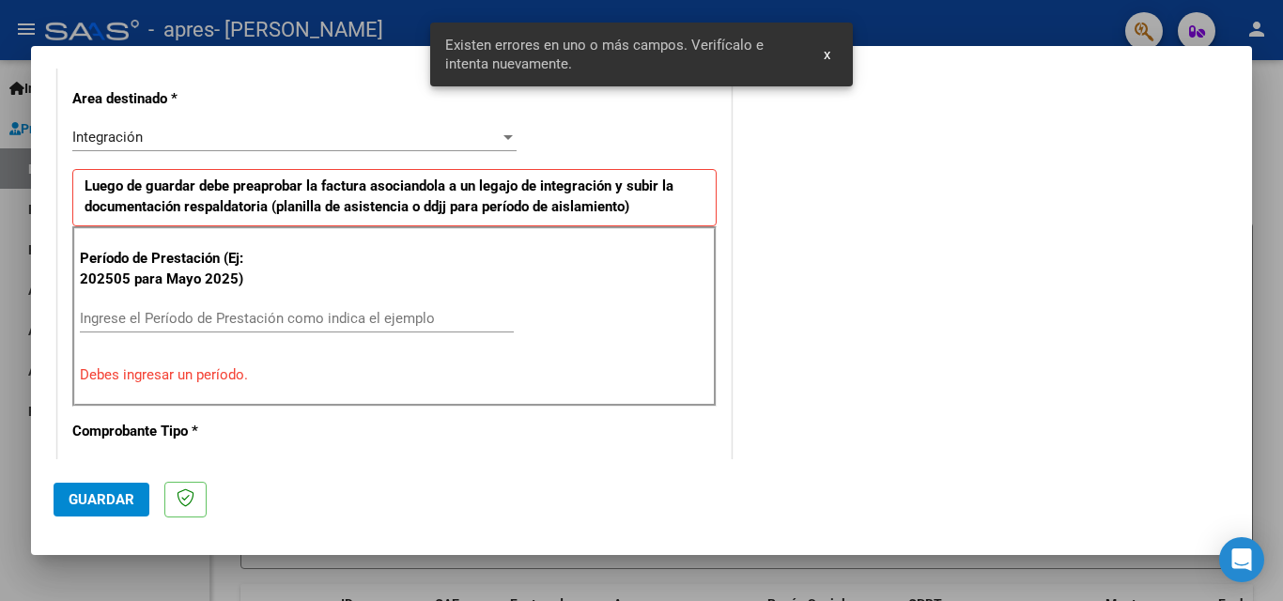
scroll to position [649, 0]
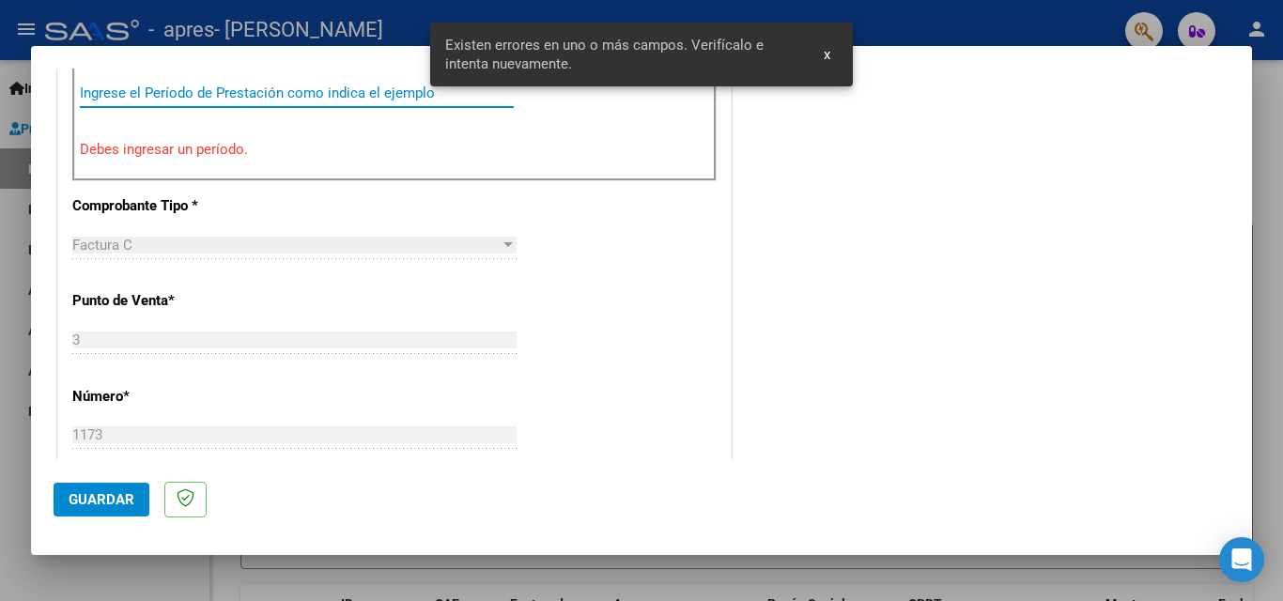
click at [115, 92] on input "Ingrese el Período de Prestación como indica el ejemplo" at bounding box center [297, 93] width 434 height 17
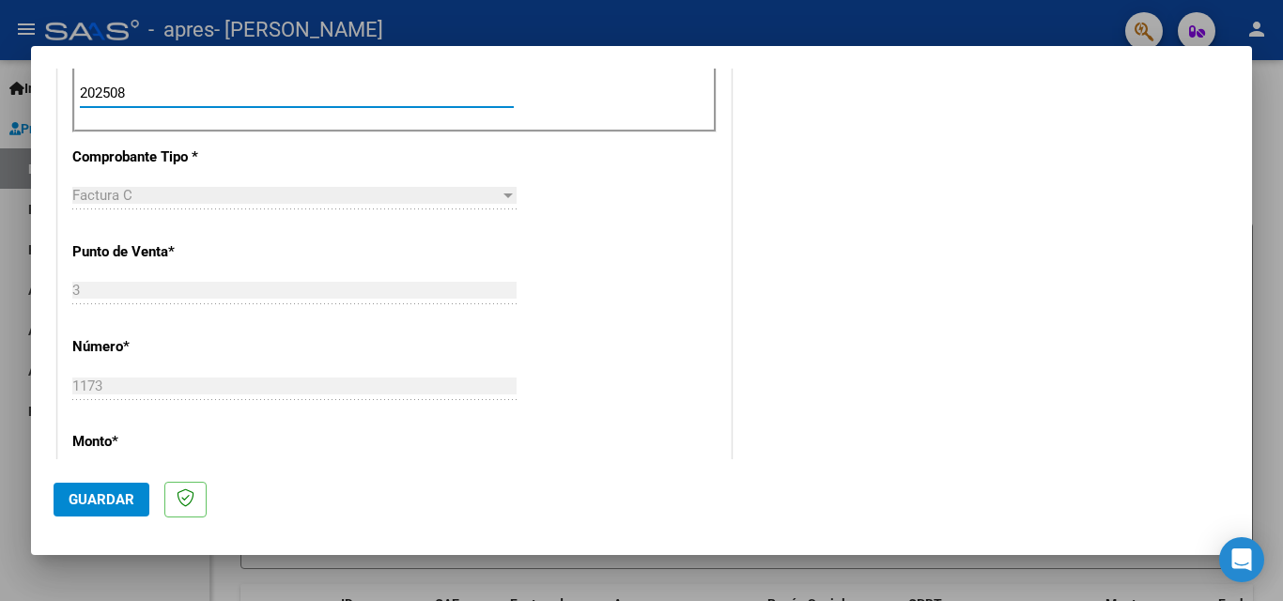
type input "202508"
click at [93, 495] on span "Guardar" at bounding box center [102, 499] width 66 height 17
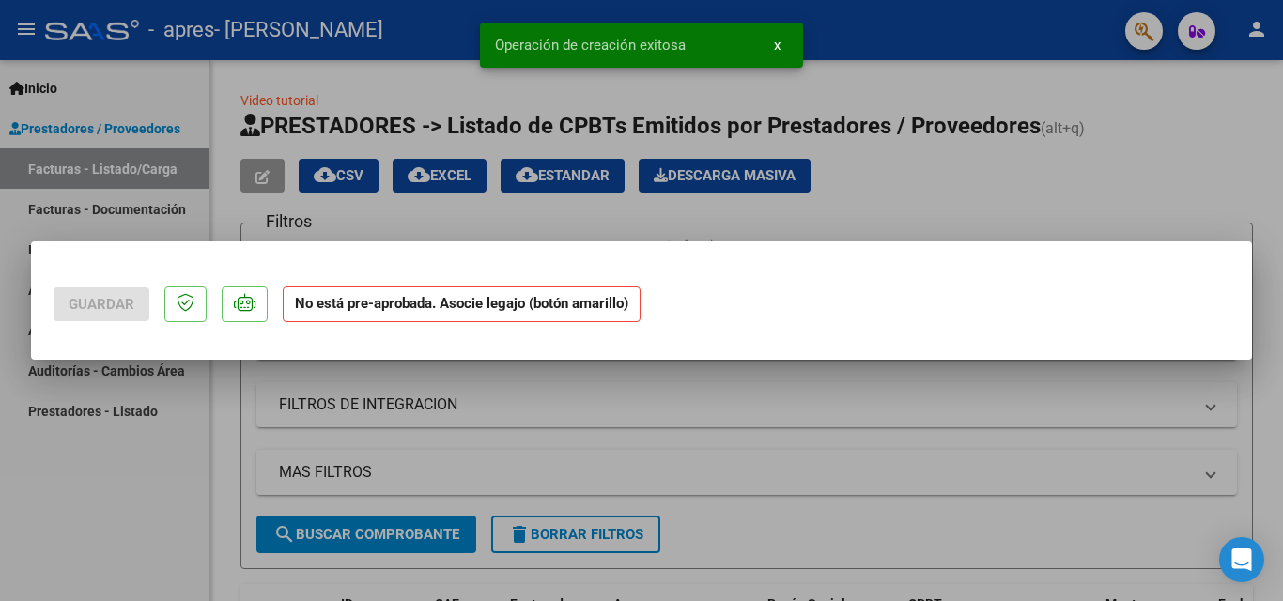
scroll to position [0, 0]
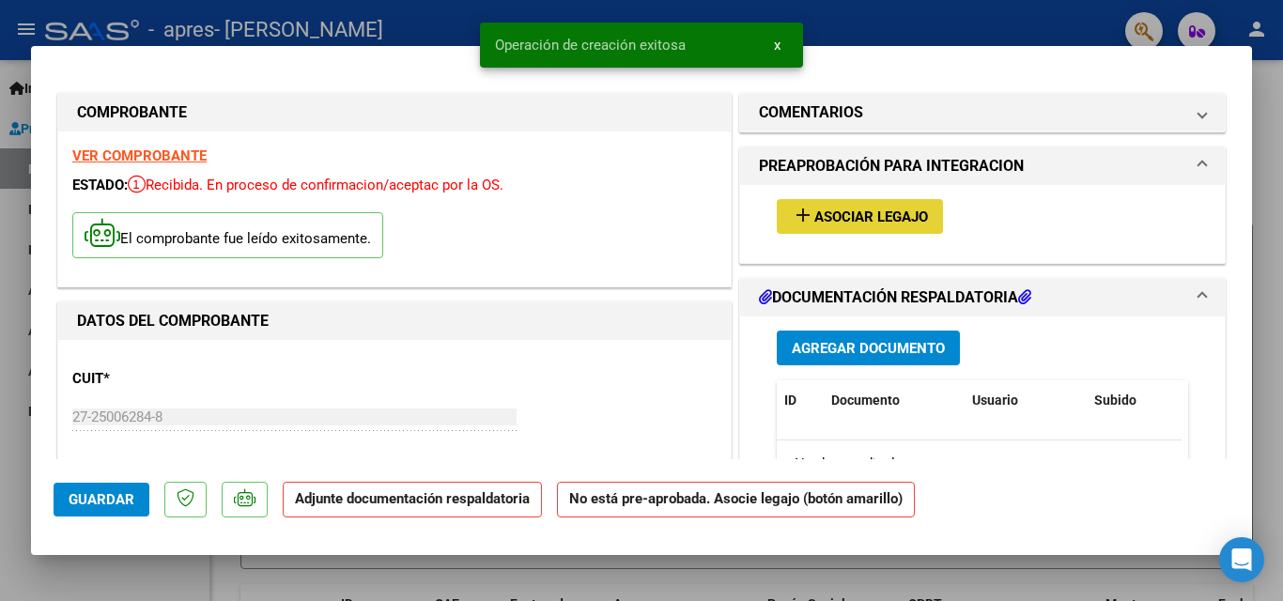
click at [909, 207] on button "add Asociar Legajo" at bounding box center [860, 216] width 166 height 35
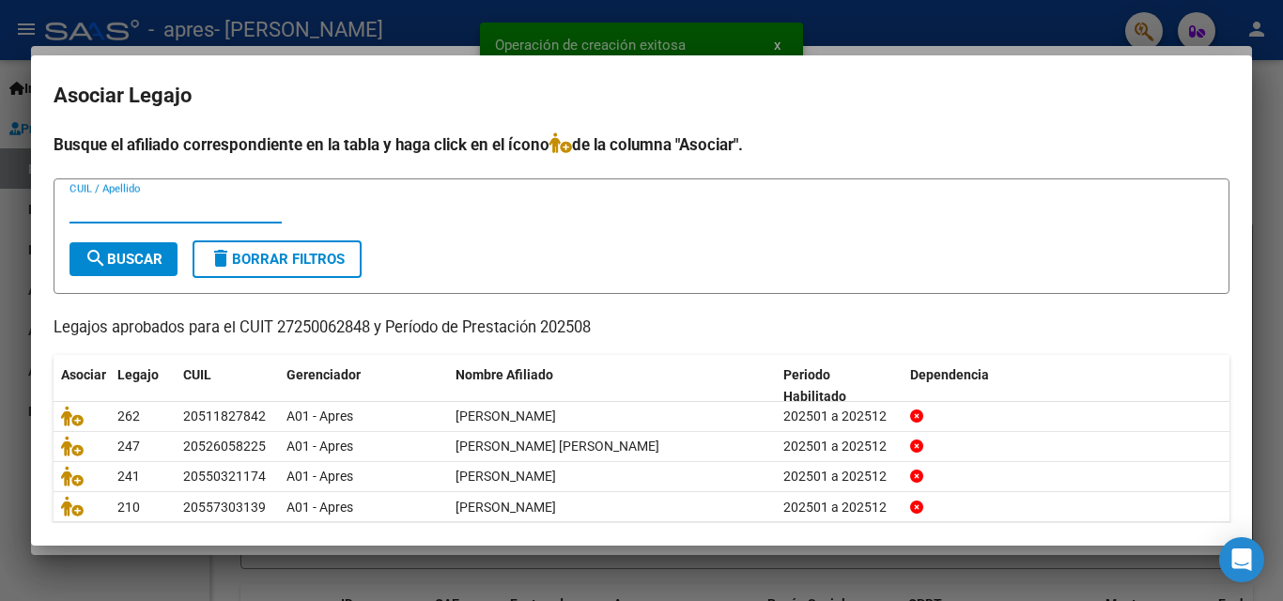
scroll to position [94, 0]
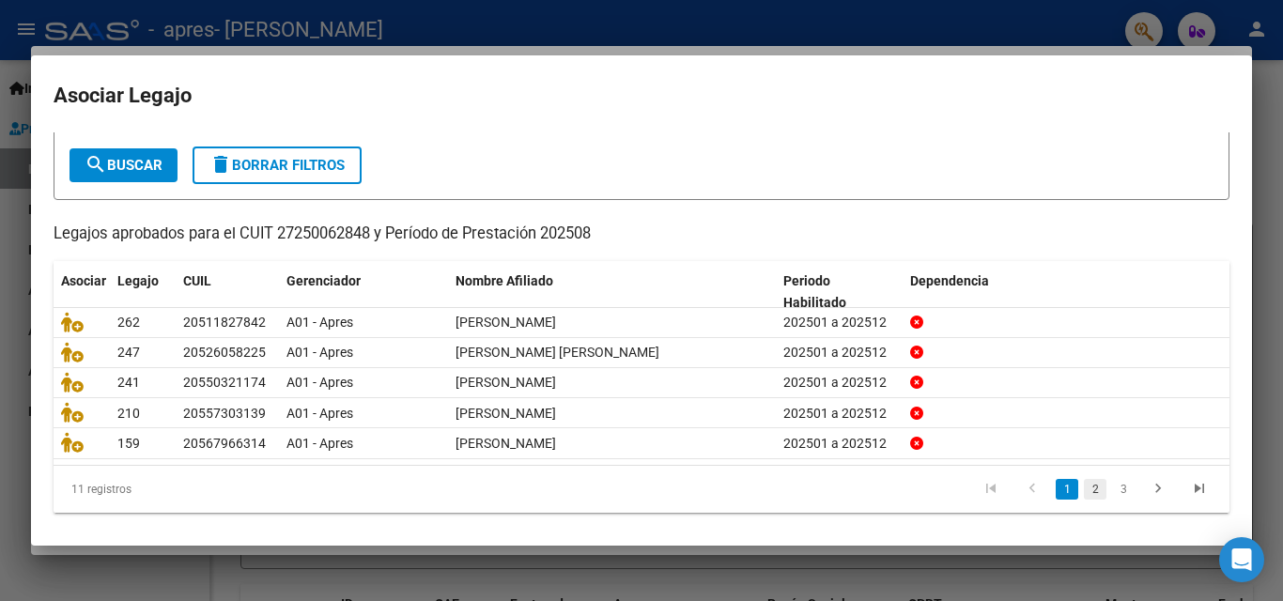
click at [1084, 497] on link "2" at bounding box center [1095, 489] width 23 height 21
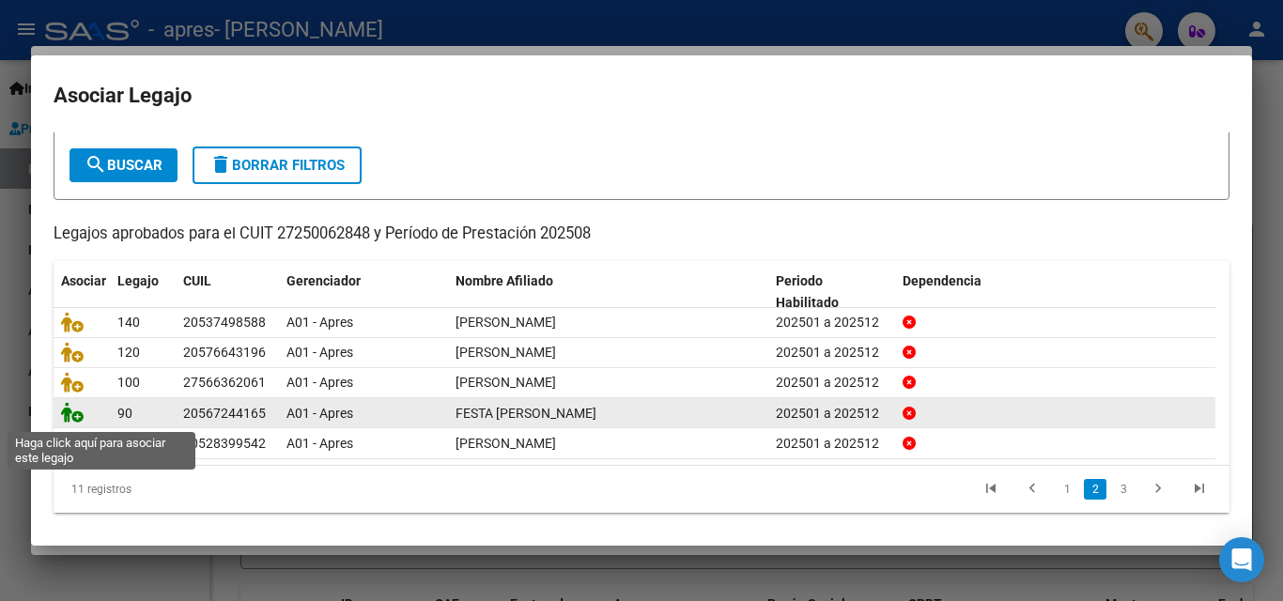
click at [77, 418] on icon at bounding box center [72, 412] width 23 height 21
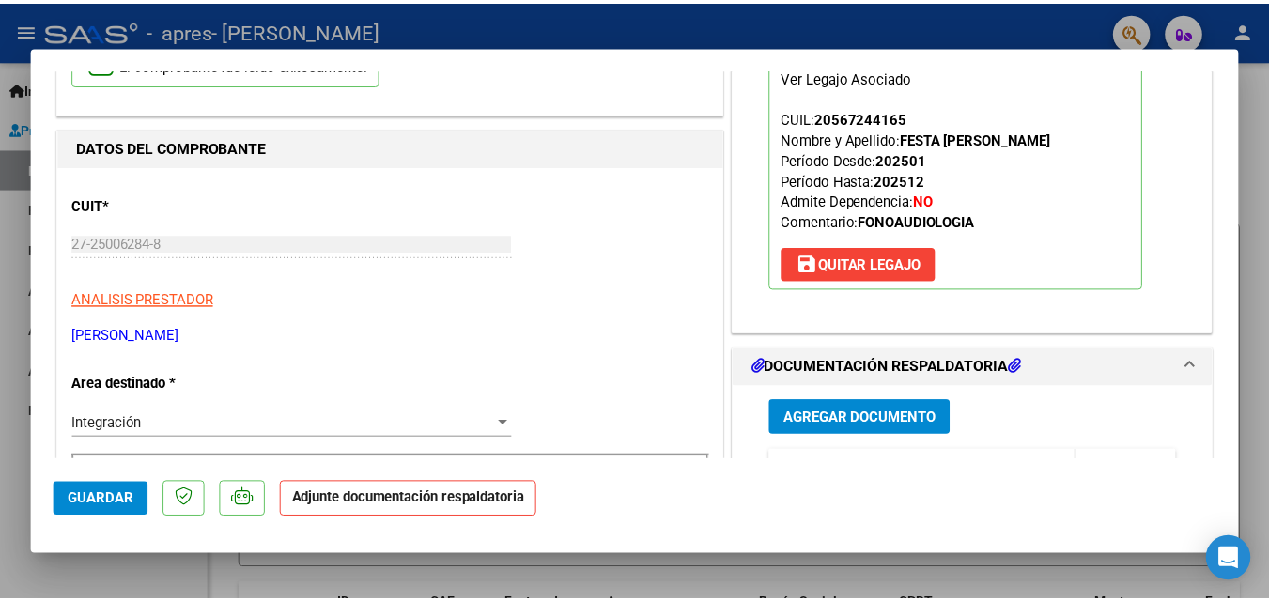
scroll to position [282, 0]
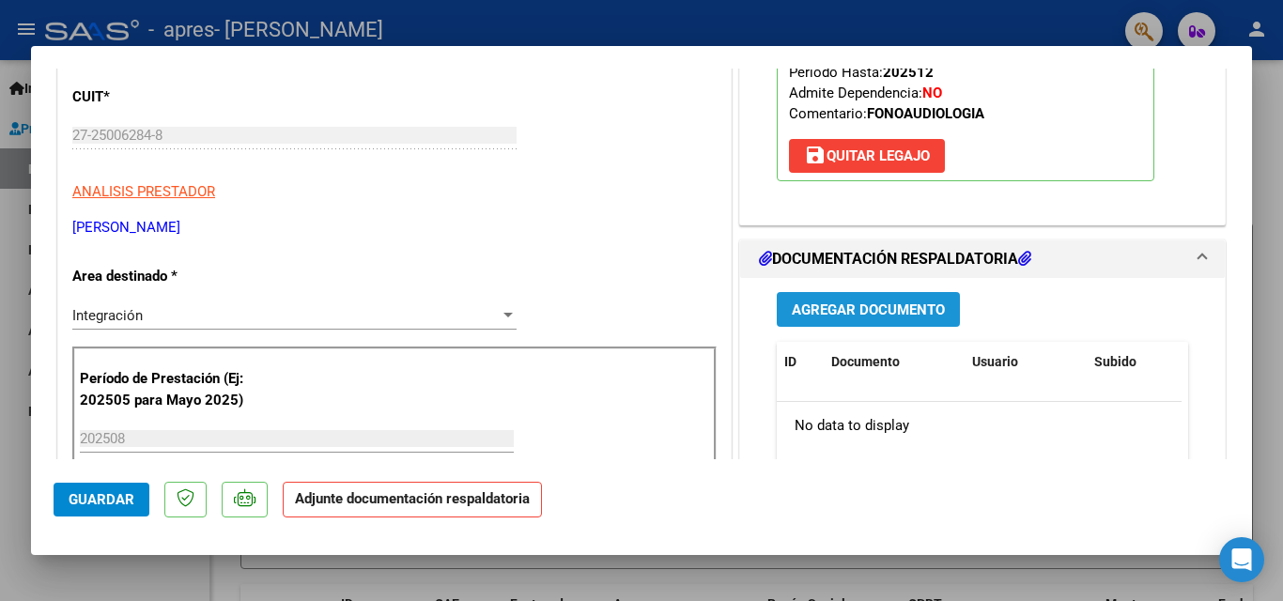
click at [810, 311] on span "Agregar Documento" at bounding box center [868, 309] width 153 height 17
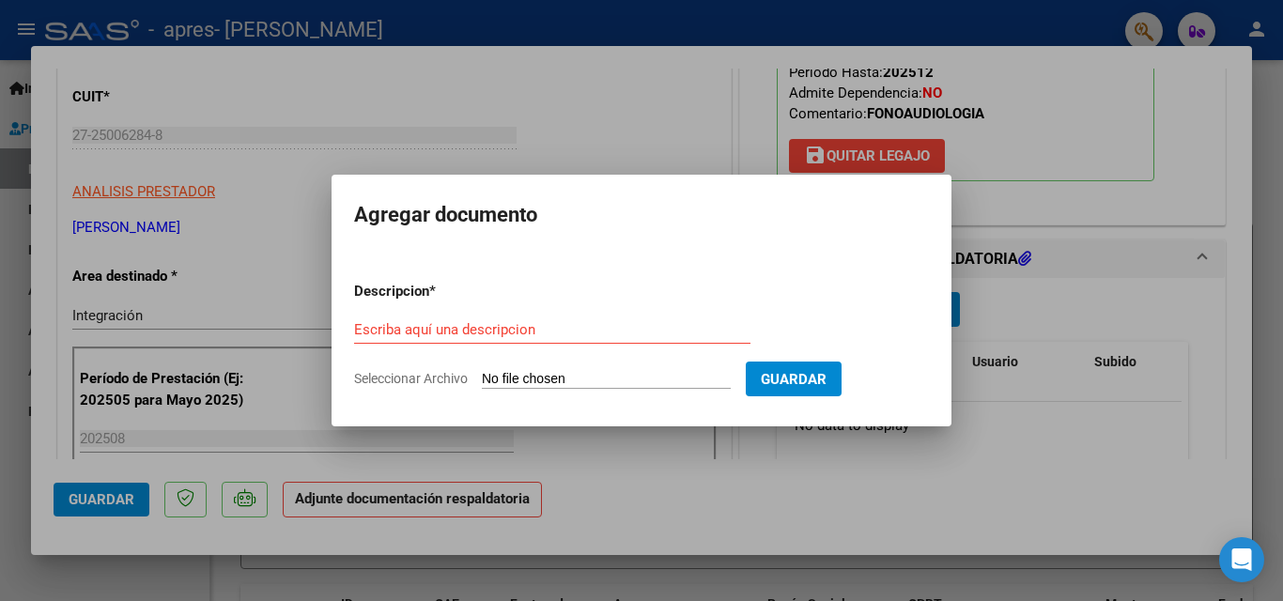
drag, startPoint x: 447, startPoint y: 320, endPoint x: 404, endPoint y: 333, distance: 45.2
paste input "asistencia"
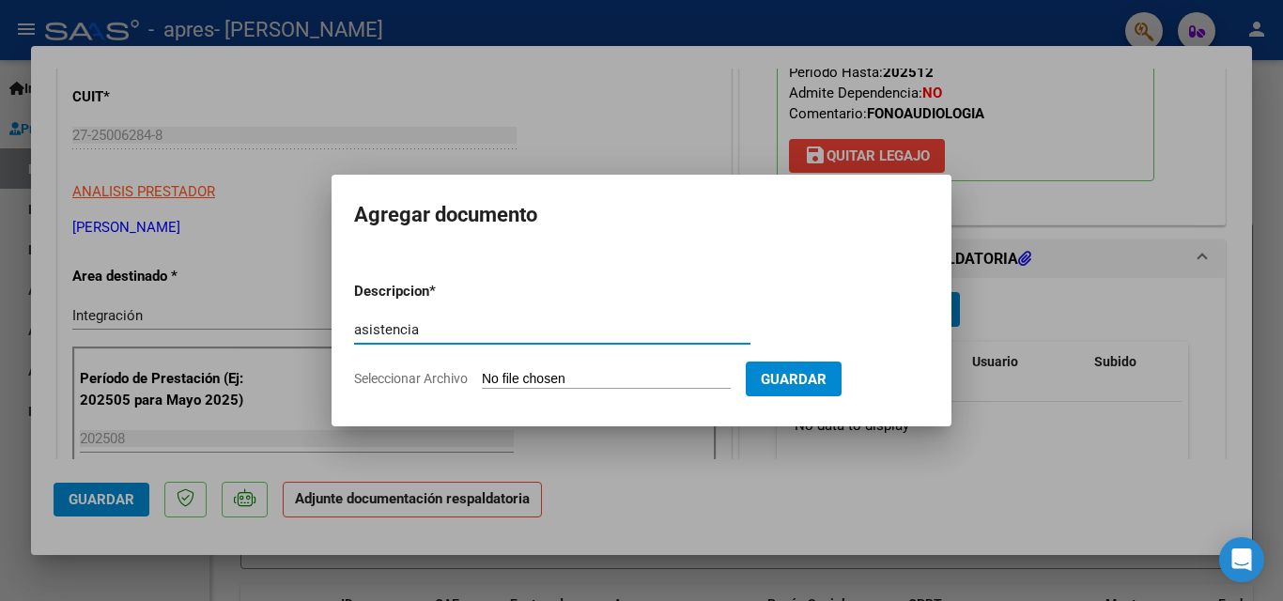
type input "asistencia"
click at [550, 380] on input "Seleccionar Archivo" at bounding box center [606, 380] width 249 height 18
type input "C:\fakepath\FESTA [PERSON_NAME][DATE].pdf"
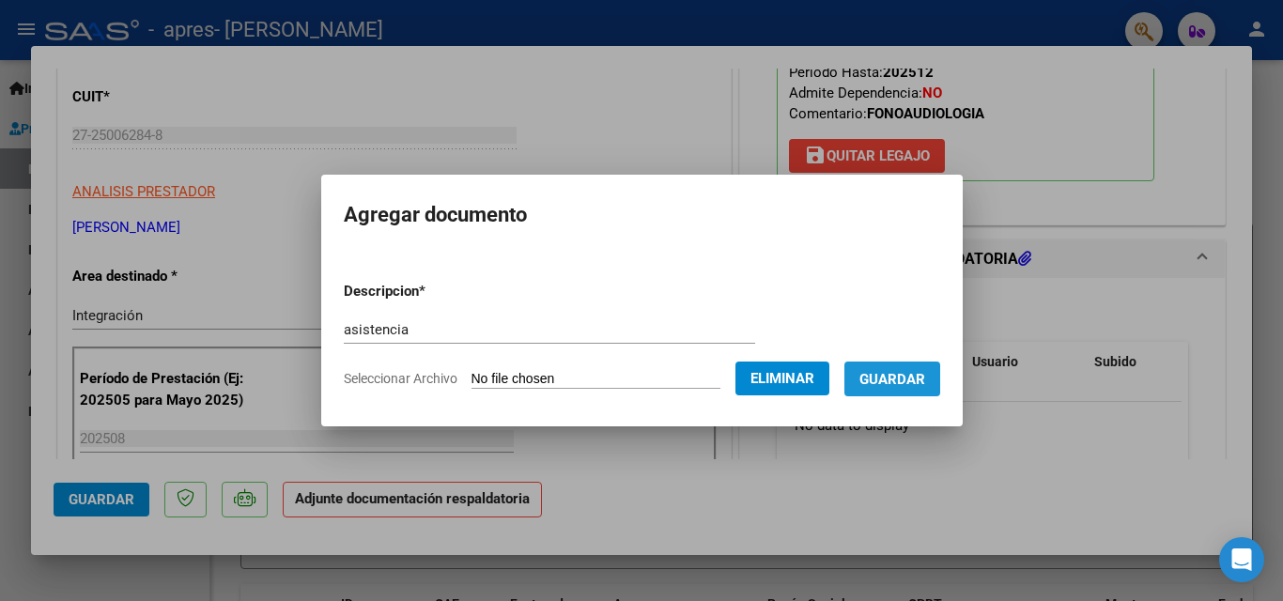
click at [905, 377] on span "Guardar" at bounding box center [892, 379] width 66 height 17
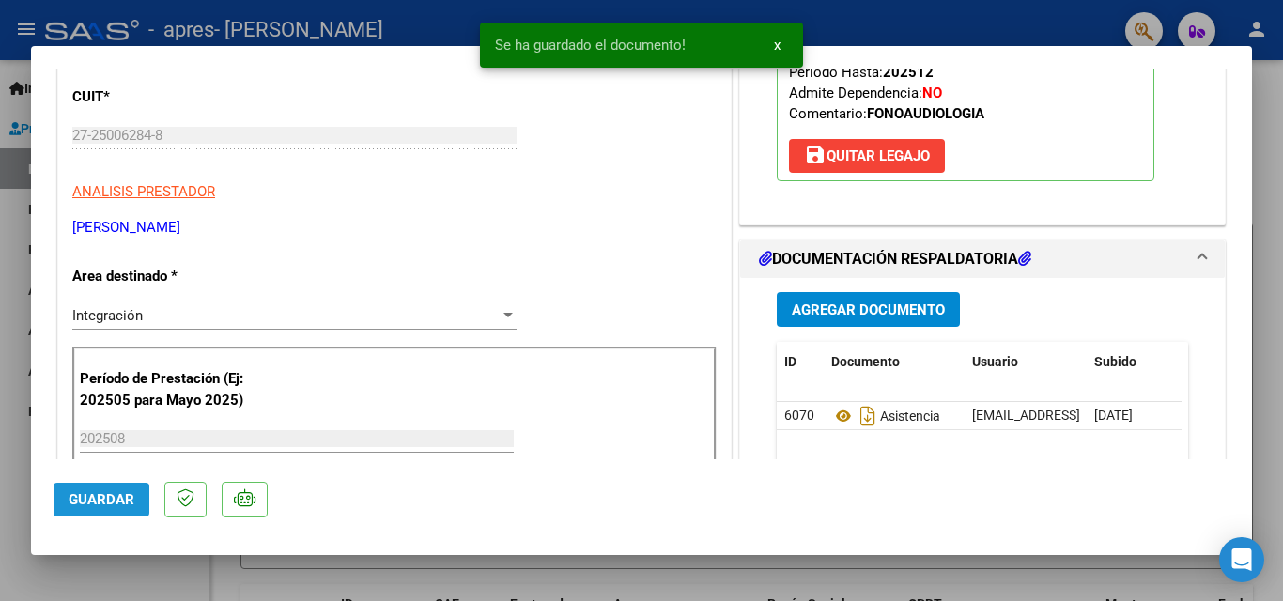
click at [127, 493] on span "Guardar" at bounding box center [102, 499] width 66 height 17
click at [14, 305] on div at bounding box center [641, 300] width 1283 height 601
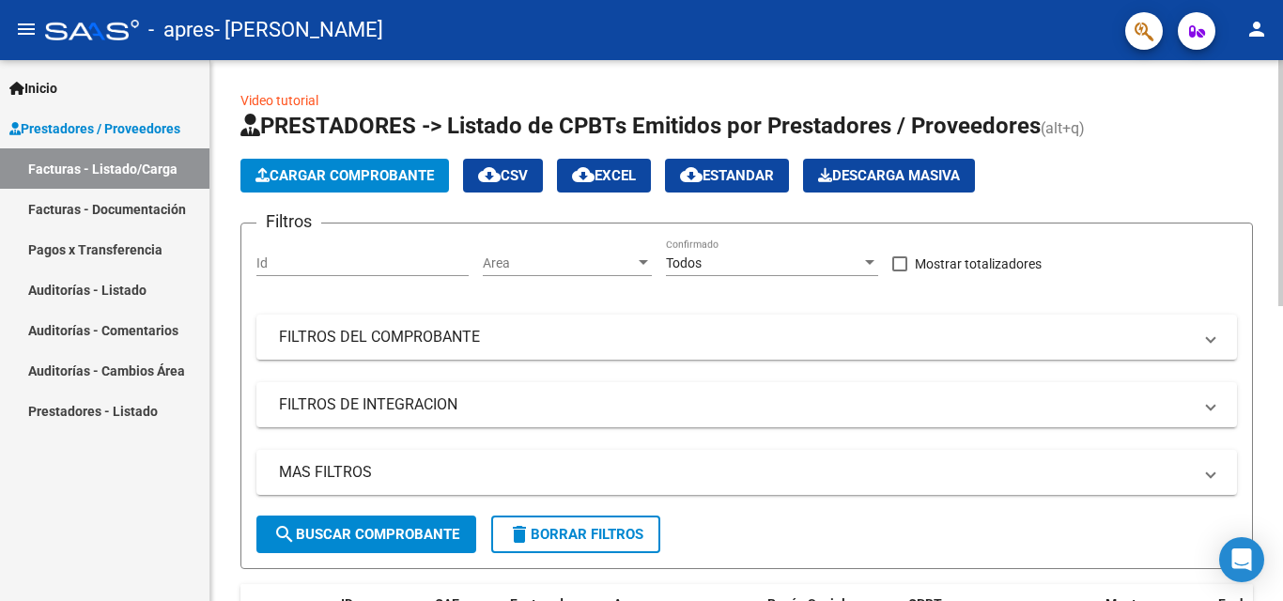
click at [338, 173] on span "Cargar Comprobante" at bounding box center [344, 175] width 178 height 17
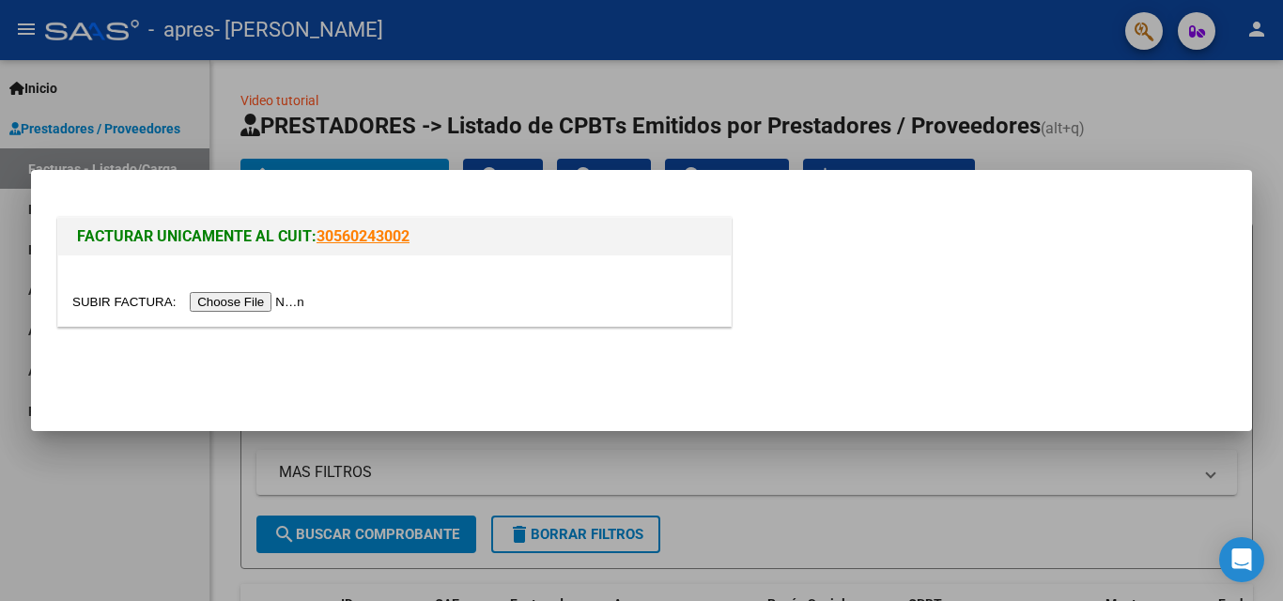
click at [283, 305] on input "file" at bounding box center [191, 302] width 238 height 20
drag, startPoint x: 39, startPoint y: 513, endPoint x: 54, endPoint y: 513, distance: 16.0
click at [53, 513] on div at bounding box center [641, 300] width 1283 height 601
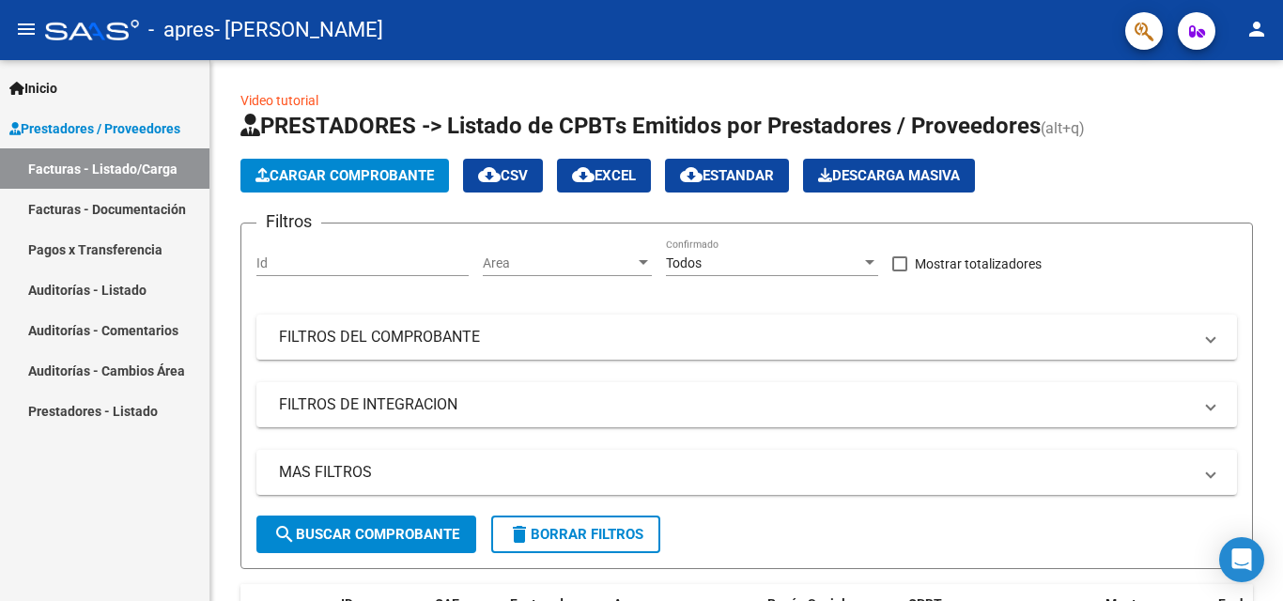
click at [1258, 36] on mat-icon "person" at bounding box center [1256, 29] width 23 height 23
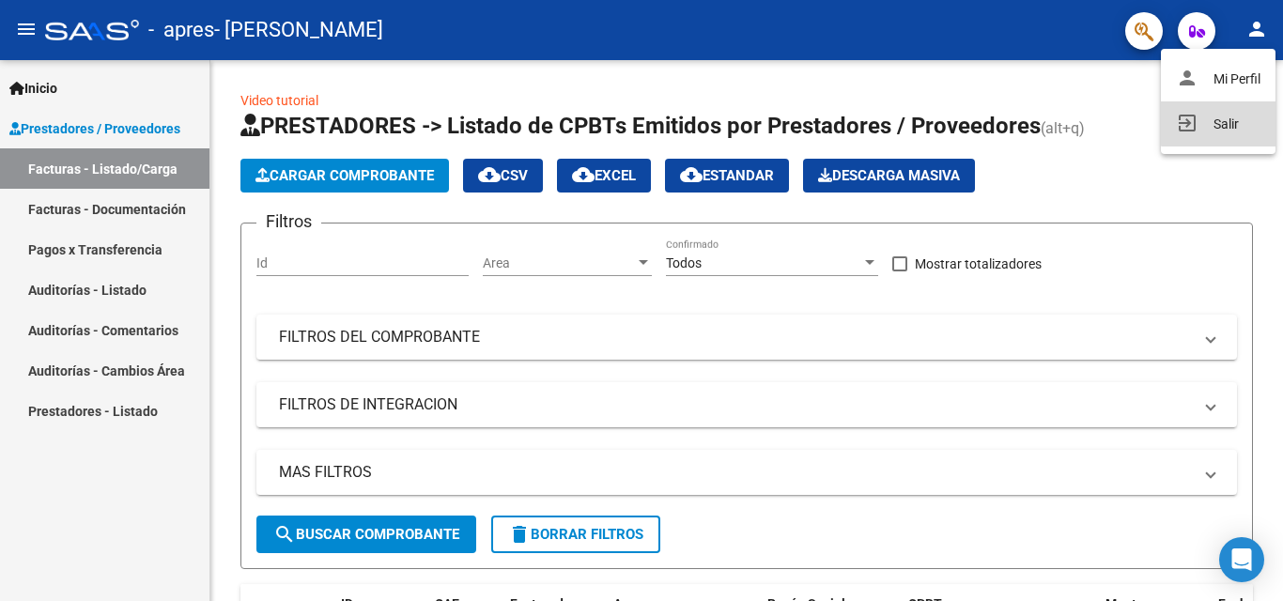
click at [1227, 122] on button "exit_to_app Salir" at bounding box center [1218, 123] width 115 height 45
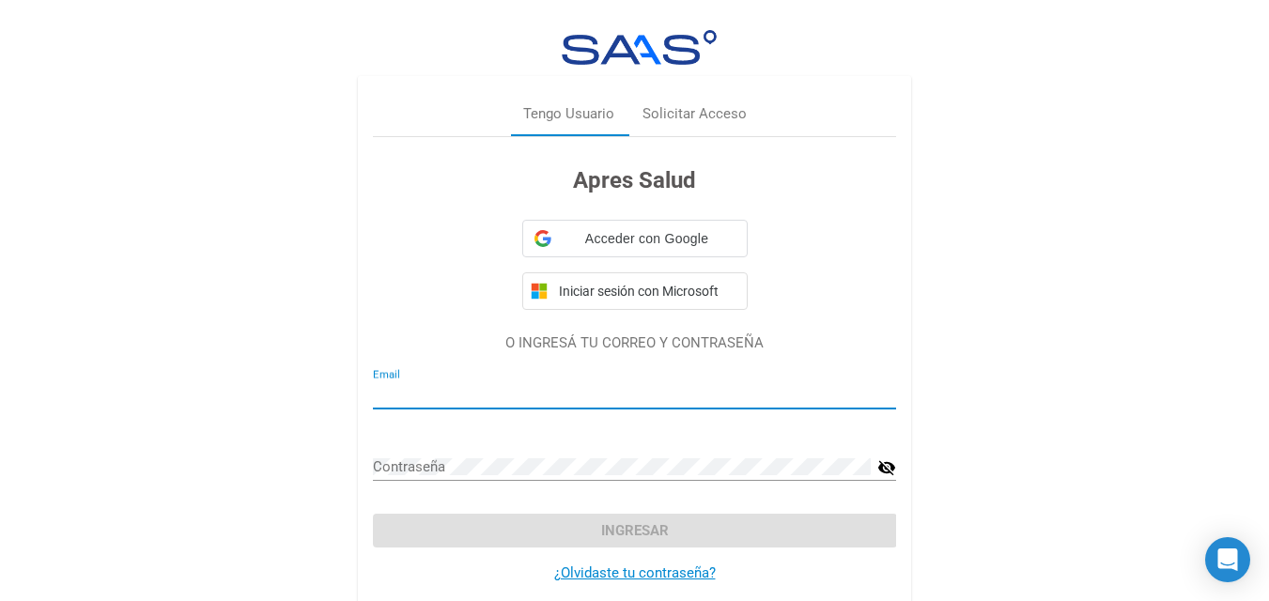
type input "[EMAIL_ADDRESS][DOMAIN_NAME]"
